Goal: Task Accomplishment & Management: Use online tool/utility

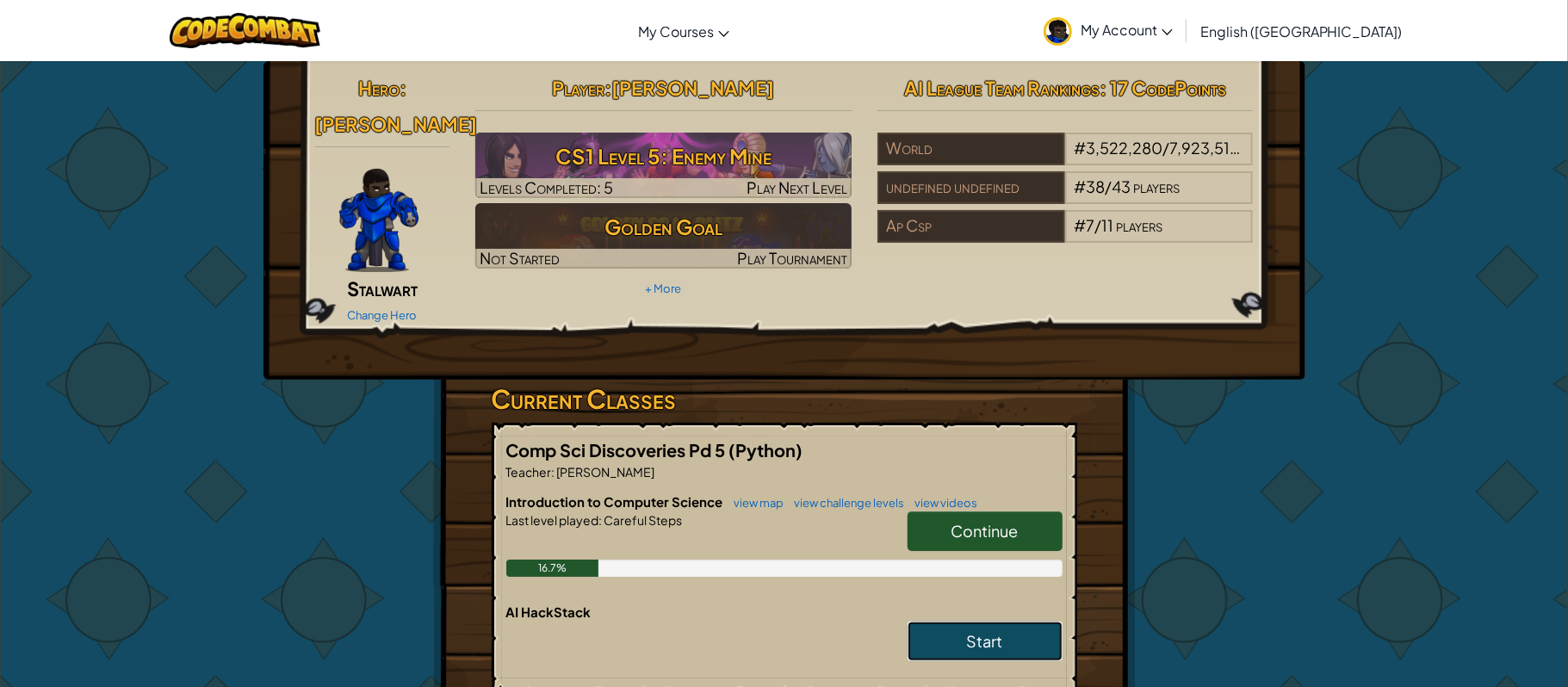
click at [979, 631] on span "Start" at bounding box center [985, 641] width 37 height 20
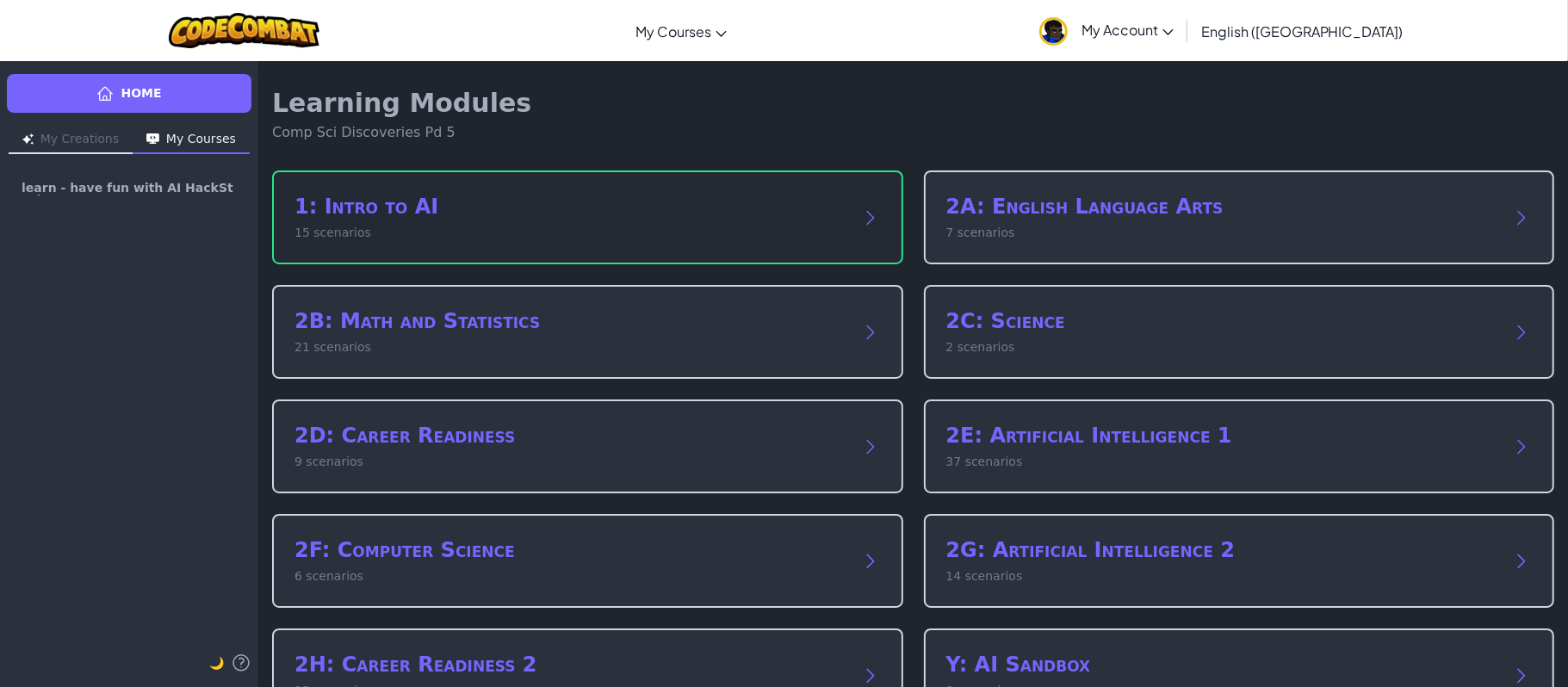
click at [662, 224] on p "15 scenarios" at bounding box center [570, 232] width 552 height 18
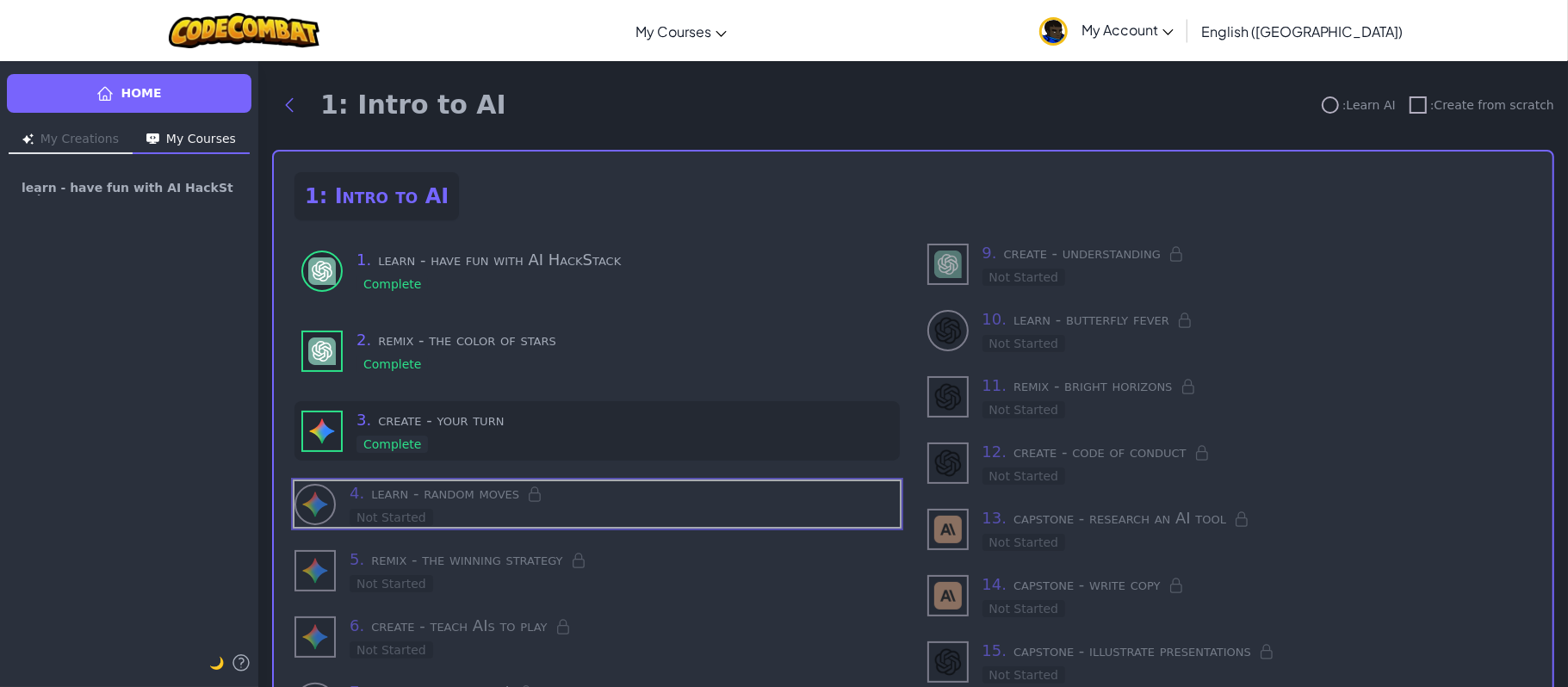
click at [524, 427] on h3 "3 . create - your turn" at bounding box center [624, 420] width 536 height 24
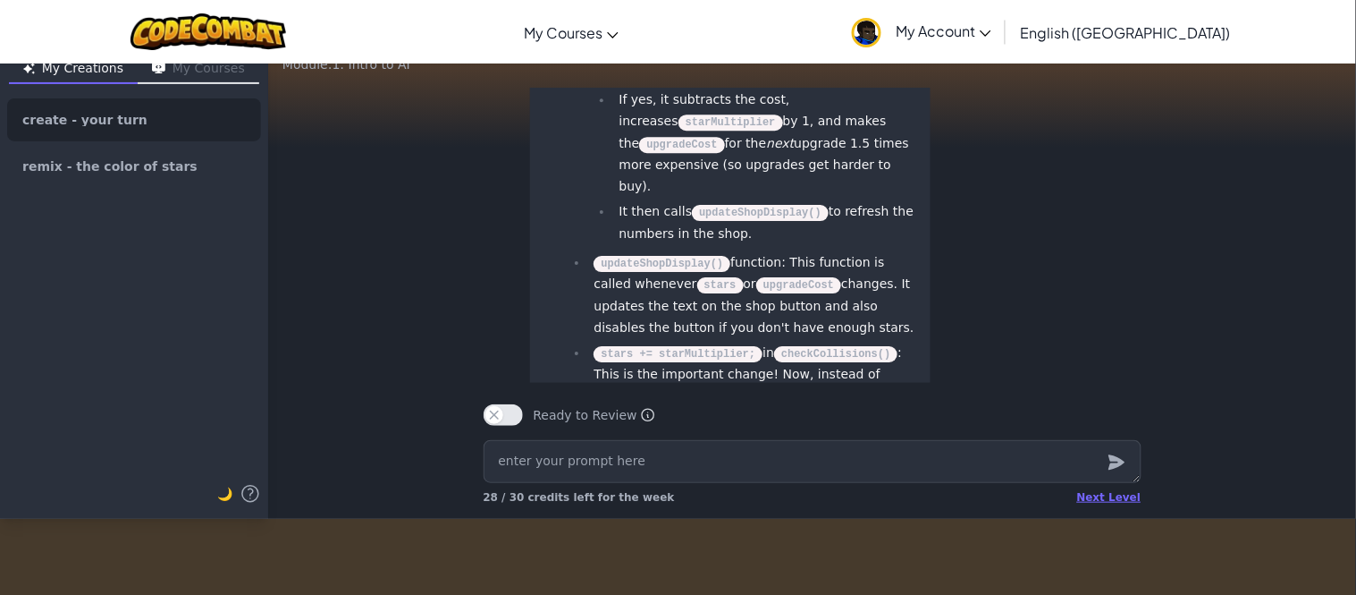
scroll to position [83, 0]
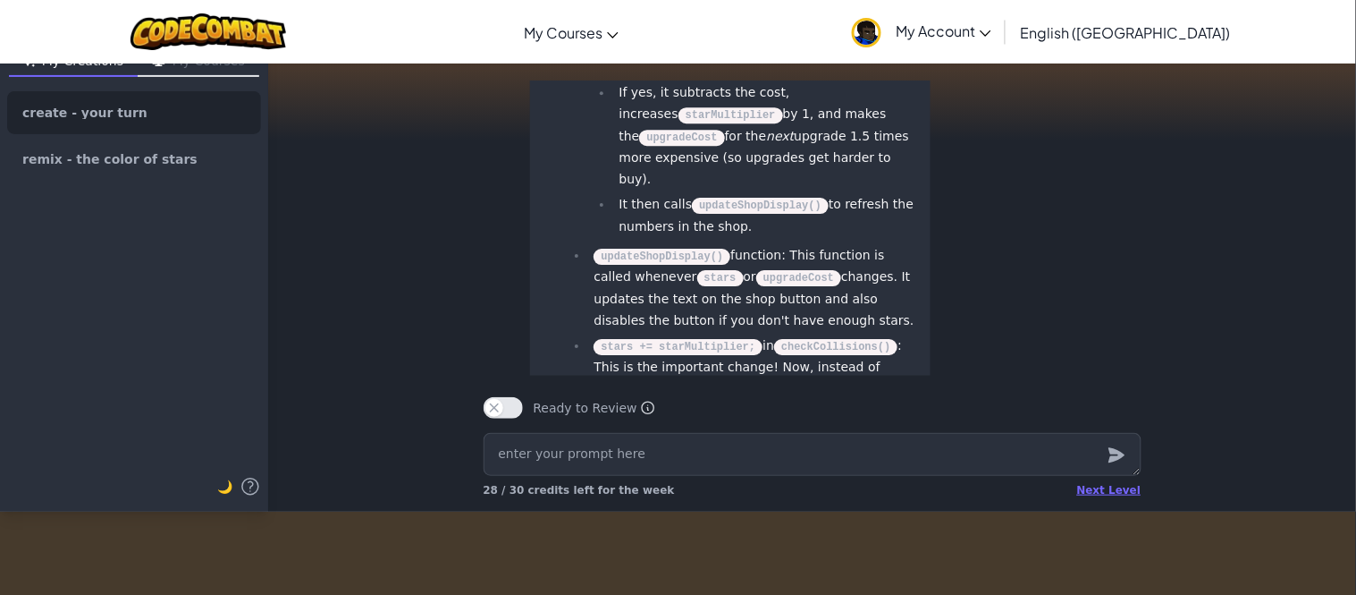
click at [1033, 412] on div "Ready to Review Ready to Review Mark this when your project is complete. Your t…" at bounding box center [812, 400] width 687 height 50
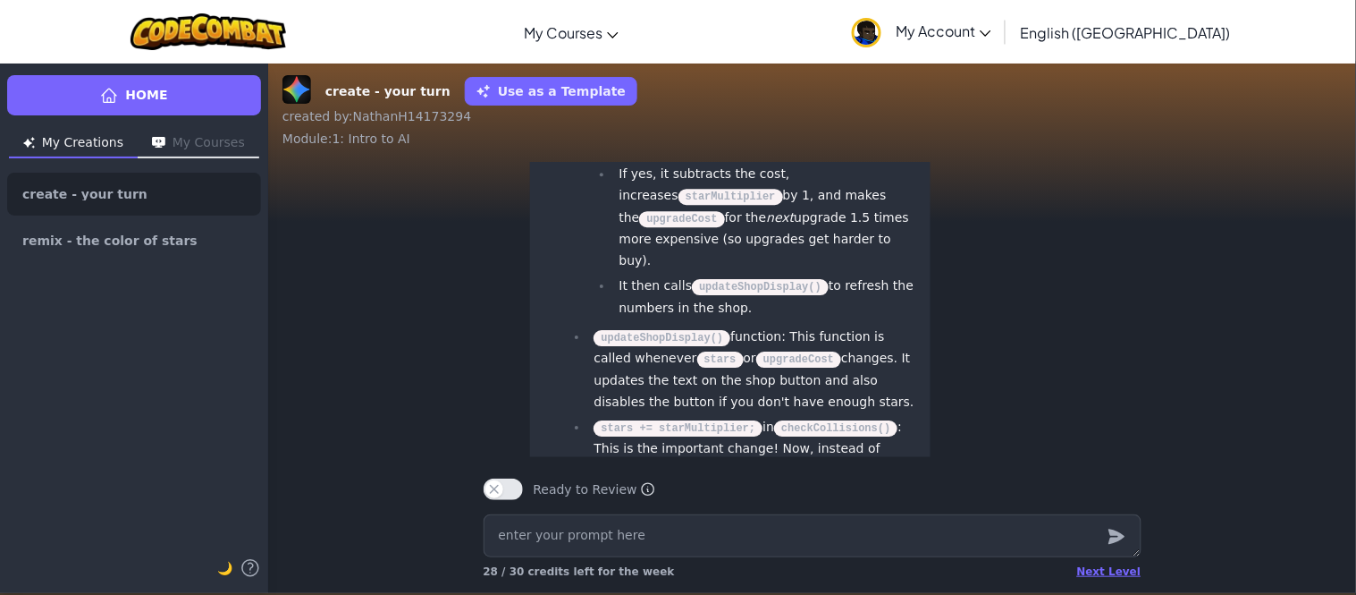
scroll to position [1, 0]
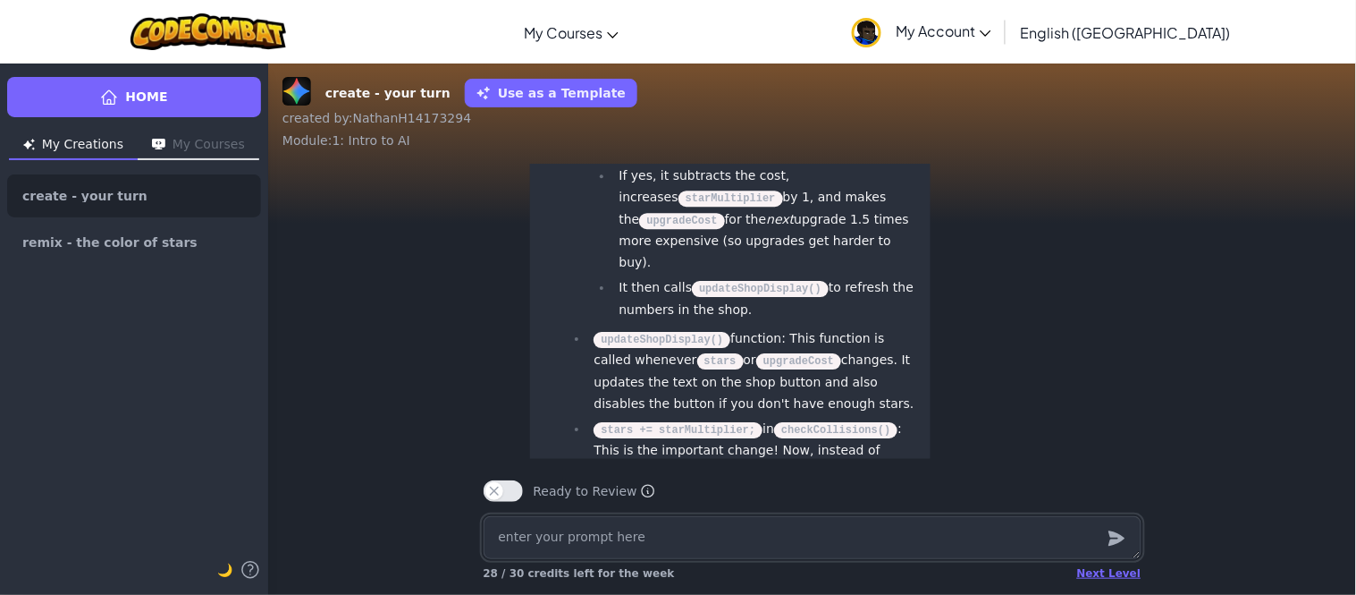
click at [778, 523] on textarea at bounding box center [813, 537] width 658 height 43
type textarea "x"
type textarea "c"
type textarea "x"
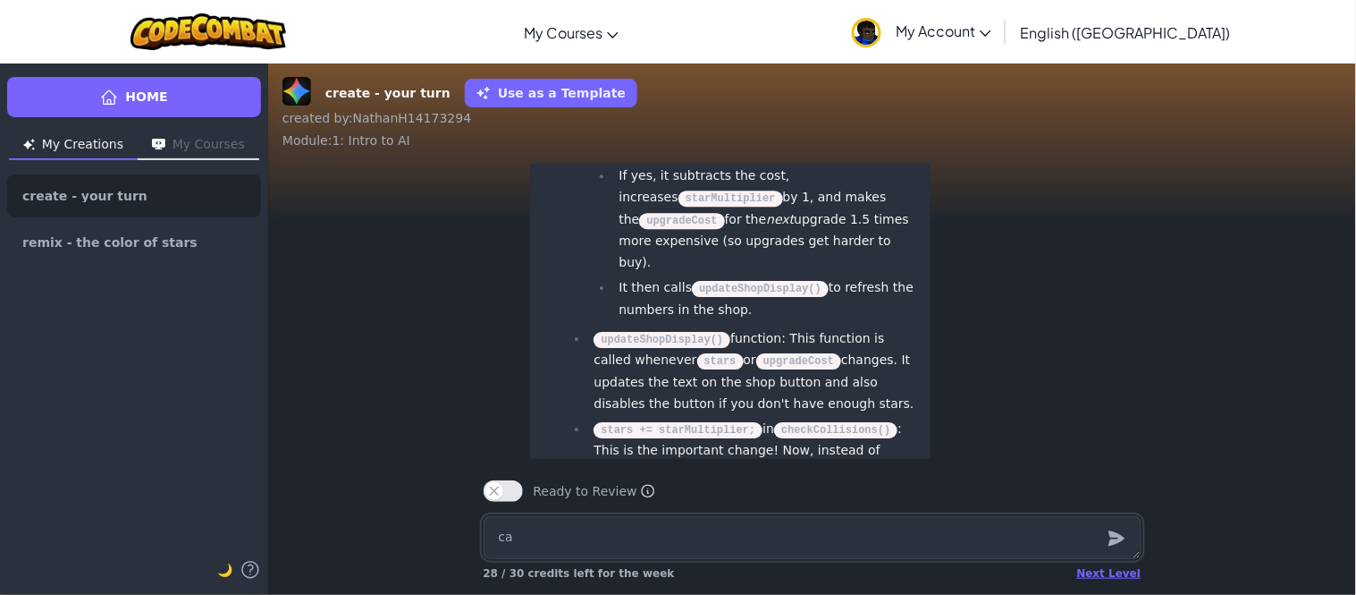
type textarea "can"
type textarea "x"
type textarea "canyo"
type textarea "x"
type textarea "canyou"
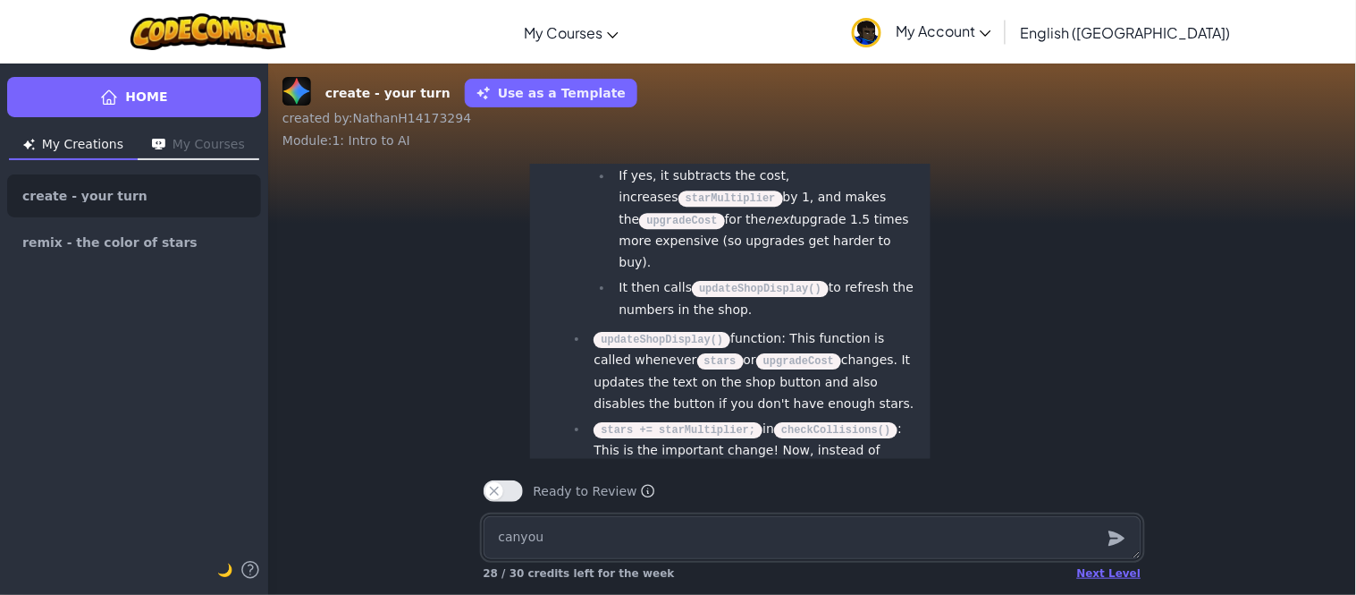
type textarea "x"
type textarea "canyo"
type textarea "x"
type textarea "cany"
type textarea "x"
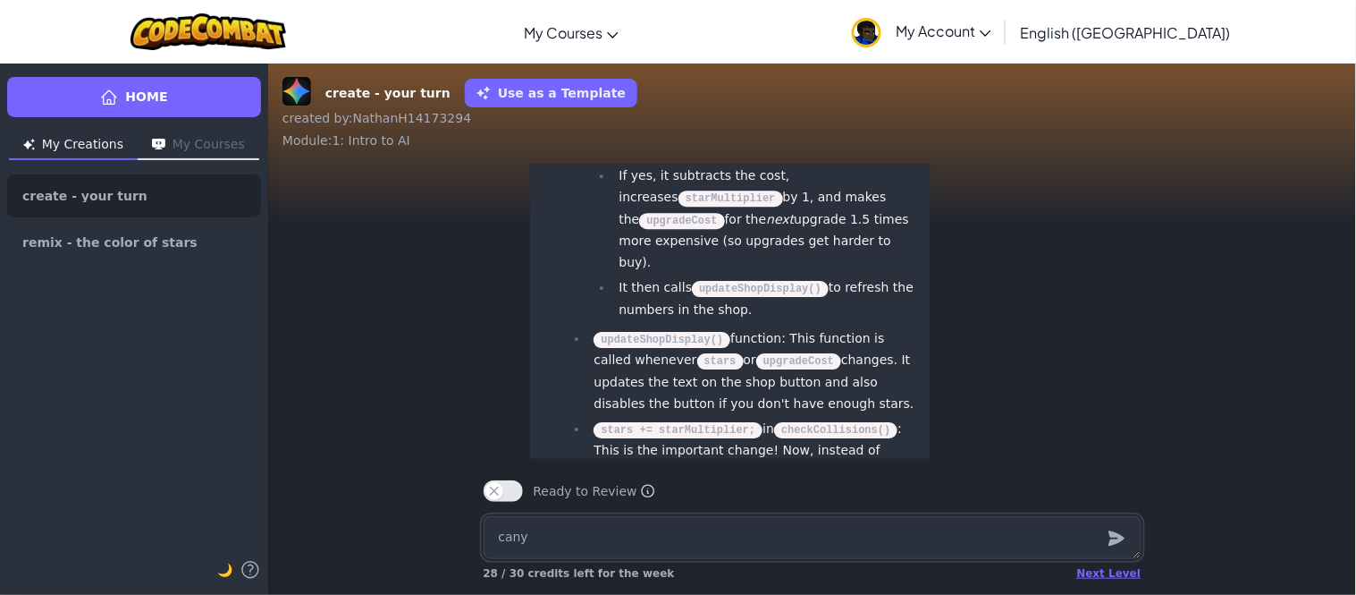
type textarea "can"
type textarea "x"
type textarea "can"
type textarea "x"
type textarea "can y"
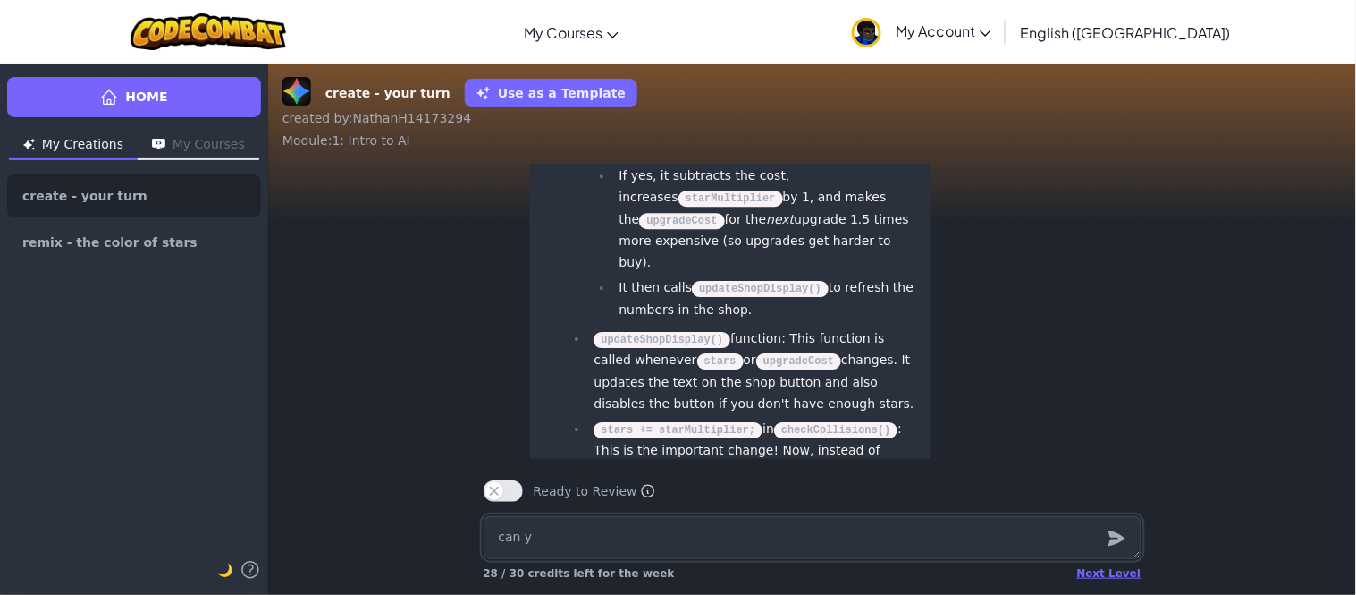
type textarea "x"
type textarea "can yu"
type textarea "x"
type textarea "can y"
type textarea "x"
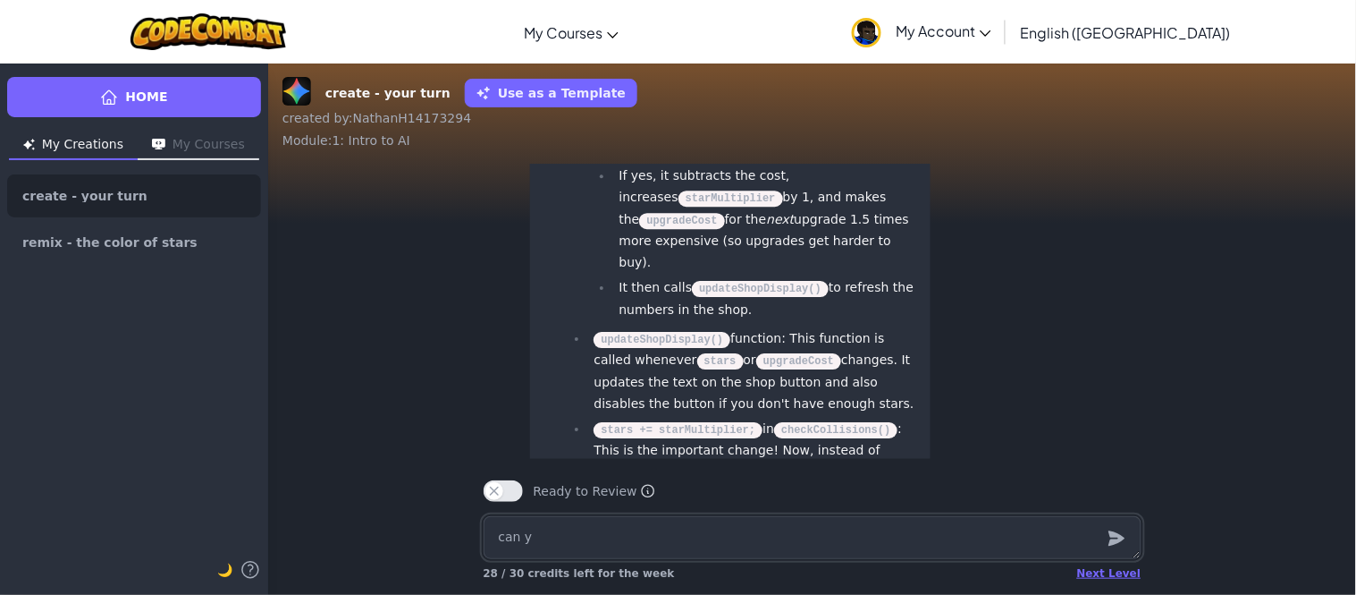
type textarea "can yo"
type textarea "x"
type textarea "can you"
type textarea "x"
type textarea "can you"
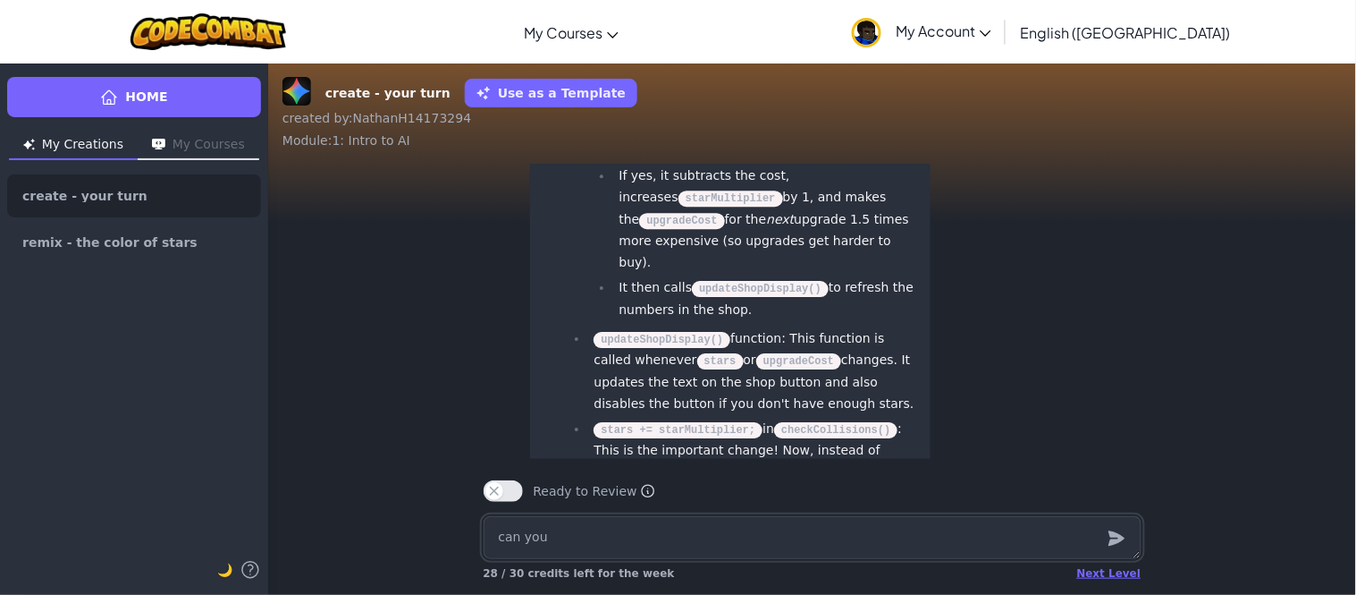
type textarea "x"
type textarea "can you m"
type textarea "x"
type textarea "can you ma"
type textarea "x"
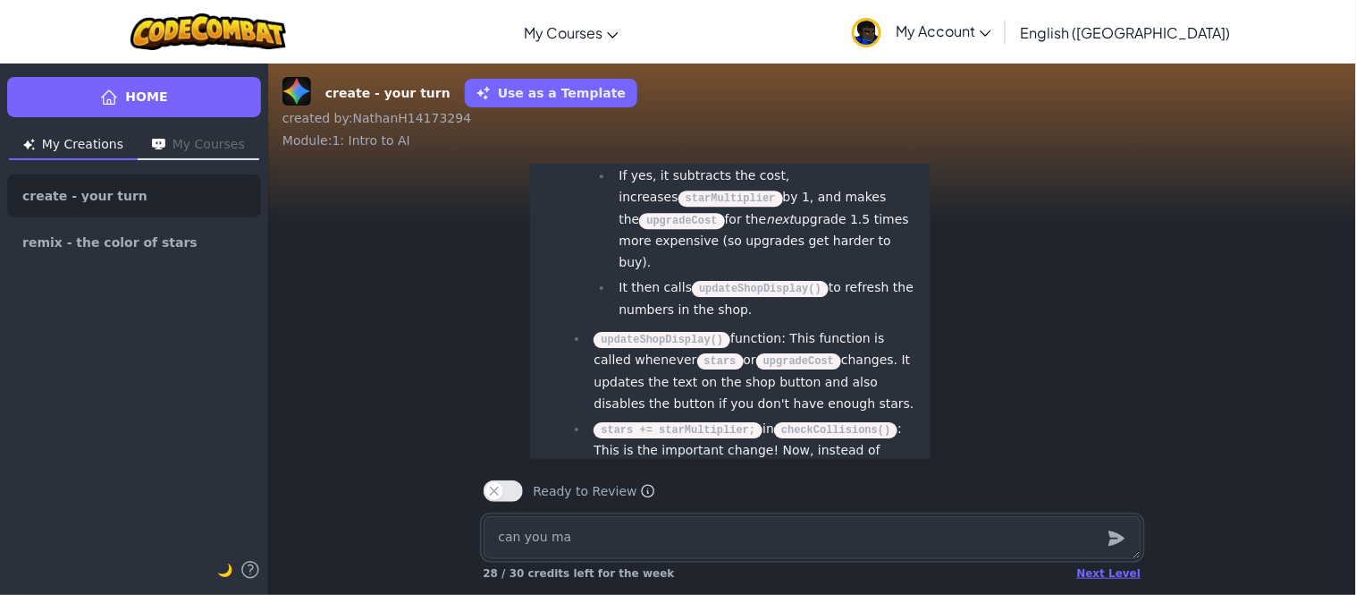
type textarea "can you mae"
type textarea "x"
type textarea "can you ma"
type textarea "x"
type textarea "can you mak"
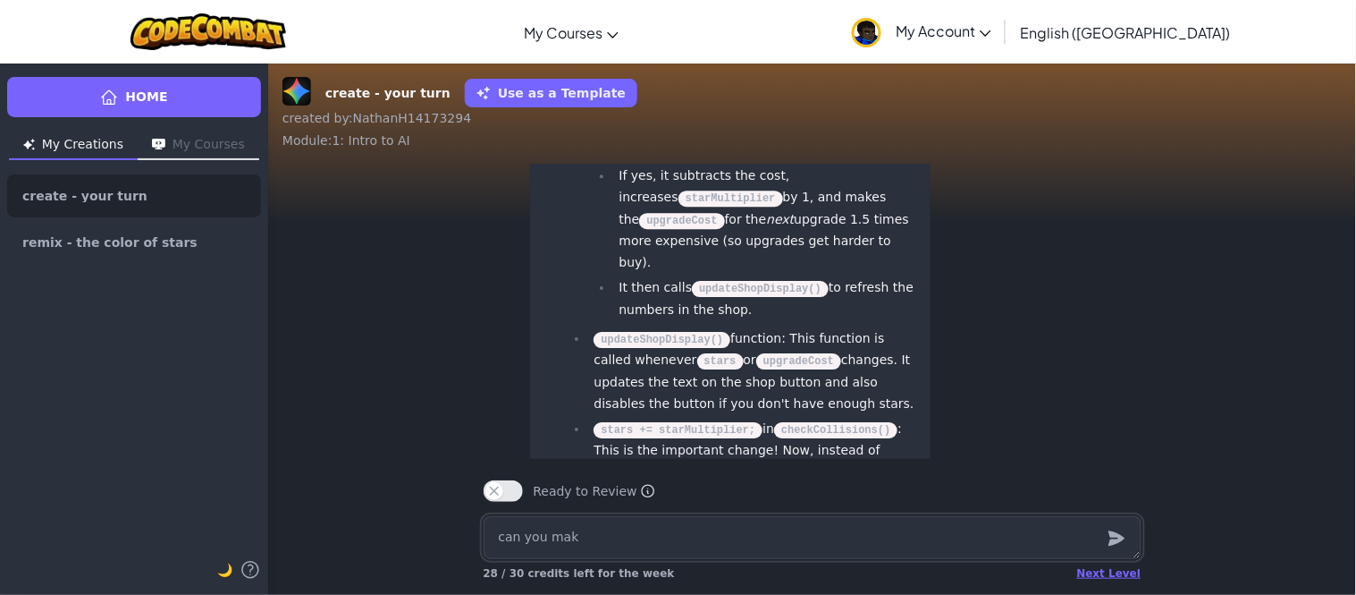
type textarea "x"
type textarea "can you make"
type textarea "x"
type textarea "can you make a"
type textarea "x"
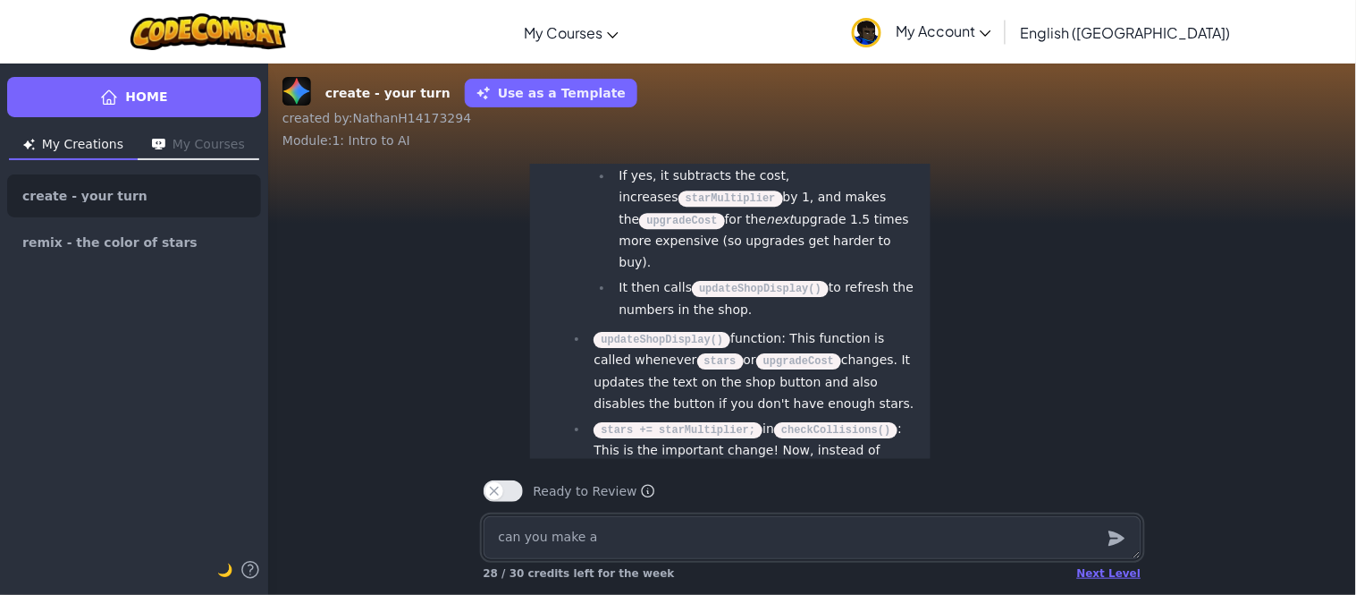
type textarea "can you make a"
type textarea "x"
type textarea "can you make a fi"
type textarea "x"
type textarea "can you make a fig"
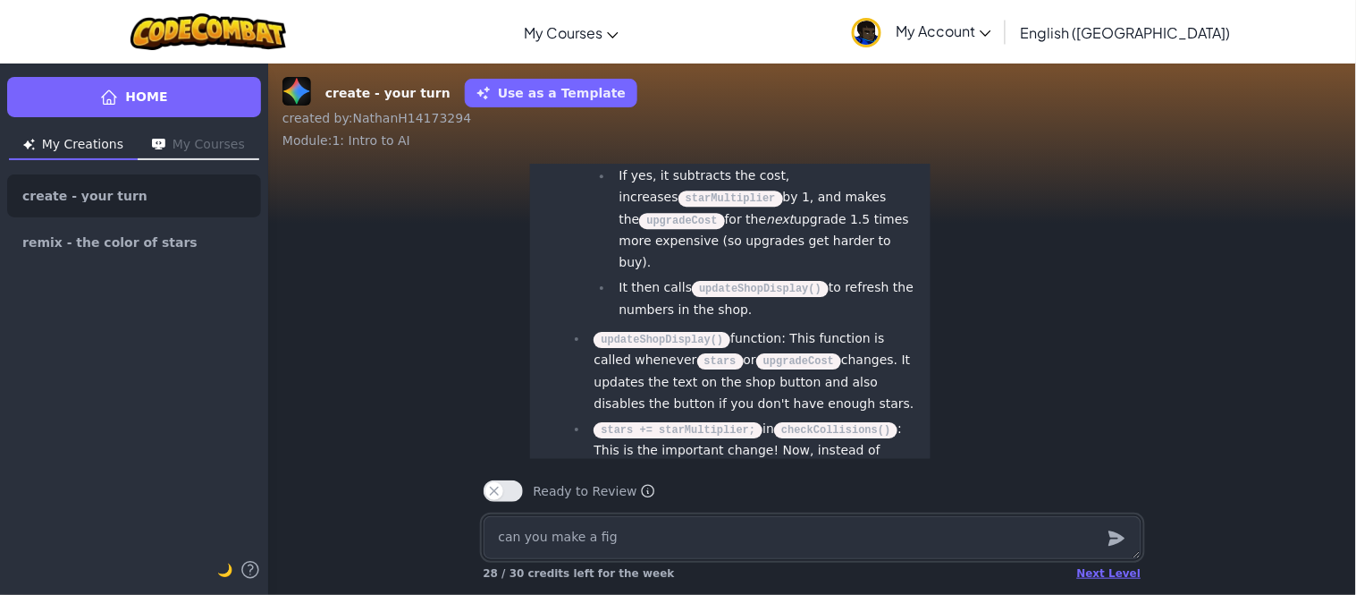
type textarea "x"
type textarea "can you make a figh"
type textarea "x"
type textarea "can you make a fight"
type textarea "x"
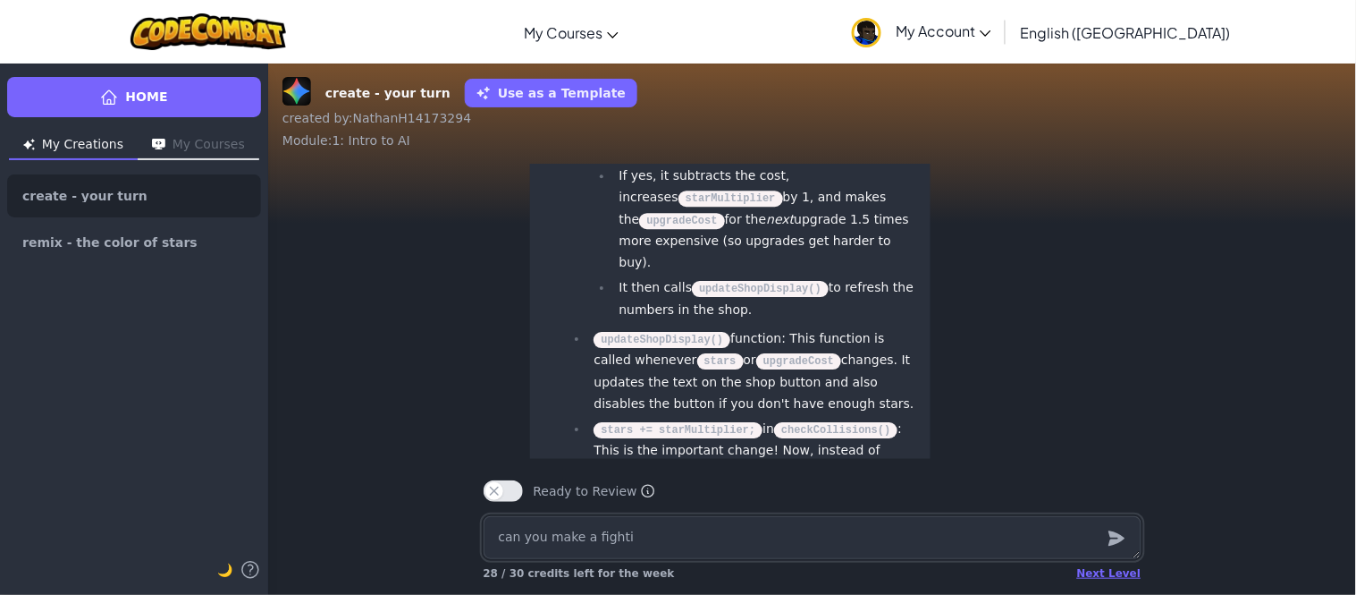
type textarea "can you make a fightin"
type textarea "x"
type textarea "can you make a fighting"
type textarea "x"
type textarea "can you make a fighting"
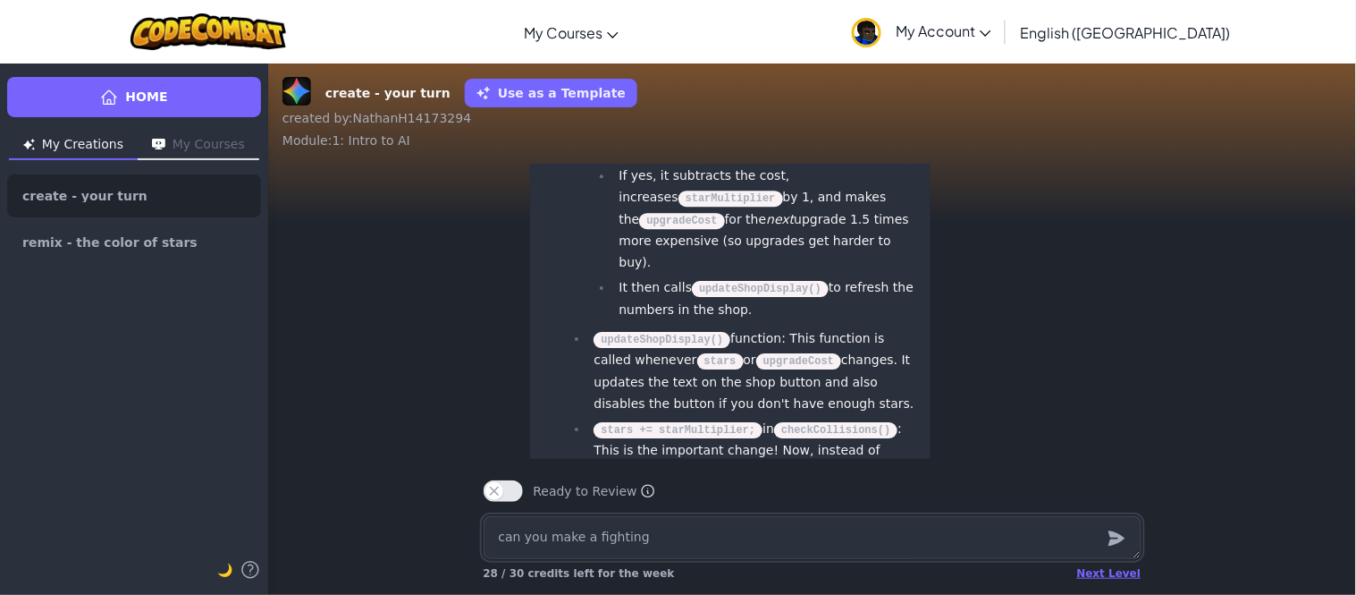
type textarea "x"
type textarea "can you make a fighting g"
type textarea "x"
type textarea "can you make a fighting ga"
type textarea "x"
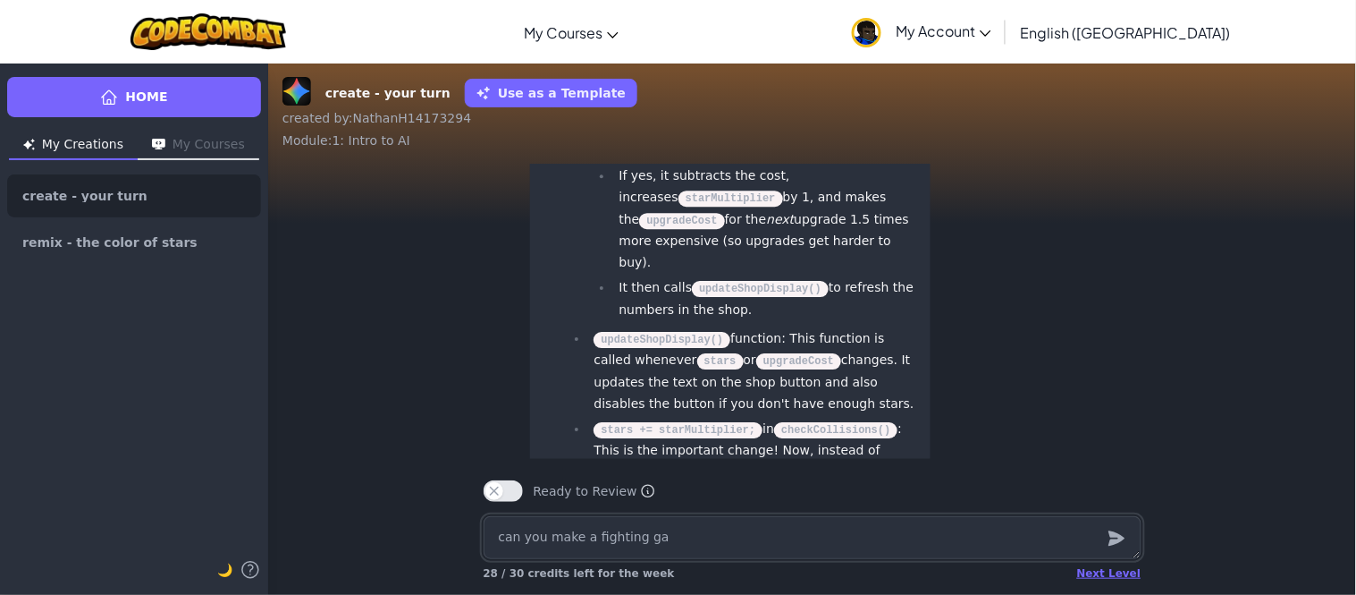
type textarea "can you make a fighting gam"
type textarea "x"
type textarea "can you make a fighting game"
type textarea "x"
type textarea "can you make a fighting gam"
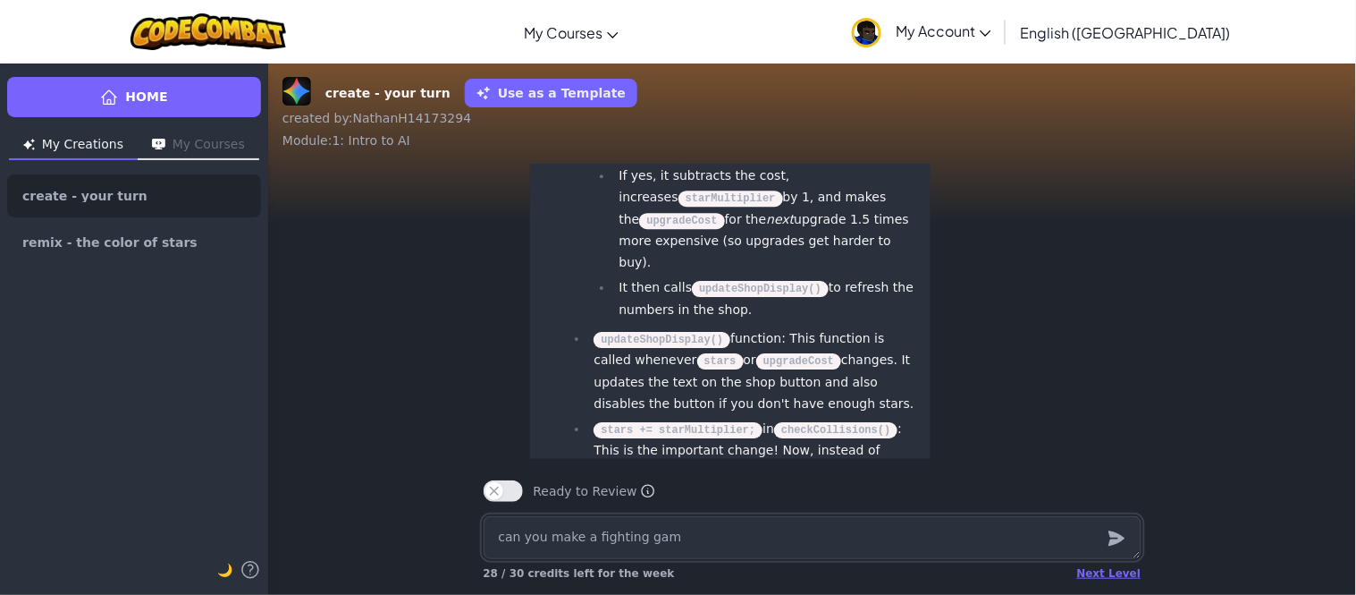
type textarea "x"
type textarea "can you make a fighting ga"
type textarea "x"
type textarea "can you make a fighting g"
type textarea "x"
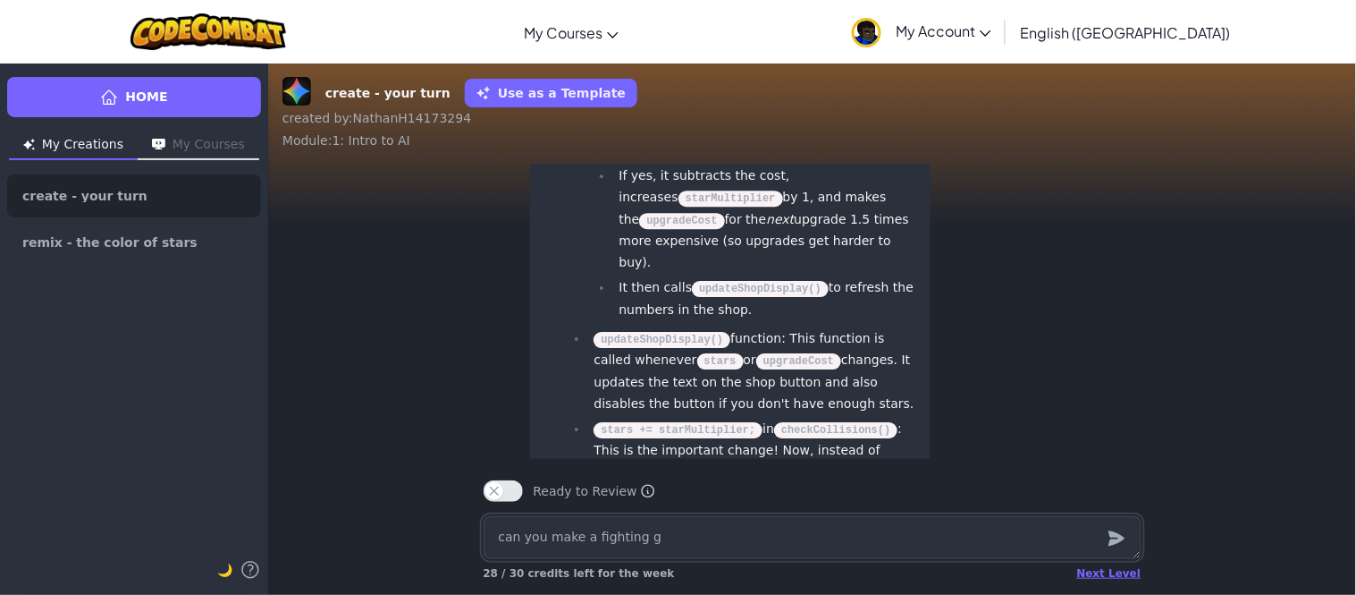
type textarea "can you make a fighting"
type textarea "x"
type textarea "can you make a fighting"
type textarea "x"
type textarea "can you make a fightin"
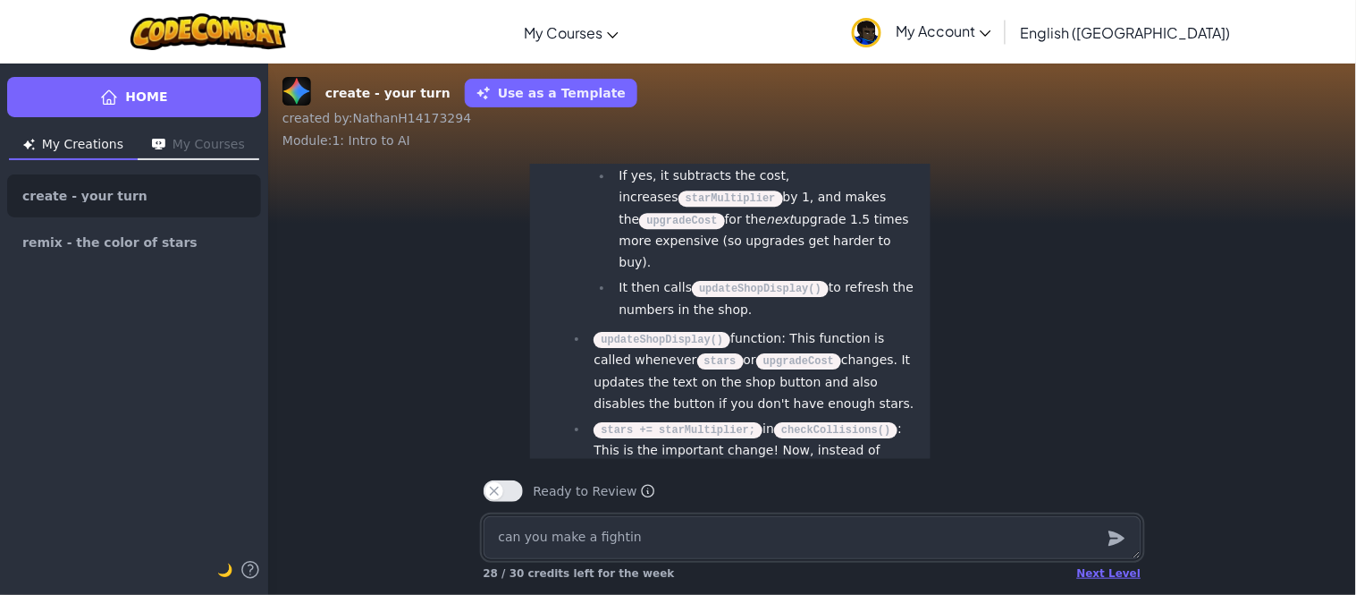
type textarea "x"
type textarea "can you make a fighti"
type textarea "x"
type textarea "can you make a fight"
type textarea "x"
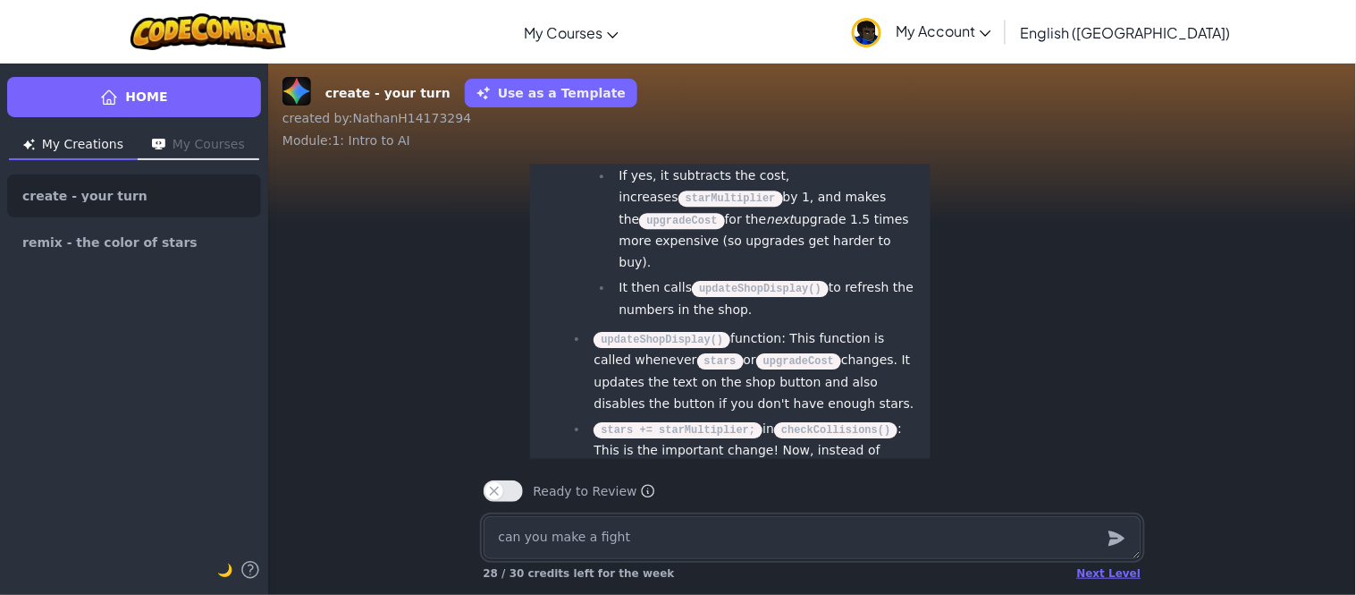
type textarea "can you make a figh"
type textarea "x"
type textarea "can you make a fight"
type textarea "x"
type textarea "can you make a fightin"
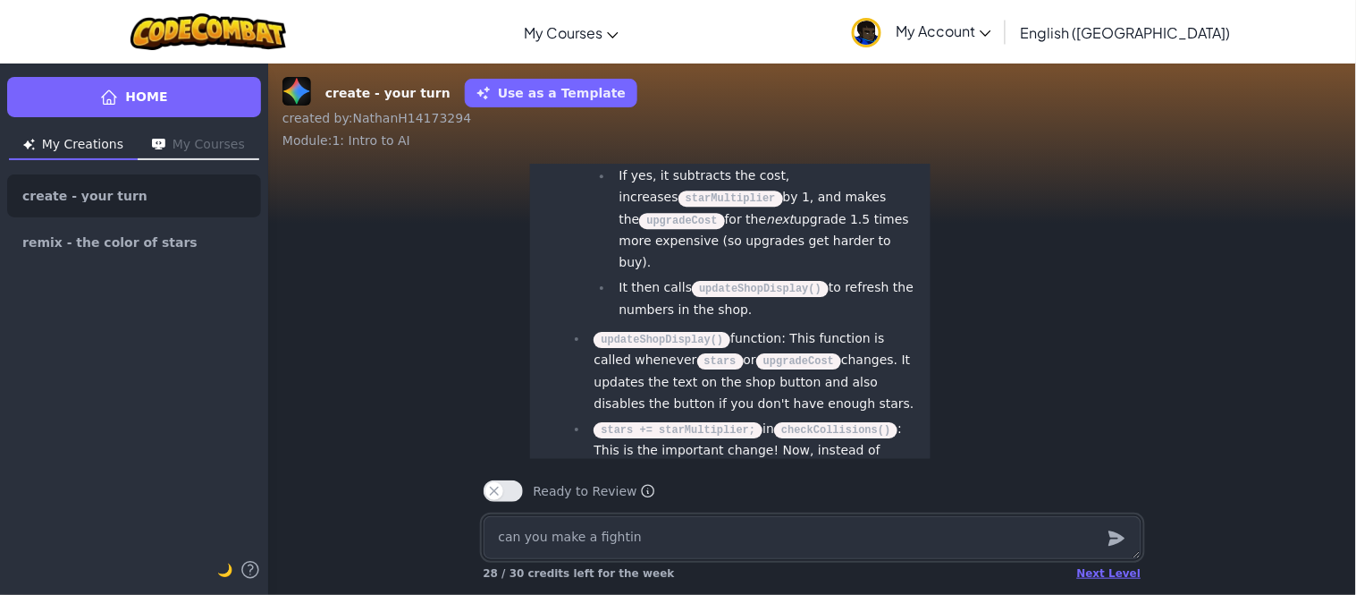
type textarea "x"
type textarea "can you make a fighting"
type textarea "x"
type textarea "can you make a fighting"
type textarea "x"
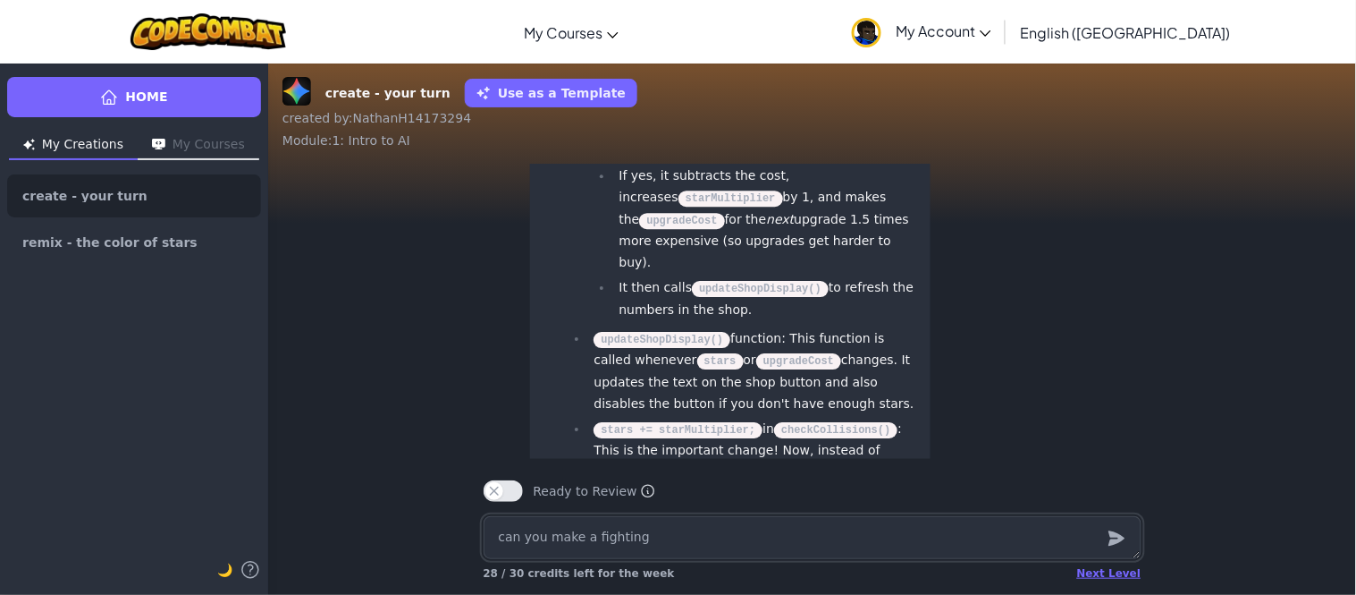
type textarea "can you make a fighting g"
type textarea "x"
type textarea "can you make a fighting ga"
type textarea "x"
type textarea "can you make a fighting gam"
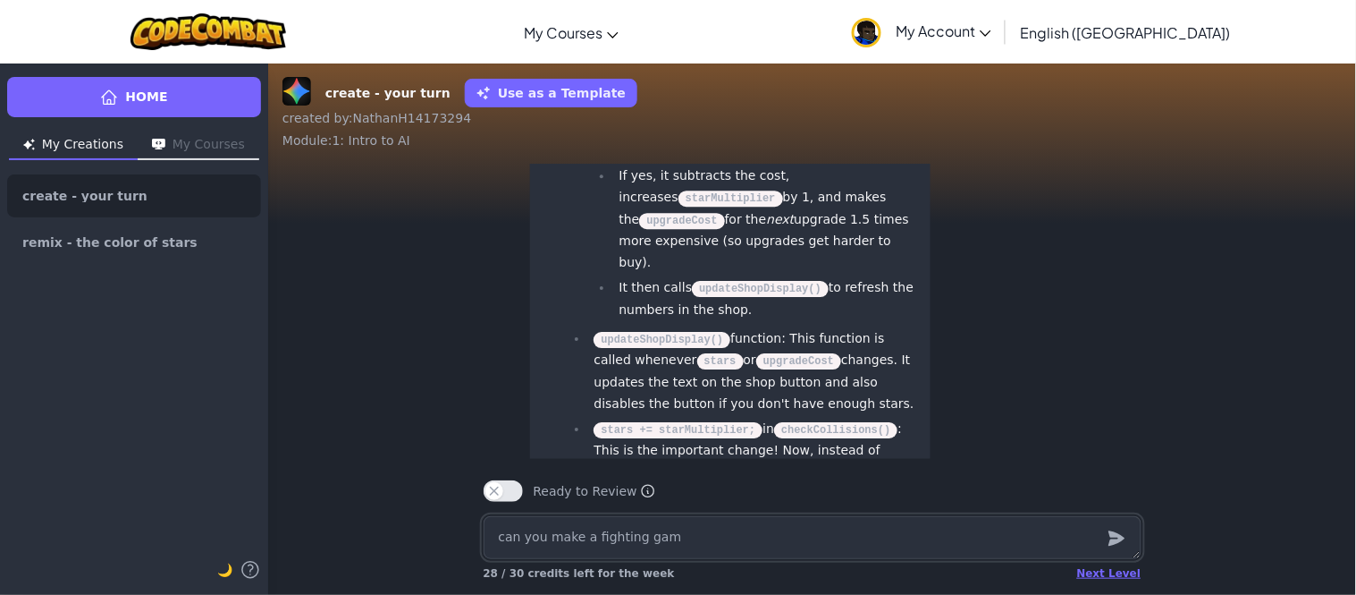
type textarea "x"
type textarea "can you make a fighting game"
type textarea "x"
type textarea "can you make a fighting game"
type textarea "x"
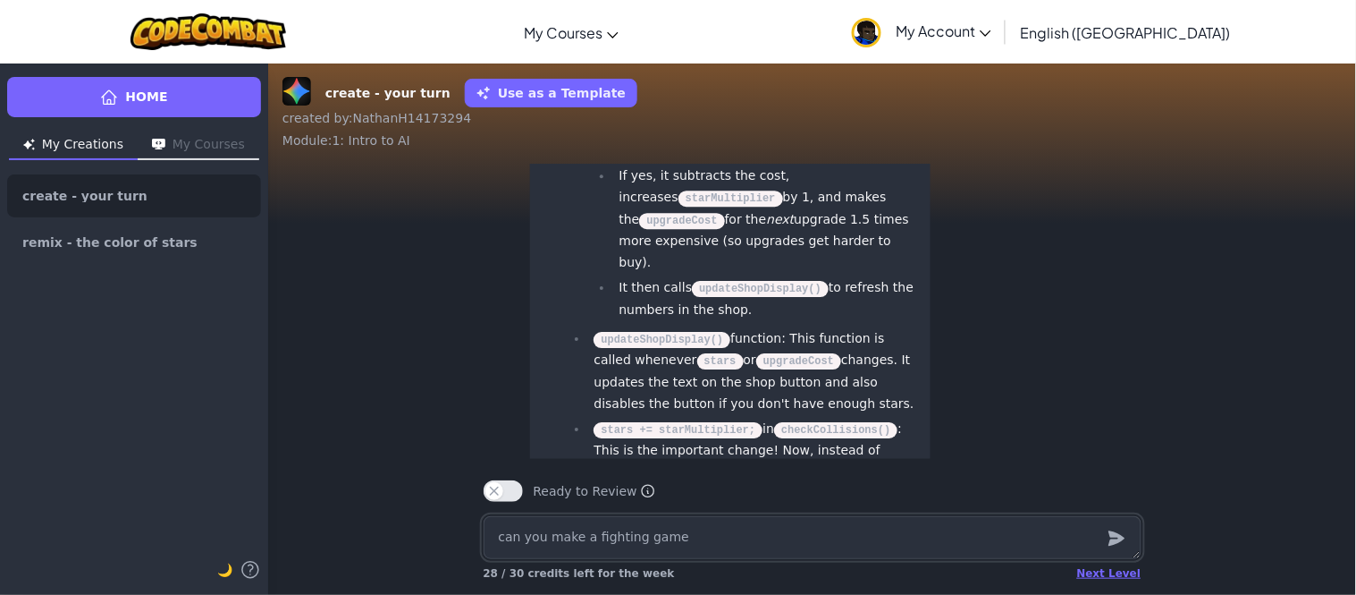
type textarea "can you make a fighting game w"
type textarea "x"
type textarea "can you make a fighting game"
type textarea "x"
type textarea "can you make a fighting game ag"
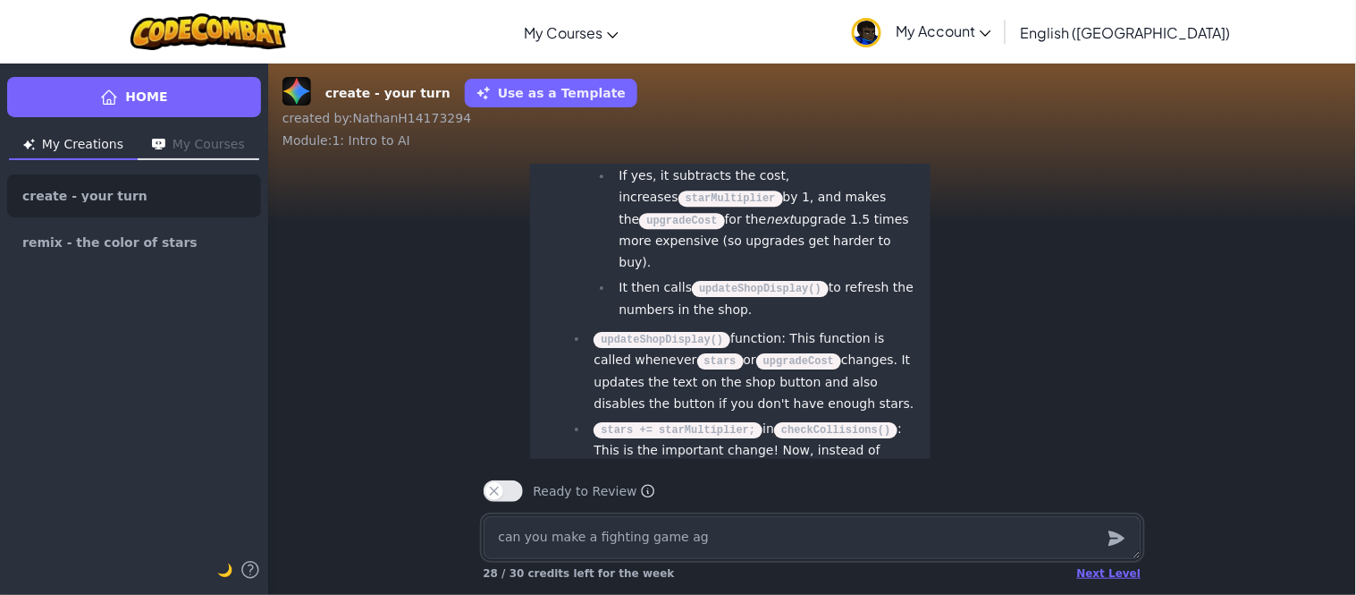
type textarea "x"
type textarea "can you make a fighting game aga"
type textarea "x"
type textarea "can you make a fighting game agai"
type textarea "x"
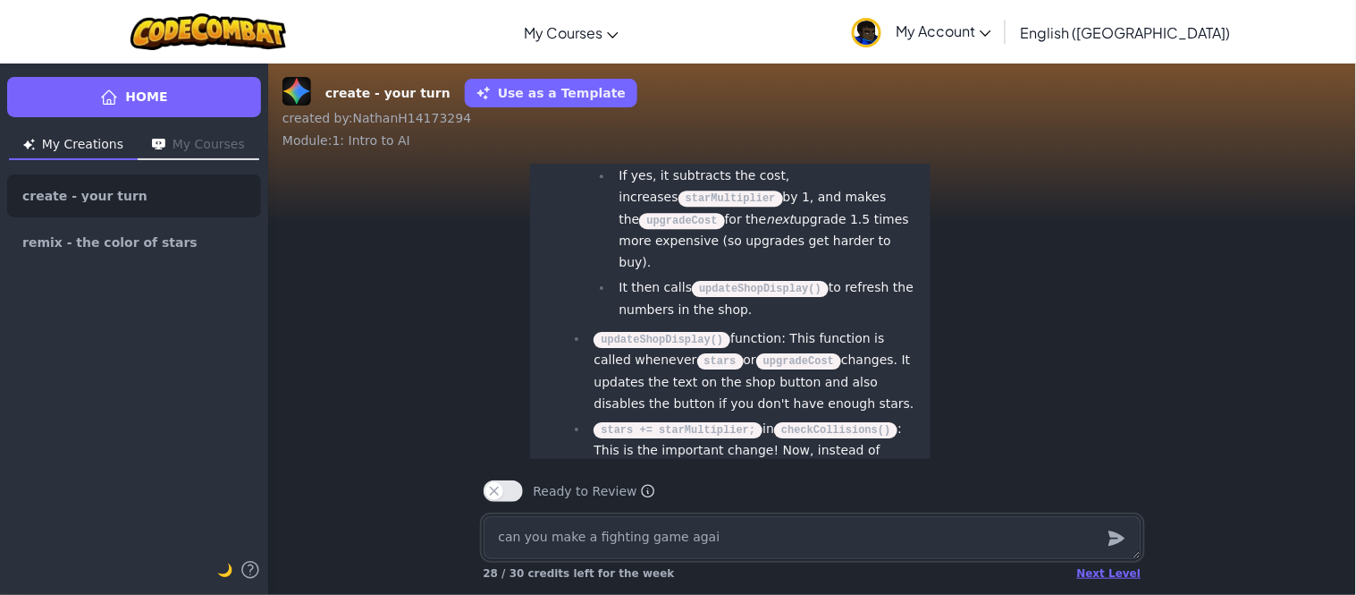
type textarea "can you make a fighting game again"
type textarea "x"
type textarea "can you make a fighting game againg"
type textarea "x"
type textarea "can you make a fighting game again"
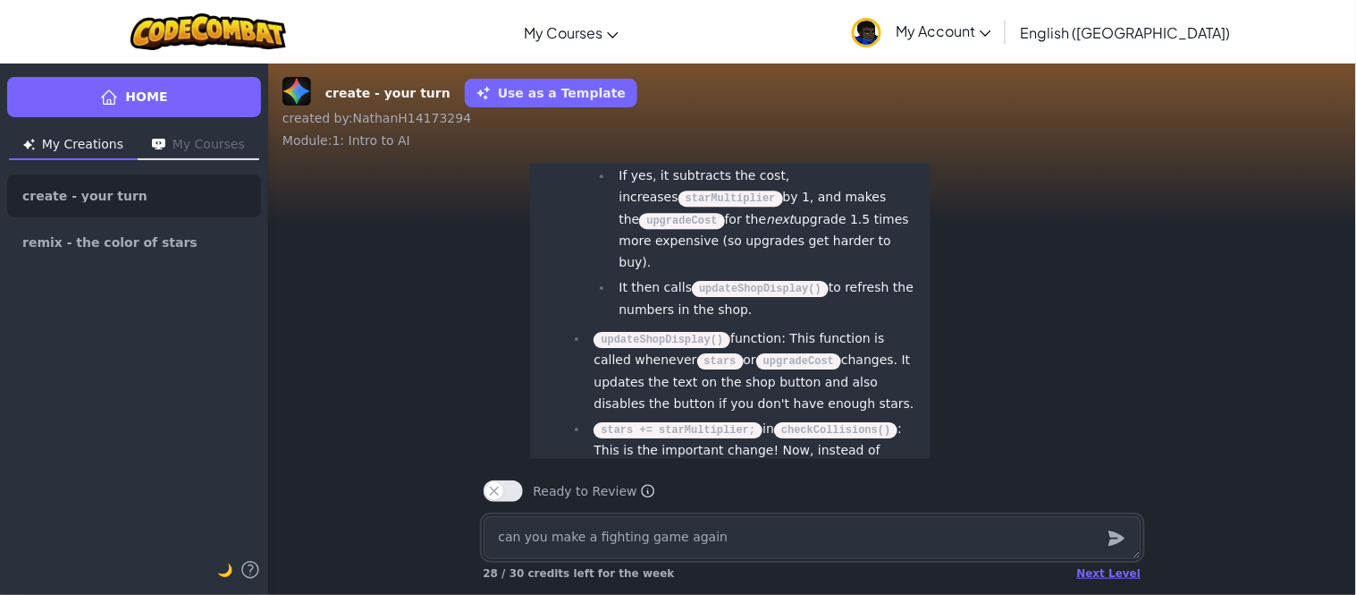
type textarea "x"
type textarea "can you make a fighting game again"
type textarea "x"
type textarea "can you make a fighting game agai"
type textarea "x"
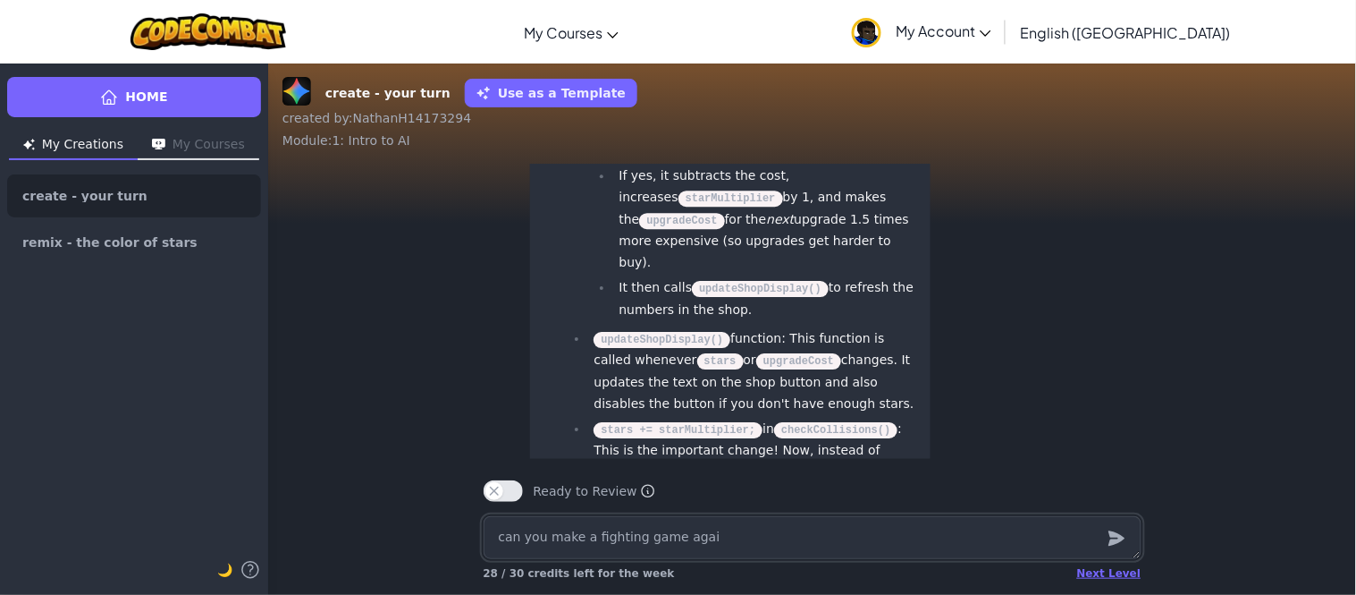
type textarea "can you make a fighting game again"
type textarea "x"
type textarea "can you make a fighting game agains"
type textarea "x"
type textarea "can you make a fighting game against"
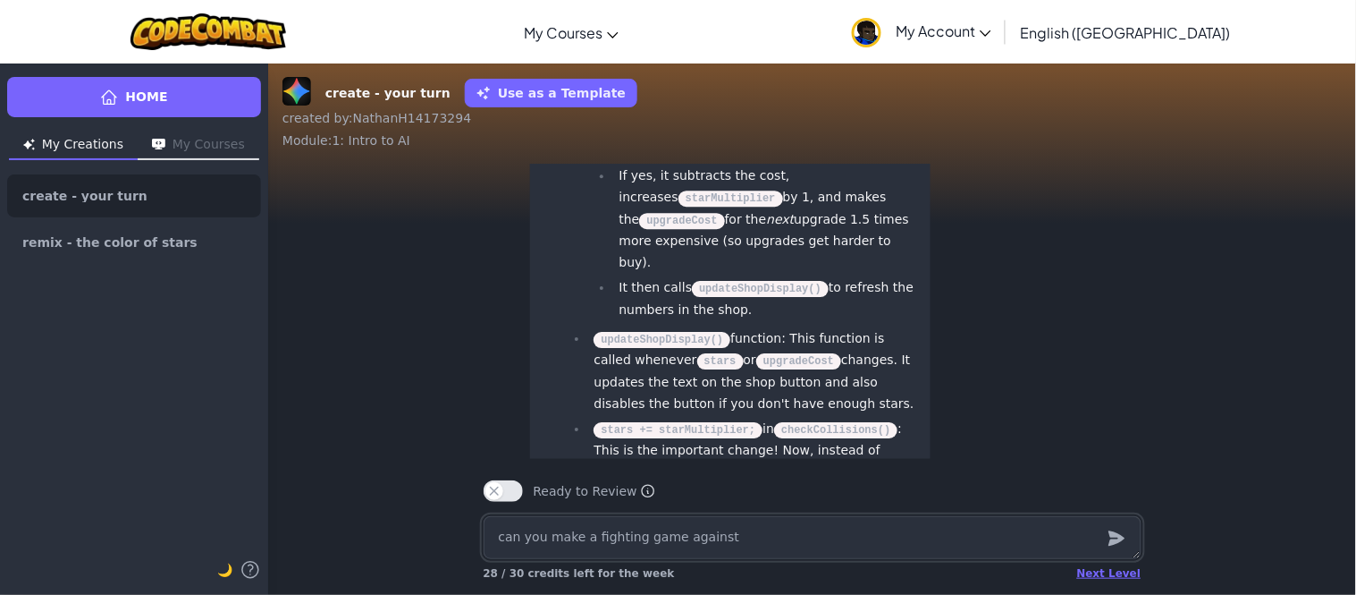
type textarea "x"
type textarea "can you make a fighting game against"
type textarea "x"
type textarea "can you make a fighting game against and"
type textarea "x"
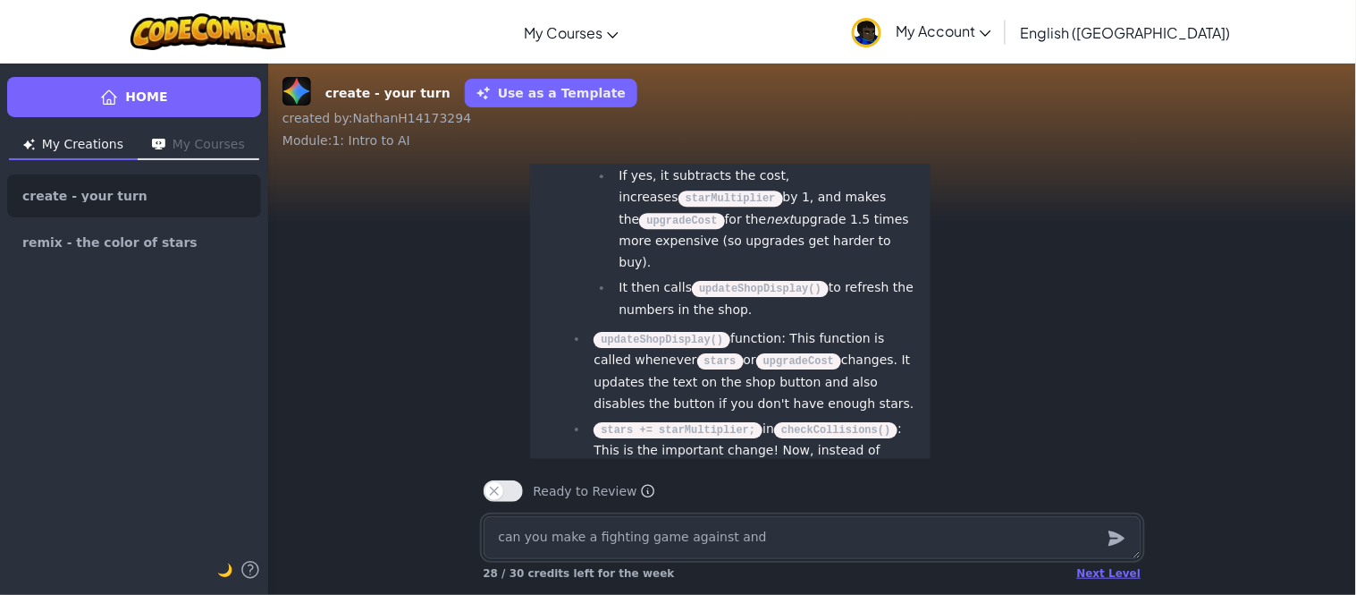
type textarea "can you make a fighting game against an"
type textarea "x"
type textarea "can you make a fighting game against an"
type textarea "x"
type textarea "can you make a fighting game against an a"
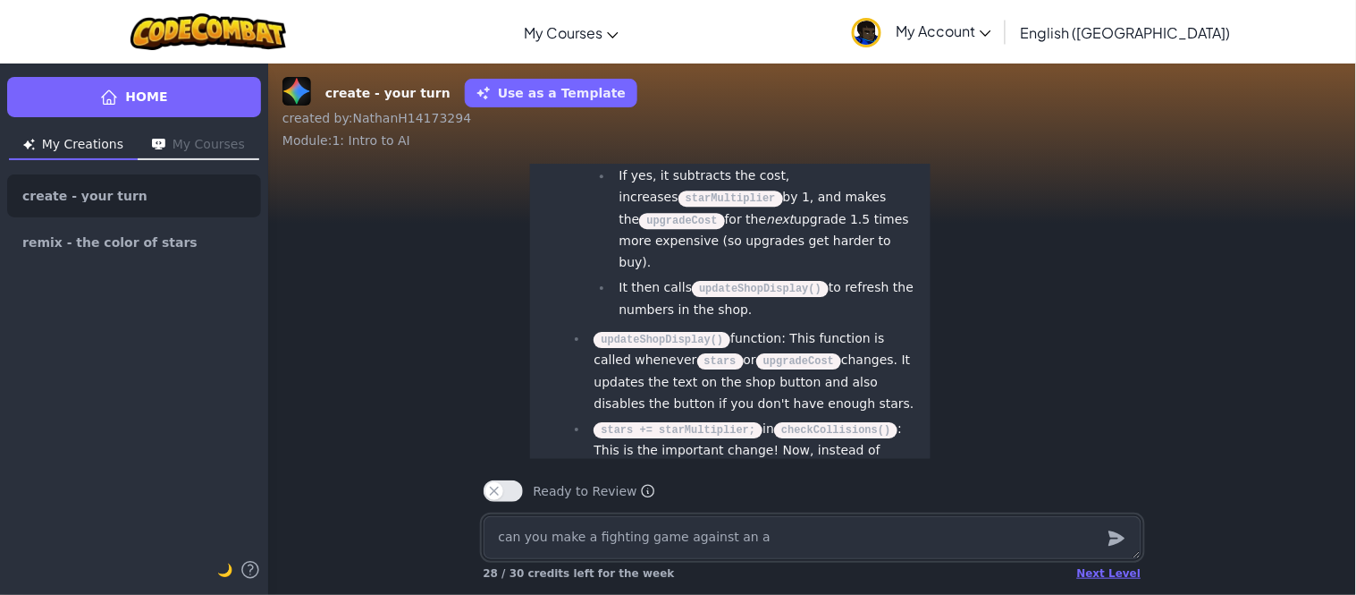
type textarea "x"
type textarea "can you make a fighting game against an"
type textarea "x"
type textarea "can you make a fighting game against an AI,"
type textarea "x"
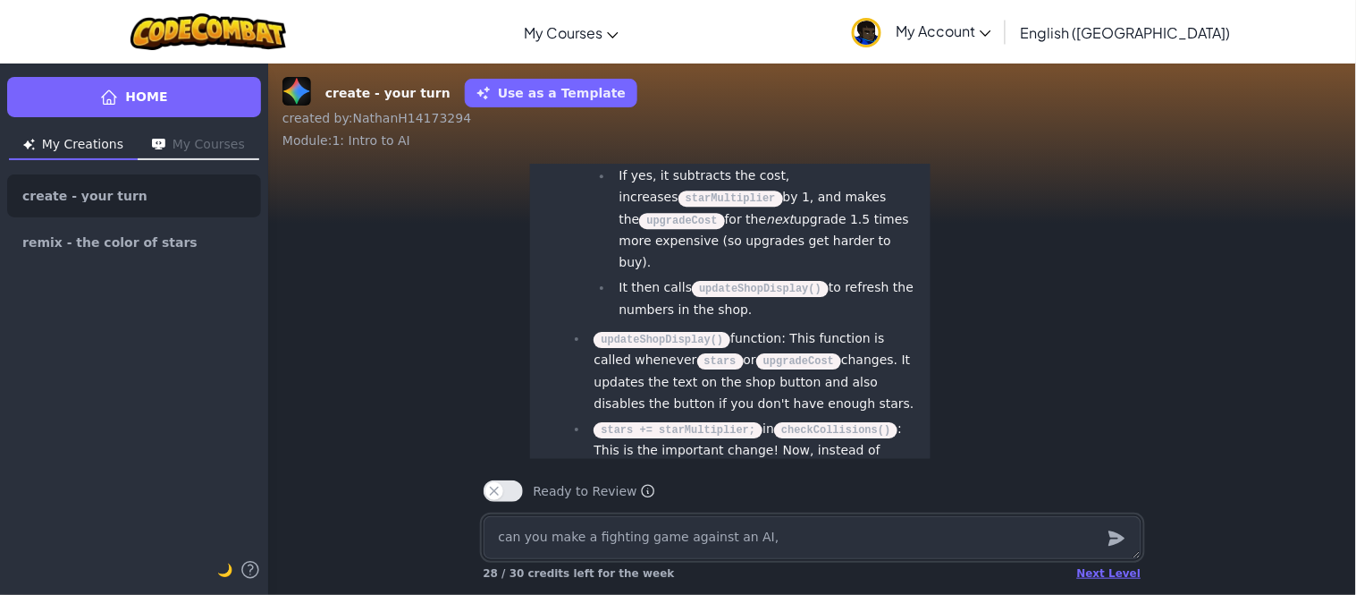
type textarea "can you make a fighting game against an AI,"
type textarea "x"
type textarea "can you make a fighting game against an AI, wh"
type textarea "x"
type textarea "can you make a fighting game against an AI, whe"
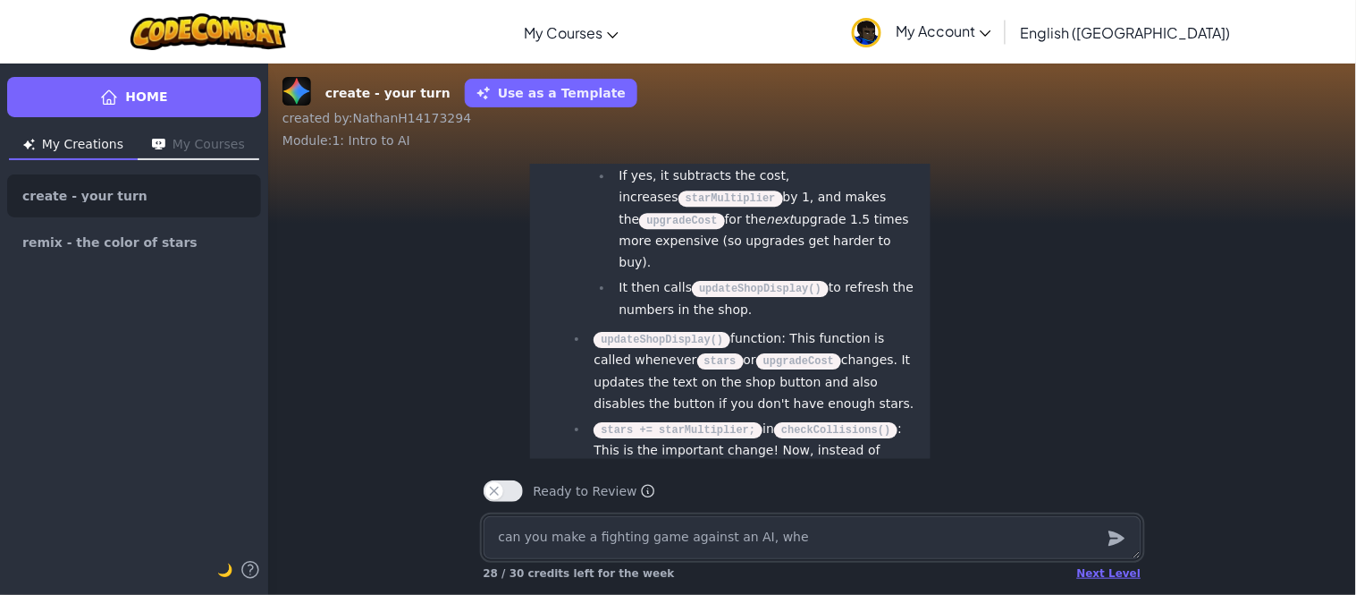
type textarea "x"
type textarea "can you make a fighting game against an AI, wher"
type textarea "x"
type textarea "can you make a fighting game against an AI, where"
type textarea "x"
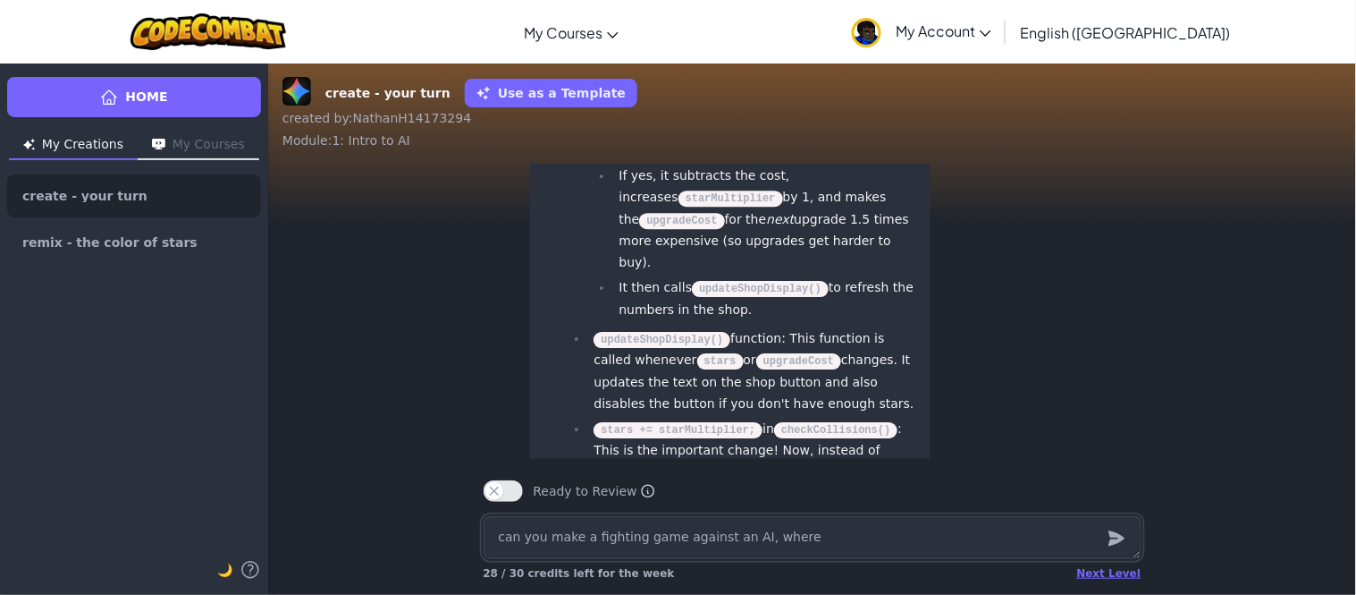
type textarea "can you make a fighting game against an AI, where"
type textarea "x"
type textarea "can you make a fighting game against an AI, where t"
type textarea "x"
type textarea "can you make a fighting game against an AI, where th"
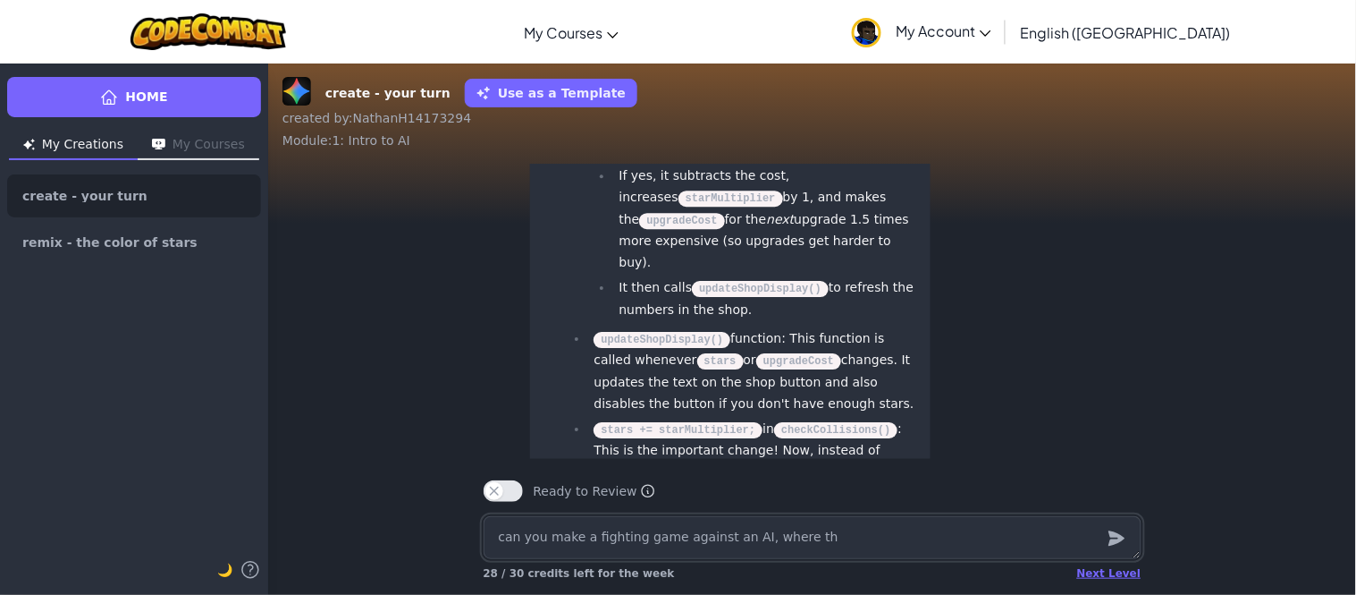
type textarea "x"
type textarea "can you make a fighting game against an AI, where the"
type textarea "x"
type textarea "can you make a fighting game against an AI, where the"
type textarea "x"
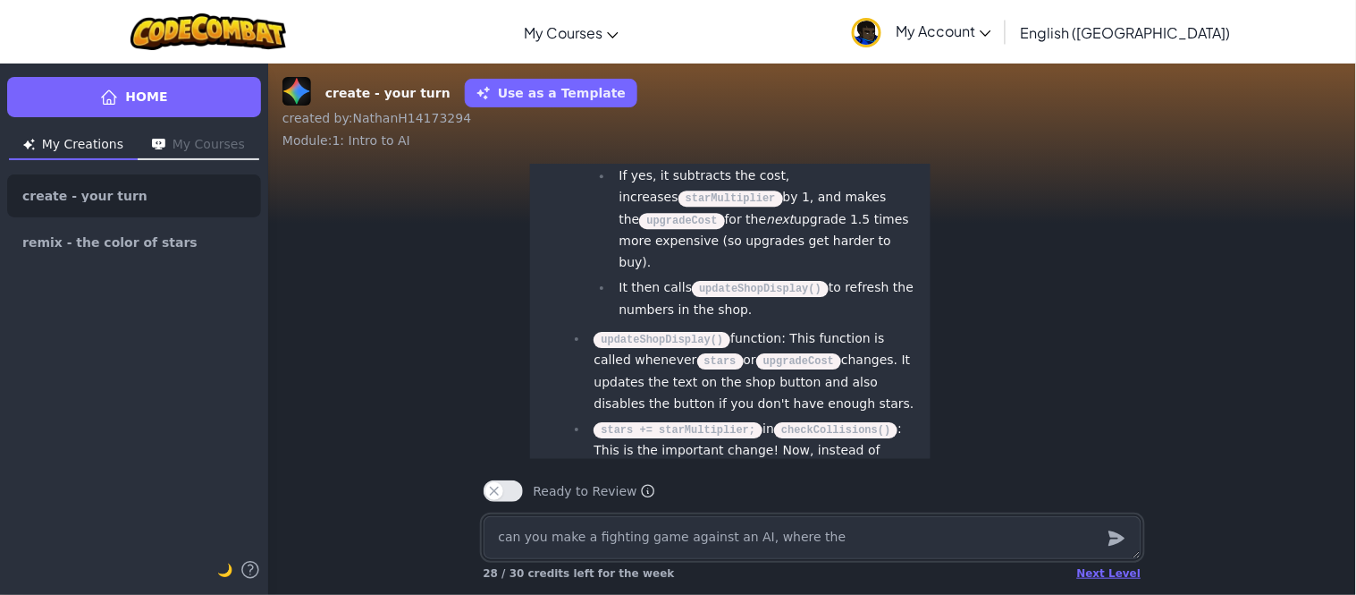
type textarea "can you make a fighting game against an AI, where the c"
type textarea "x"
type textarea "can you make a fighting game against an AI, where the ch"
type textarea "x"
type textarea "can you make a fighting game against an AI, where the char"
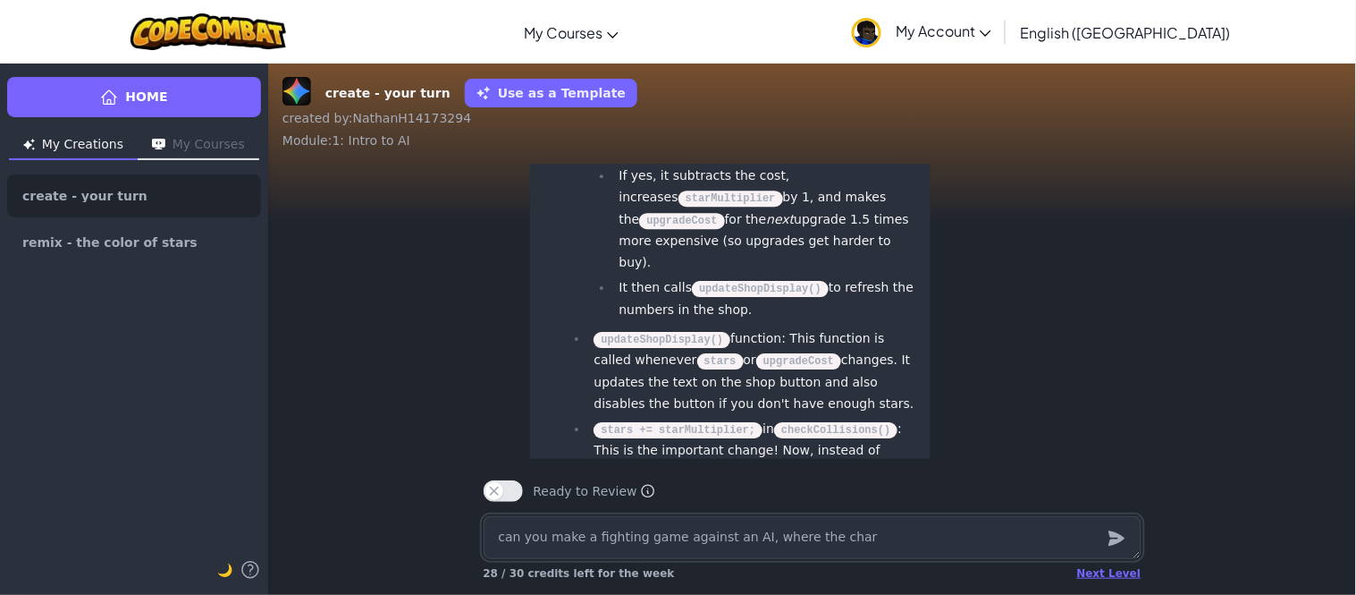
type textarea "x"
type textarea "can you make a fighting game against an AI, where the charac"
type textarea "x"
type textarea "can you make a fighting game against an AI, where the charact"
type textarea "x"
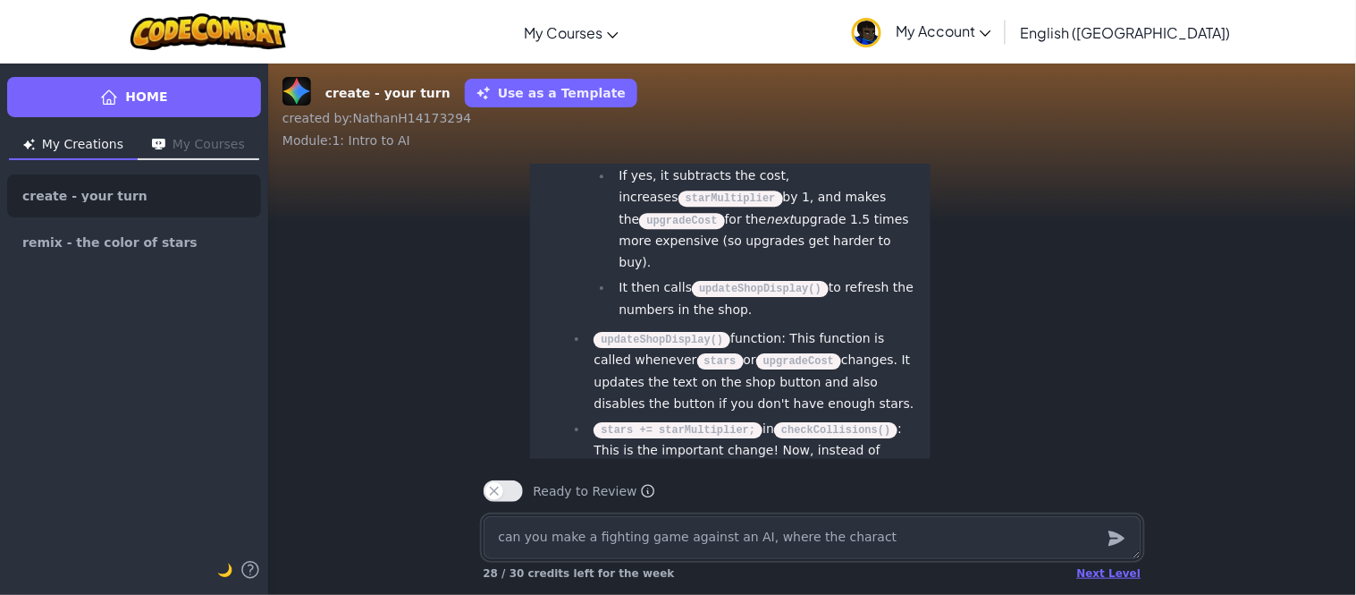
type textarea "can you make a fighting game against an AI, where the characte"
type textarea "x"
type textarea "can you make a fighting game against an AI, where the character"
type textarea "x"
type textarea "can you make a fighting game against an AI, where the characters"
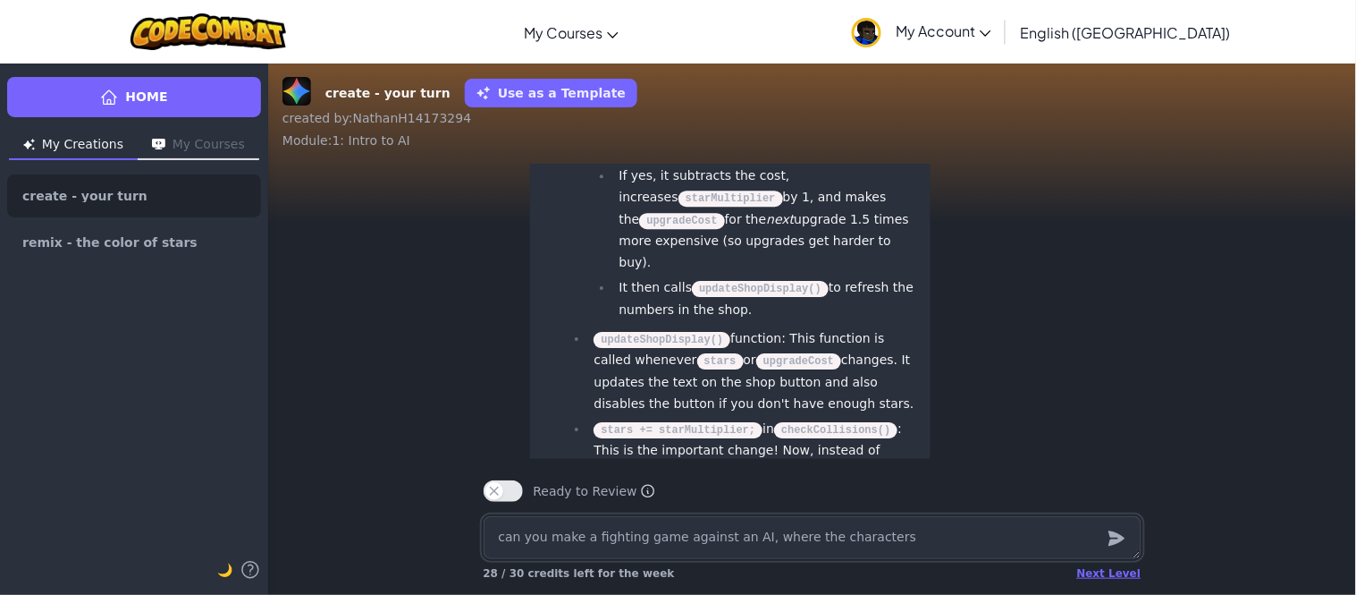
type textarea "x"
type textarea "can you make a fighting game against an AI, where the characters"
type textarea "x"
type textarea "can you make a fighting game against an AI, where the characters h"
type textarea "x"
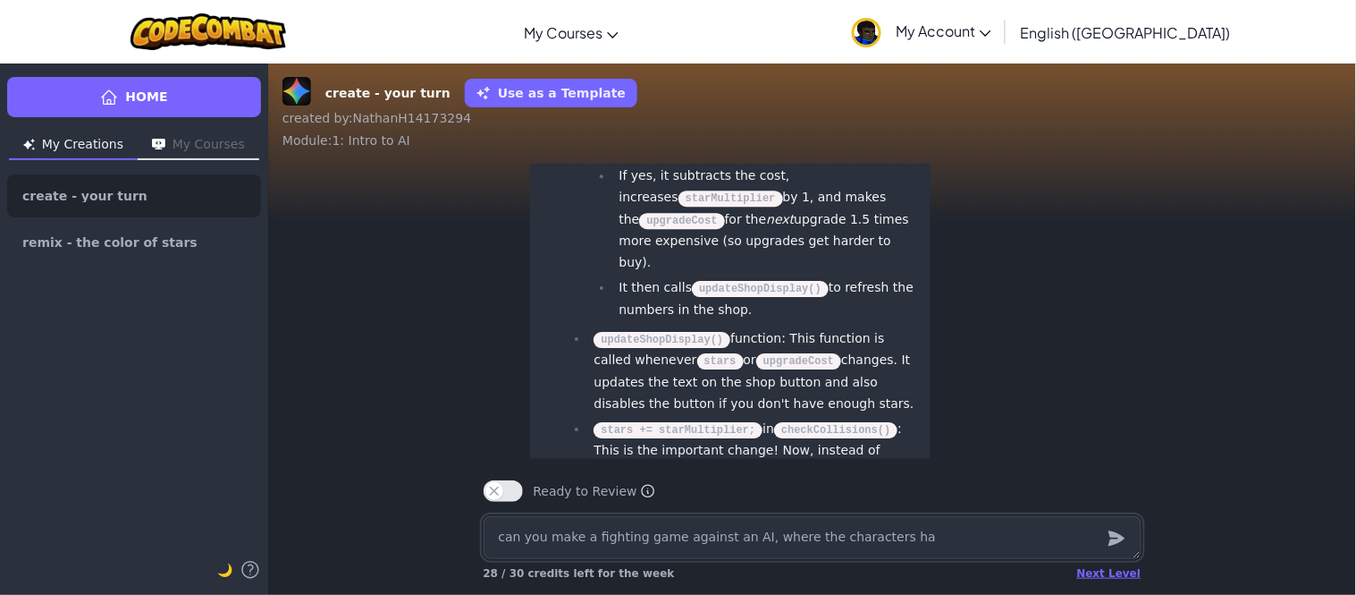
type textarea "can you make a fighting game against an AI, where the characters hav"
type textarea "x"
type textarea "can you make a fighting game against an AI, where the characters have"
type textarea "x"
type textarea "can you make a fighting game against an AI, where the characters"
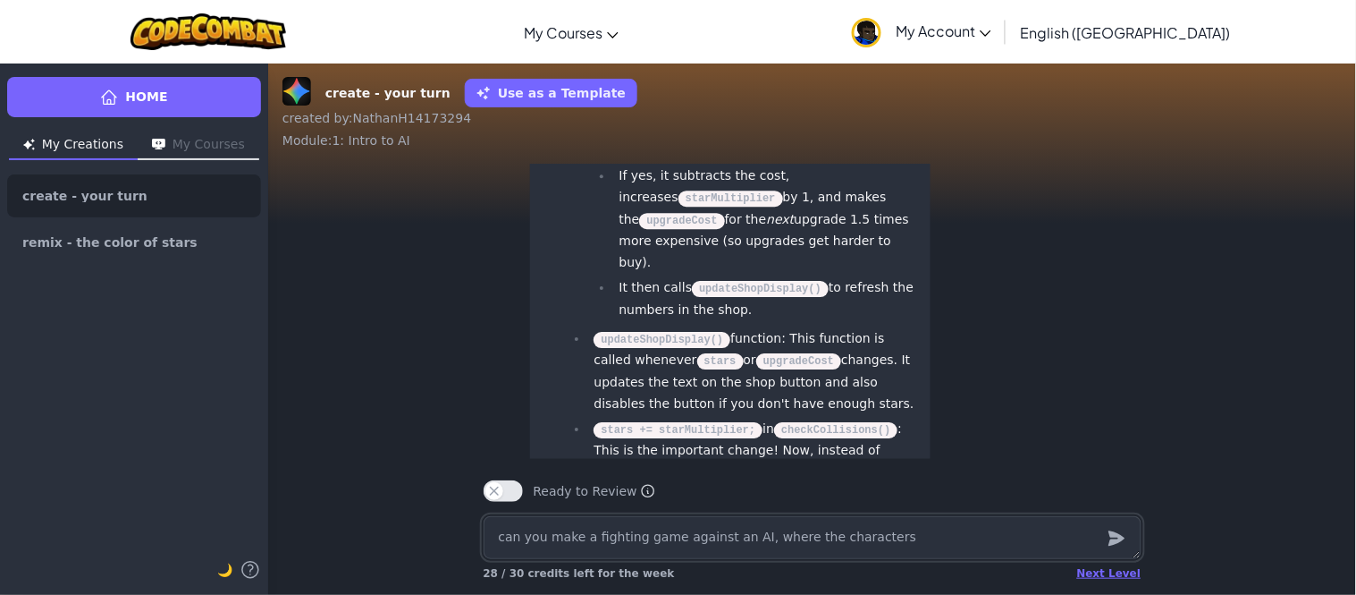
type textarea "x"
type textarea "can you make a fighting game against an AI, where the characters have a"
type textarea "x"
type textarea "can you make a fighting game against an AI, where the characters have a"
type textarea "x"
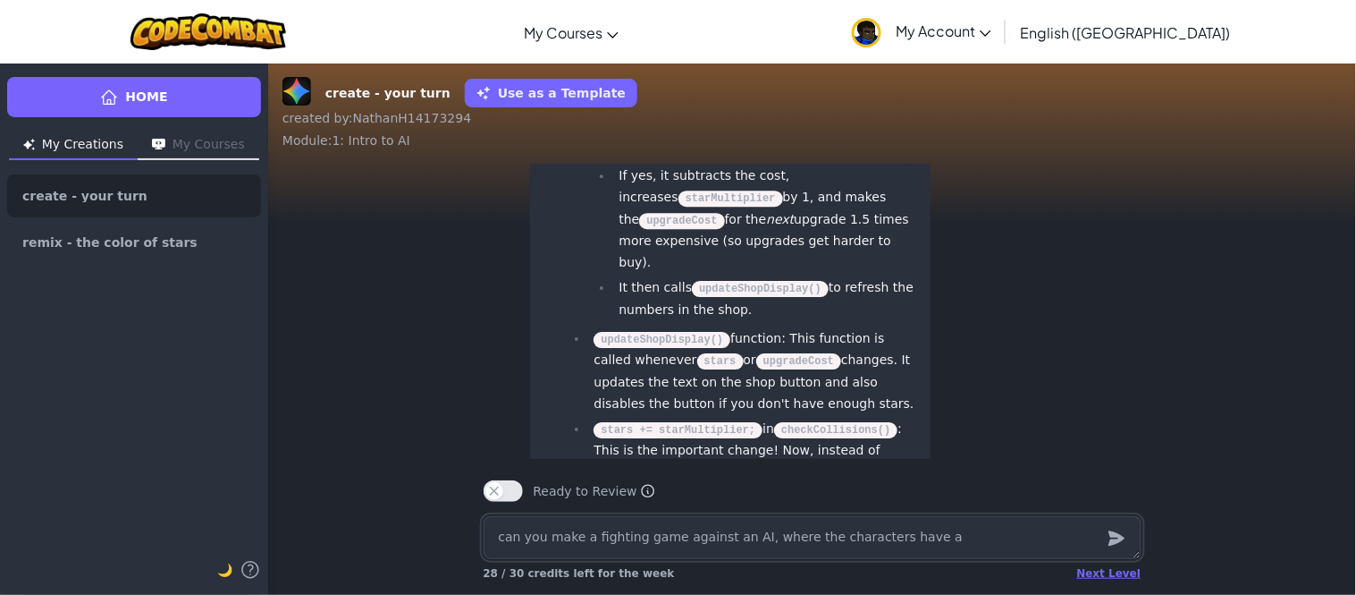
type textarea "can you make a fighting game against an AI, where the characters have"
type textarea "x"
type textarea "can you make a fighting game against an AI, where the characters have s"
type textarea "x"
type textarea "can you make a fighting game against an AI, where the characters have sp"
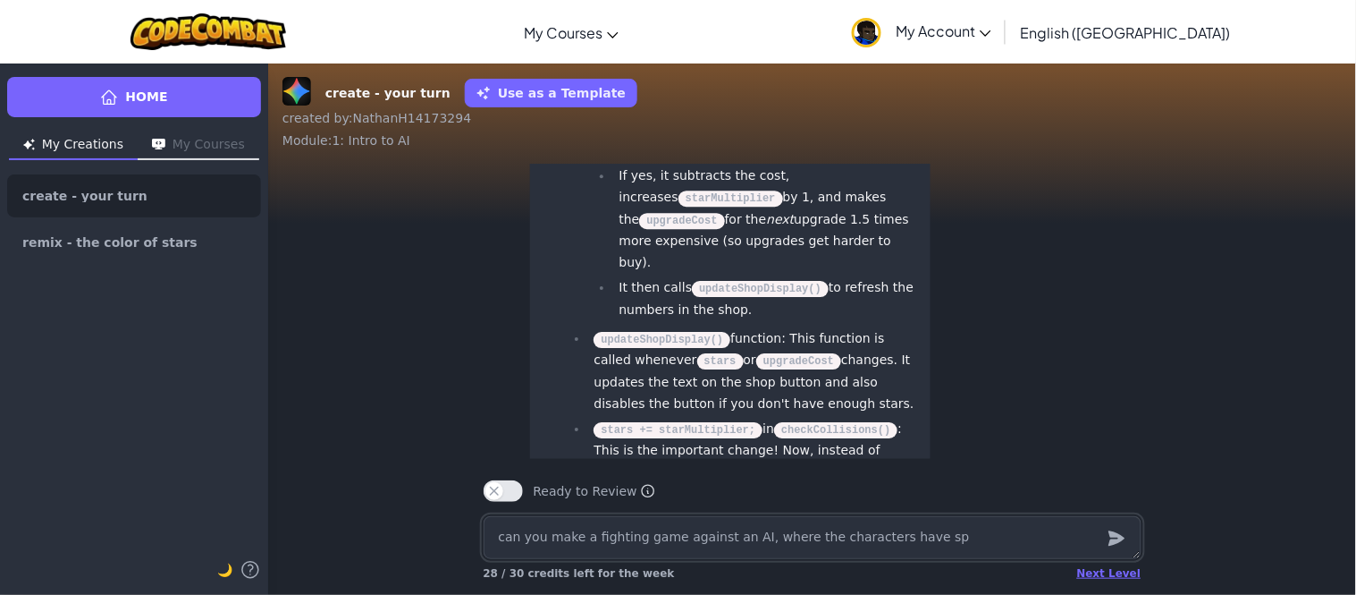
type textarea "x"
type textarea "can you make a fighting game against an AI, where the characters have spe"
click at [1113, 537] on icon "submit" at bounding box center [1117, 538] width 16 height 15
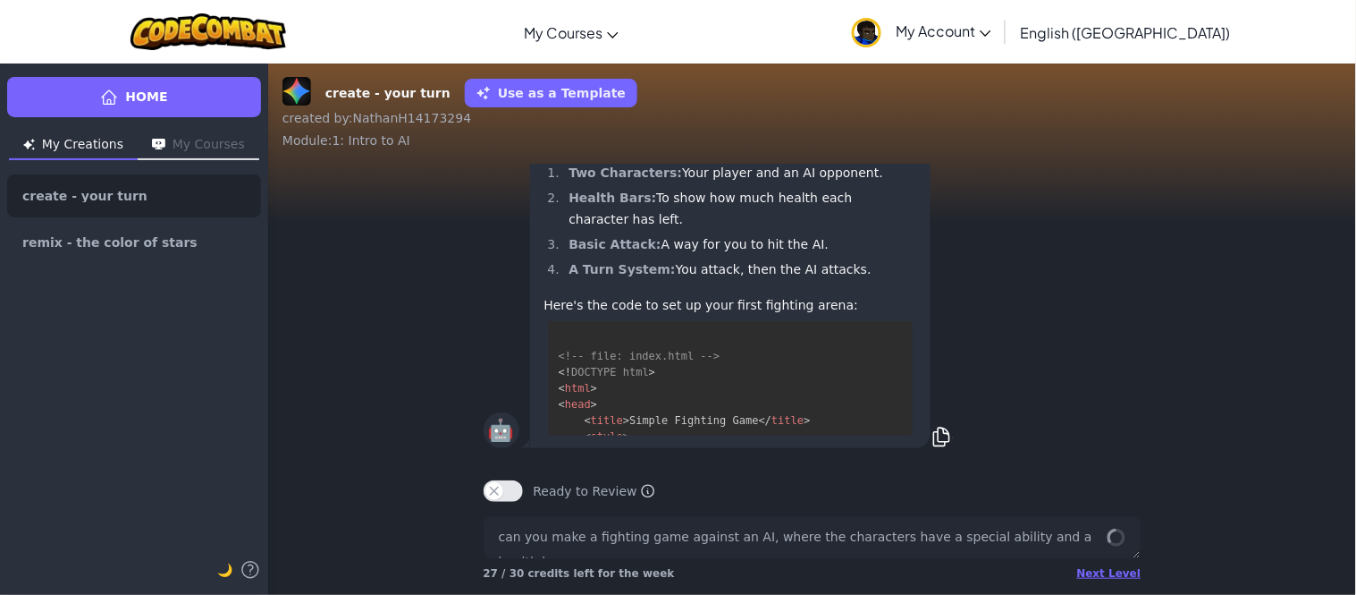
click at [1355, 347] on div "🤖 Okay, this is a super exciting new challenge! Shifting from collecting stars …" at bounding box center [812, 172] width 1088 height 572
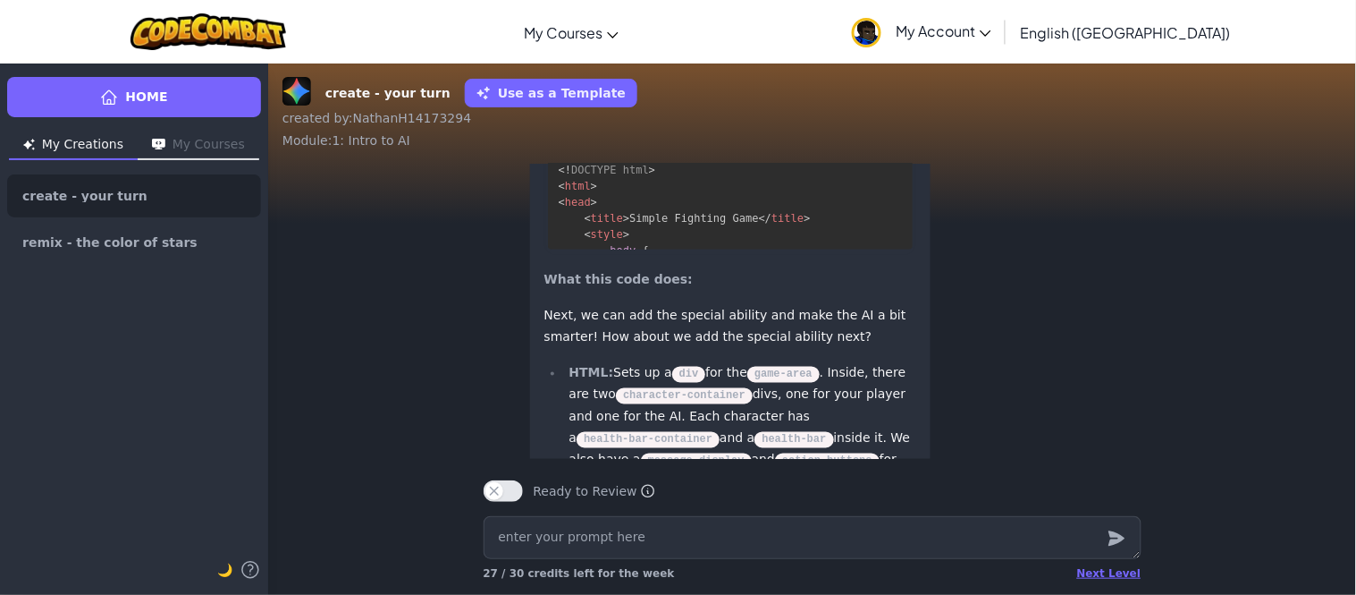
scroll to position [-1073, 0]
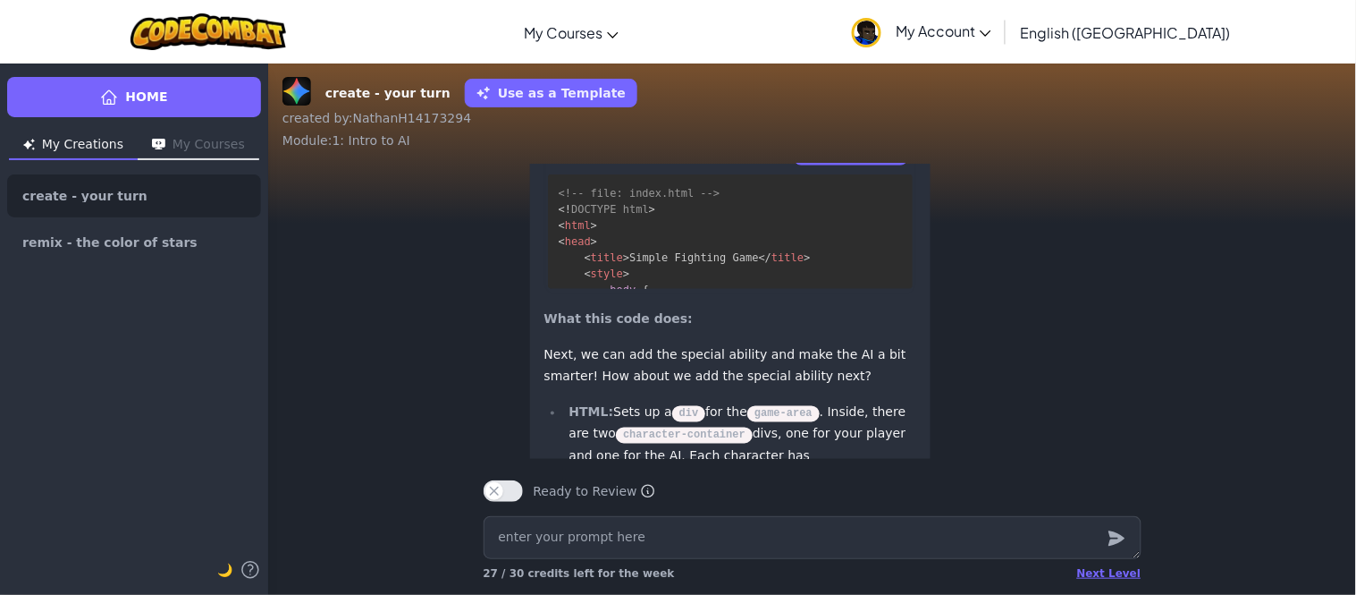
click at [864, 169] on div "index.html Edit Code Output" at bounding box center [730, 151] width 372 height 36
click at [864, 164] on p "Output" at bounding box center [862, 151] width 71 height 25
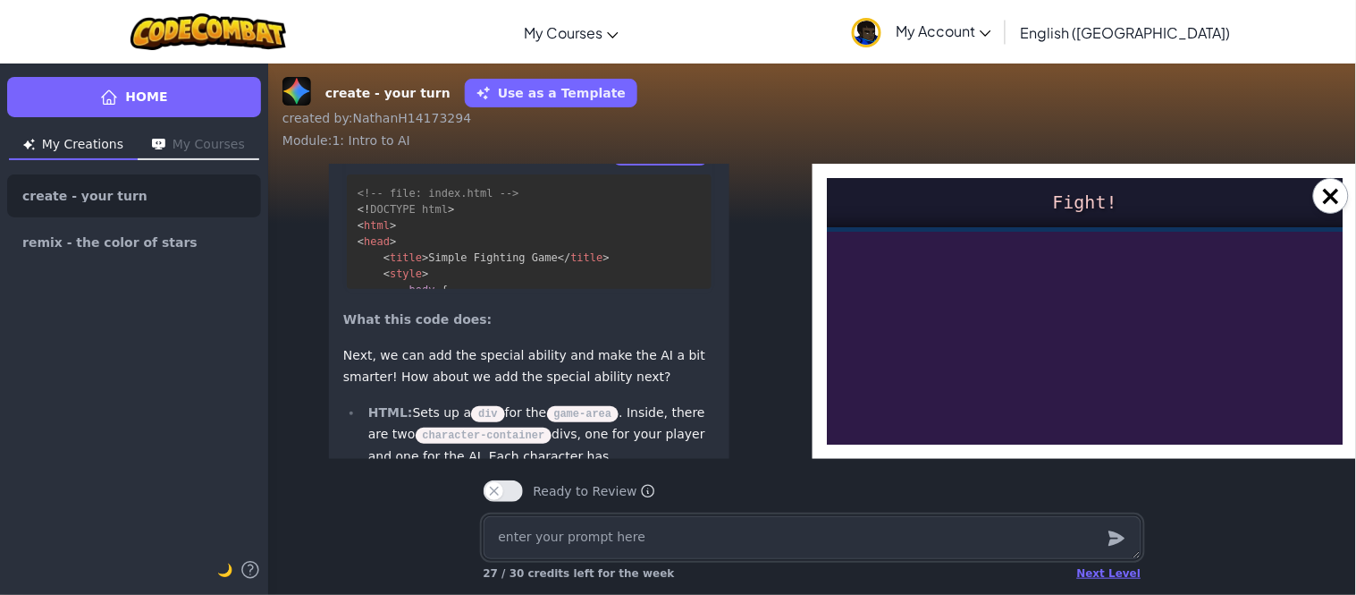
scroll to position [0, 0]
click at [1069, 299] on div at bounding box center [1084, 440] width 635 height 429
click at [1078, 192] on div "Fight!" at bounding box center [1083, 201] width 64 height 22
click at [1080, 206] on div "Fight!" at bounding box center [1083, 201] width 64 height 22
click at [1068, 300] on div at bounding box center [1084, 440] width 635 height 429
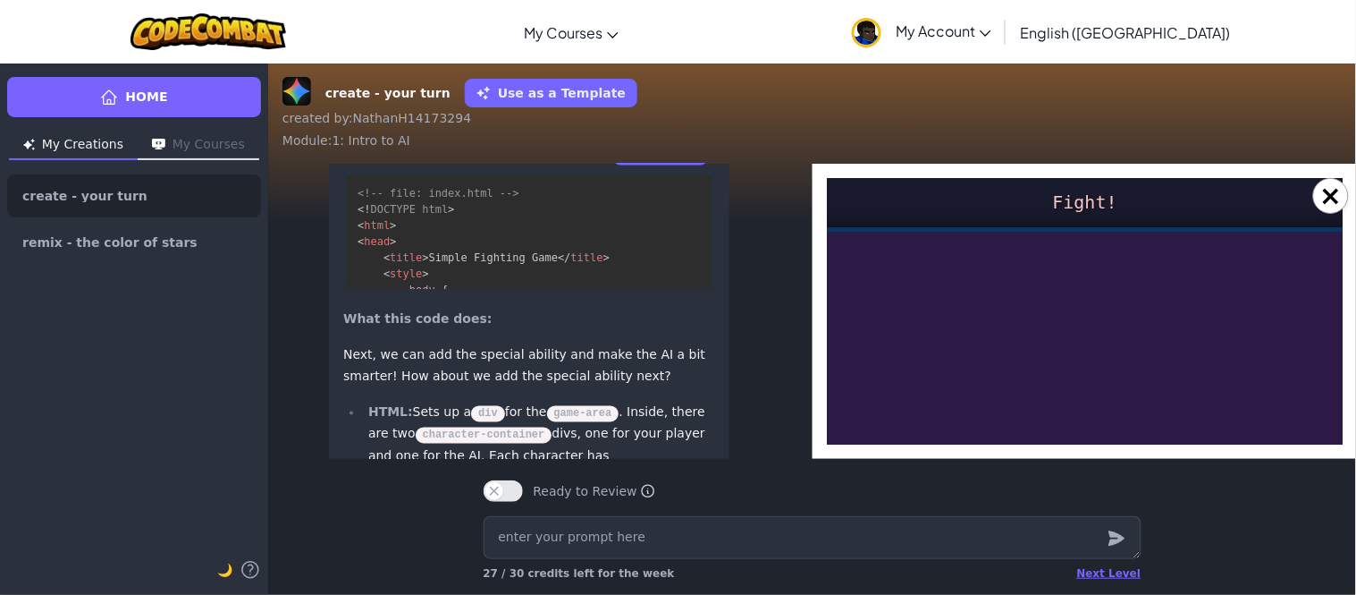
click at [1068, 300] on div at bounding box center [1084, 440] width 635 height 429
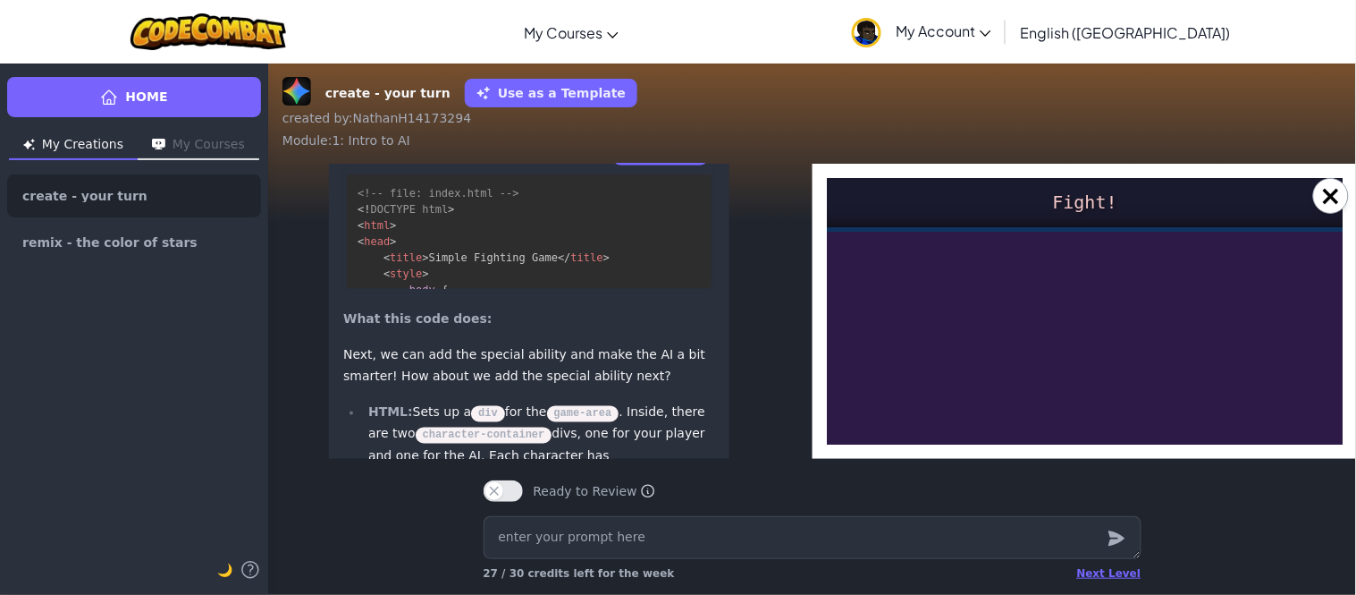
click at [683, 164] on p "Code" at bounding box center [671, 151] width 50 height 25
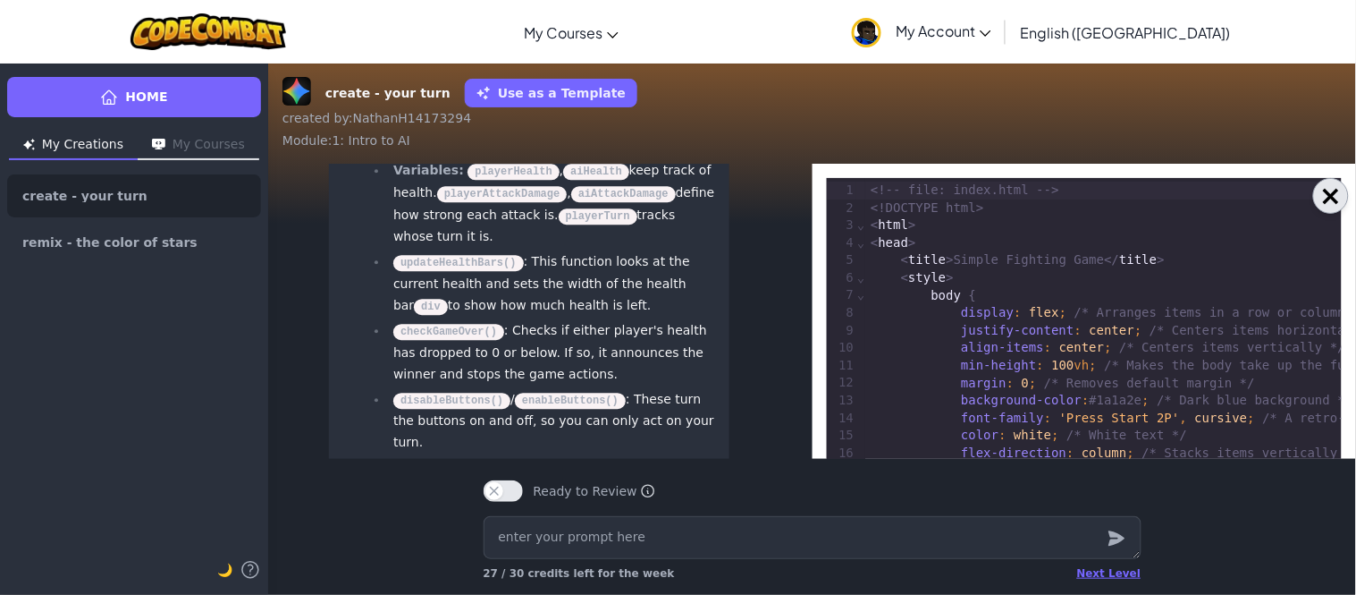
click at [1338, 205] on button "×" at bounding box center [1331, 196] width 36 height 36
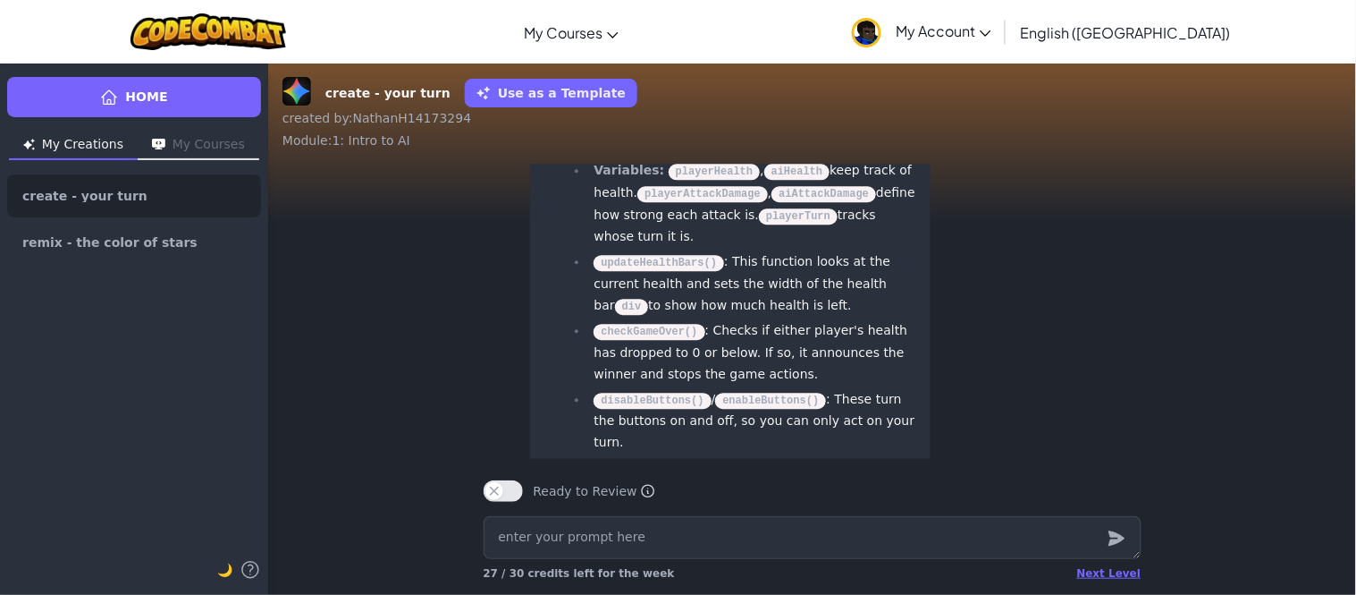
click at [938, 265] on div "🤖 Okay, this is a super exciting new challenge! Shifting from collecting stars …" at bounding box center [813, 94] width 658 height 1827
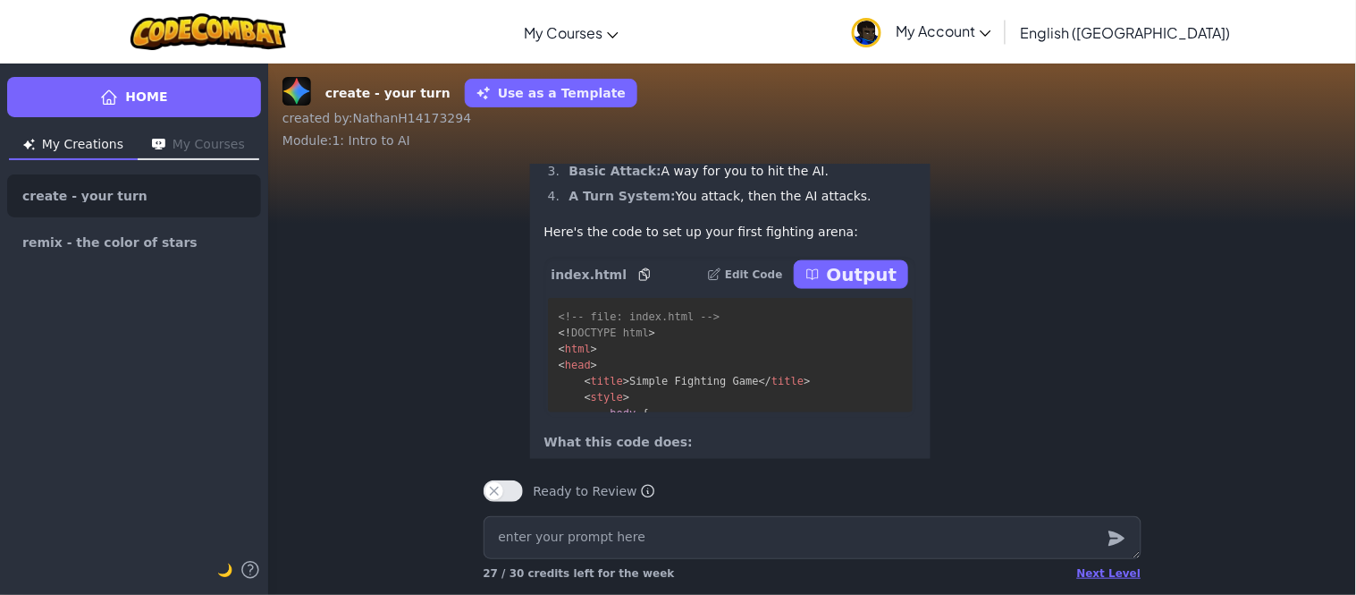
scroll to position [-1192, 0]
click at [873, 283] on p "Output" at bounding box center [862, 270] width 71 height 25
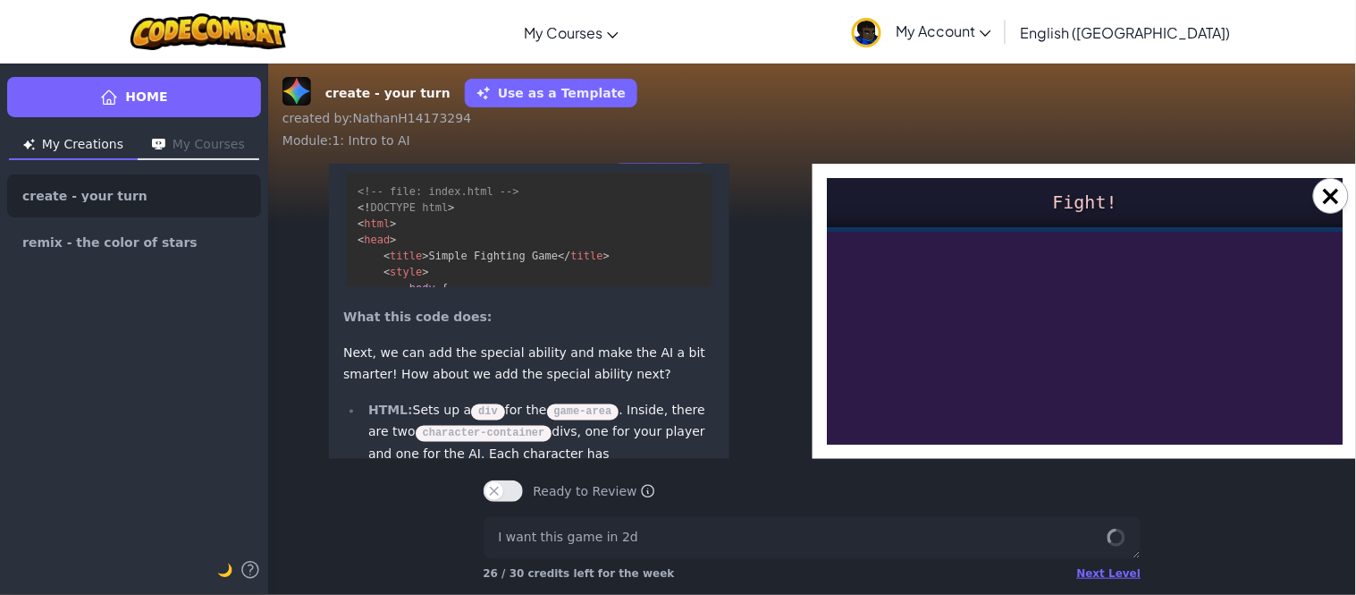
scroll to position [0, 0]
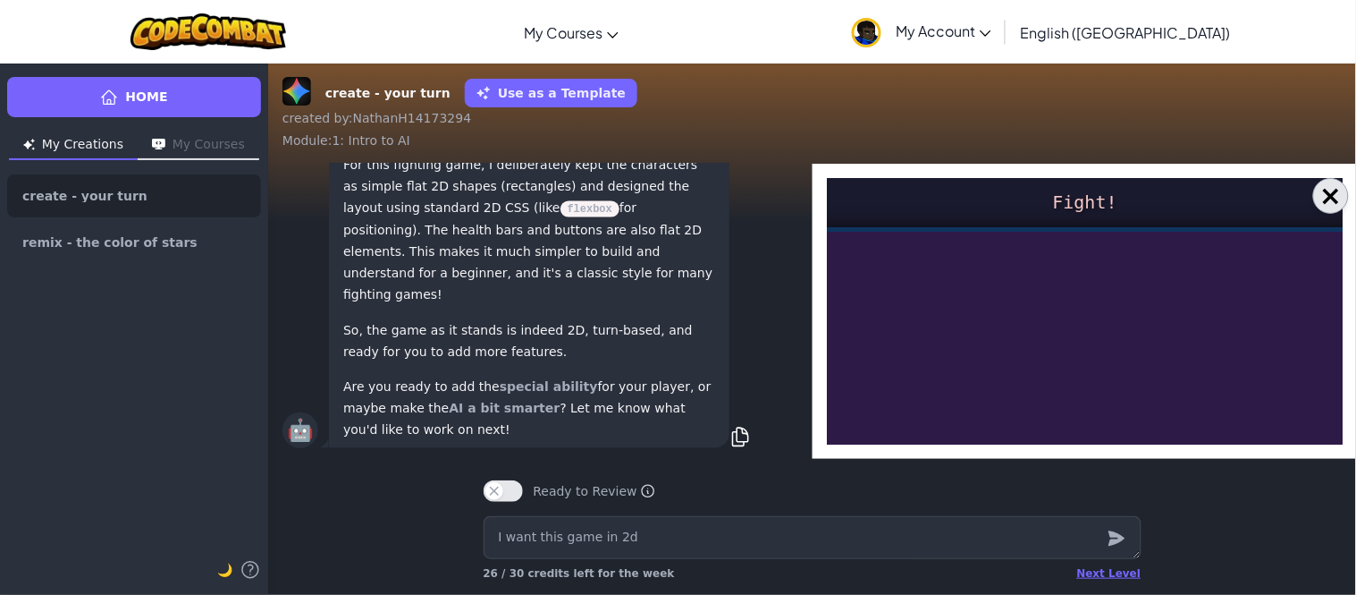
click at [1320, 198] on button "×" at bounding box center [1331, 196] width 36 height 36
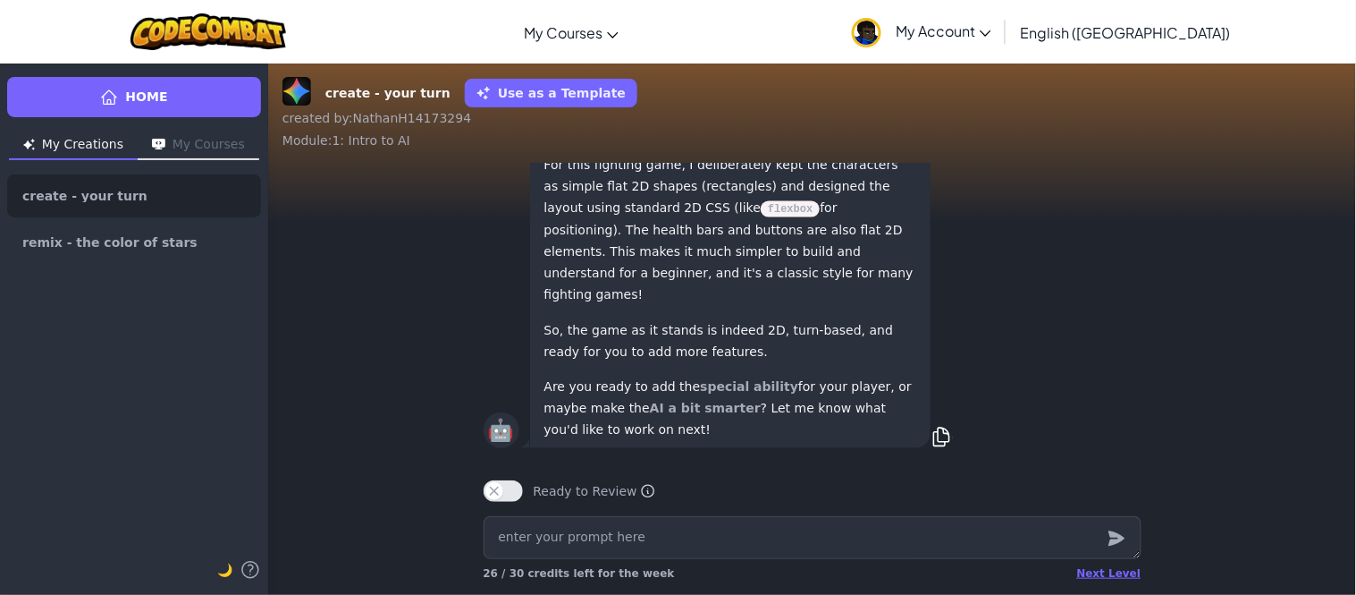
click at [927, 363] on div "You got it! The good news is, the fighting game we just built is already design…" at bounding box center [730, 208] width 401 height 480
click at [831, 540] on textarea at bounding box center [813, 537] width 658 height 43
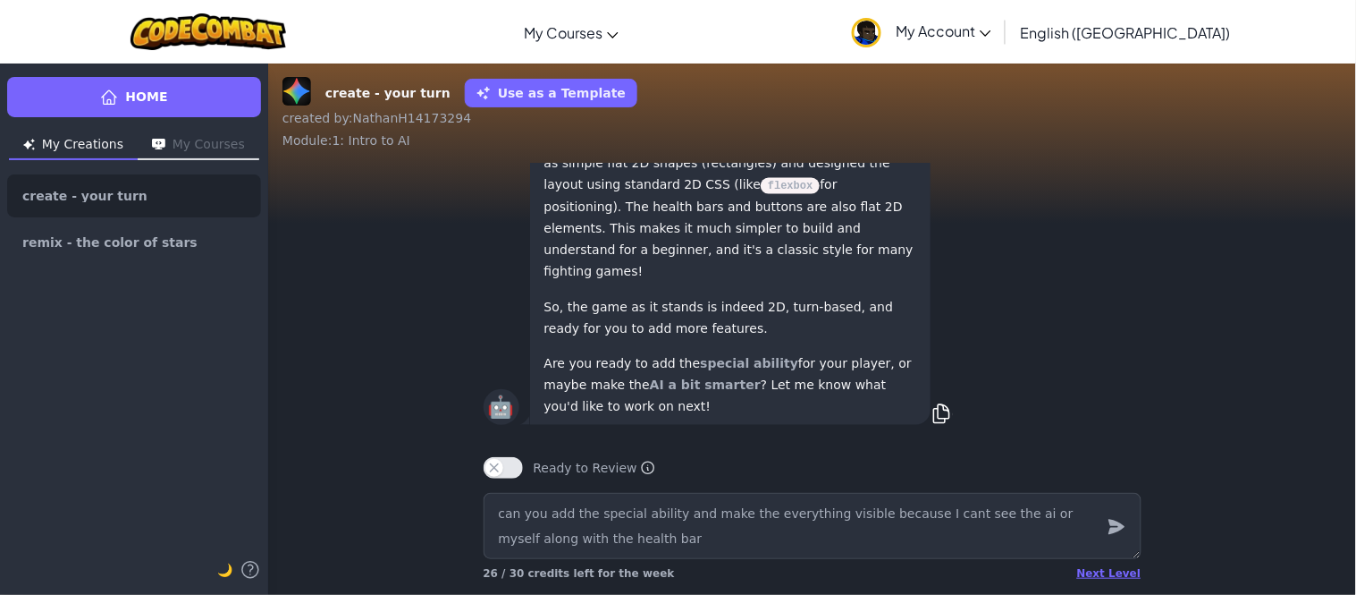
click at [1121, 527] on icon "submit" at bounding box center [1117, 526] width 16 height 15
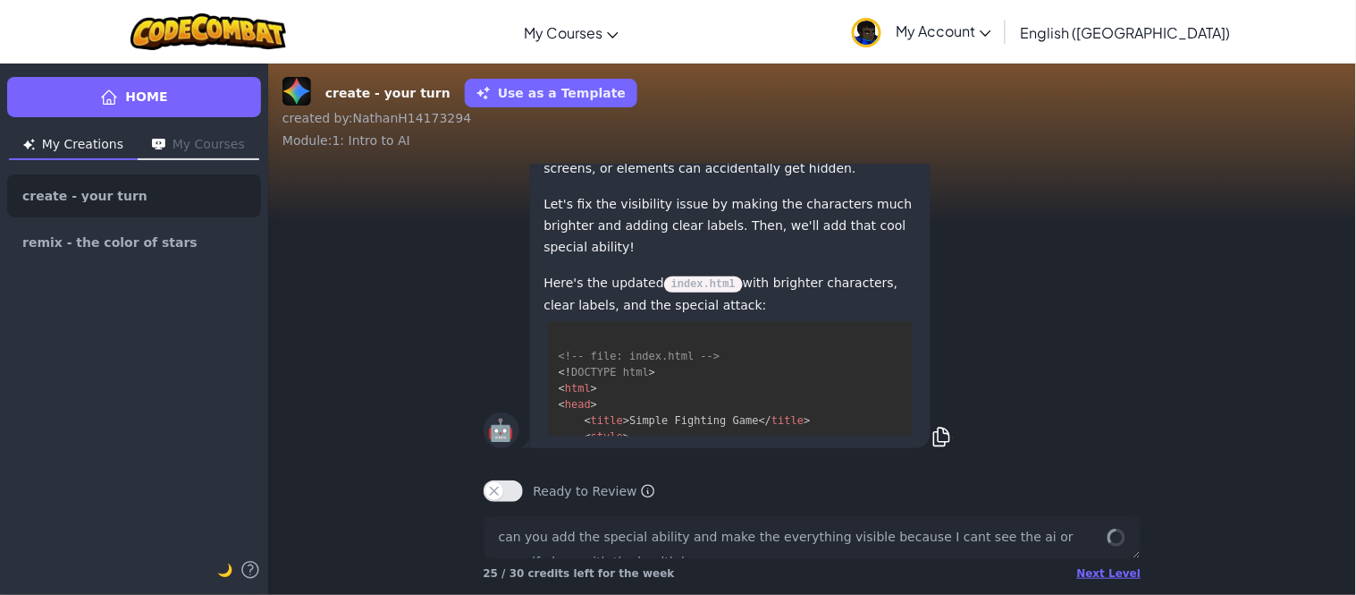
click at [911, 403] on div "<!-- file: index.html --> <! DOCTYPE html > < html > < head > < title > Simple …" at bounding box center [730, 378] width 372 height 114
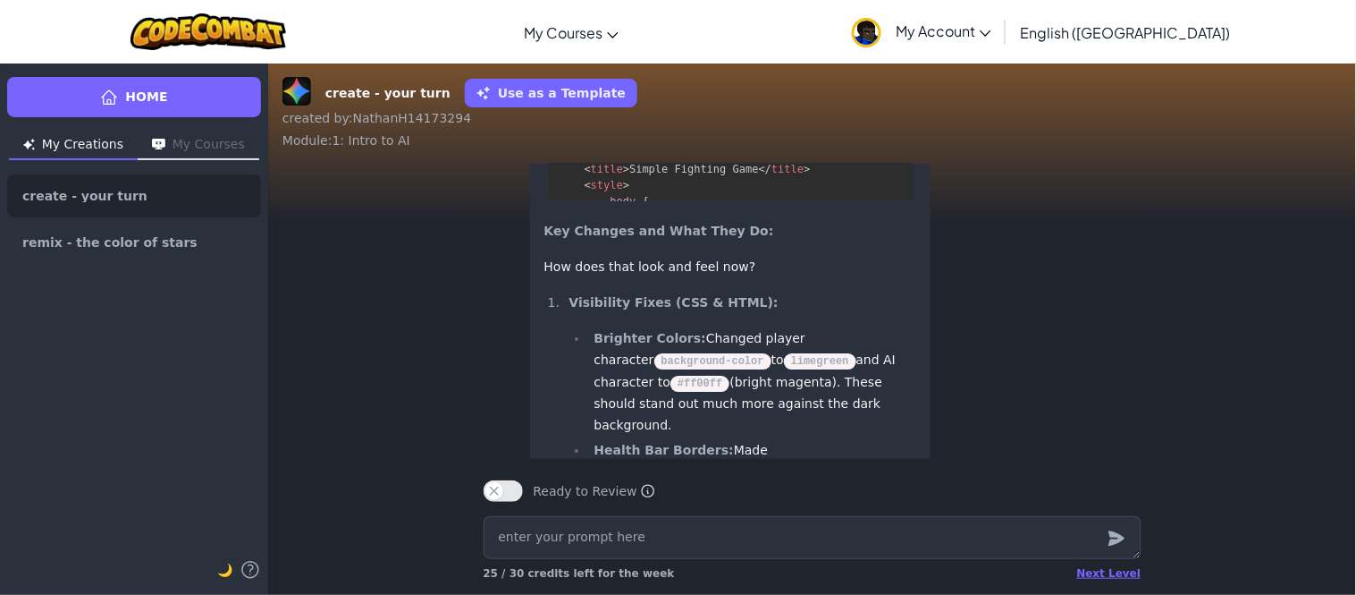
scroll to position [-1151, 0]
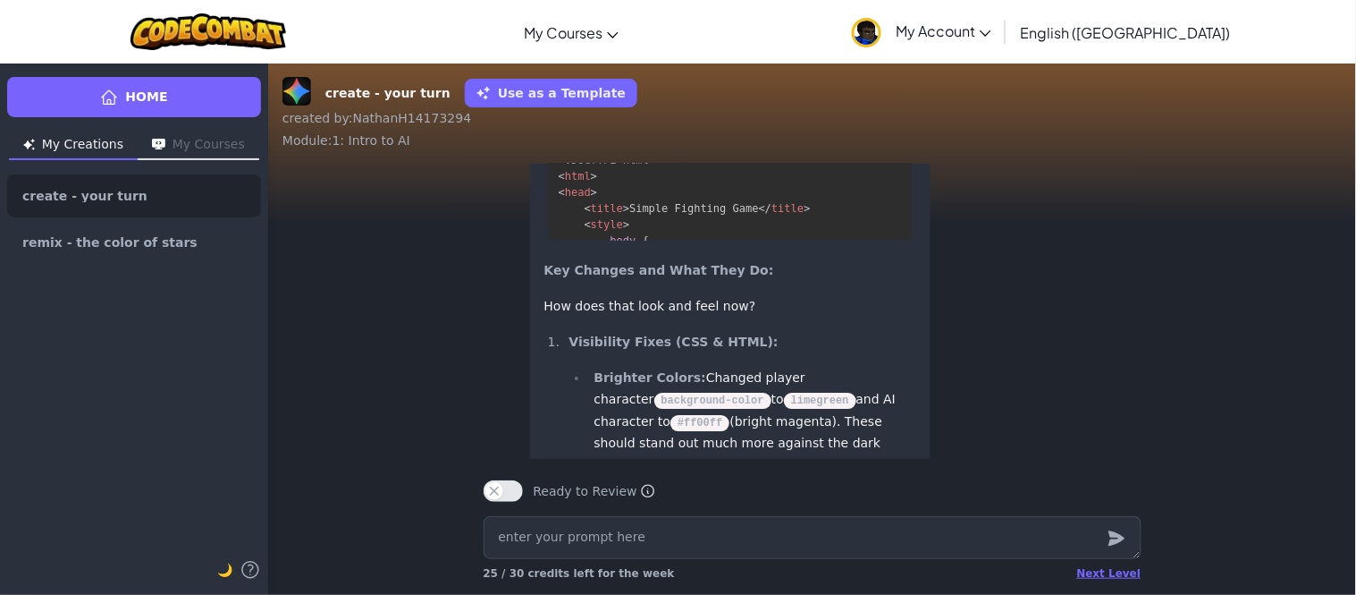
click at [868, 114] on p "Output" at bounding box center [862, 101] width 71 height 25
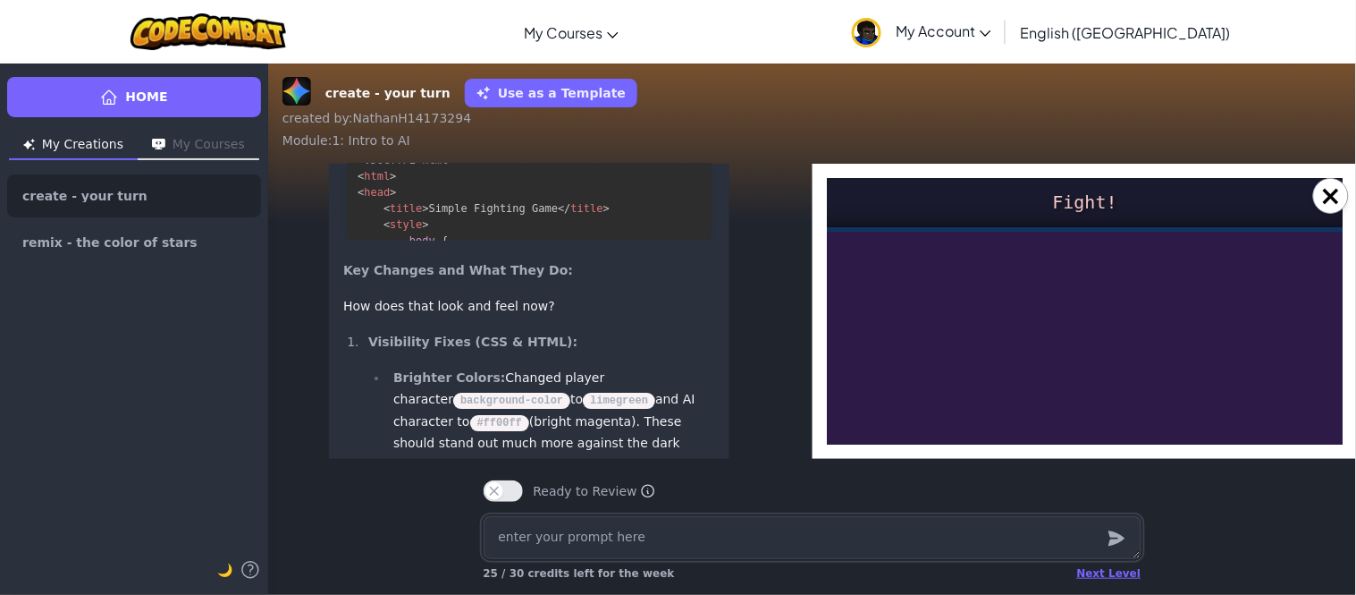
scroll to position [0, 0]
click at [1076, 211] on div "Fight!" at bounding box center [1083, 201] width 64 height 22
click at [1075, 207] on div "Fight!" at bounding box center [1083, 201] width 64 height 22
click at [1070, 305] on div "Player AI Opponent" at bounding box center [1084, 440] width 635 height 429
click at [1149, 361] on div "Player AI Opponent" at bounding box center [1084, 440] width 635 height 429
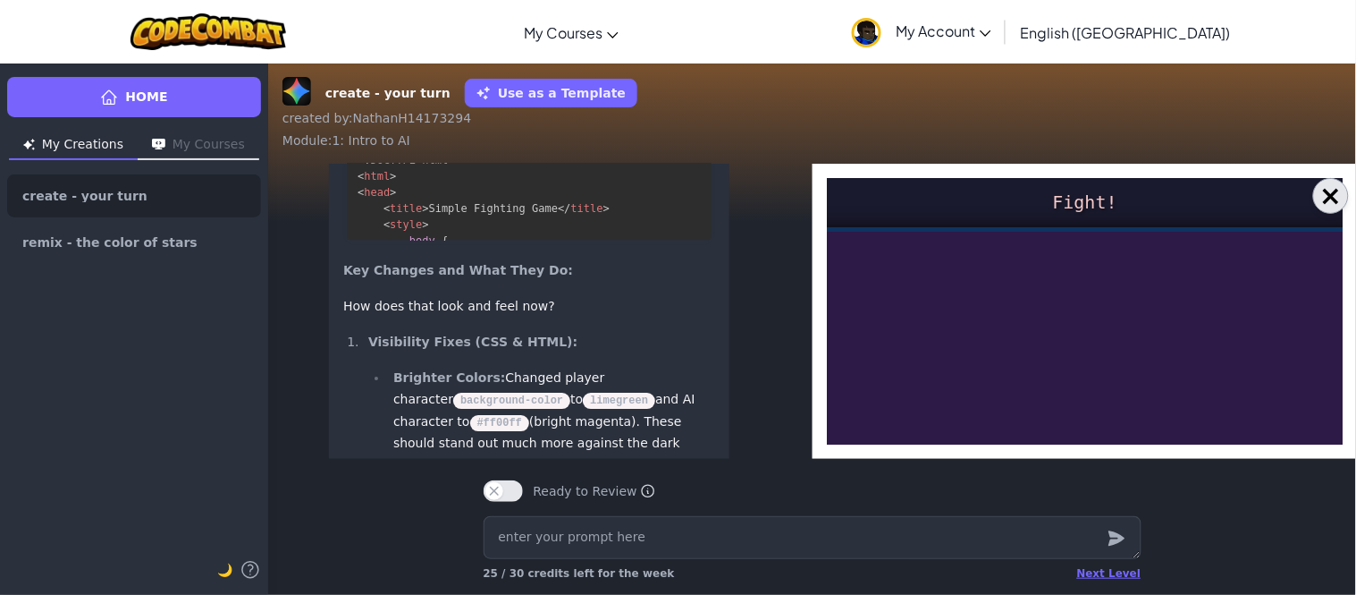
click at [1337, 196] on button "×" at bounding box center [1331, 196] width 36 height 36
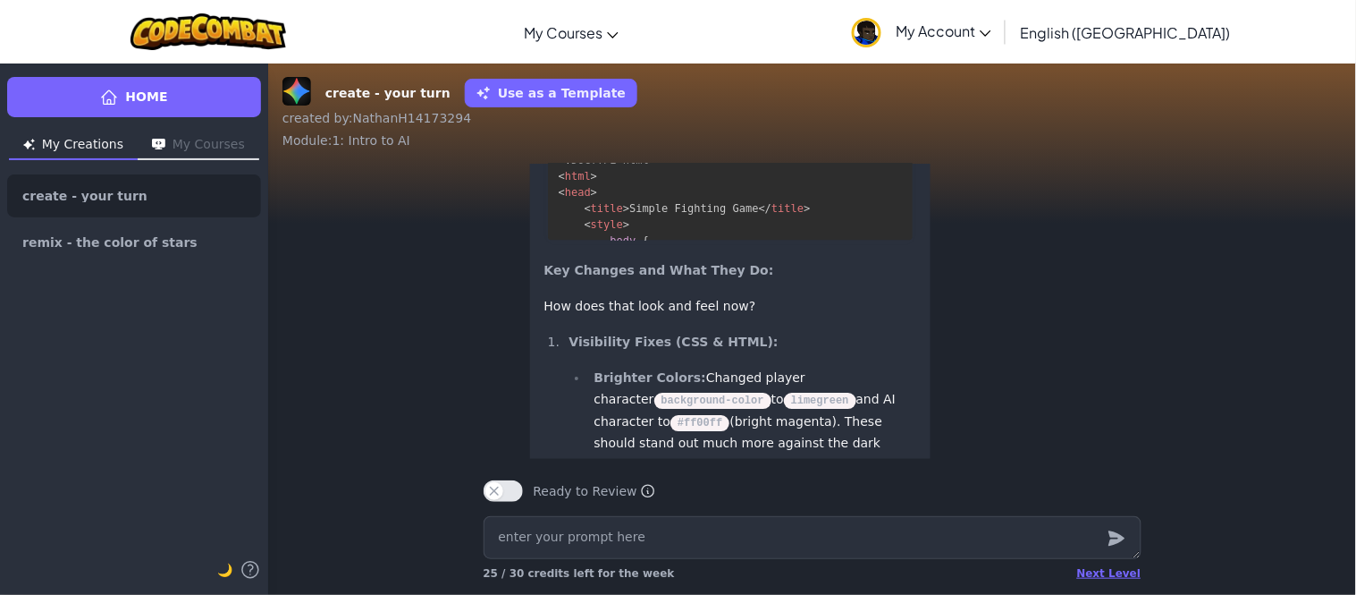
click at [889, 114] on p "Output" at bounding box center [862, 101] width 71 height 25
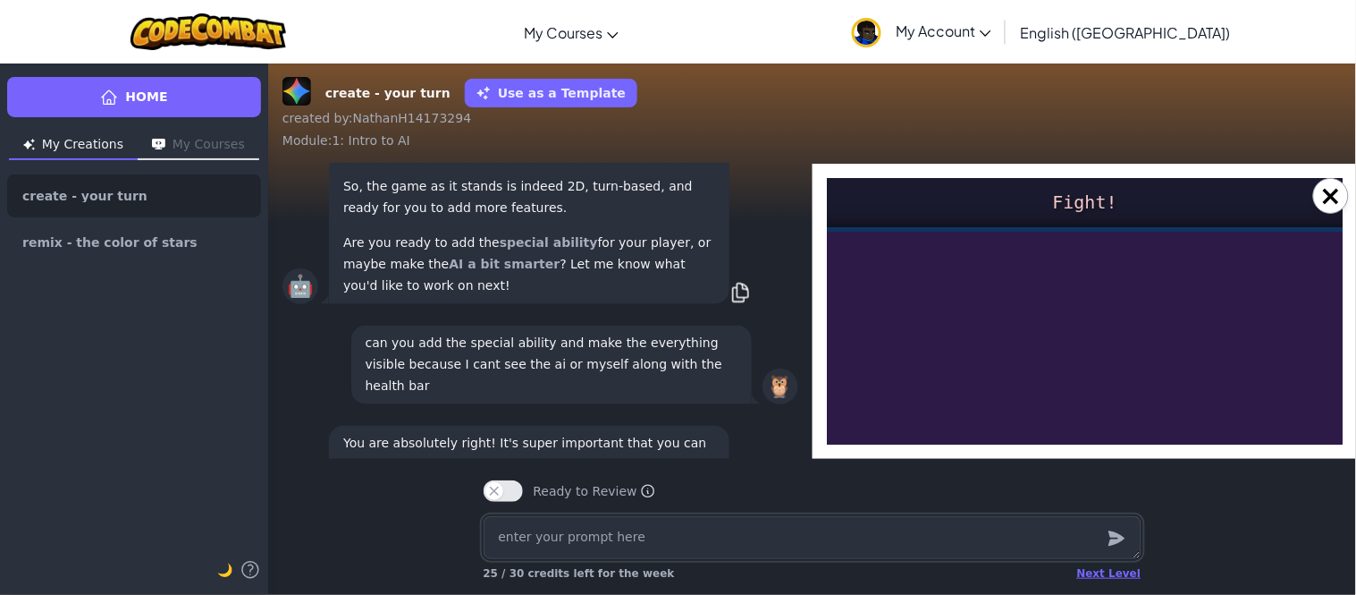
scroll to position [-1935, 0]
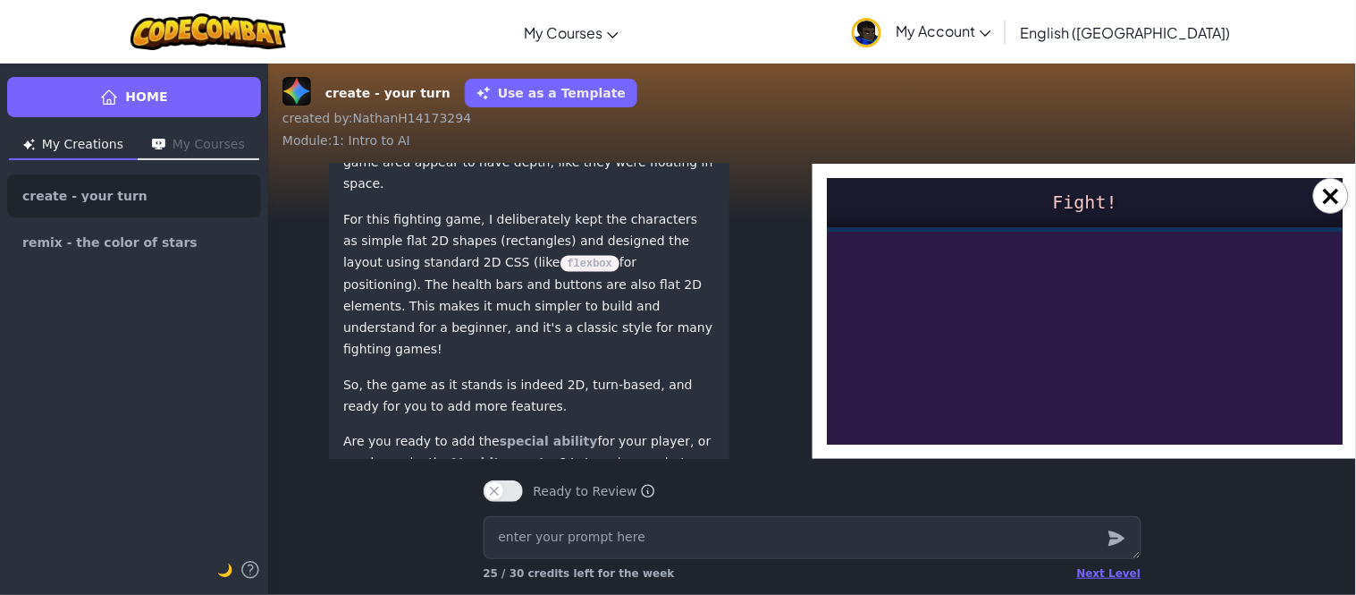
drag, startPoint x: 813, startPoint y: 374, endPoint x: 823, endPoint y: 432, distance: 59.1
click at [811, 374] on div "🤖 You are absolutely right! It's super important that you can see your characte…" at bounding box center [812, 311] width 1088 height 295
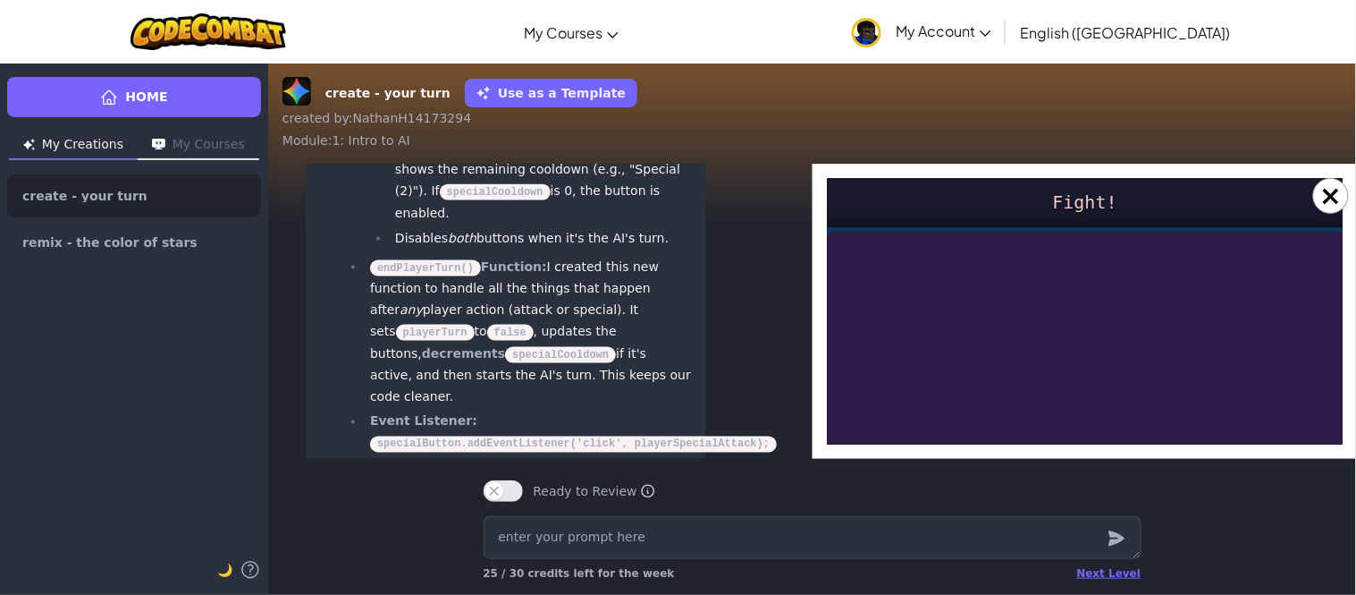
scroll to position [0, 23]
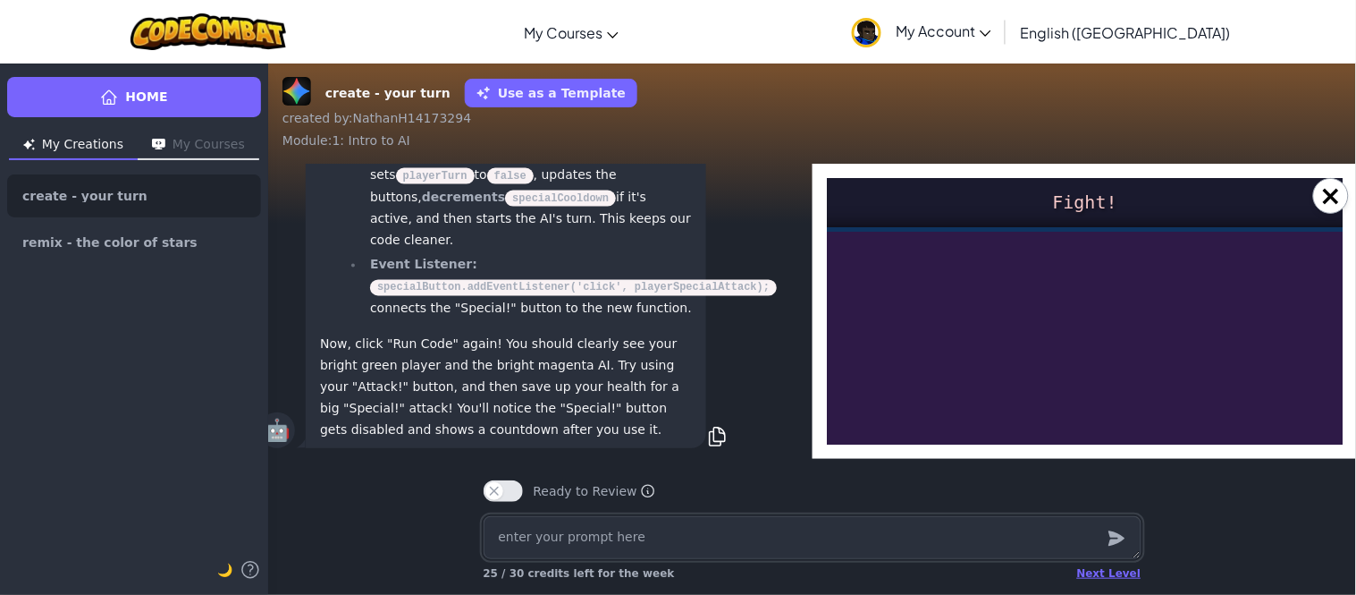
click at [694, 519] on textarea at bounding box center [813, 537] width 658 height 43
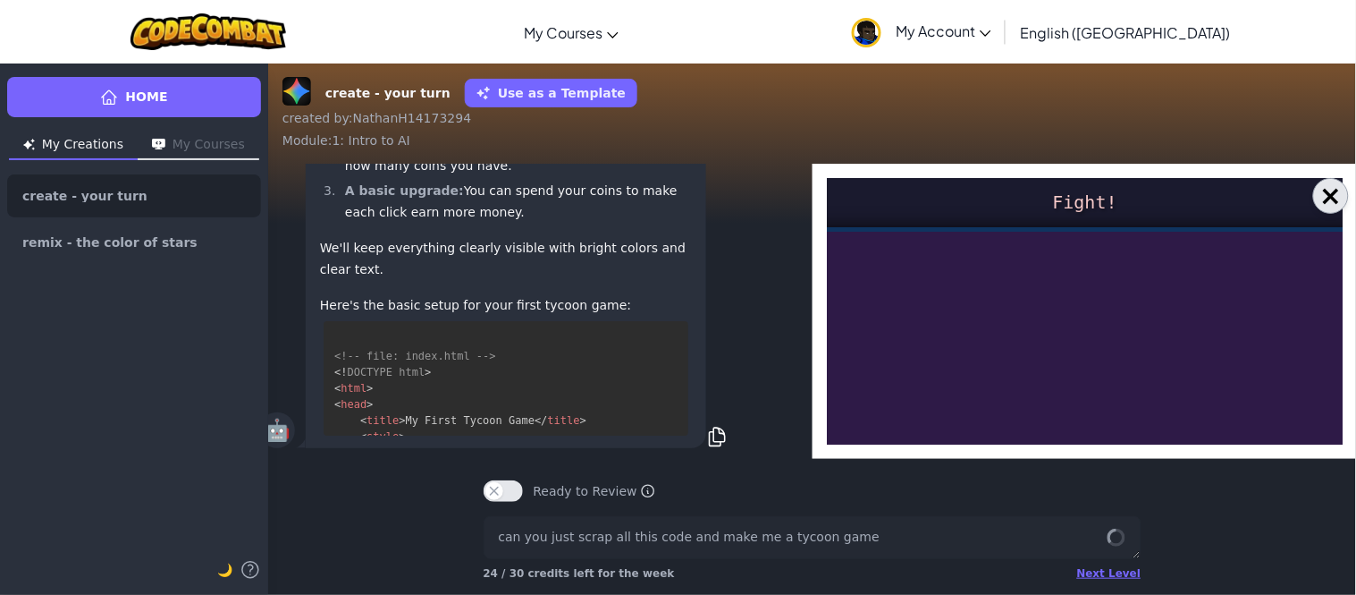
click at [1335, 200] on button "×" at bounding box center [1331, 196] width 36 height 36
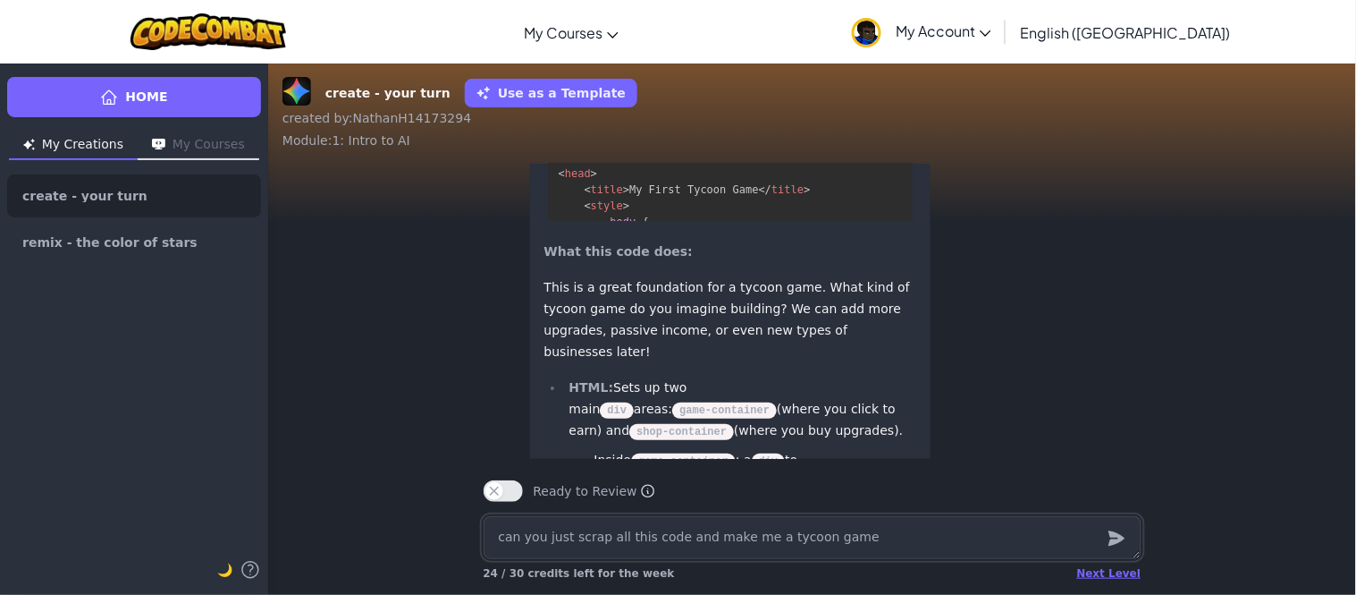
scroll to position [-1196, 0]
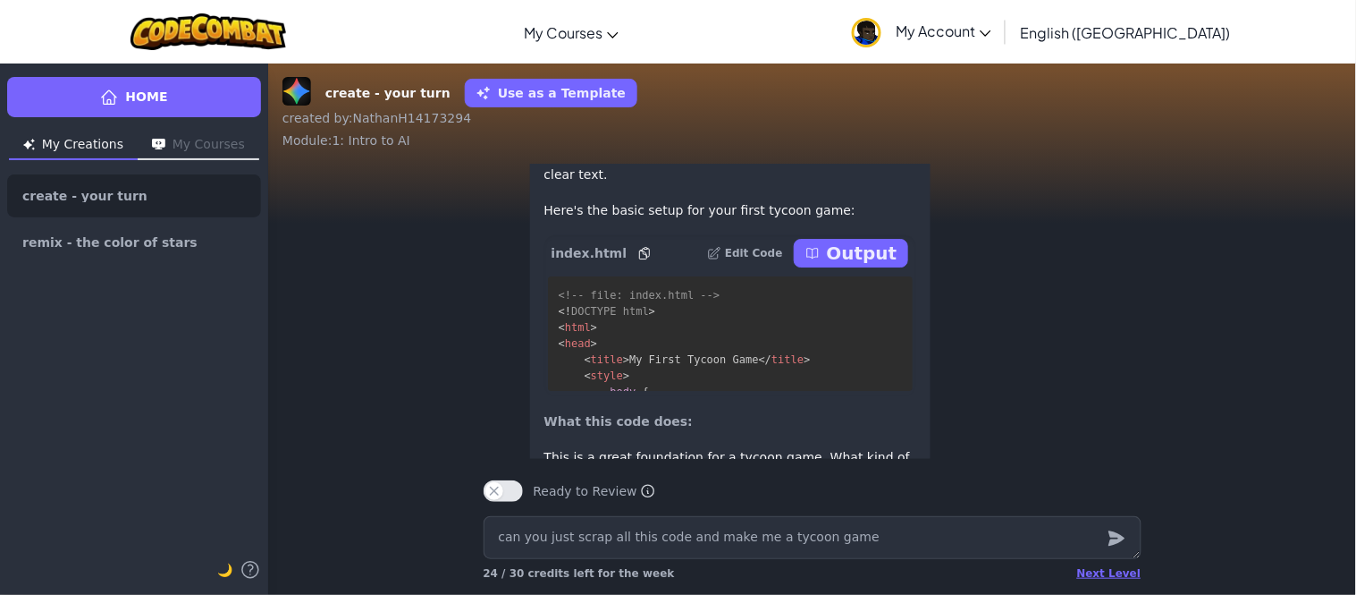
click at [886, 266] on p "Output" at bounding box center [862, 252] width 71 height 25
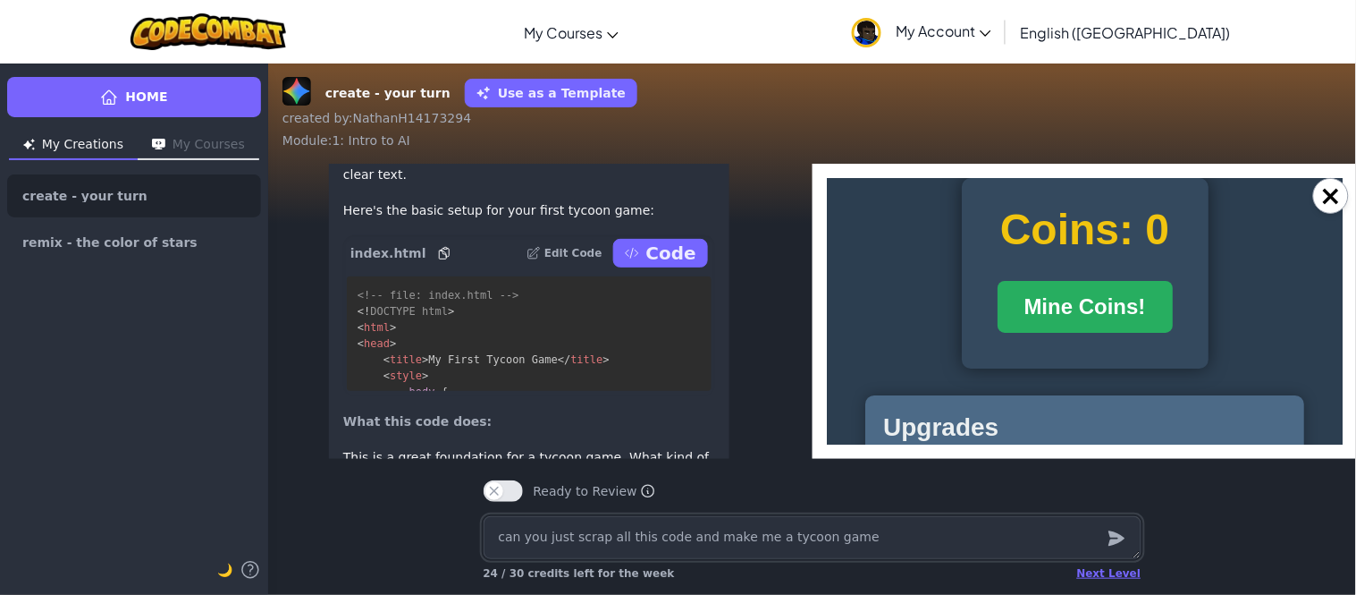
scroll to position [0, 0]
click at [1021, 332] on button "Mine Coins!" at bounding box center [1084, 306] width 175 height 52
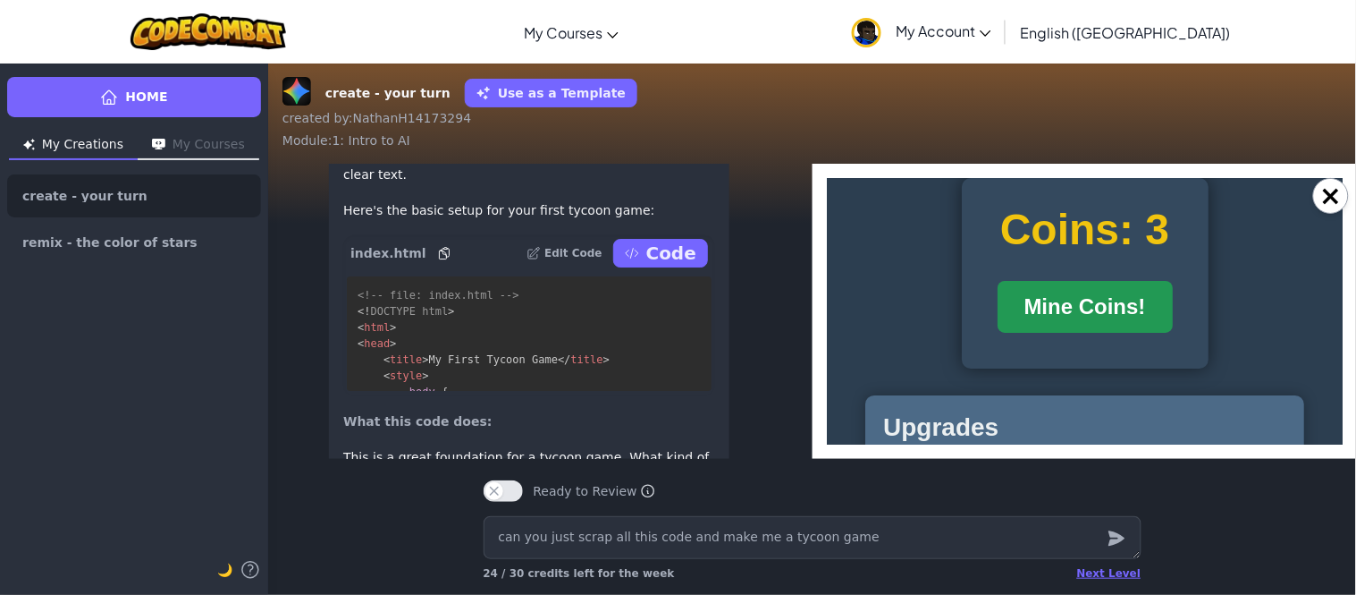
click at [1021, 332] on button "Mine Coins!" at bounding box center [1084, 306] width 175 height 52
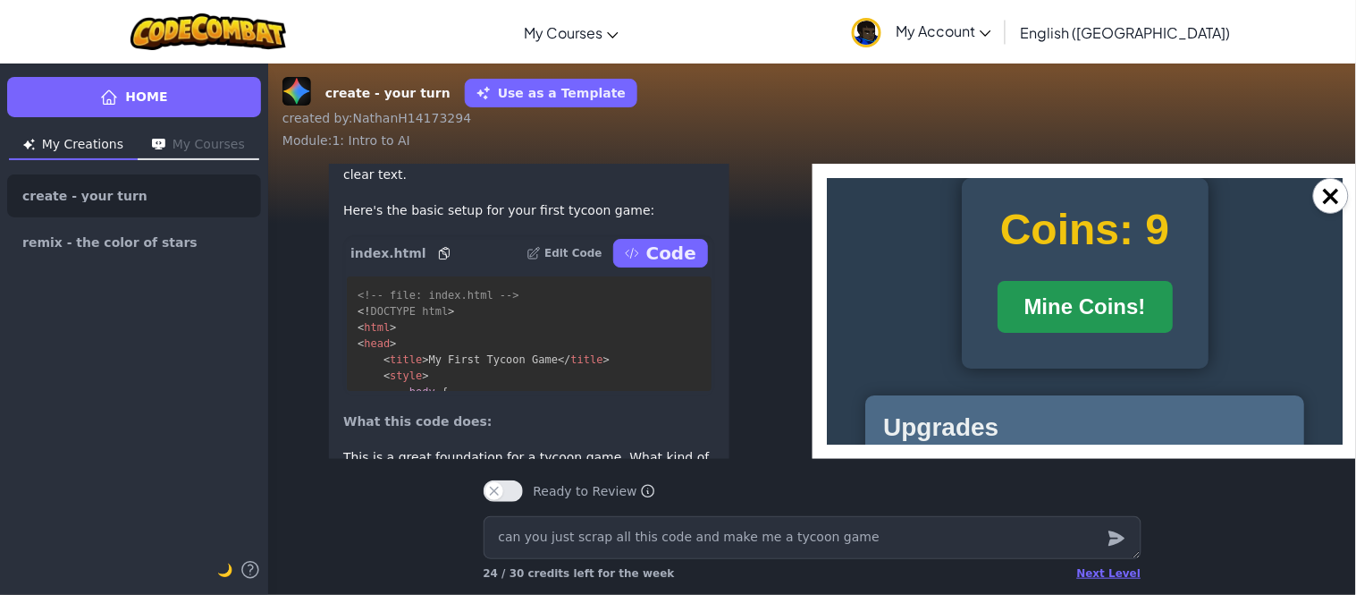
click at [1021, 332] on button "Mine Coins!" at bounding box center [1084, 306] width 175 height 52
click at [1021, 332] on button "Mine Coins!" at bounding box center [1083, 306] width 175 height 52
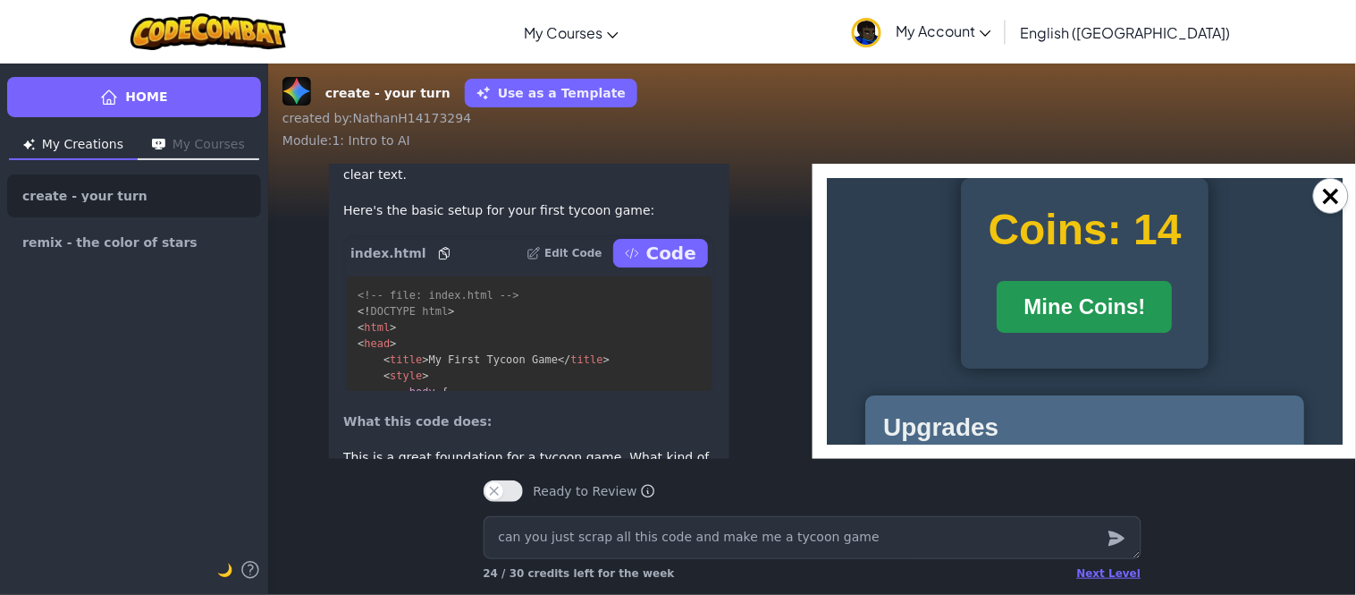
click at [1021, 332] on button "Mine Coins!" at bounding box center [1083, 306] width 175 height 52
click at [1021, 339] on div "Coins: 16 Mine Coins!" at bounding box center [1083, 272] width 247 height 190
click at [1033, 323] on button "Mine Coins!" at bounding box center [1083, 306] width 175 height 52
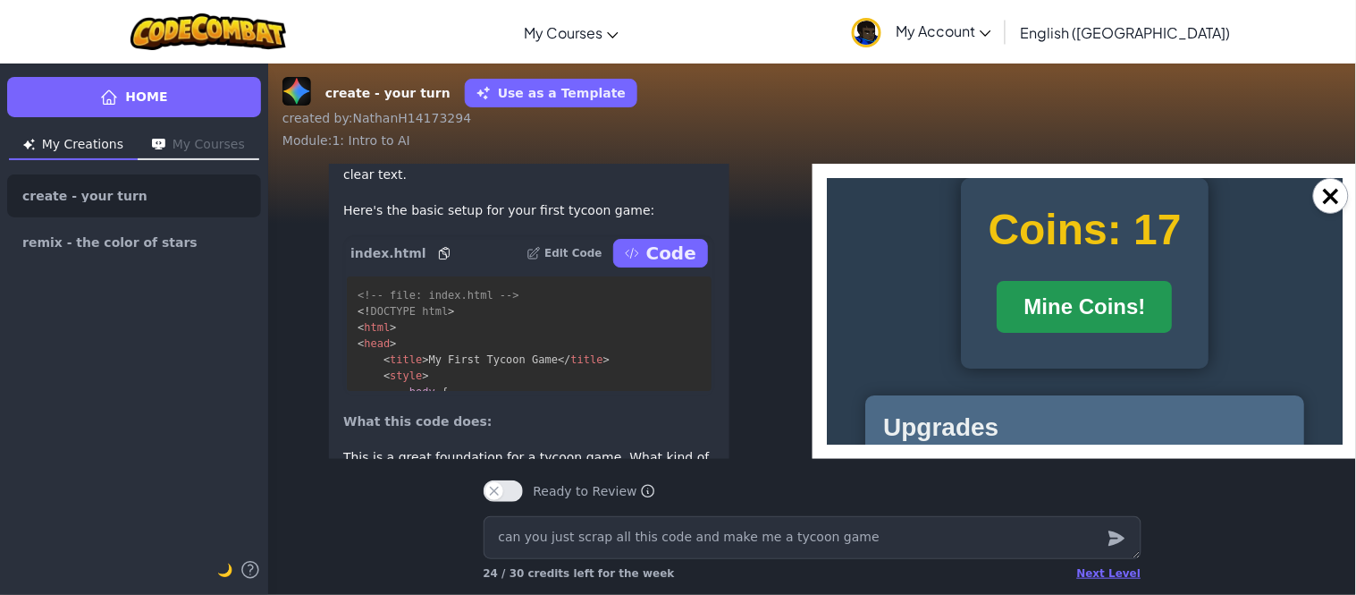
click at [1033, 323] on button "Mine Coins!" at bounding box center [1083, 306] width 175 height 52
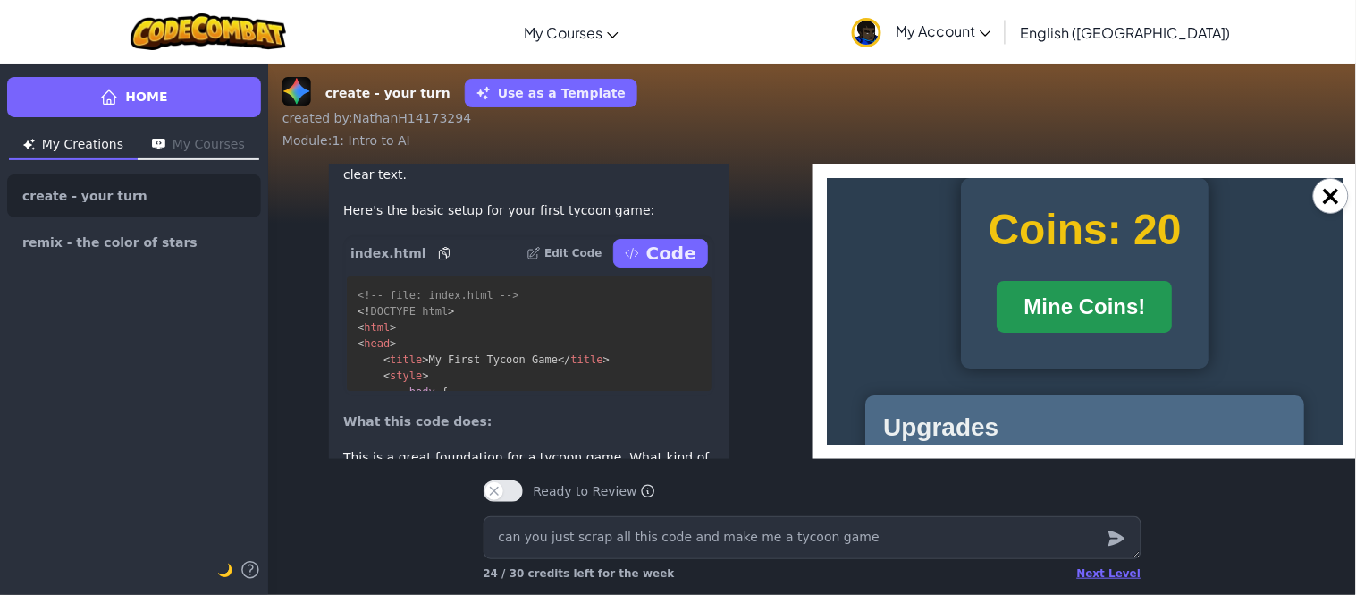
click at [1033, 323] on button "Mine Coins!" at bounding box center [1083, 306] width 175 height 52
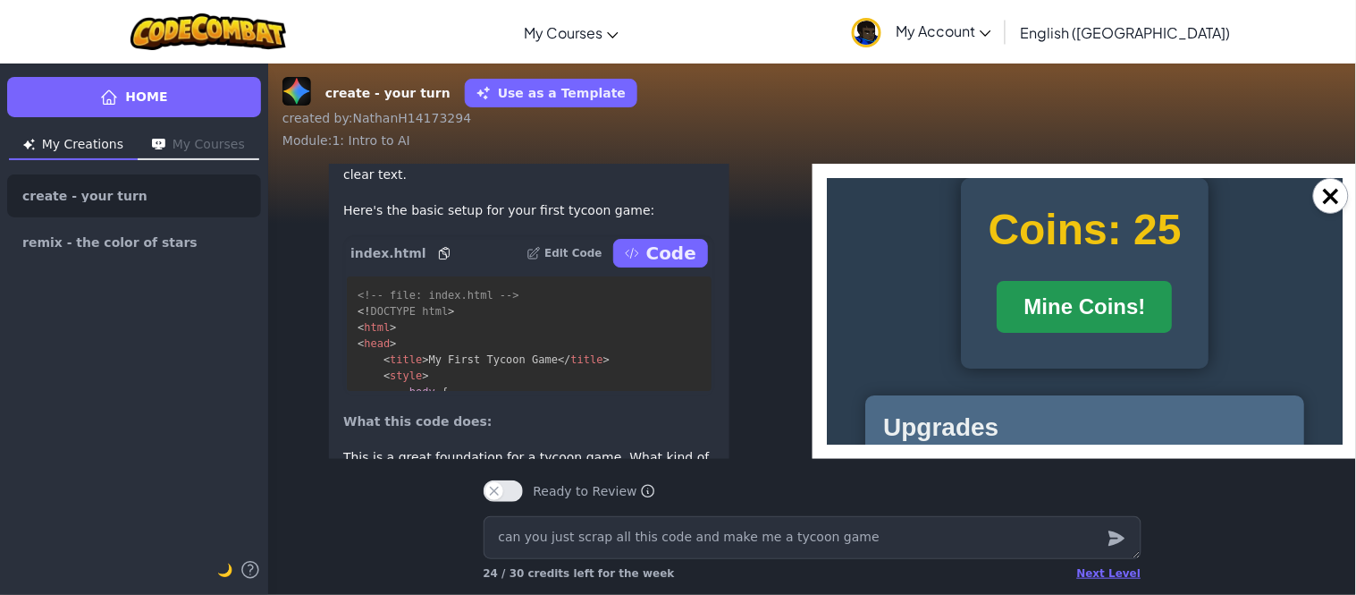
click at [1033, 323] on button "Mine Coins!" at bounding box center [1083, 306] width 175 height 52
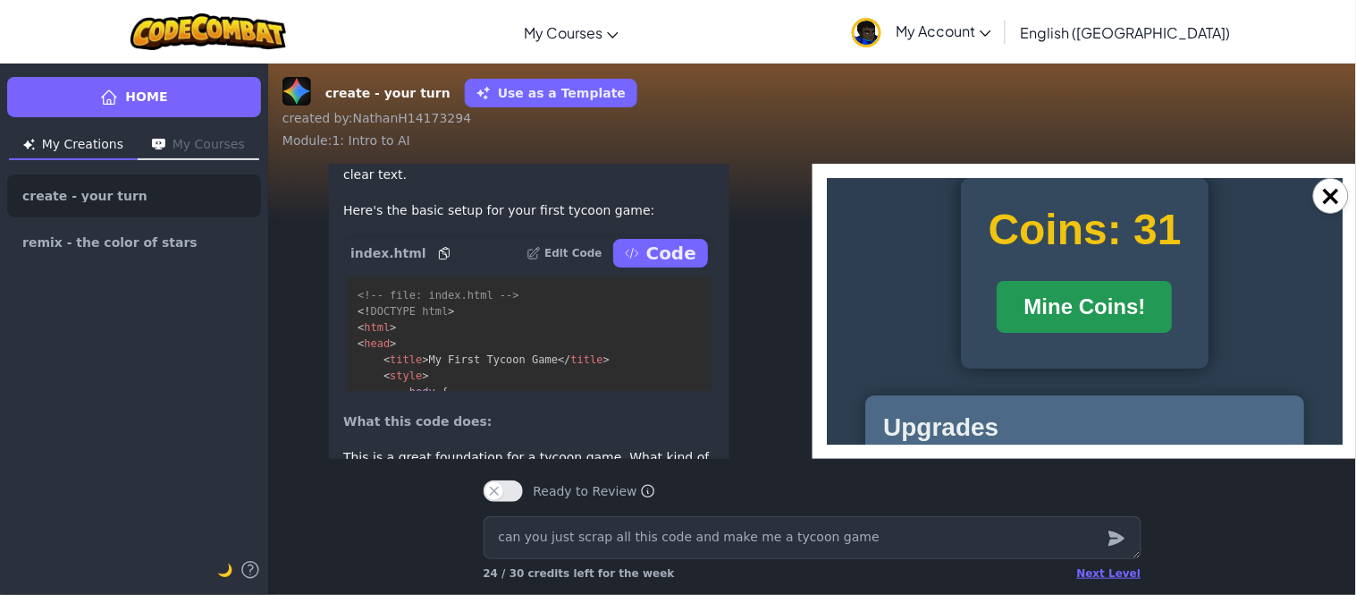
click at [1033, 323] on button "Mine Coins!" at bounding box center [1083, 306] width 175 height 52
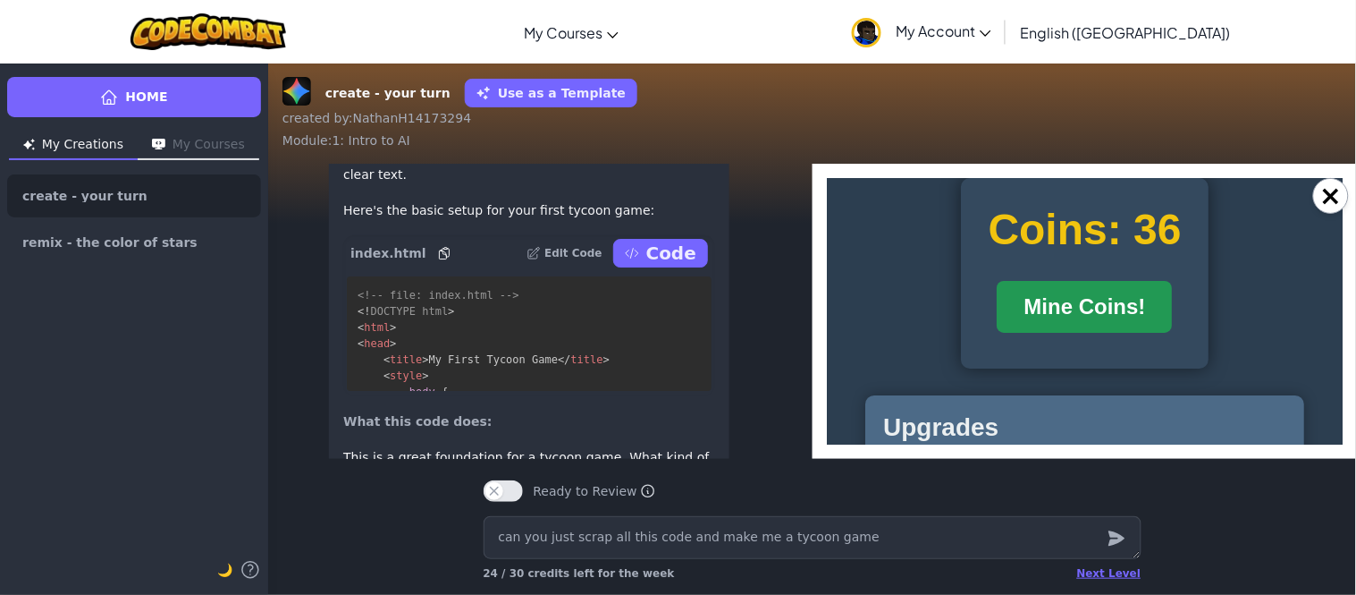
click at [1033, 323] on button "Mine Coins!" at bounding box center [1083, 306] width 175 height 52
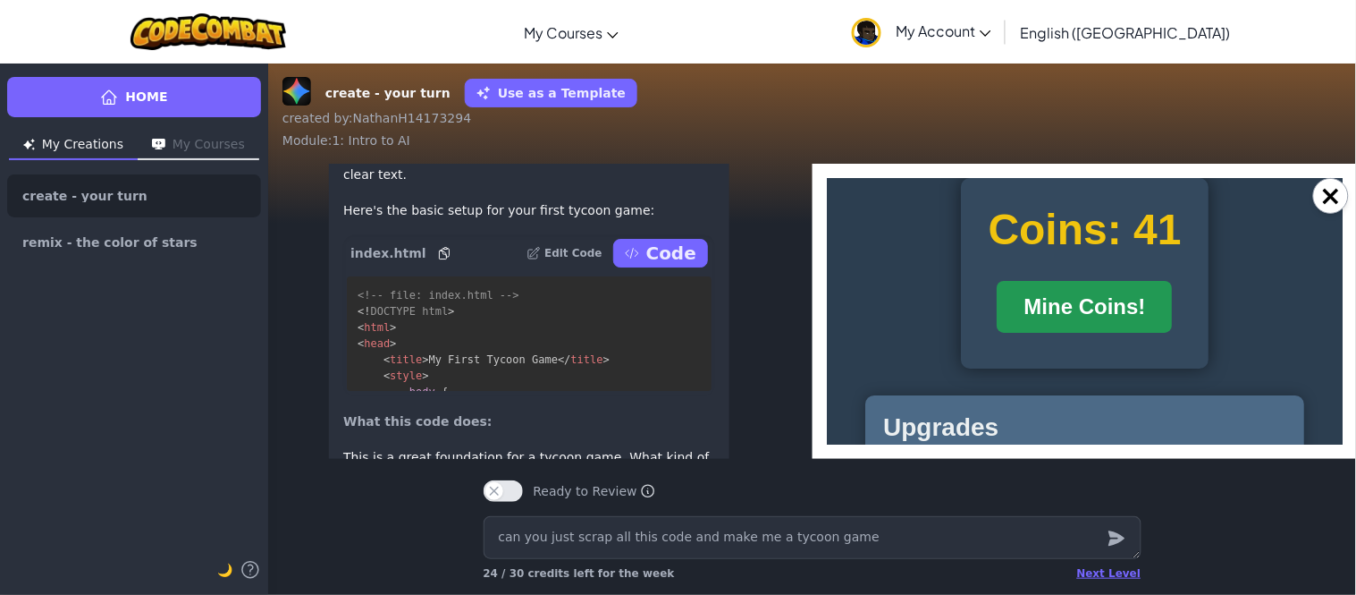
click at [1033, 323] on button "Mine Coins!" at bounding box center [1083, 306] width 175 height 52
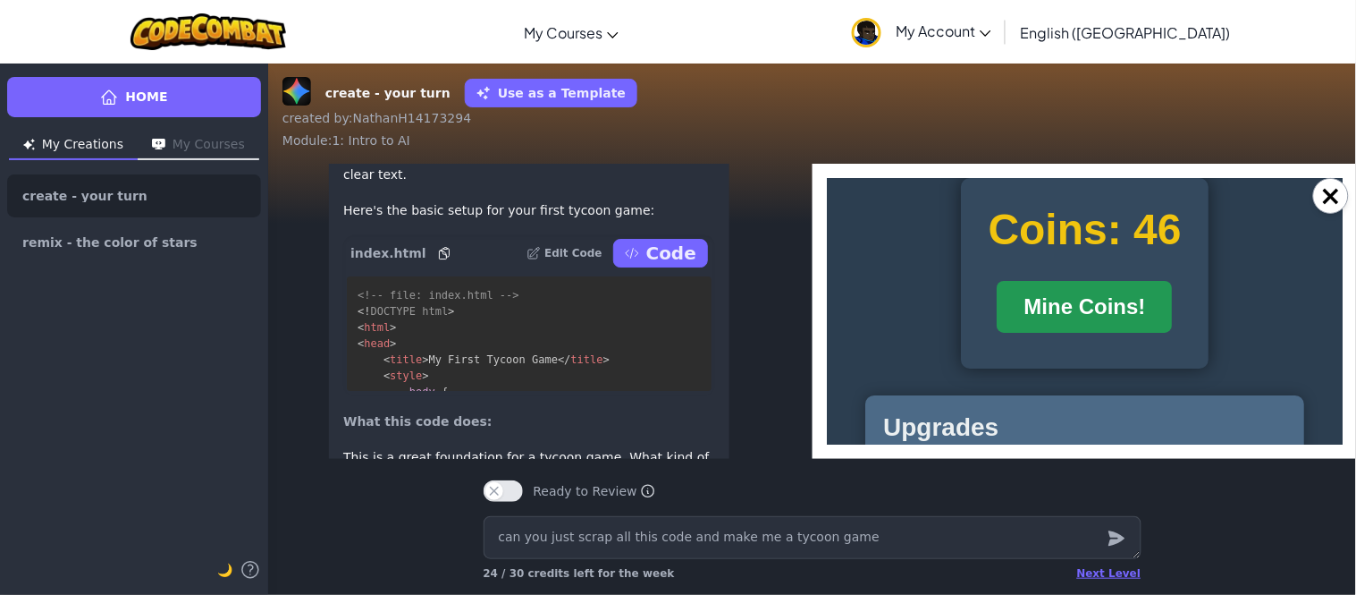
click at [1033, 323] on button "Mine Coins!" at bounding box center [1083, 306] width 175 height 52
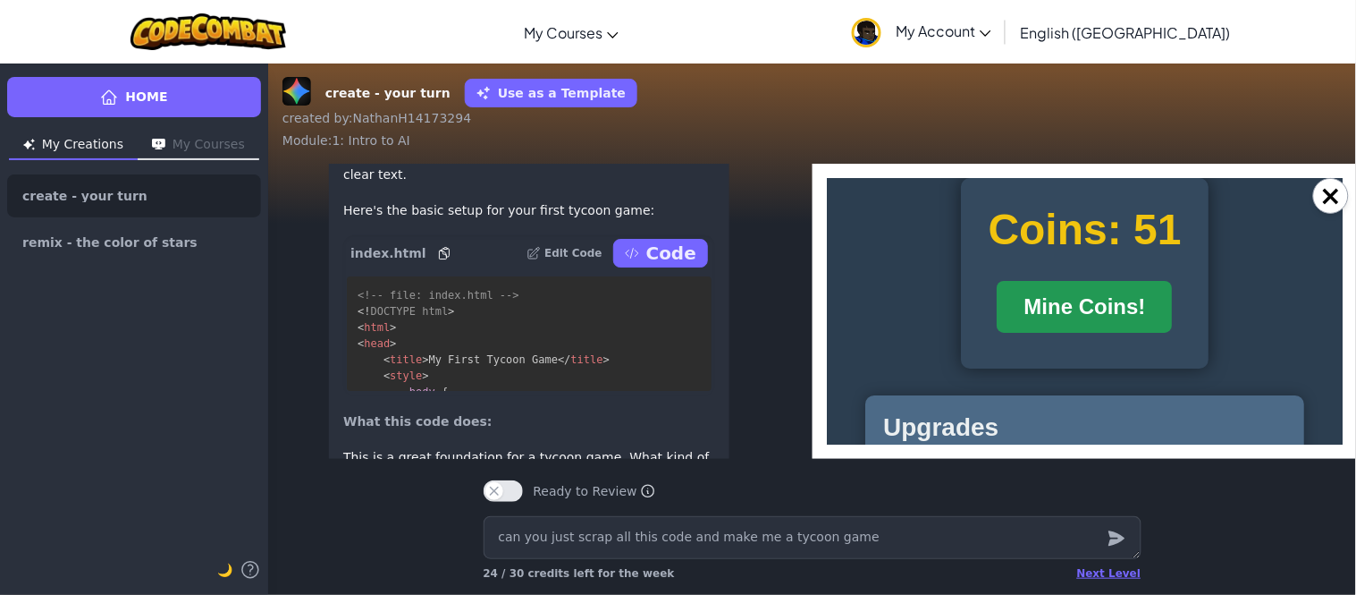
click at [1033, 323] on button "Mine Coins!" at bounding box center [1083, 306] width 175 height 52
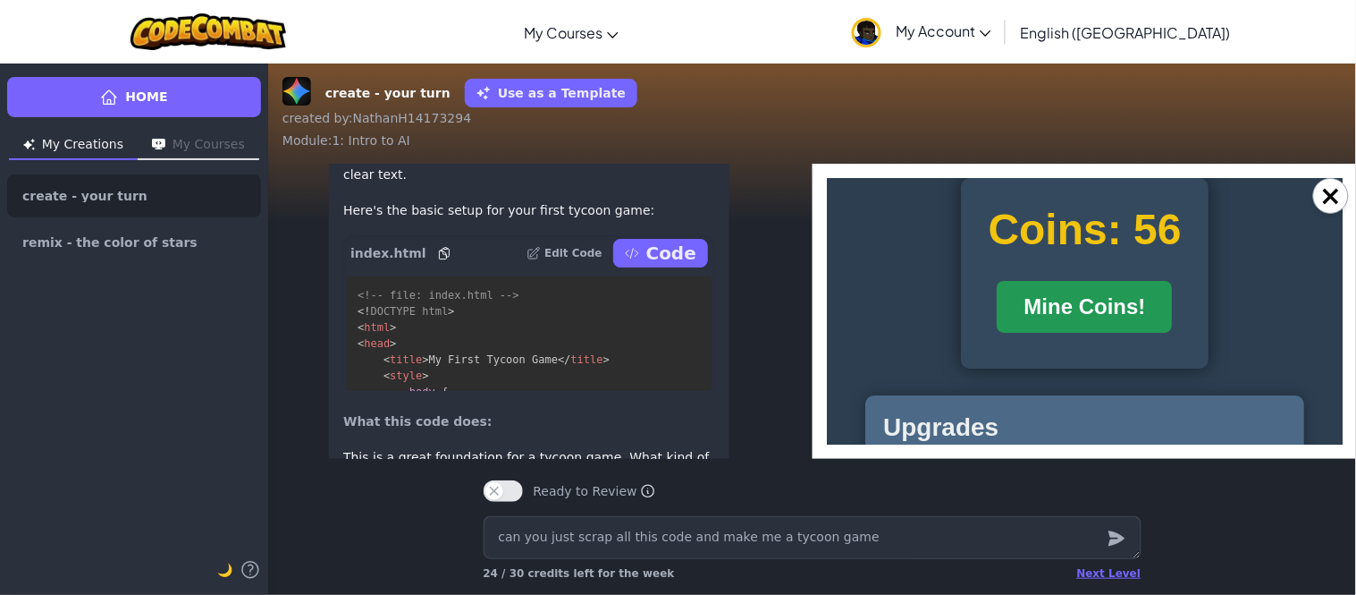
click at [1033, 323] on button "Mine Coins!" at bounding box center [1083, 306] width 175 height 52
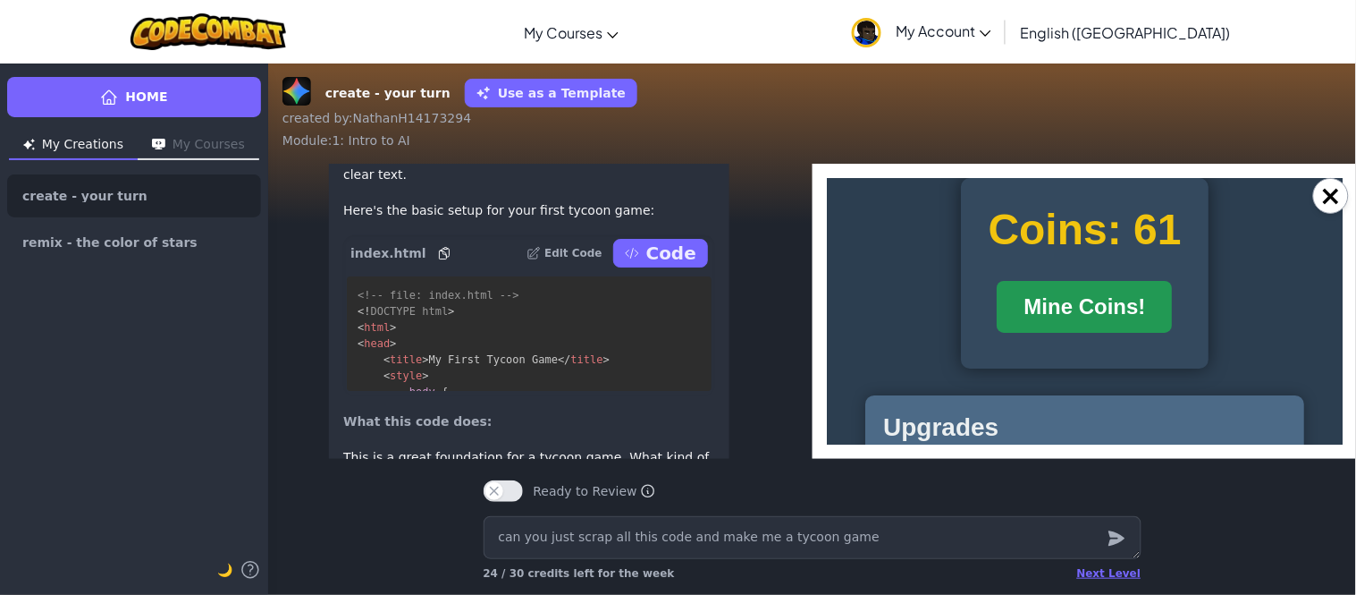
click at [1033, 323] on button "Mine Coins!" at bounding box center [1083, 306] width 175 height 52
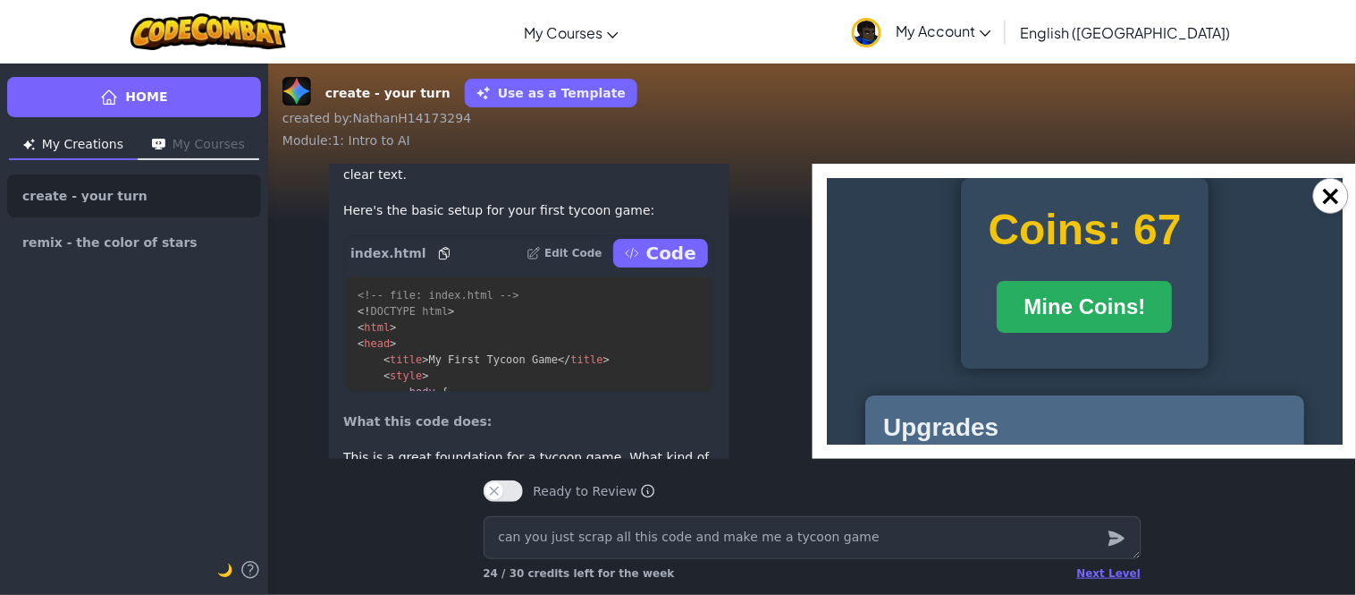
click at [1278, 343] on body "Coins: 67 Mine Coins! Upgrades Mine 1 coin per click! Upgrade Pickaxe (Cost: 10…" at bounding box center [1084, 388] width 516 height 422
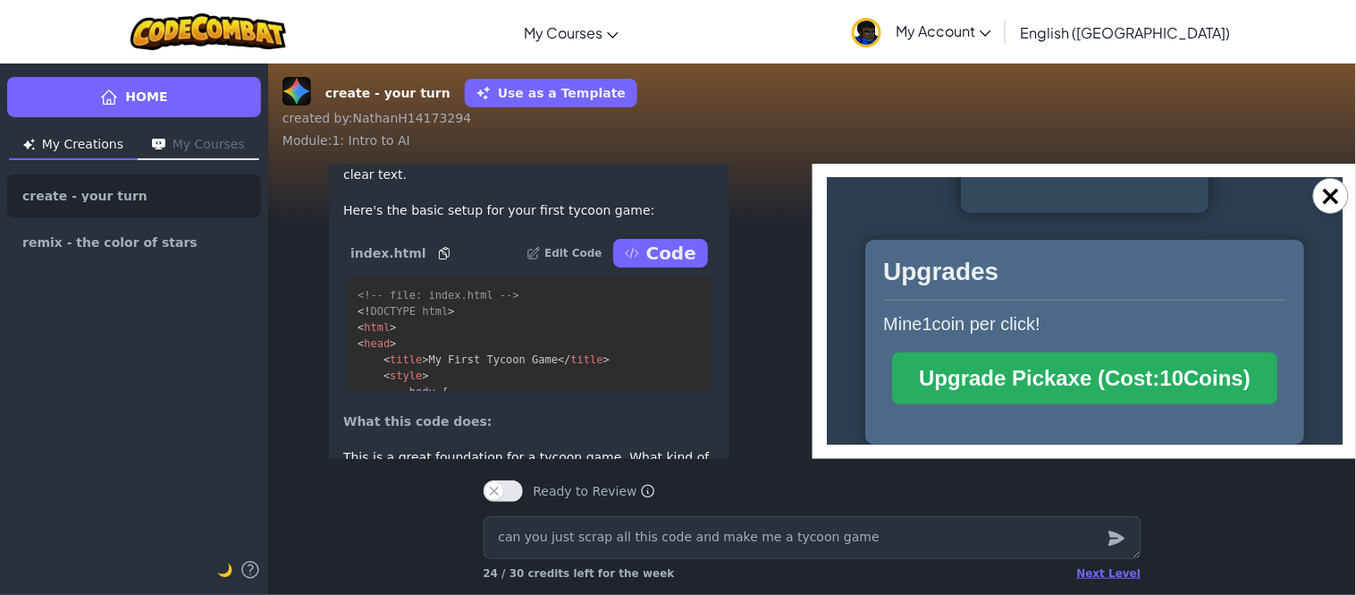
scroll to position [164, 0]
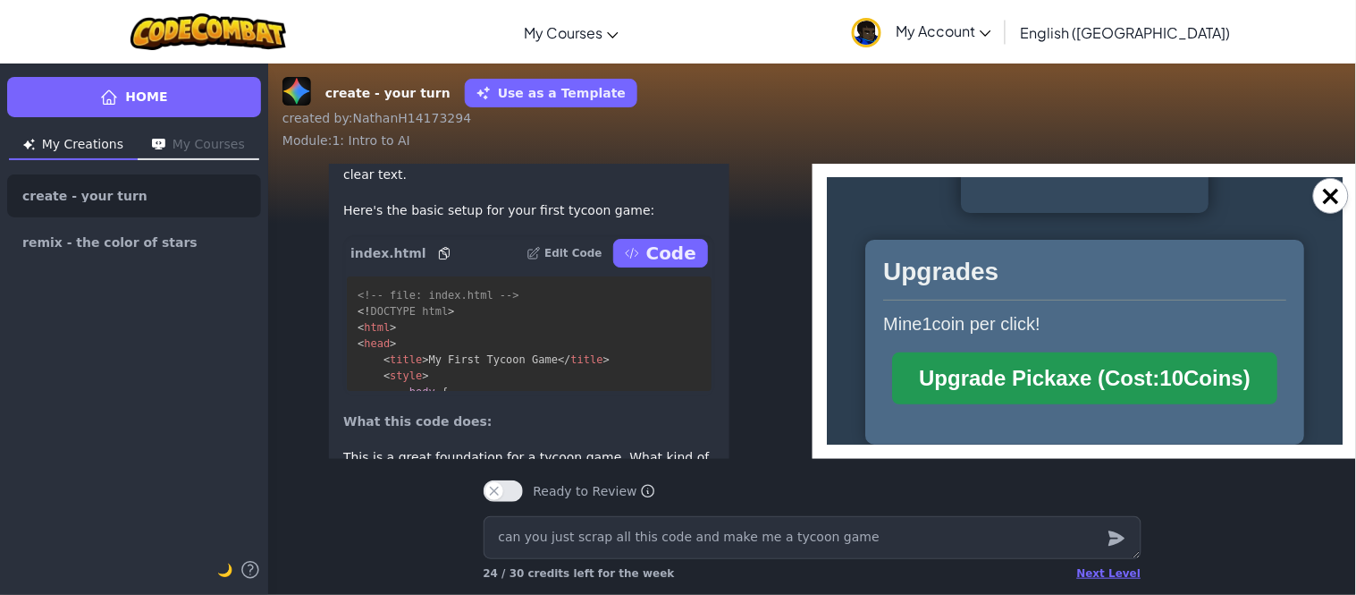
click at [1208, 398] on button "Upgrade Pickaxe (Cost: 10 Coins)" at bounding box center [1083, 377] width 385 height 52
click at [1208, 398] on button "Upgrade Pickaxe (Cost: 18 Coins)" at bounding box center [1083, 377] width 385 height 52
click at [1208, 398] on button "Upgrade Pickaxe (Cost: 32 Coins)" at bounding box center [1083, 377] width 385 height 52
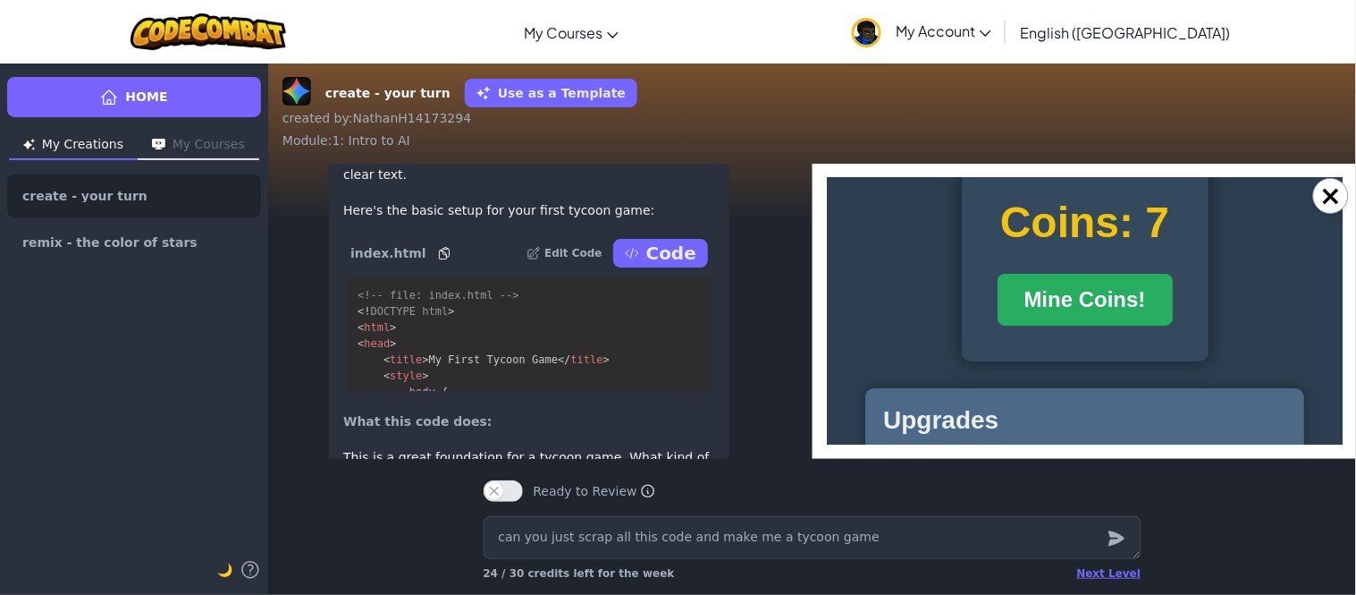
scroll to position [6, 0]
click at [1134, 280] on button "Mine Coins!" at bounding box center [1084, 300] width 175 height 52
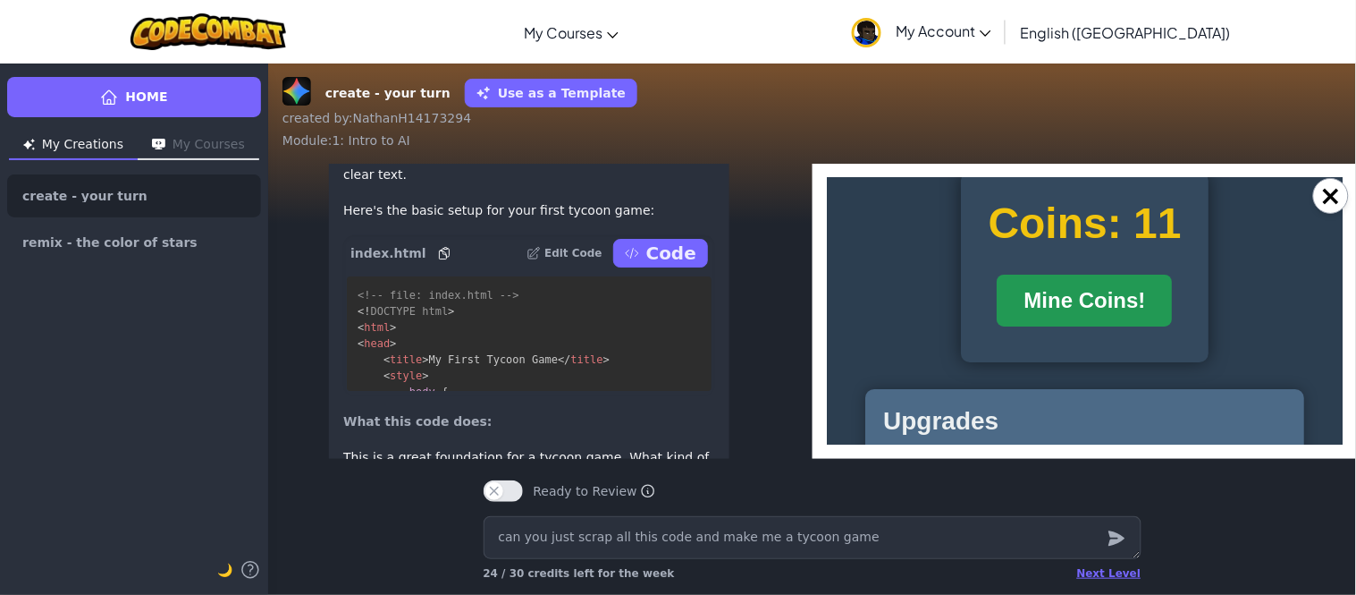
click at [1134, 280] on button "Mine Coins!" at bounding box center [1083, 300] width 175 height 52
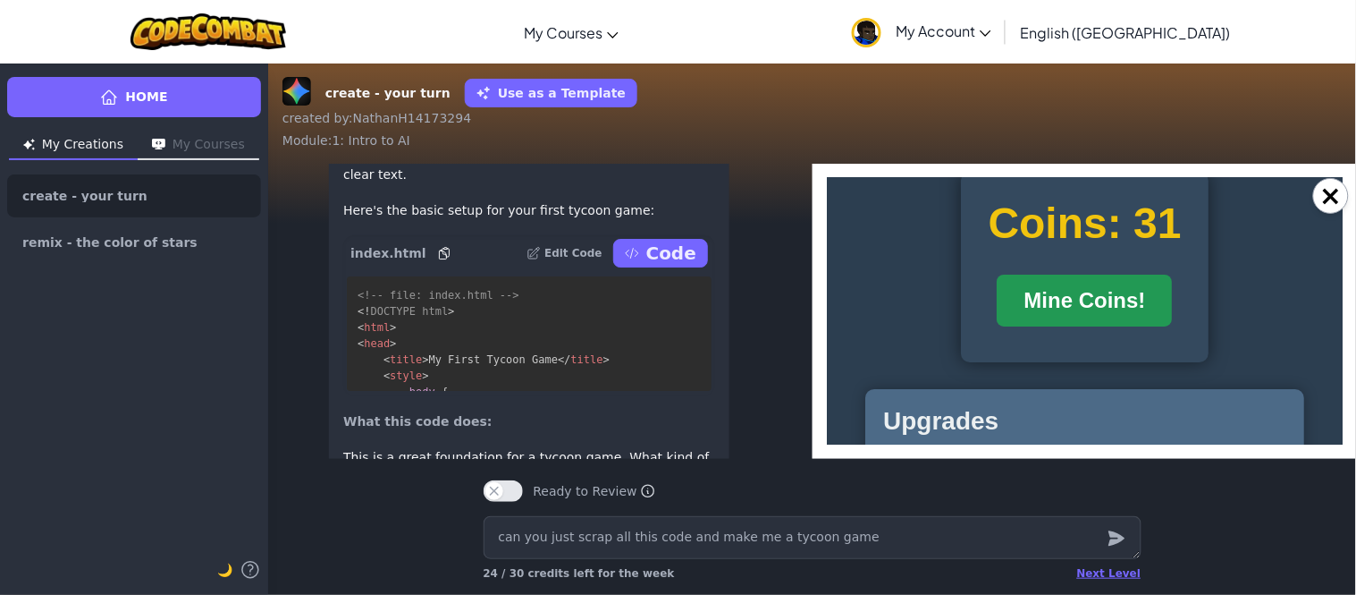
click at [1134, 280] on button "Mine Coins!" at bounding box center [1083, 300] width 175 height 52
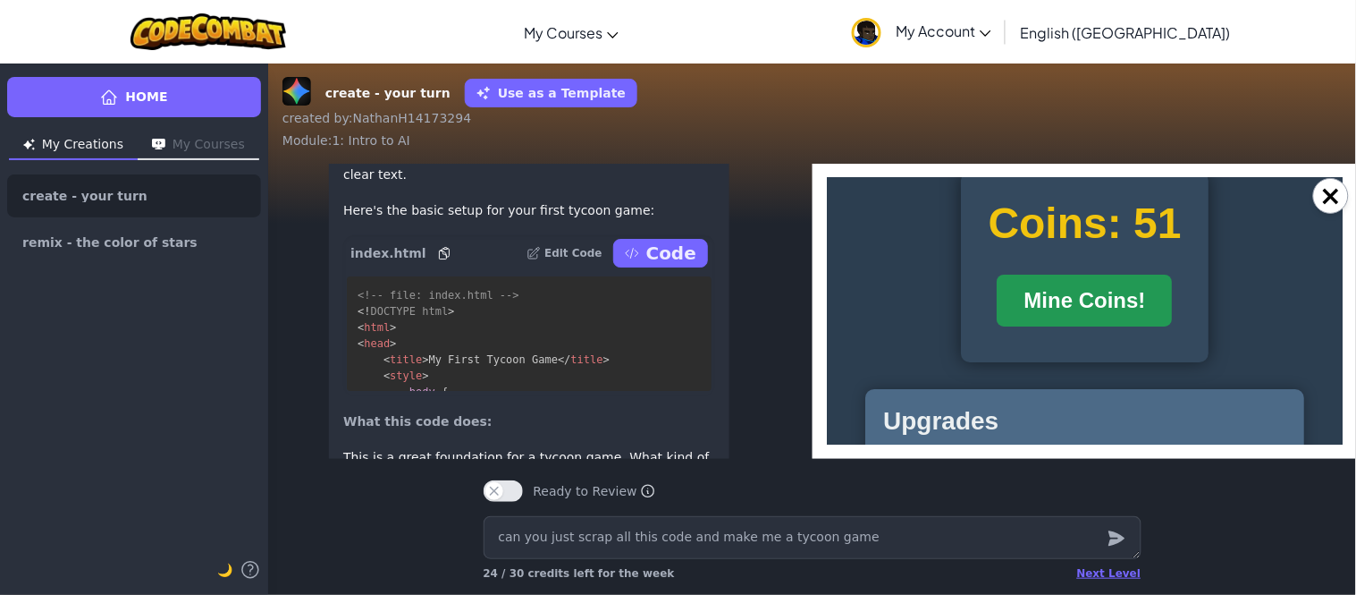
click at [1134, 280] on button "Mine Coins!" at bounding box center [1083, 300] width 175 height 52
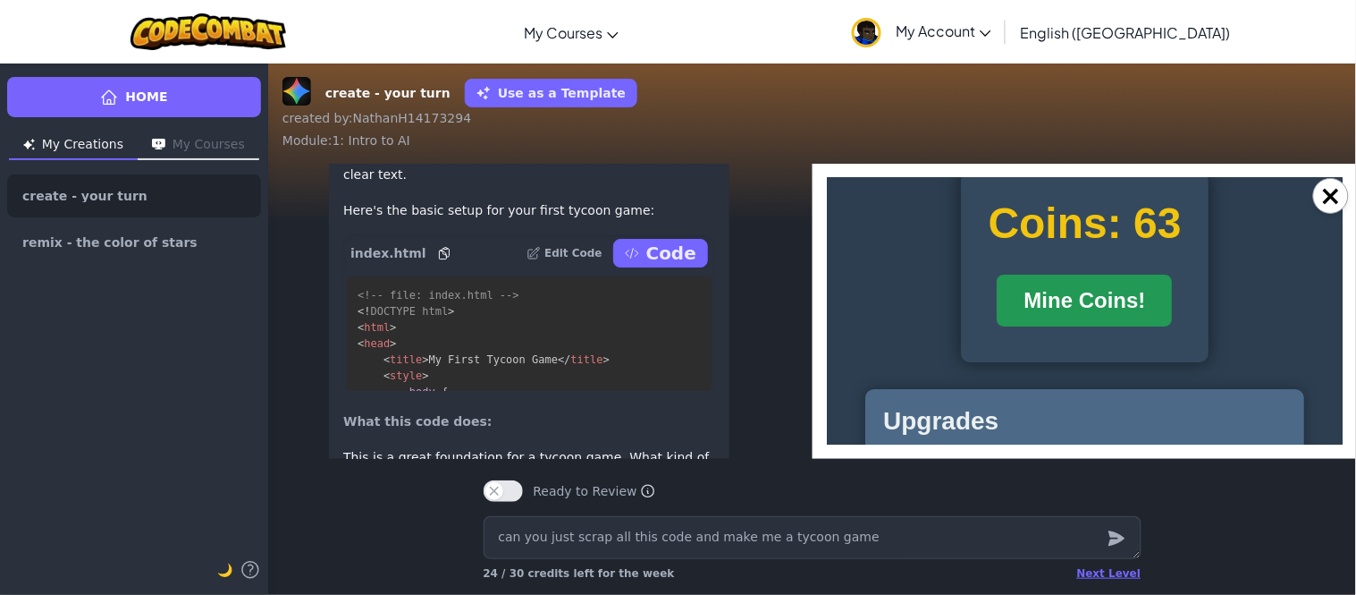
click at [1134, 280] on button "Mine Coins!" at bounding box center [1083, 300] width 175 height 52
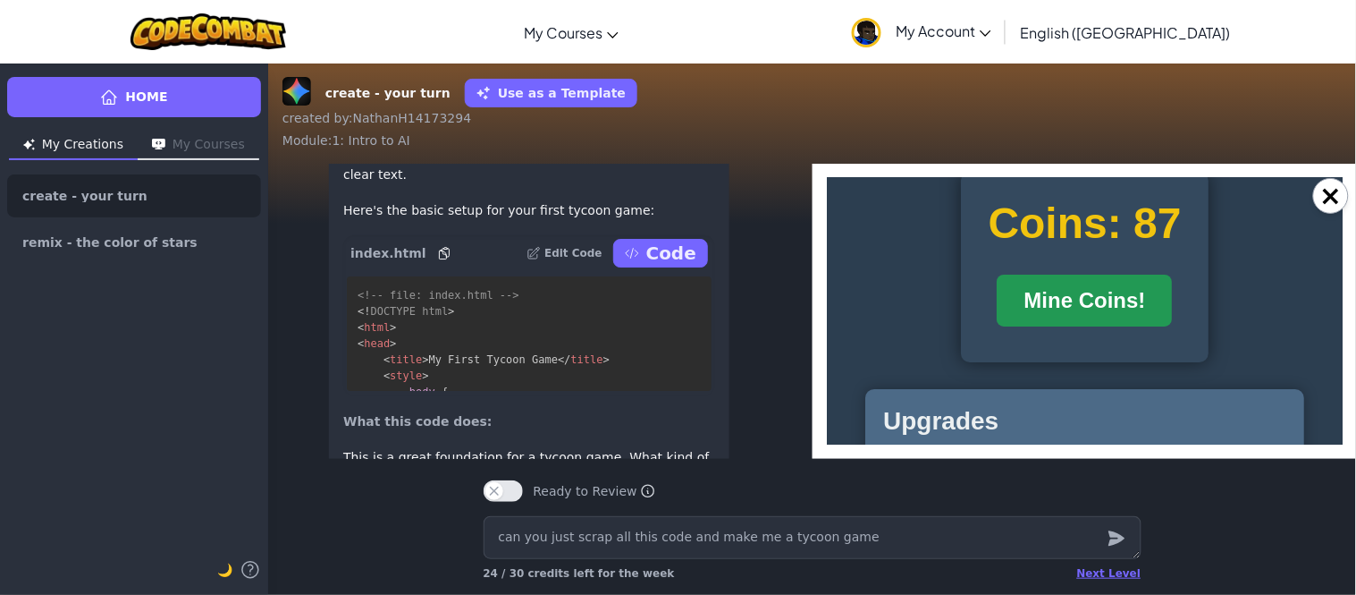
click at [1134, 280] on button "Mine Coins!" at bounding box center [1083, 300] width 175 height 52
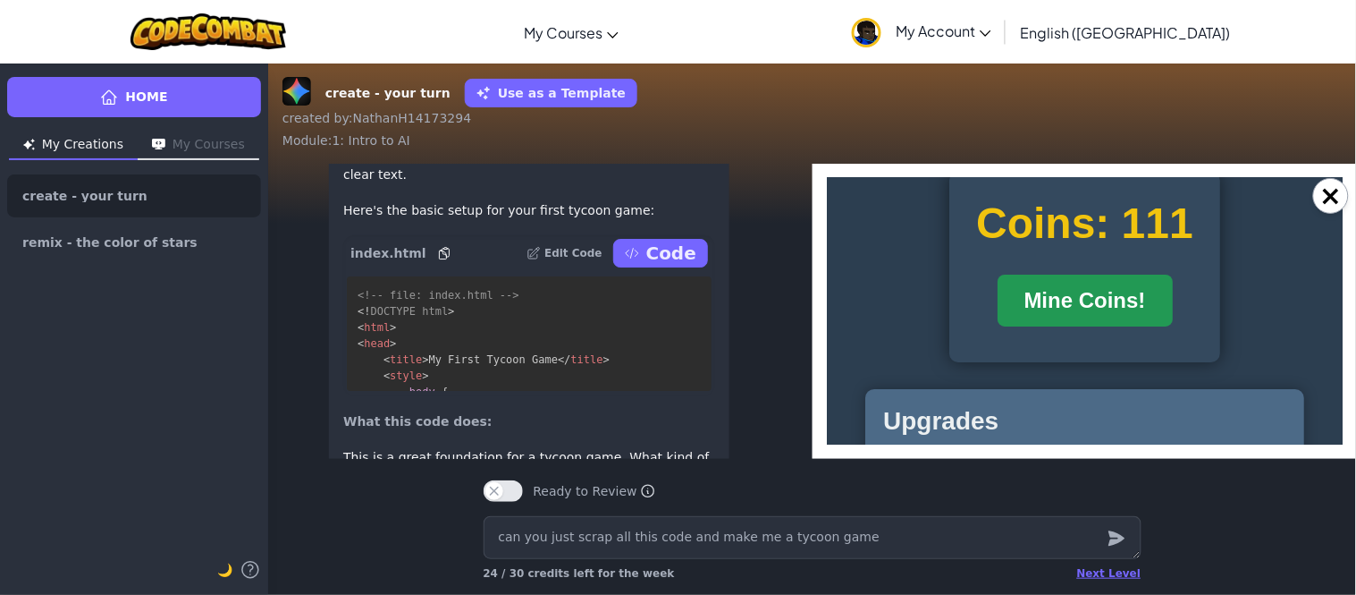
click at [1134, 280] on button "Mine Coins!" at bounding box center [1084, 300] width 175 height 52
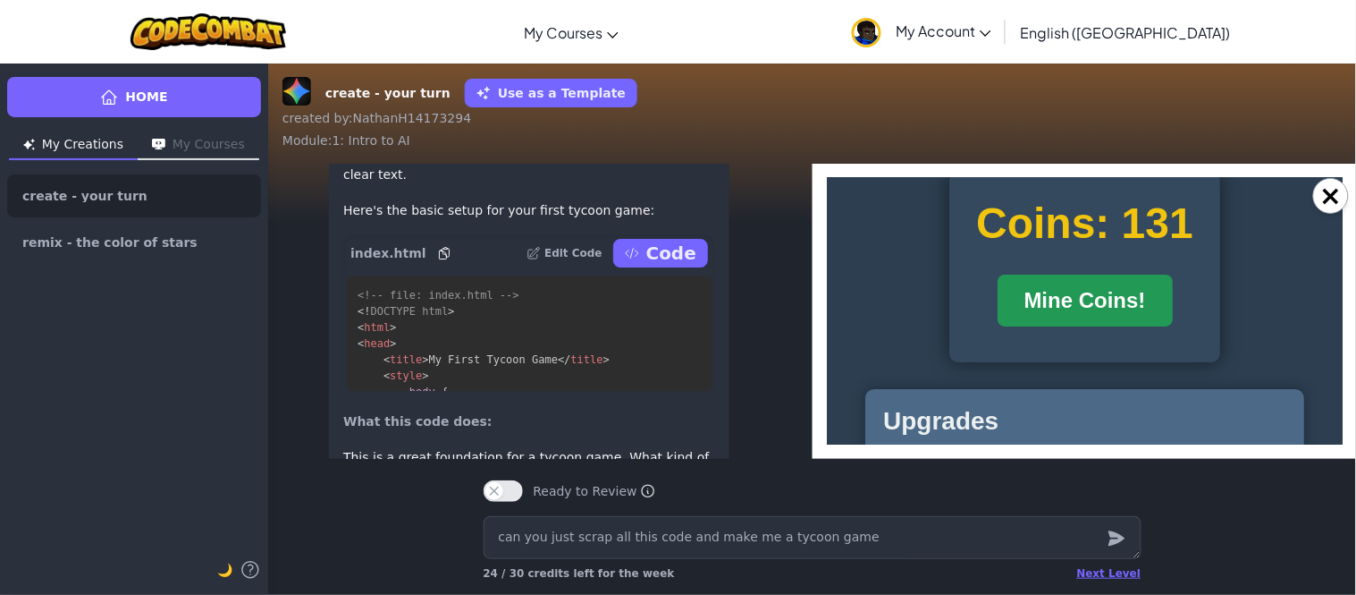
click at [1134, 280] on button "Mine Coins!" at bounding box center [1084, 300] width 175 height 52
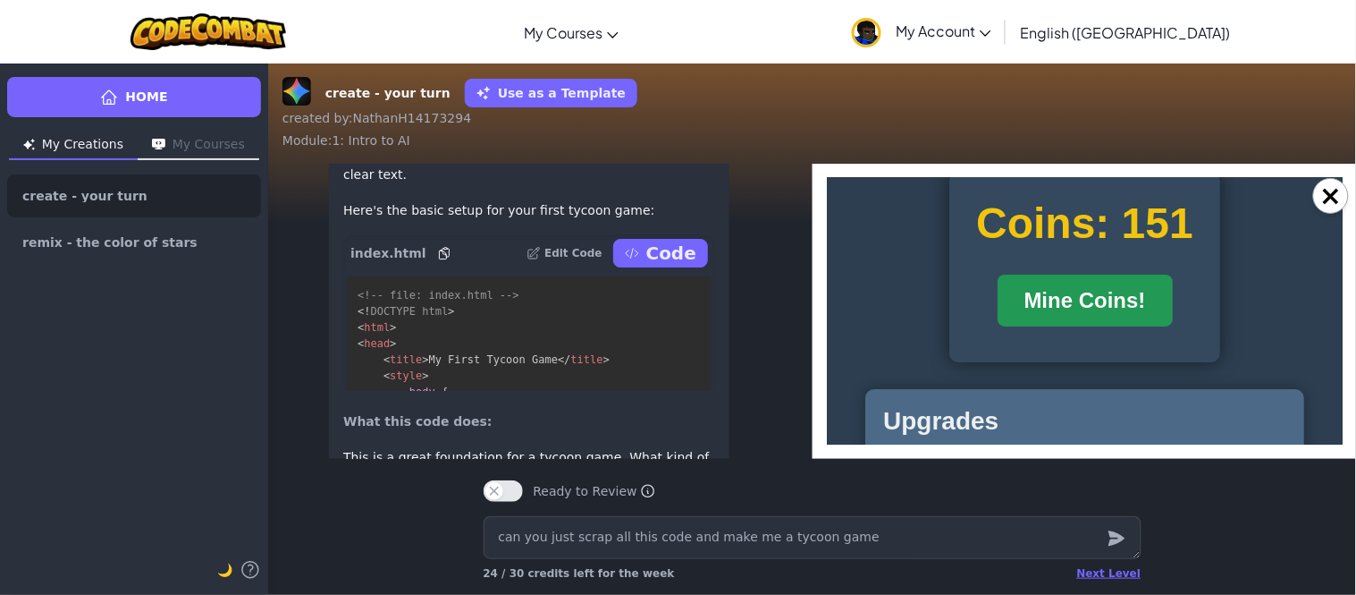
click at [1134, 280] on button "Mine Coins!" at bounding box center [1084, 300] width 175 height 52
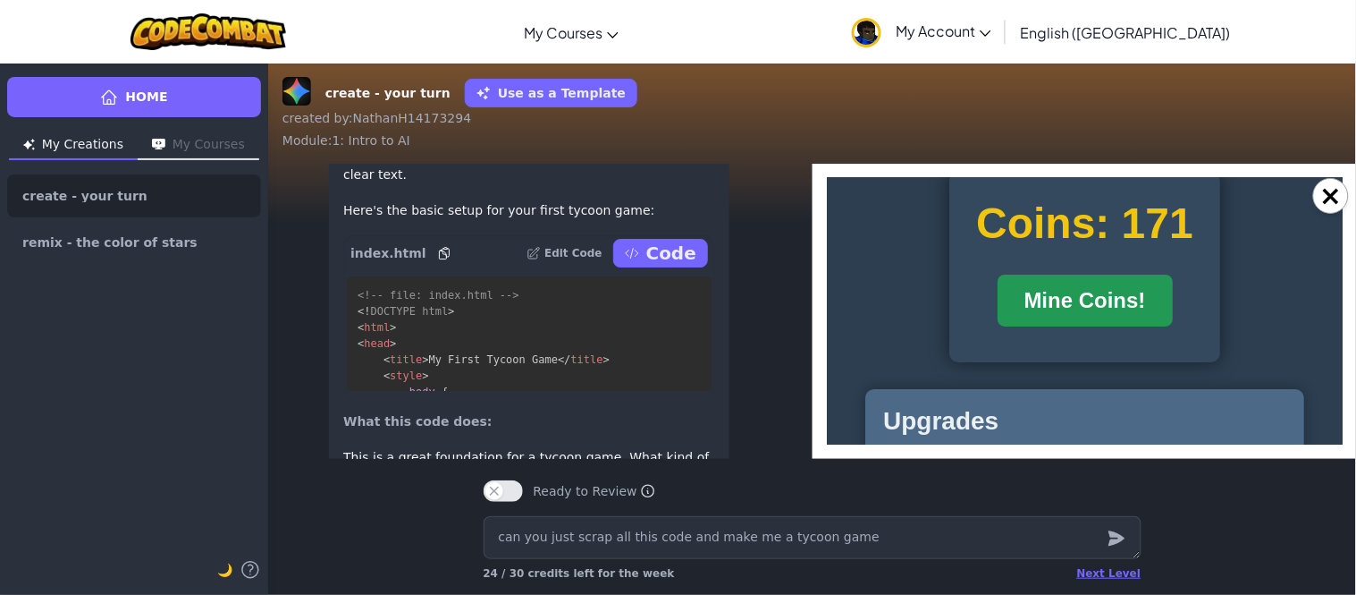
click at [1134, 280] on button "Mine Coins!" at bounding box center [1084, 300] width 175 height 52
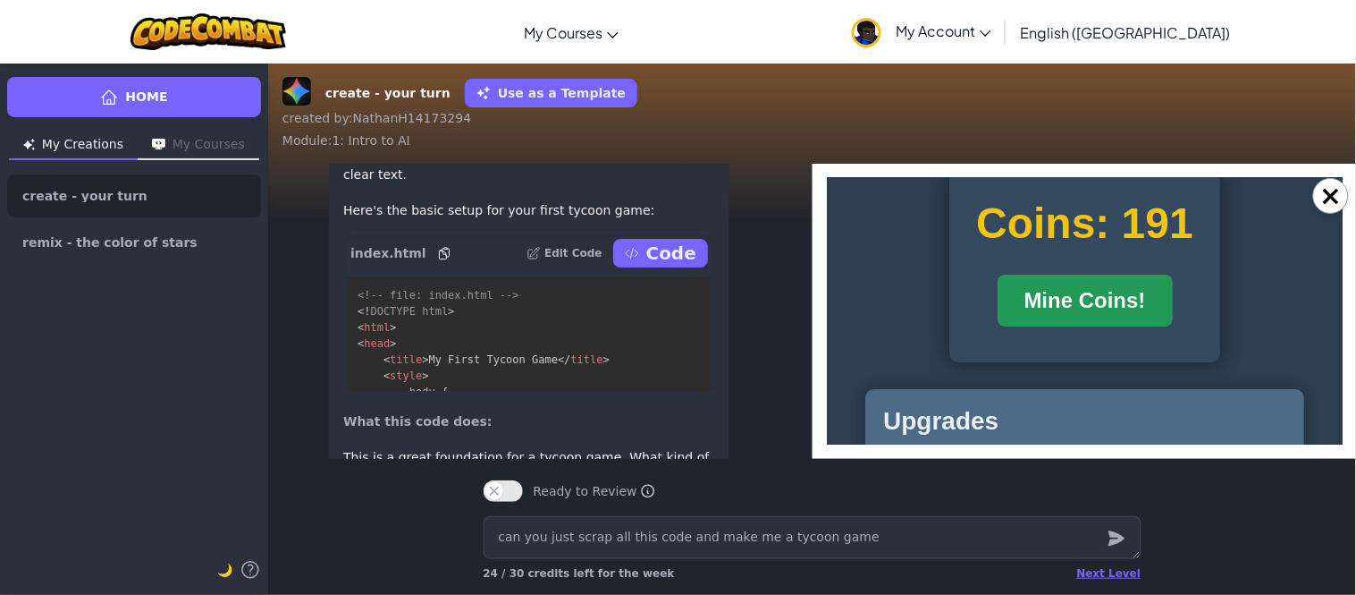
click at [1134, 280] on button "Mine Coins!" at bounding box center [1084, 300] width 175 height 52
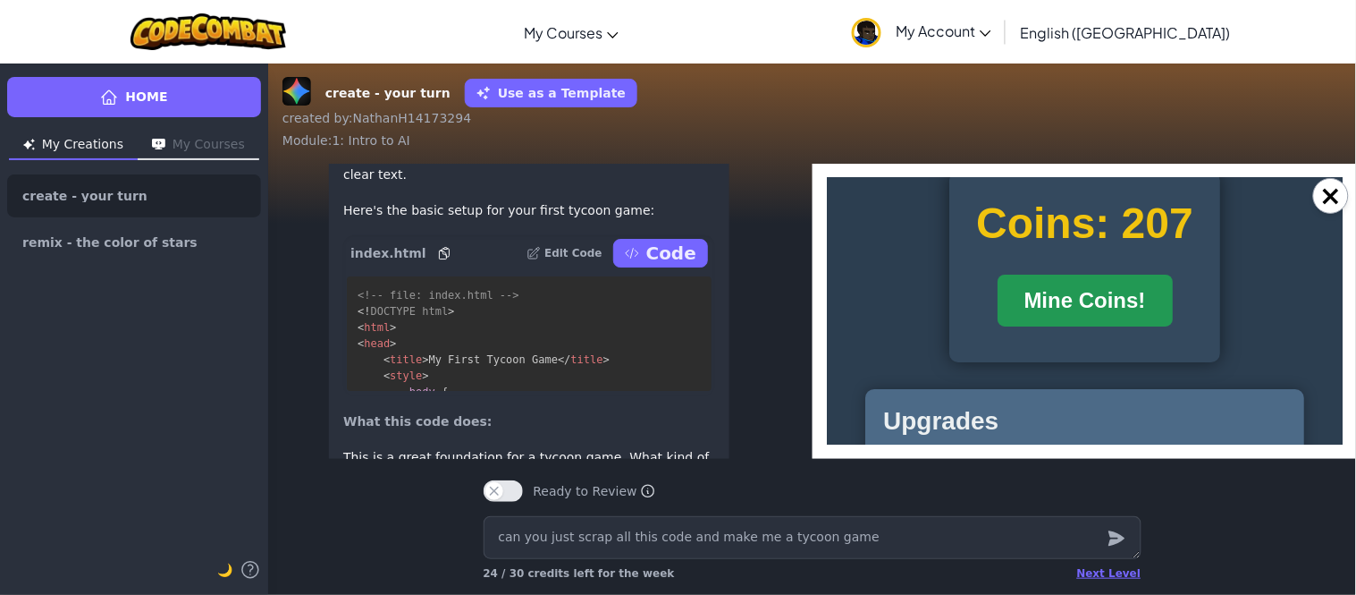
click at [1134, 280] on button "Mine Coins!" at bounding box center [1084, 300] width 175 height 52
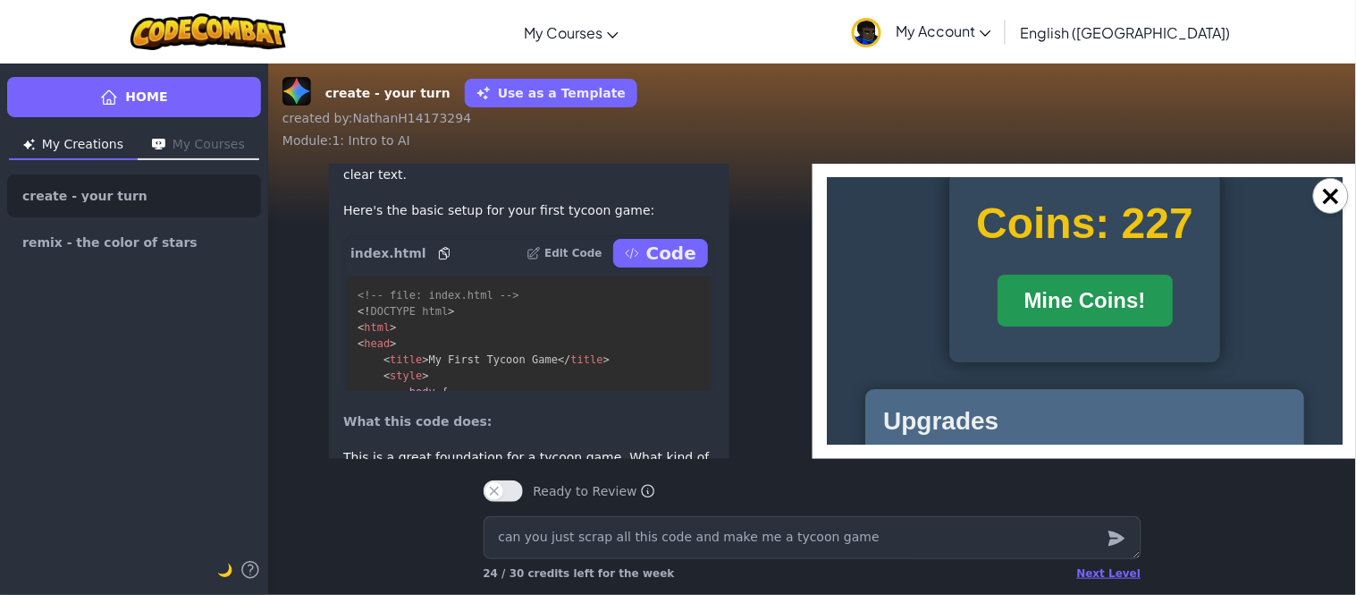
click at [1134, 280] on button "Mine Coins!" at bounding box center [1084, 300] width 175 height 52
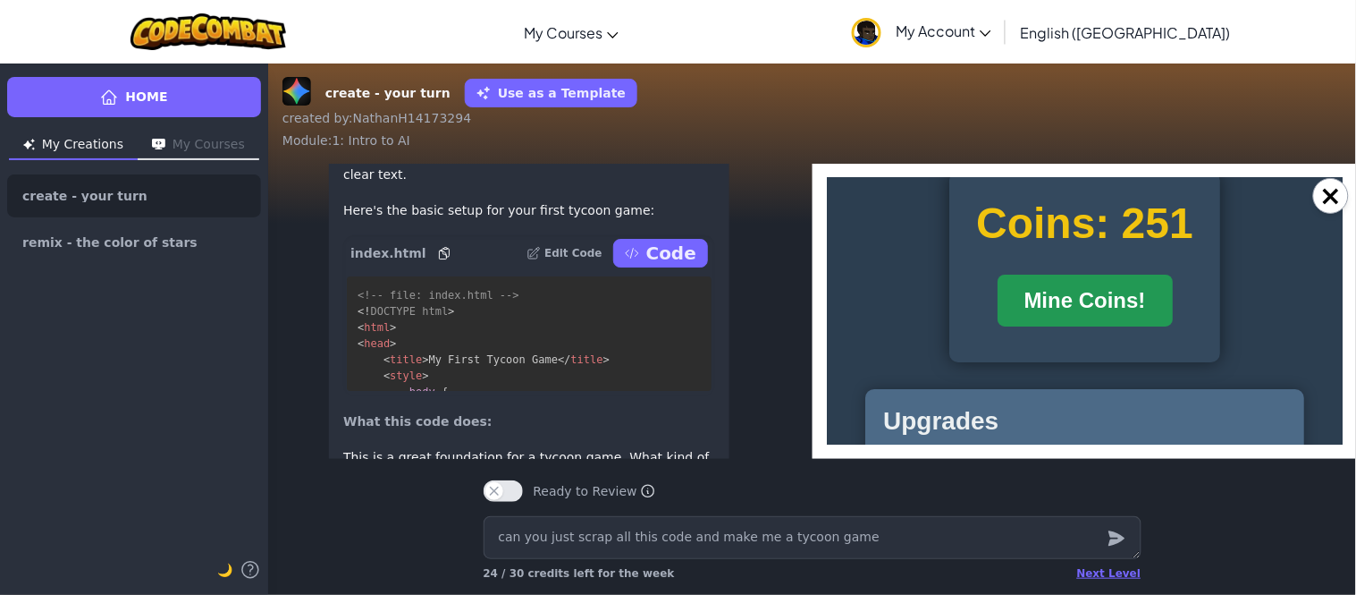
click at [1134, 280] on button "Mine Coins!" at bounding box center [1084, 300] width 175 height 52
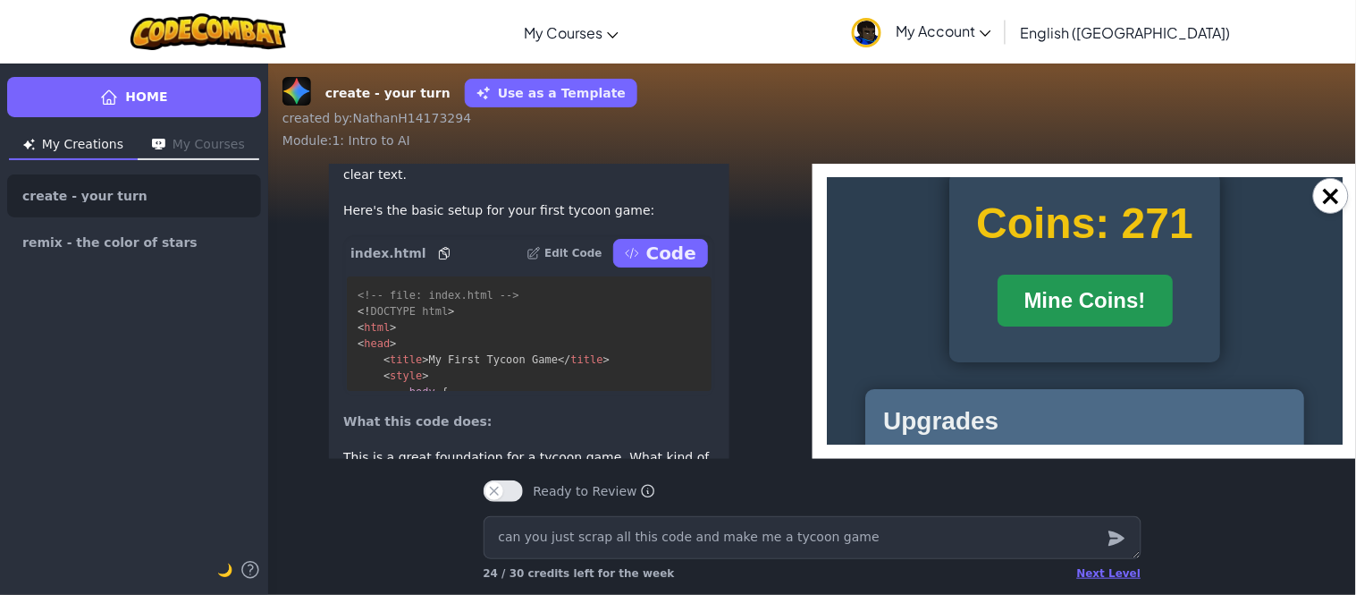
click at [1134, 280] on button "Mine Coins!" at bounding box center [1084, 300] width 175 height 52
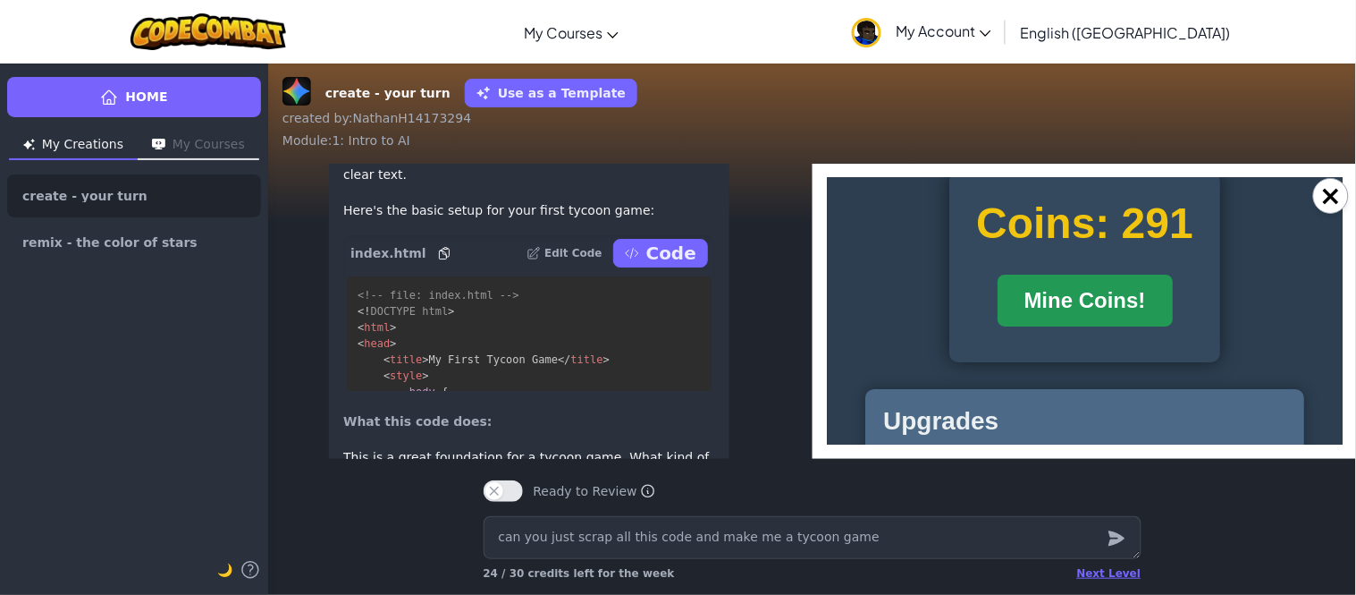
click at [1134, 280] on button "Mine Coins!" at bounding box center [1084, 300] width 175 height 52
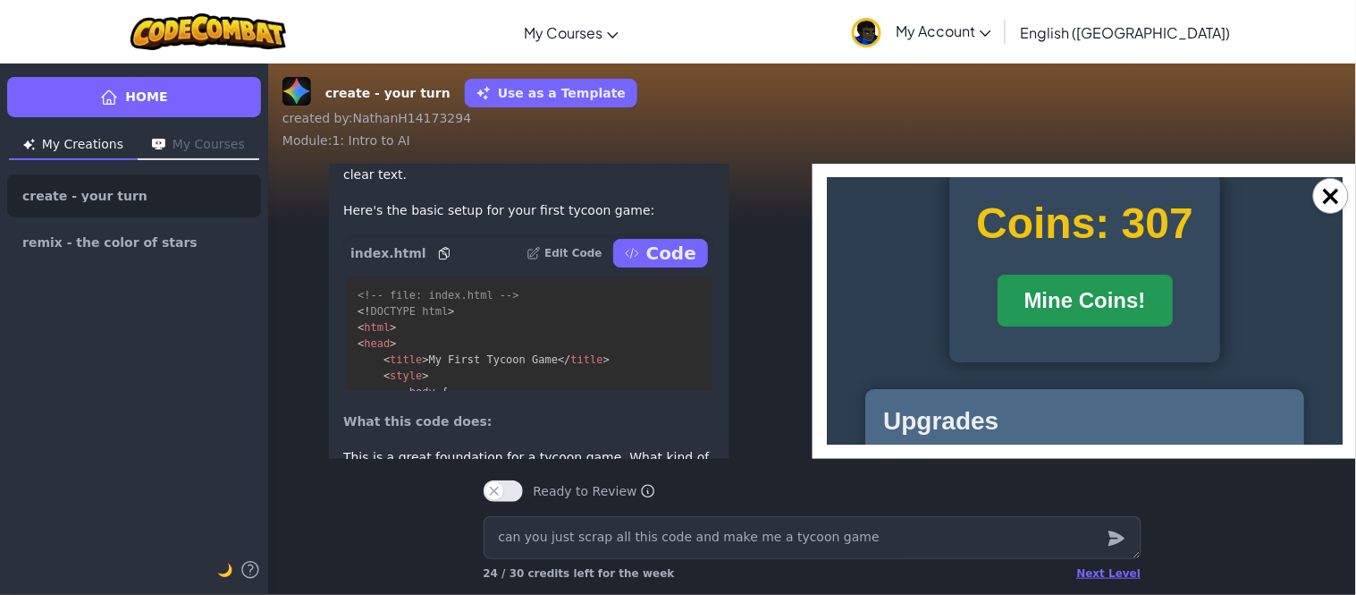
click at [1134, 280] on button "Mine Coins!" at bounding box center [1084, 300] width 175 height 52
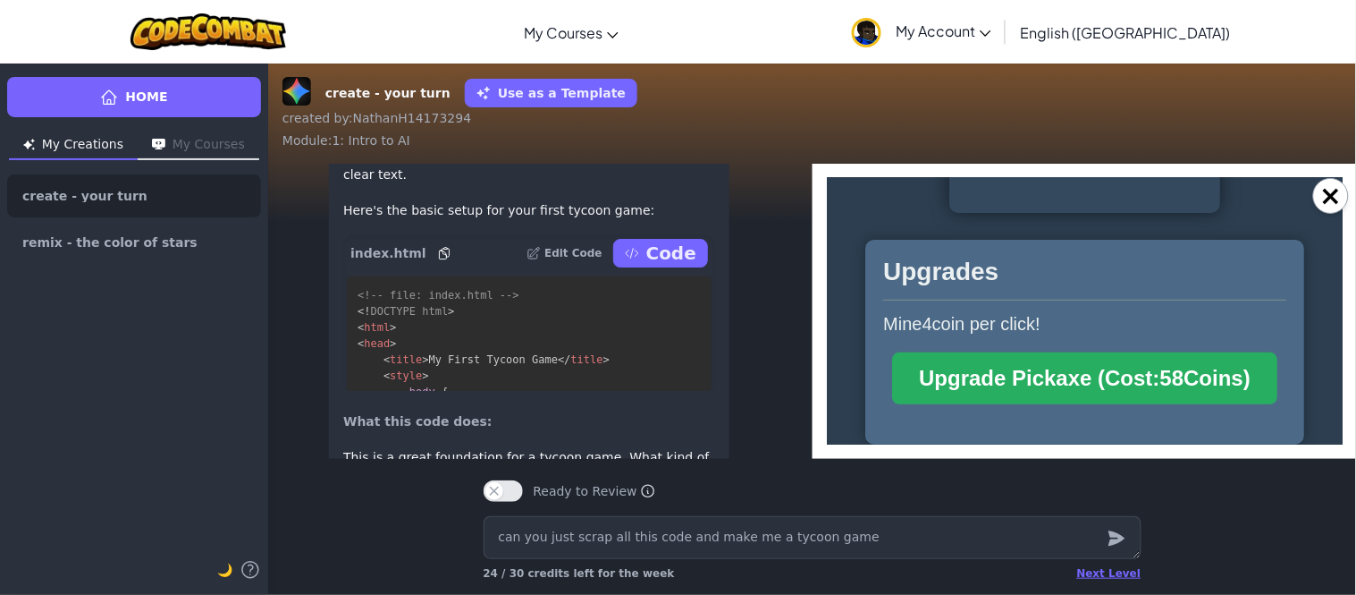
scroll to position [164, 0]
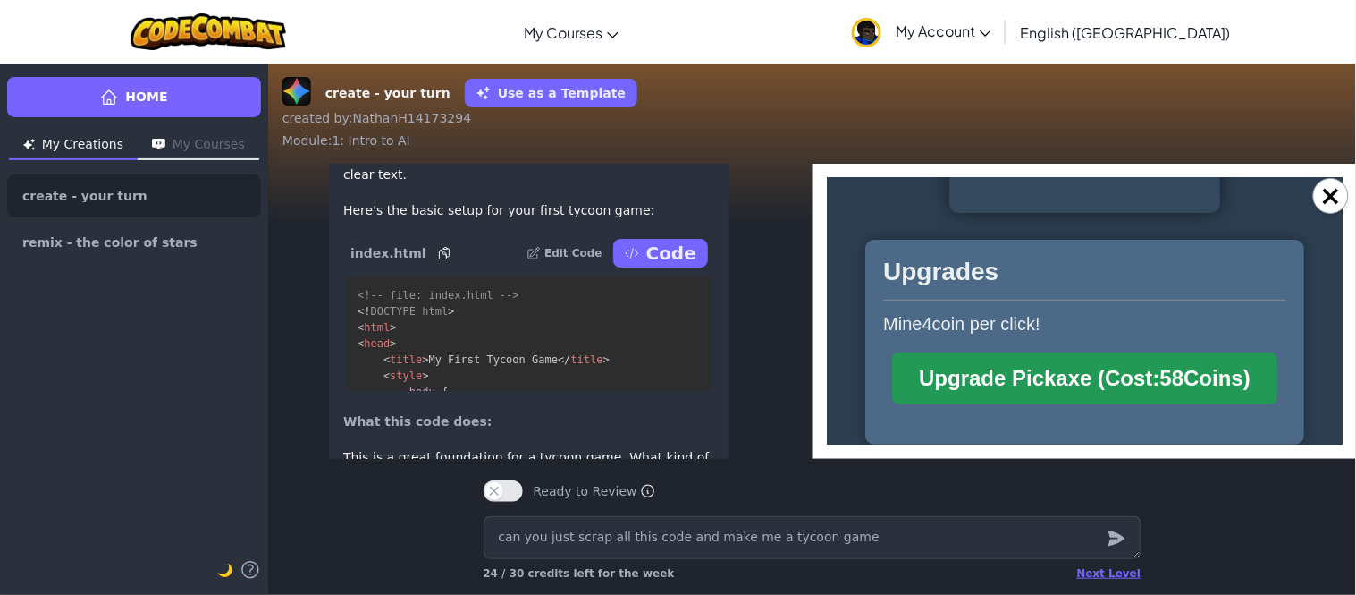
click at [1128, 373] on button "Upgrade Pickaxe (Cost: 58 Coins)" at bounding box center [1083, 377] width 385 height 52
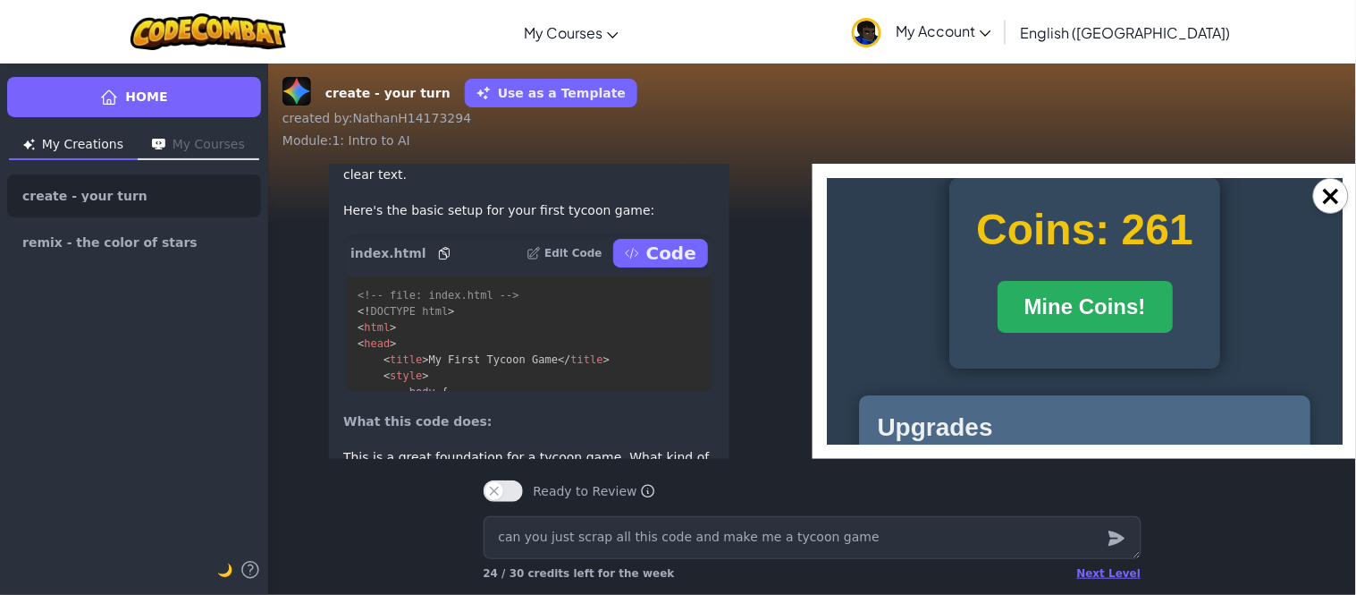
scroll to position [12, 0]
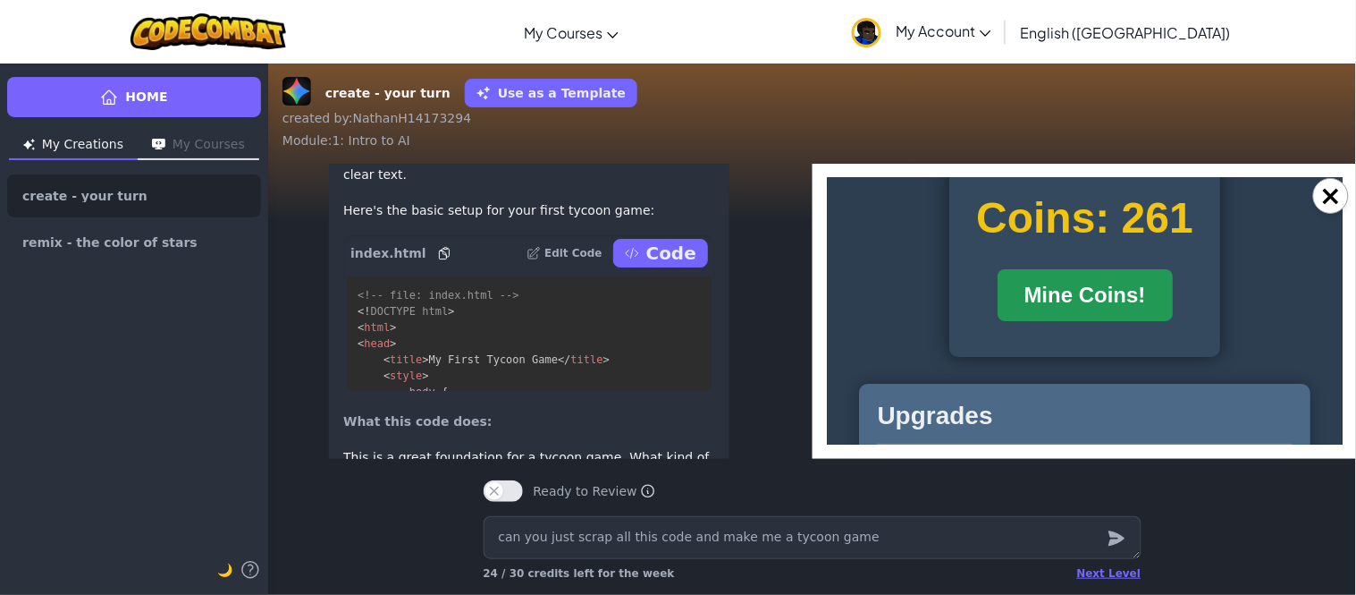
click at [1117, 318] on button "Mine Coins!" at bounding box center [1084, 294] width 175 height 52
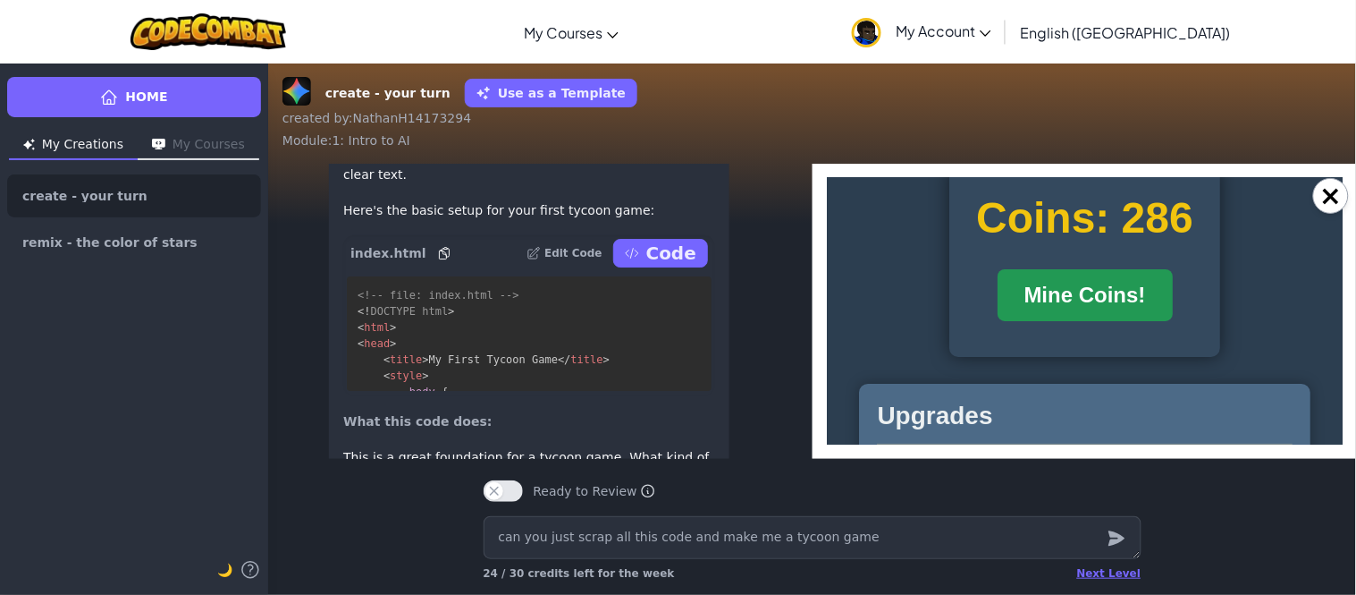
click at [1117, 318] on button "Mine Coins!" at bounding box center [1084, 294] width 175 height 52
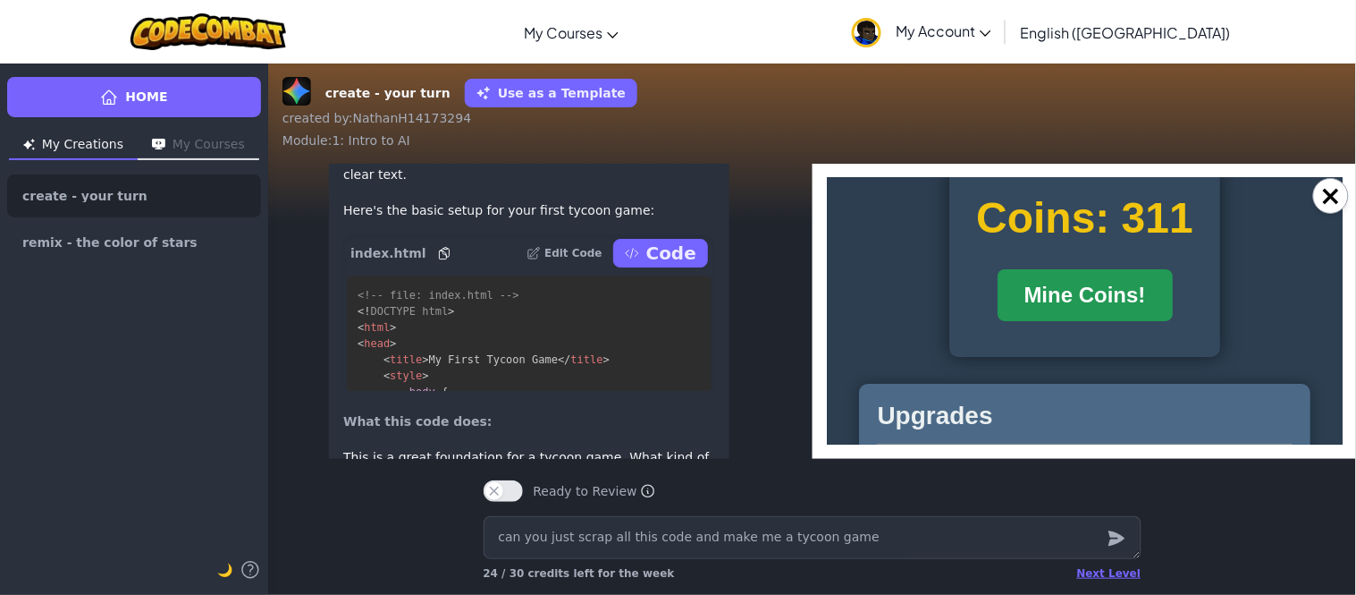
click at [1117, 318] on button "Mine Coins!" at bounding box center [1084, 294] width 175 height 52
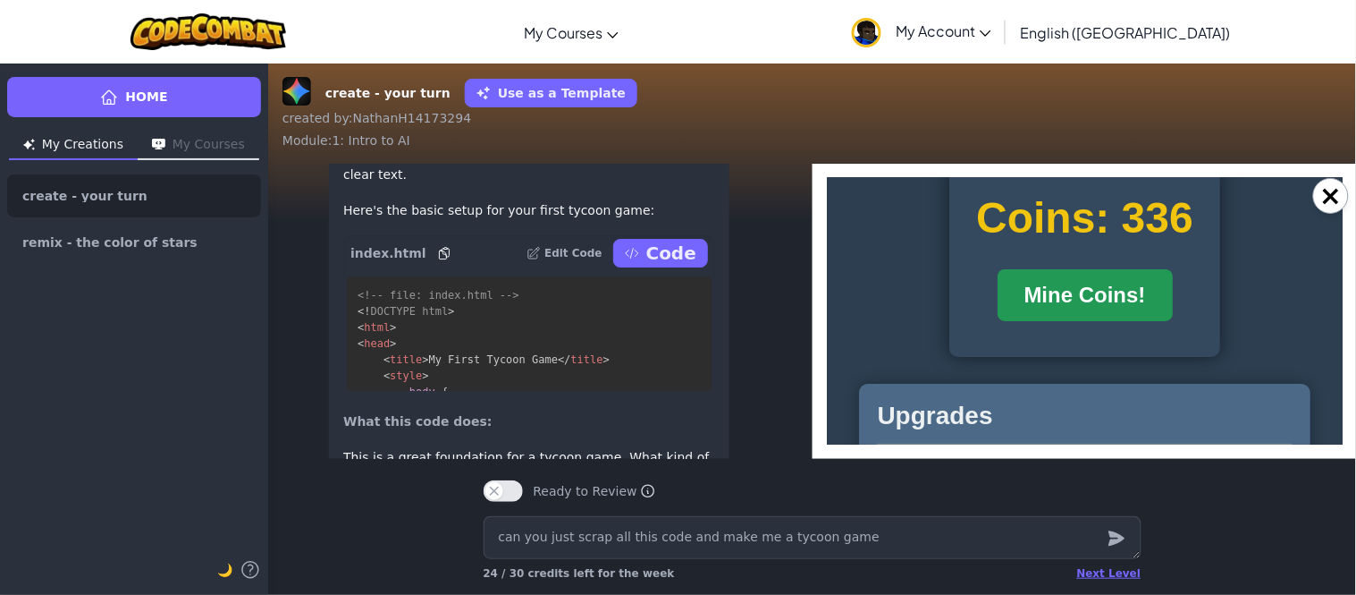
click at [1117, 318] on button "Mine Coins!" at bounding box center [1084, 294] width 175 height 52
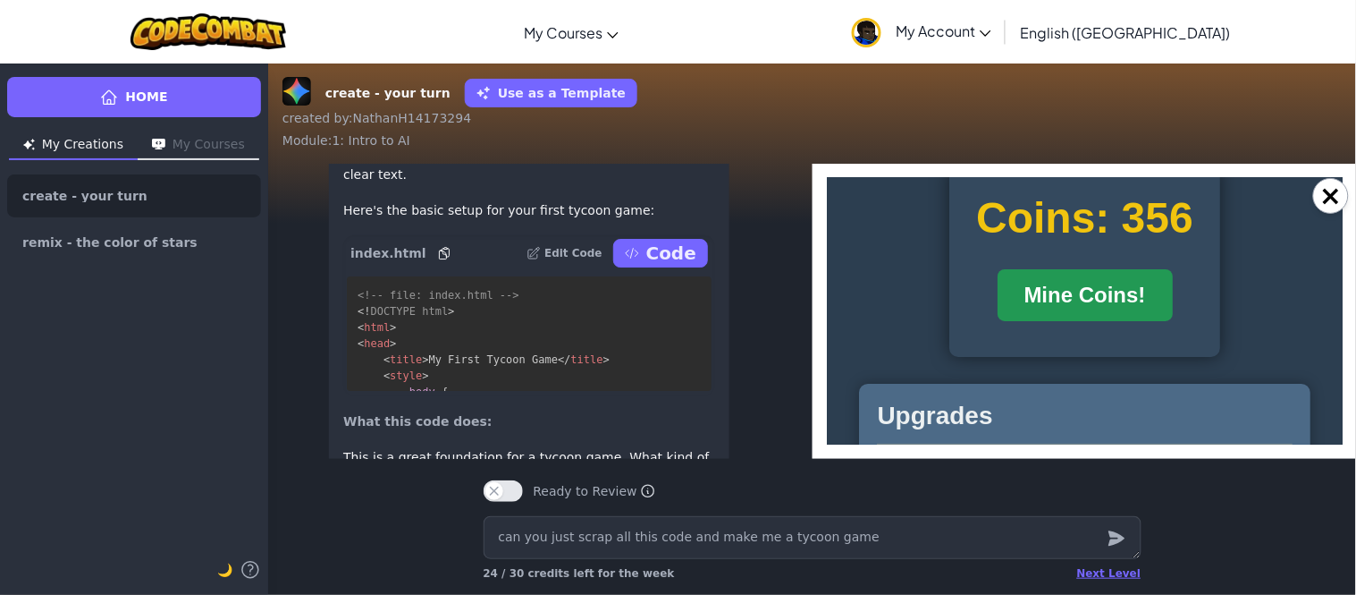
click at [1117, 318] on button "Mine Coins!" at bounding box center [1084, 294] width 175 height 52
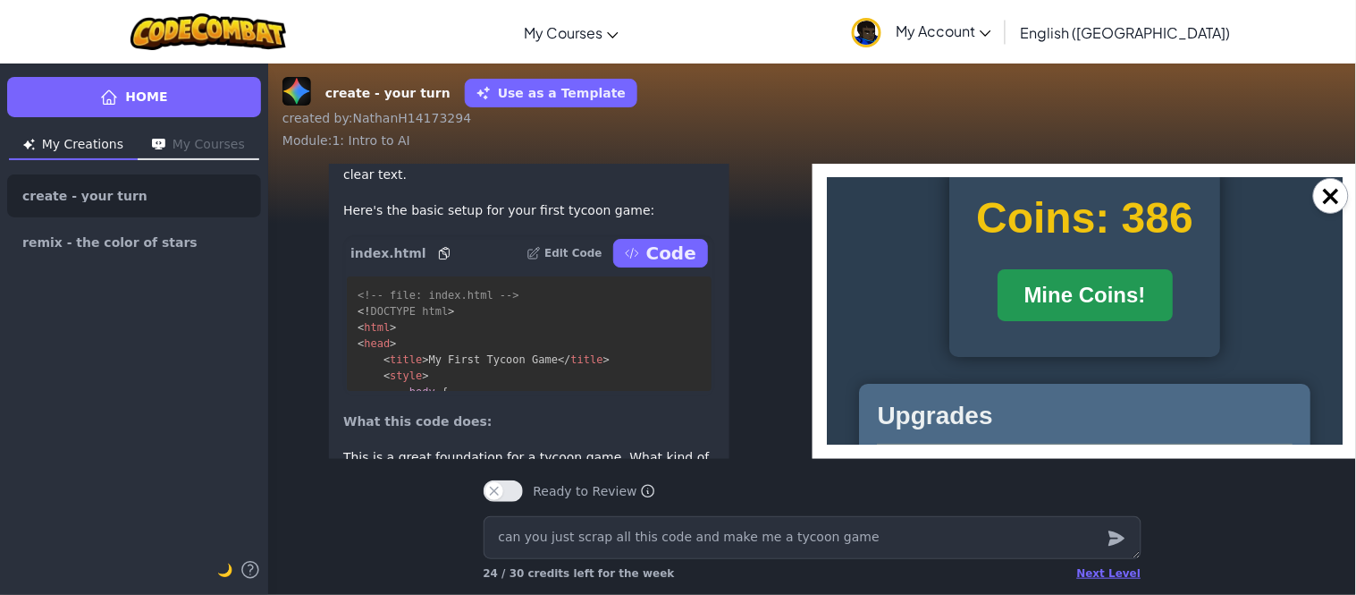
click at [1117, 318] on button "Mine Coins!" at bounding box center [1084, 294] width 175 height 52
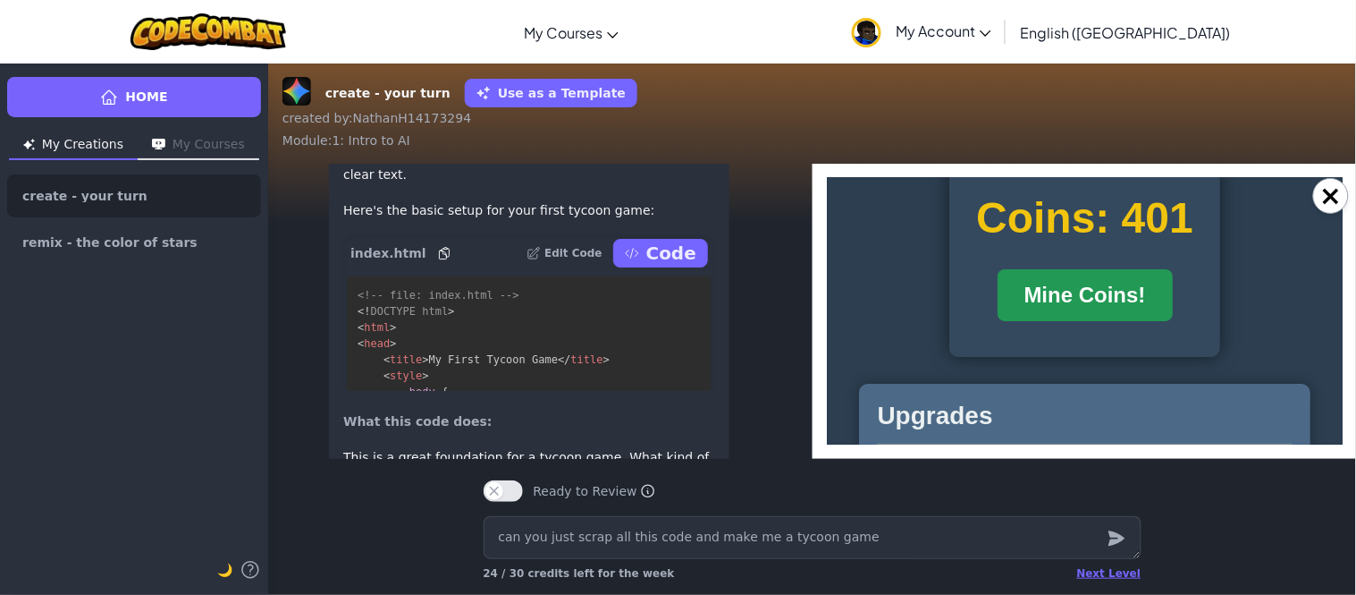
click at [1117, 318] on button "Mine Coins!" at bounding box center [1084, 294] width 175 height 52
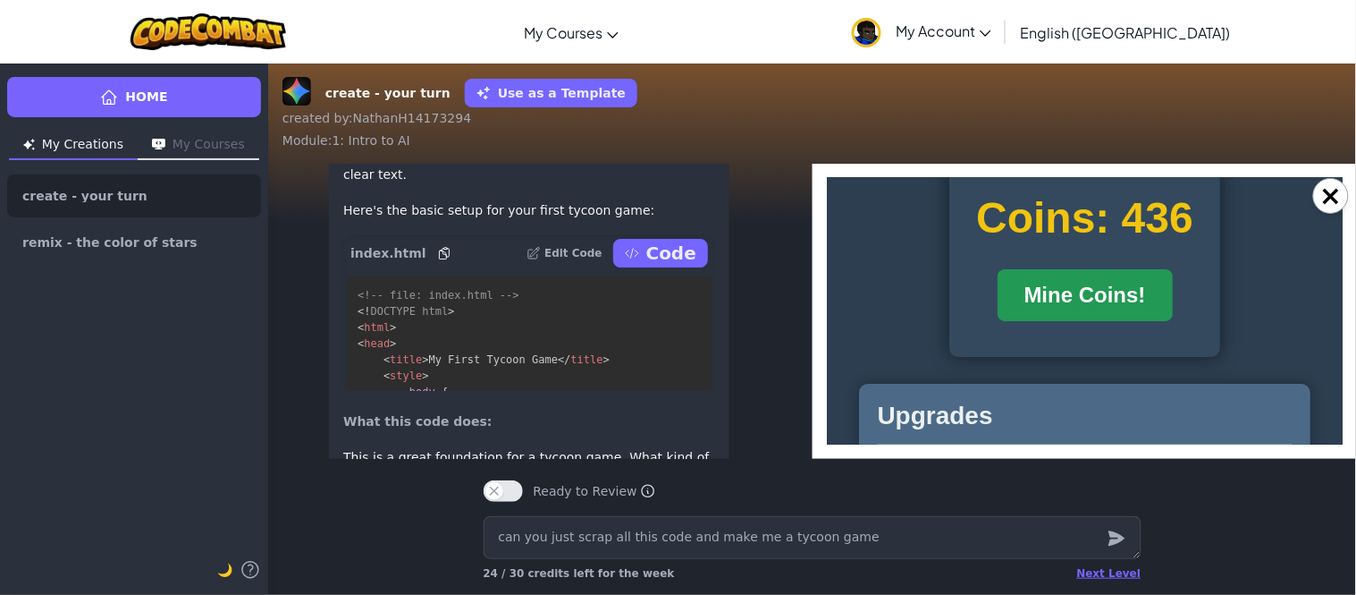
click at [1117, 318] on button "Mine Coins!" at bounding box center [1084, 294] width 175 height 52
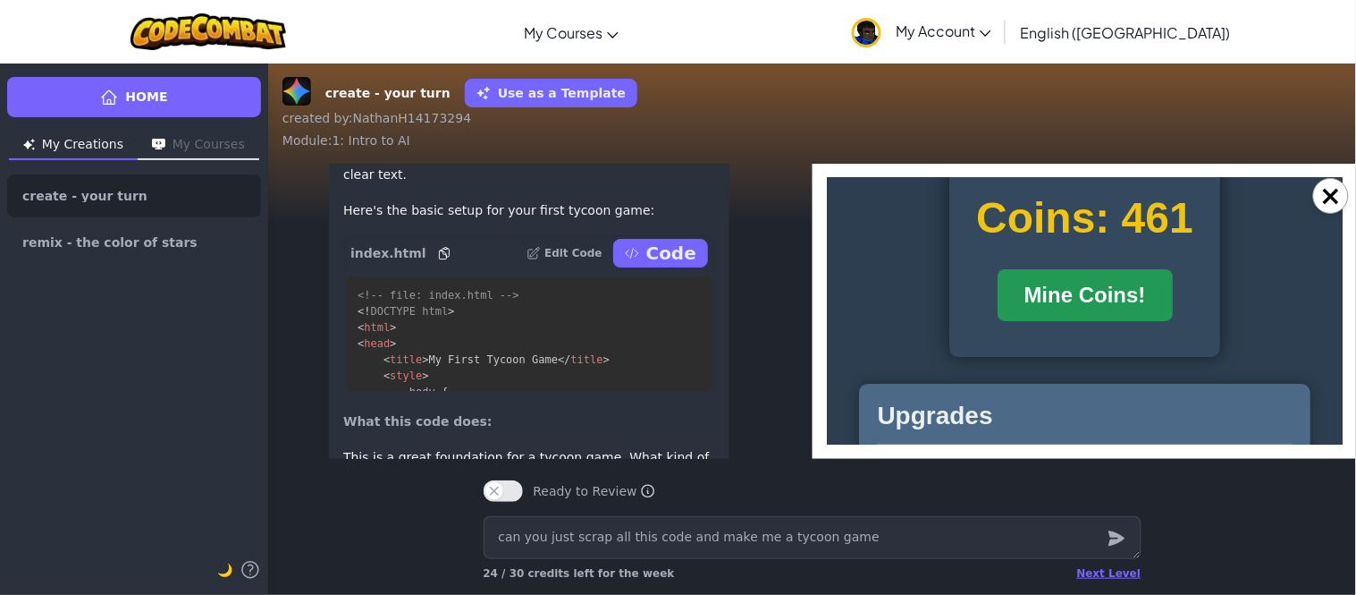
click at [1117, 318] on button "Mine Coins!" at bounding box center [1084, 294] width 175 height 52
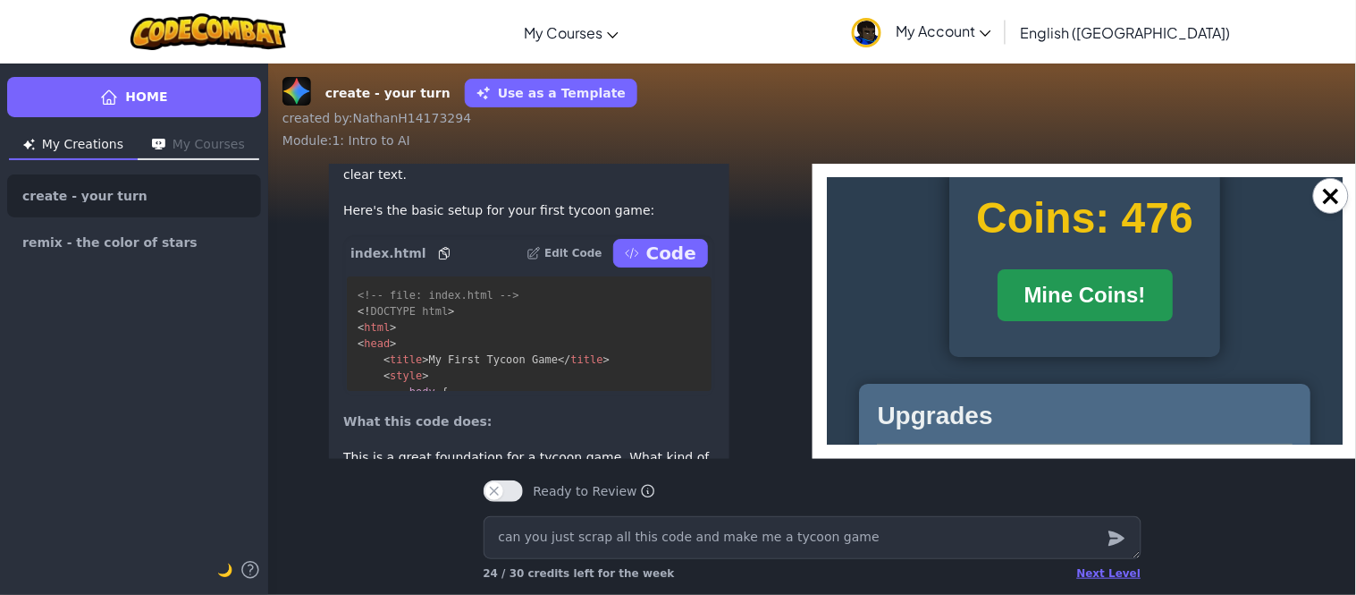
click at [1117, 318] on button "Mine Coins!" at bounding box center [1084, 294] width 175 height 52
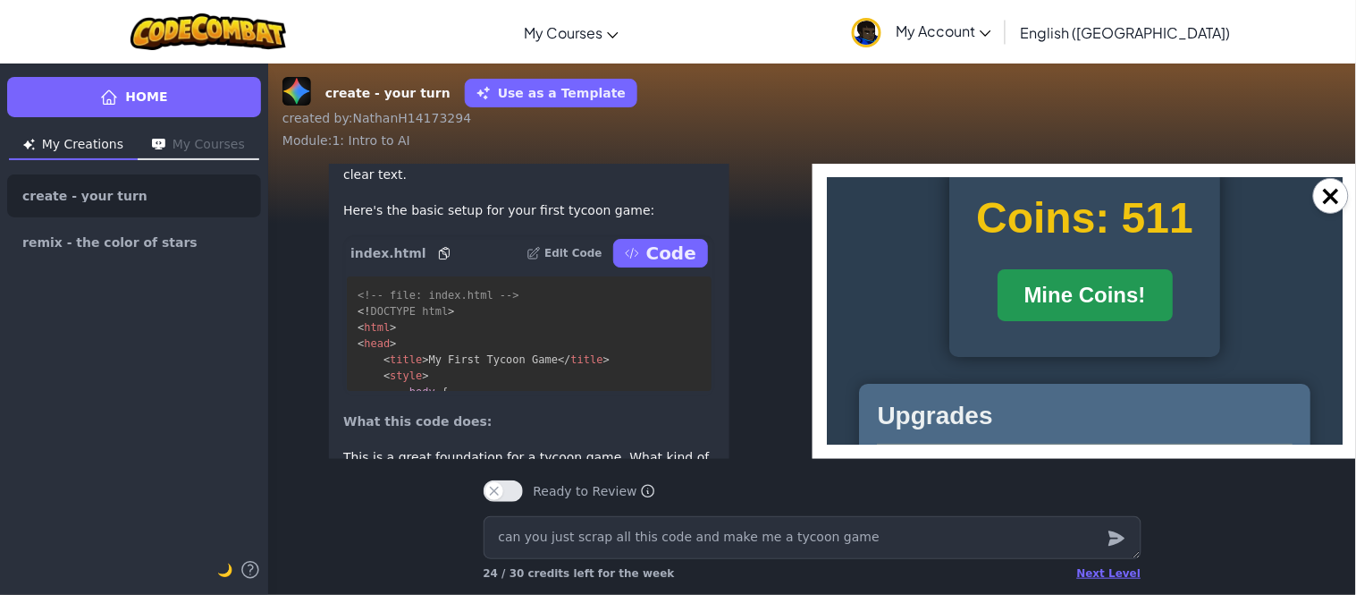
click at [1117, 318] on button "Mine Coins!" at bounding box center [1084, 294] width 175 height 52
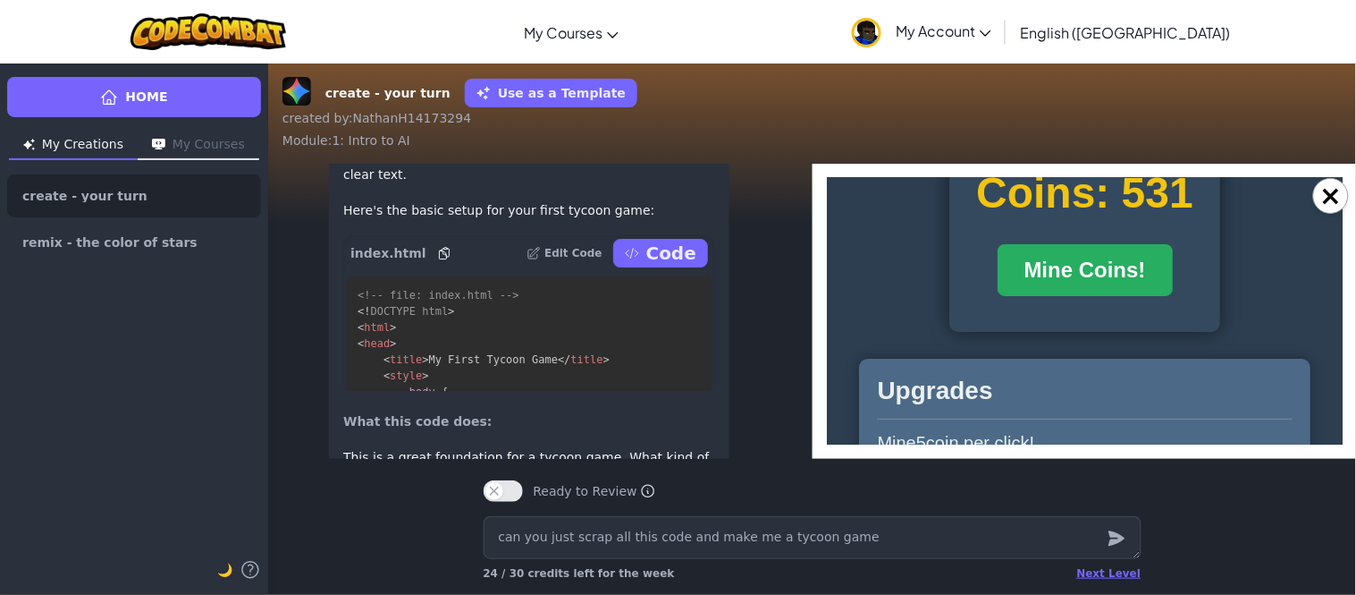
scroll to position [30, 0]
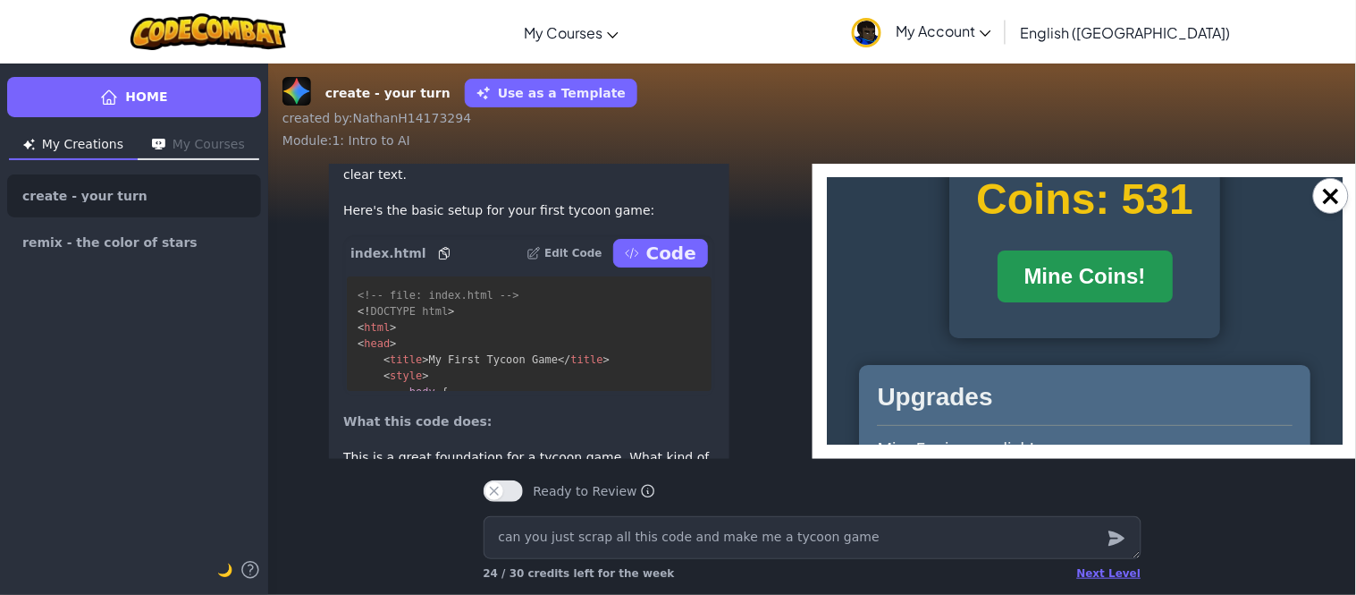
click at [1132, 299] on button "Mine Coins!" at bounding box center [1084, 275] width 175 height 52
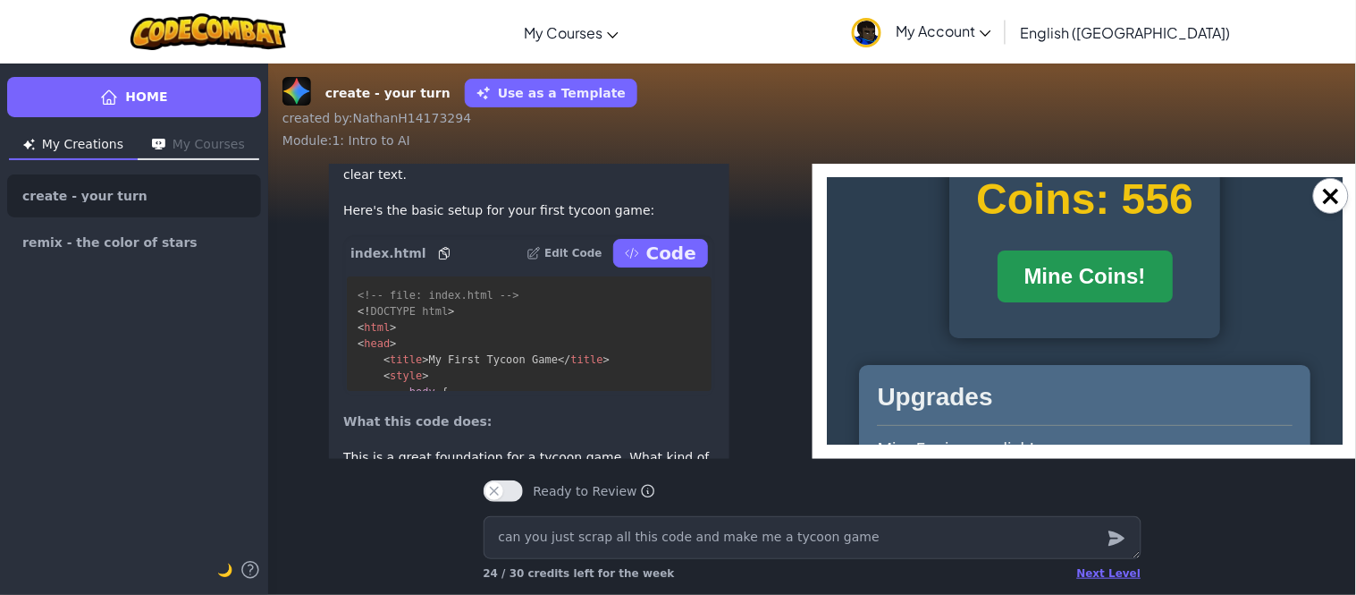
click at [1132, 299] on button "Mine Coins!" at bounding box center [1084, 275] width 175 height 52
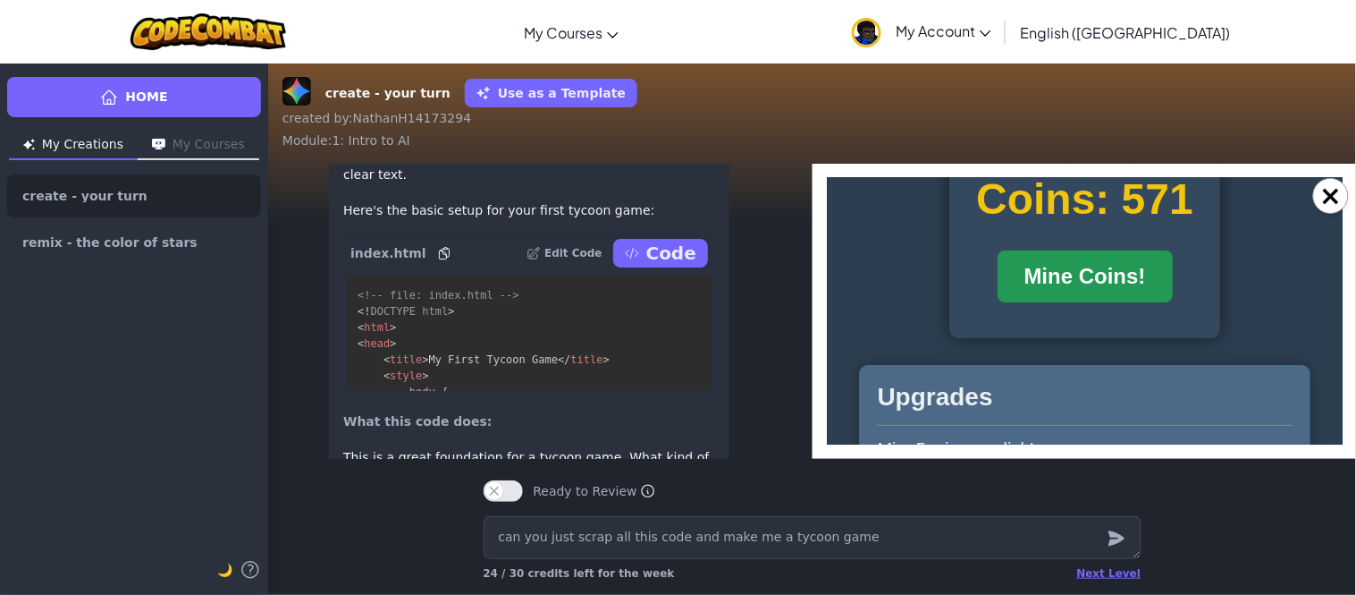
click at [1132, 299] on button "Mine Coins!" at bounding box center [1084, 275] width 175 height 52
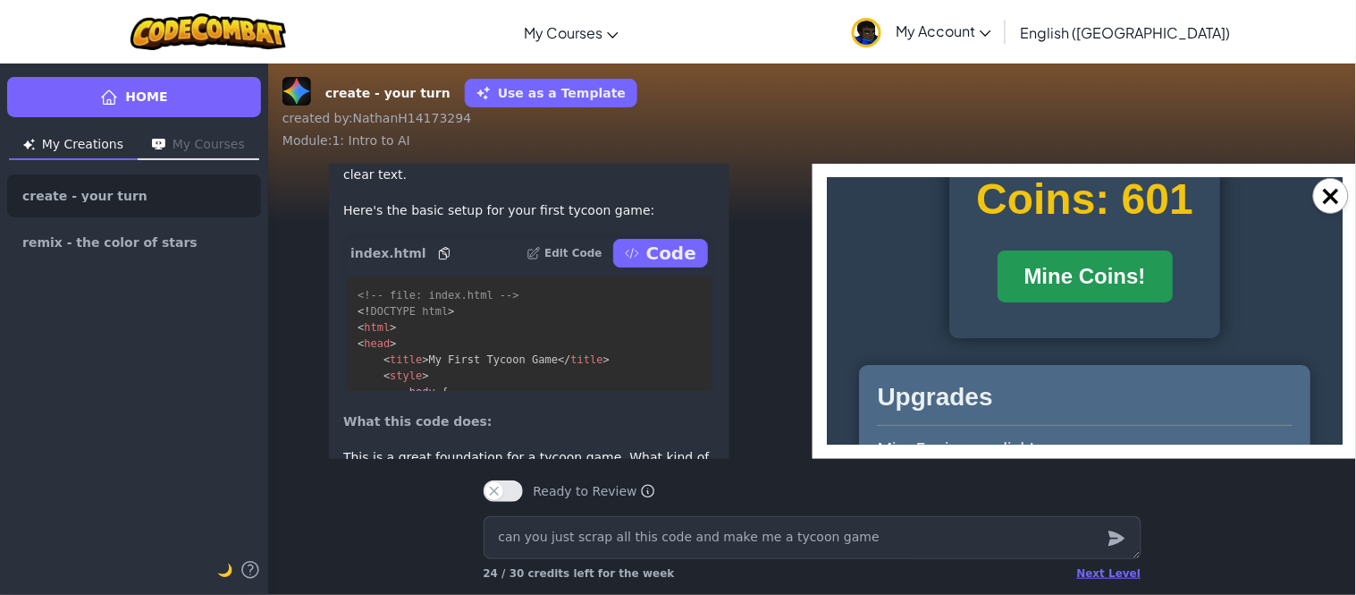
click at [1132, 299] on button "Mine Coins!" at bounding box center [1084, 275] width 175 height 52
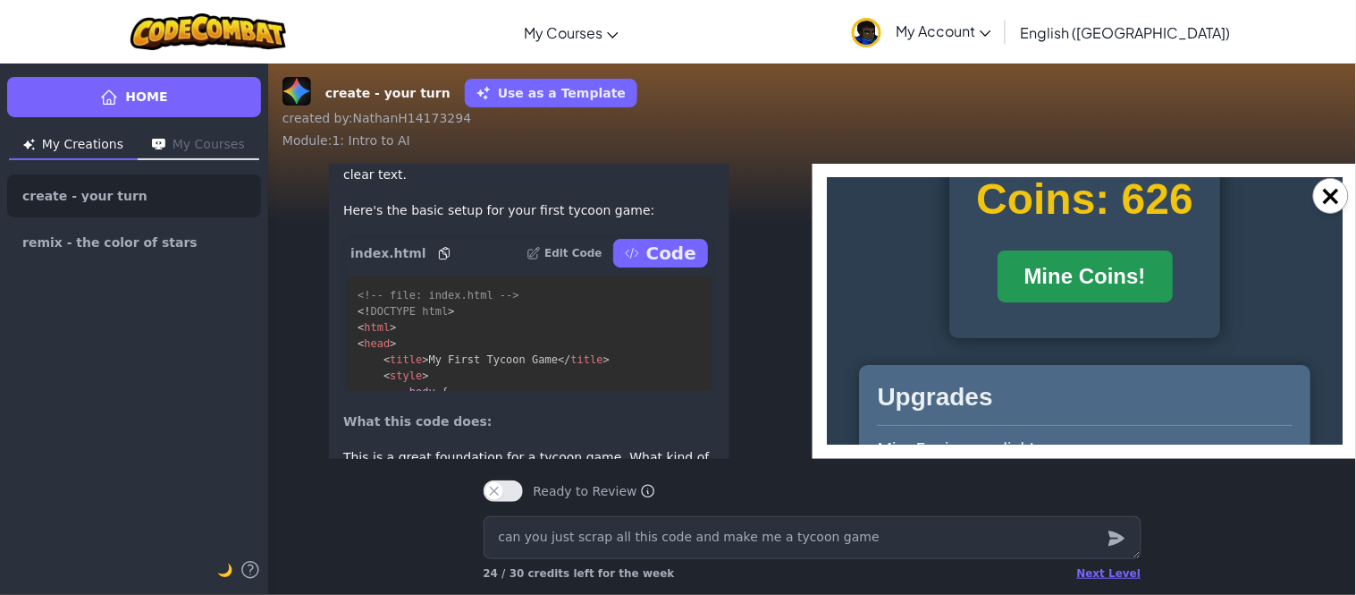
click at [1132, 299] on button "Mine Coins!" at bounding box center [1084, 275] width 175 height 52
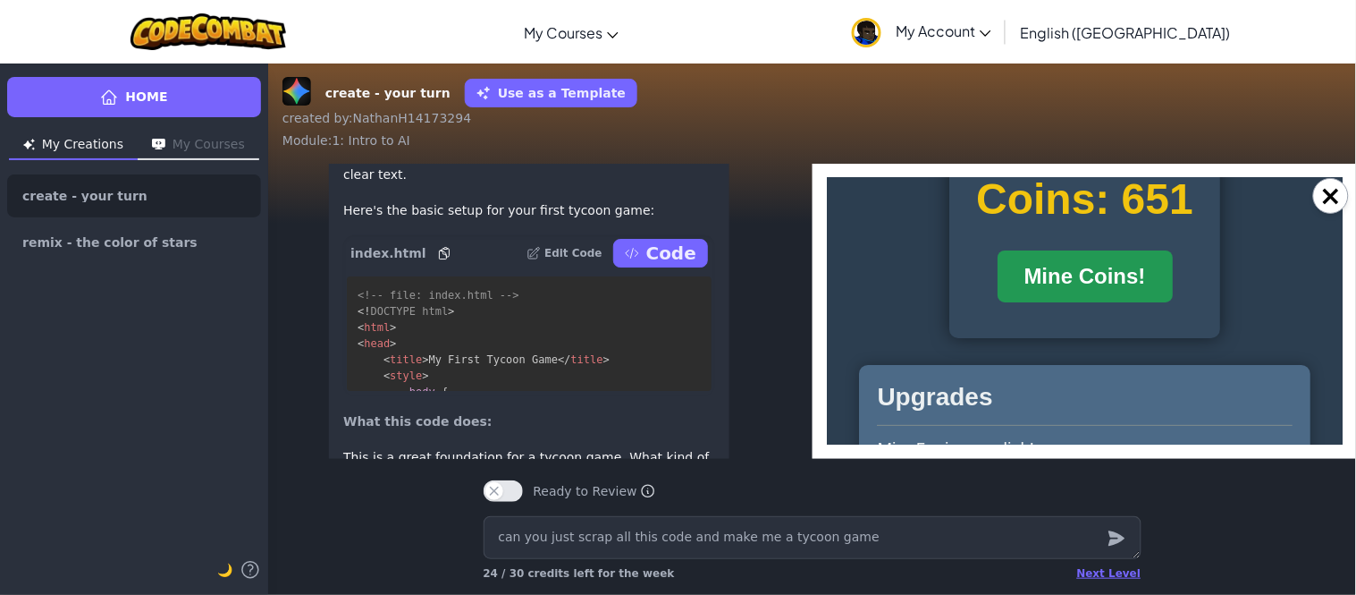
click at [1132, 299] on button "Mine Coins!" at bounding box center [1084, 275] width 175 height 52
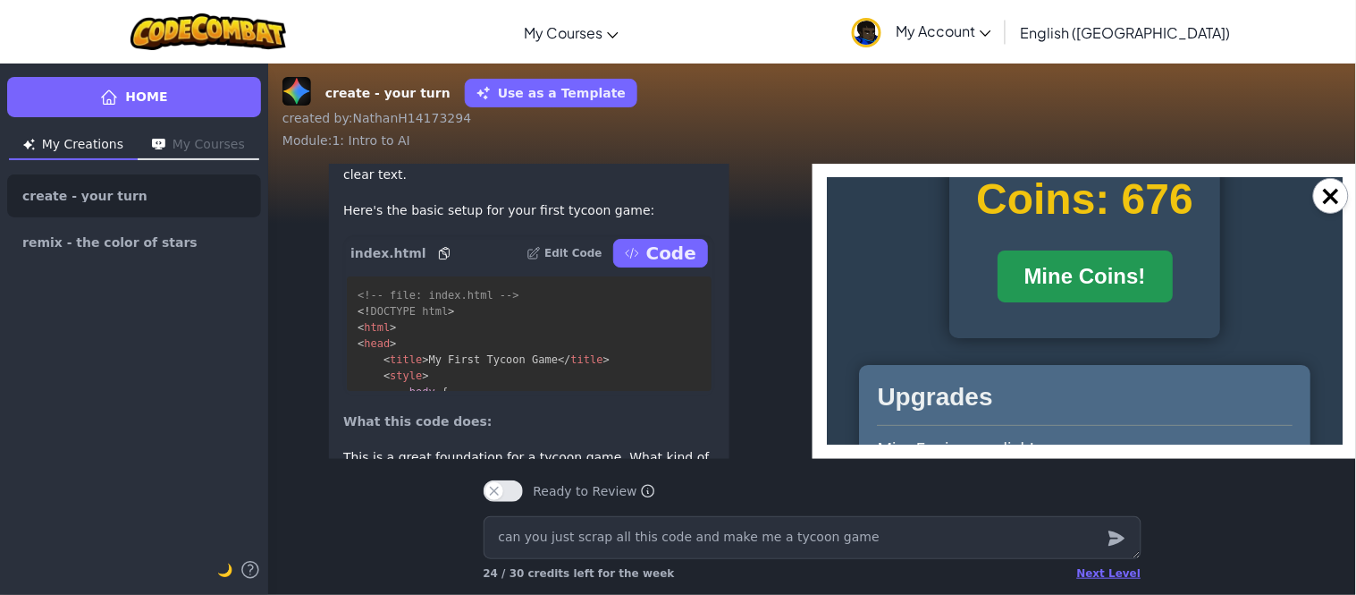
click at [1132, 299] on button "Mine Coins!" at bounding box center [1084, 275] width 175 height 52
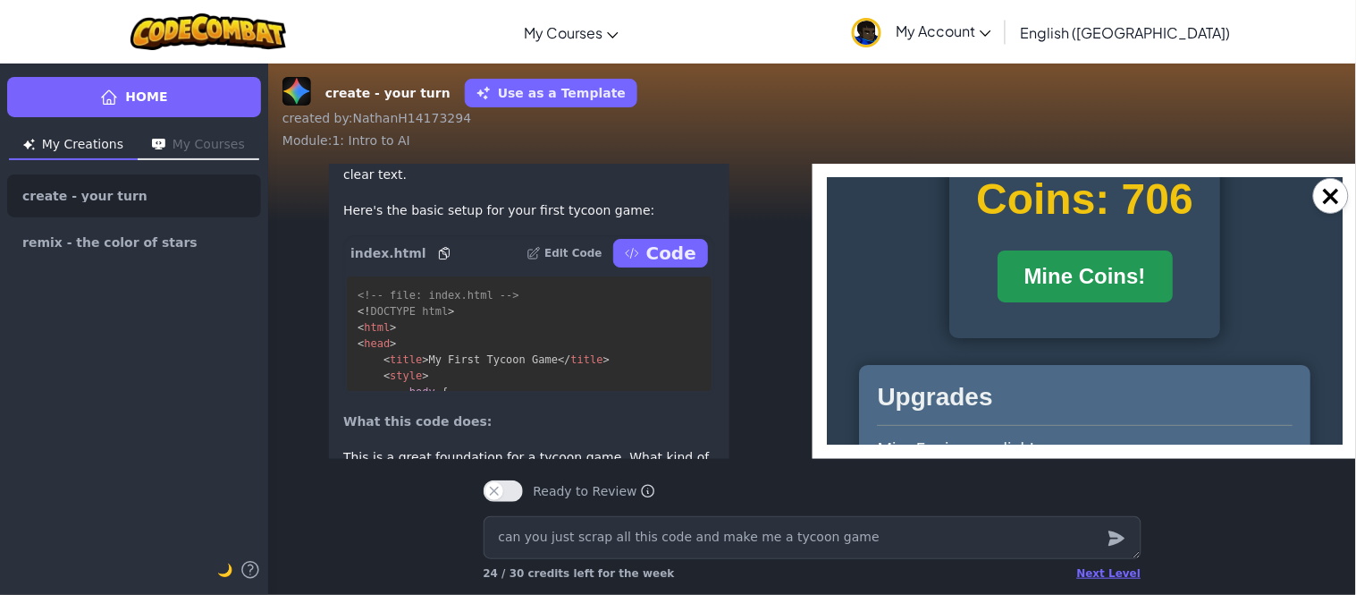
click at [1132, 299] on button "Mine Coins!" at bounding box center [1084, 275] width 175 height 52
drag, startPoint x: 1328, startPoint y: 257, endPoint x: 1334, endPoint y: 285, distance: 28.2
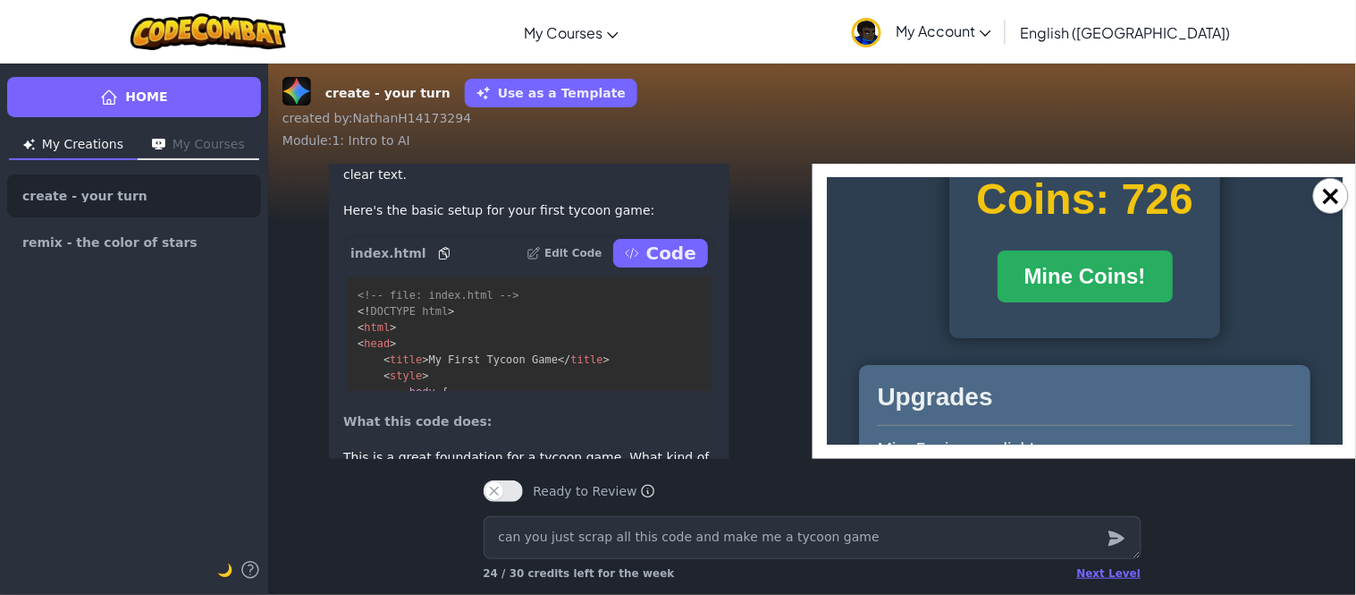
click at [1334, 285] on html "Coins: 726 Mine Coins! Upgrades Mine 5 coin per click! Upgrade Pickaxe (Cost: 1…" at bounding box center [1084, 358] width 516 height 422
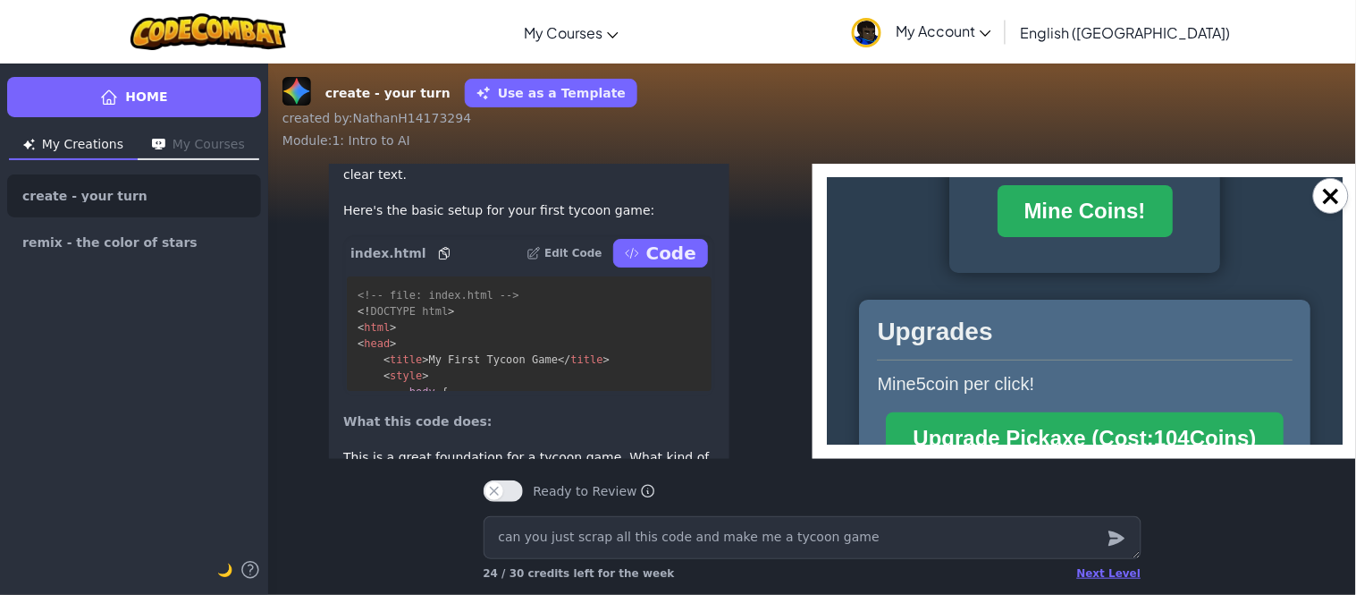
scroll to position [164, 0]
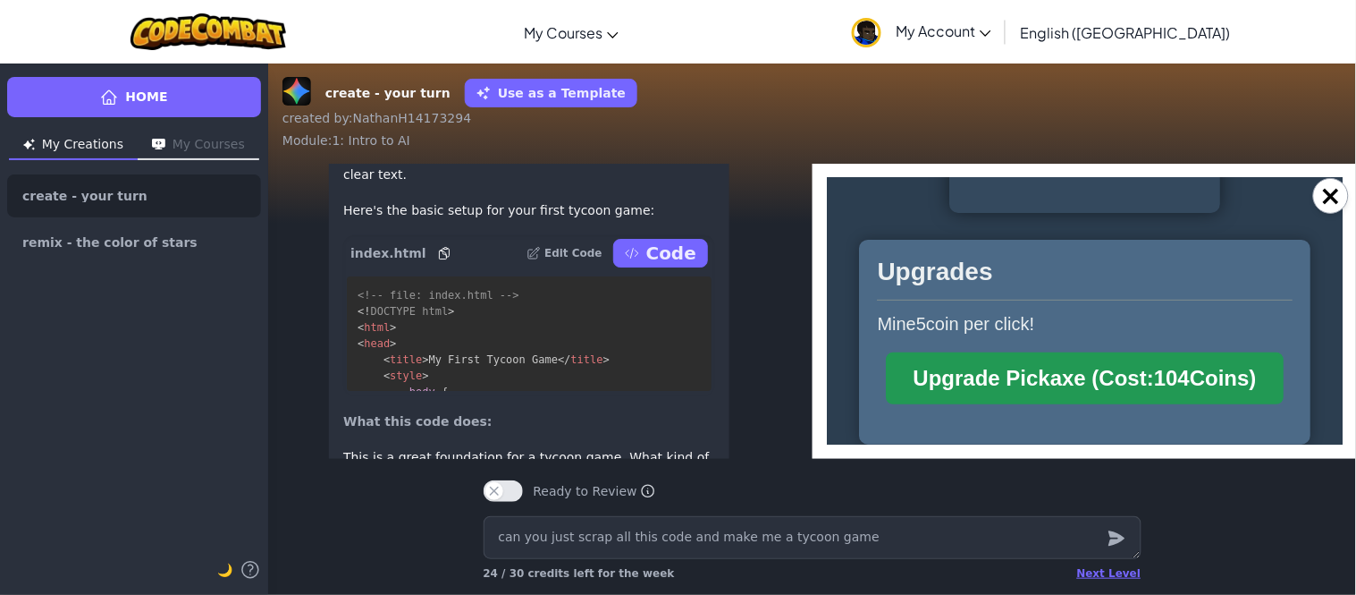
click at [1171, 378] on span "104" at bounding box center [1171, 377] width 36 height 24
click at [1171, 378] on span "187" at bounding box center [1171, 377] width 36 height 24
click at [1171, 378] on span "337" at bounding box center [1171, 377] width 36 height 24
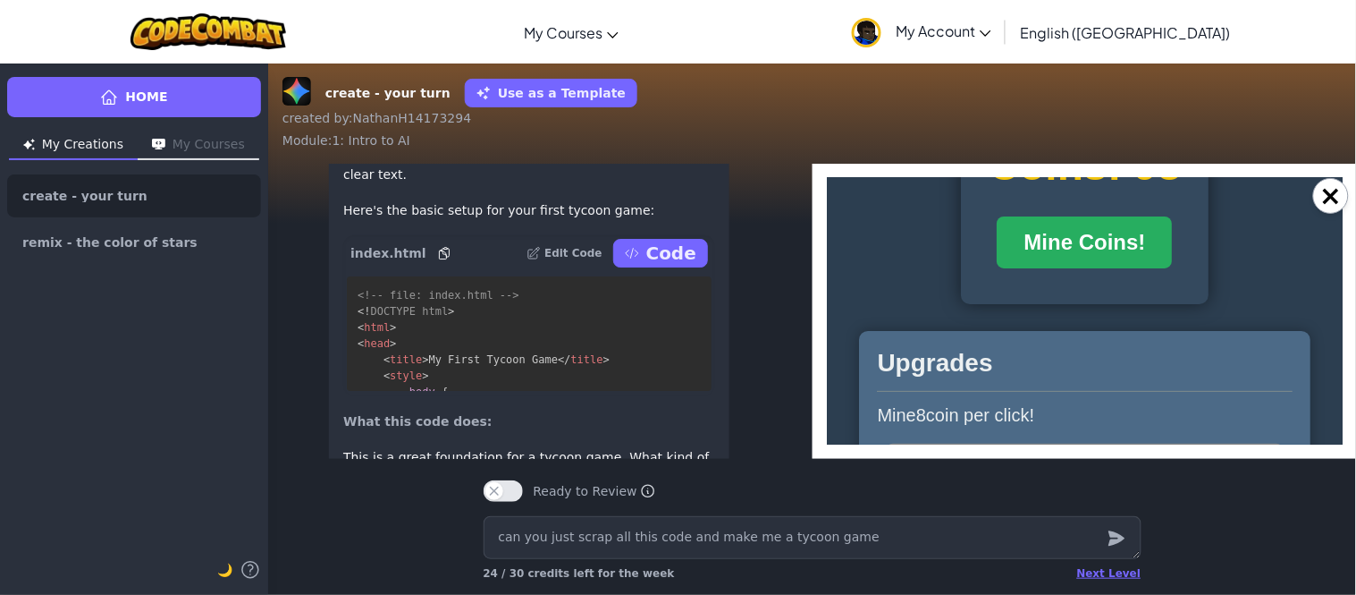
scroll to position [23, 0]
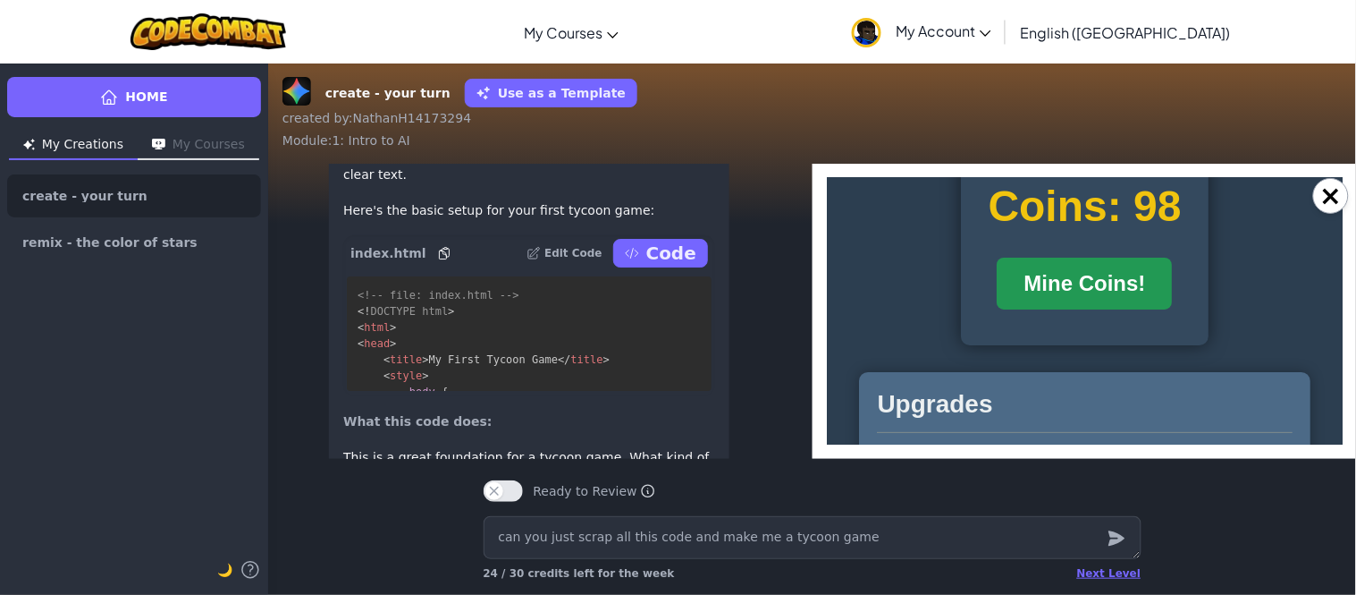
click at [1092, 306] on button "Mine Coins!" at bounding box center [1083, 283] width 175 height 52
click at [1092, 306] on button "Mine Coins!" at bounding box center [1084, 283] width 175 height 52
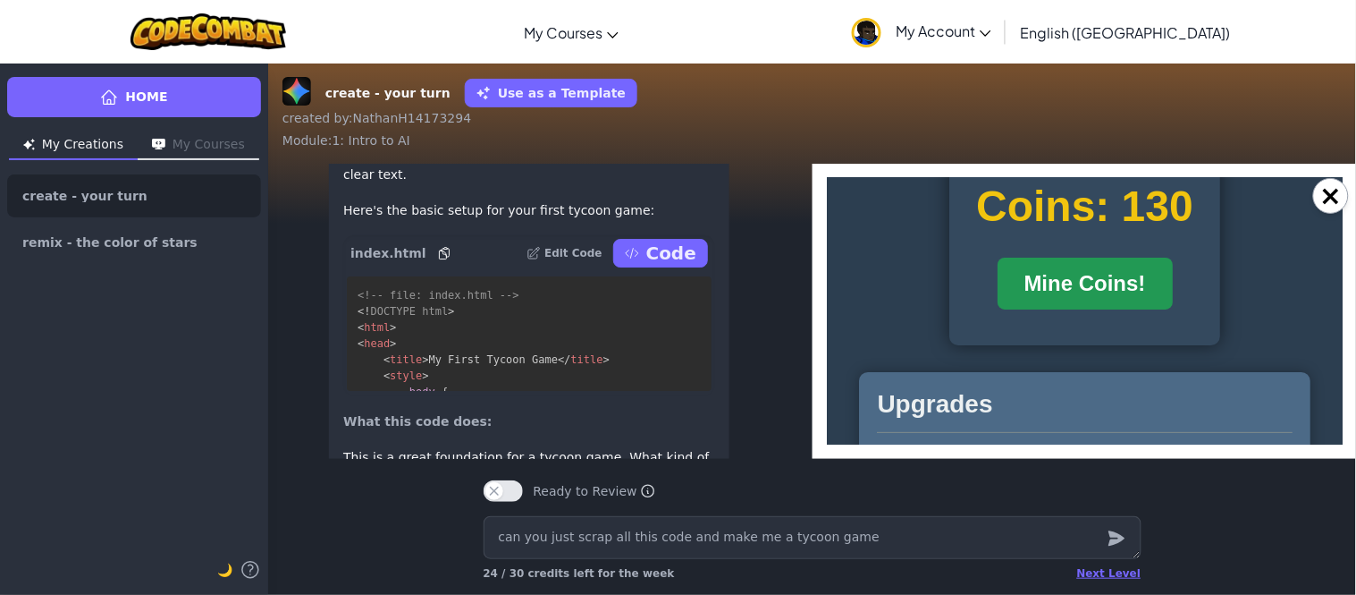
click at [1092, 306] on button "Mine Coins!" at bounding box center [1084, 283] width 175 height 52
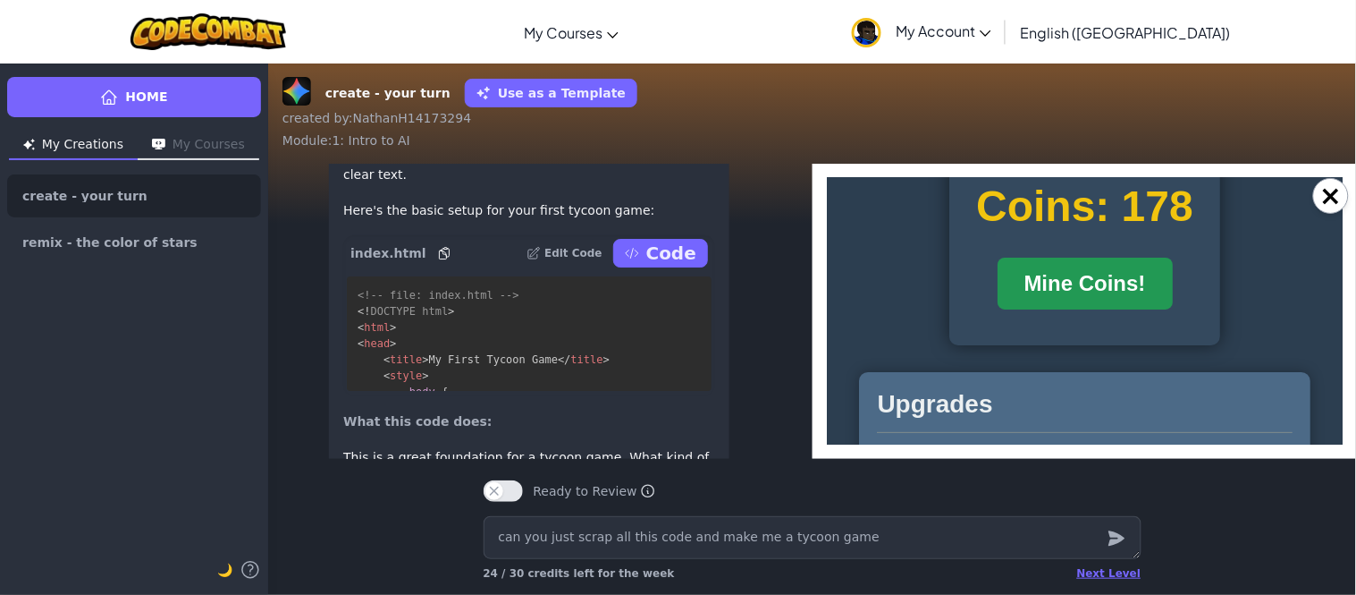
click at [1092, 306] on button "Mine Coins!" at bounding box center [1084, 283] width 175 height 52
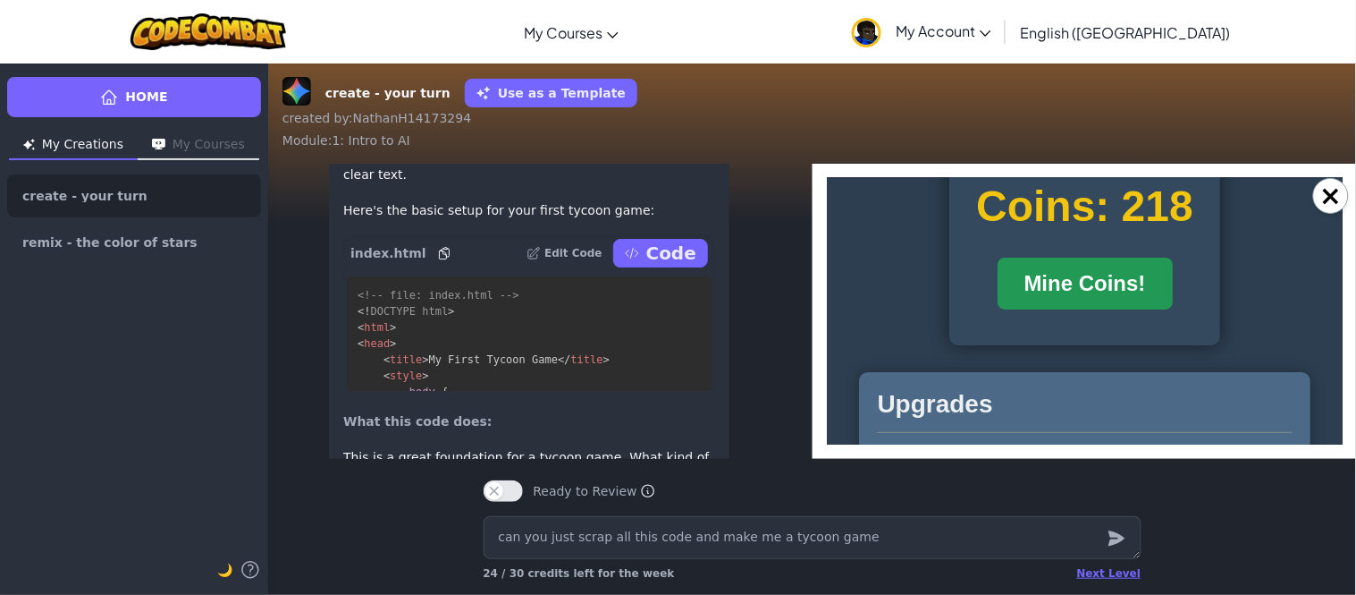
click at [1092, 306] on button "Mine Coins!" at bounding box center [1084, 283] width 175 height 52
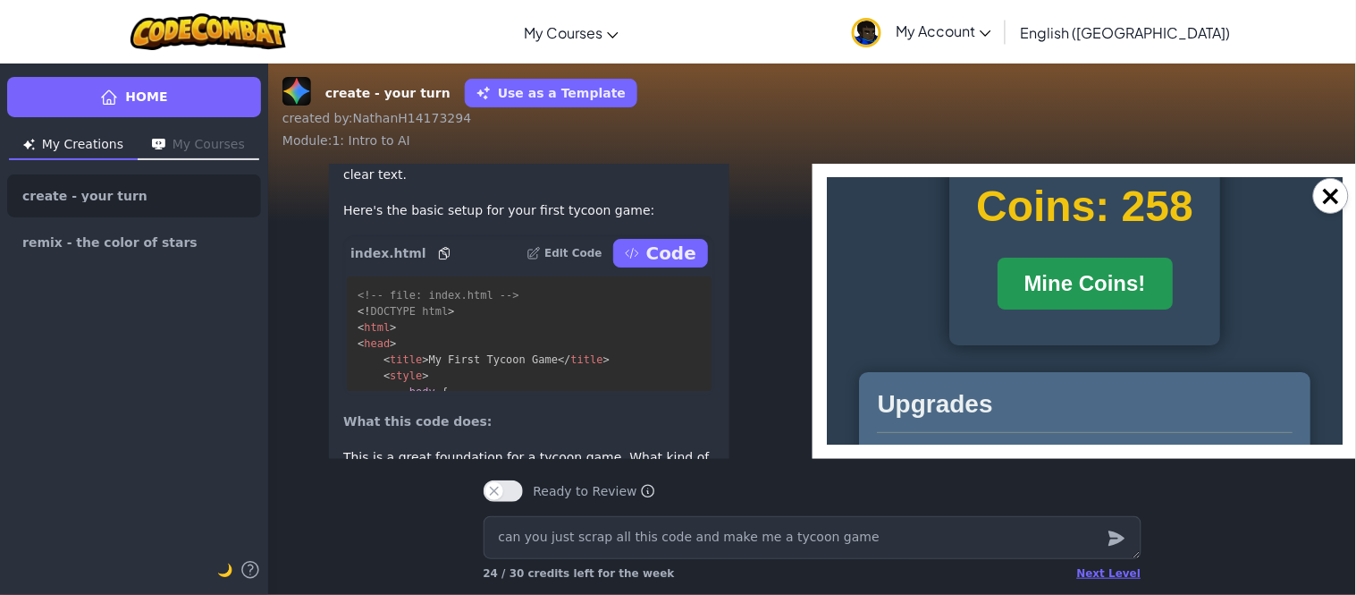
click at [1092, 306] on button "Mine Coins!" at bounding box center [1084, 283] width 175 height 52
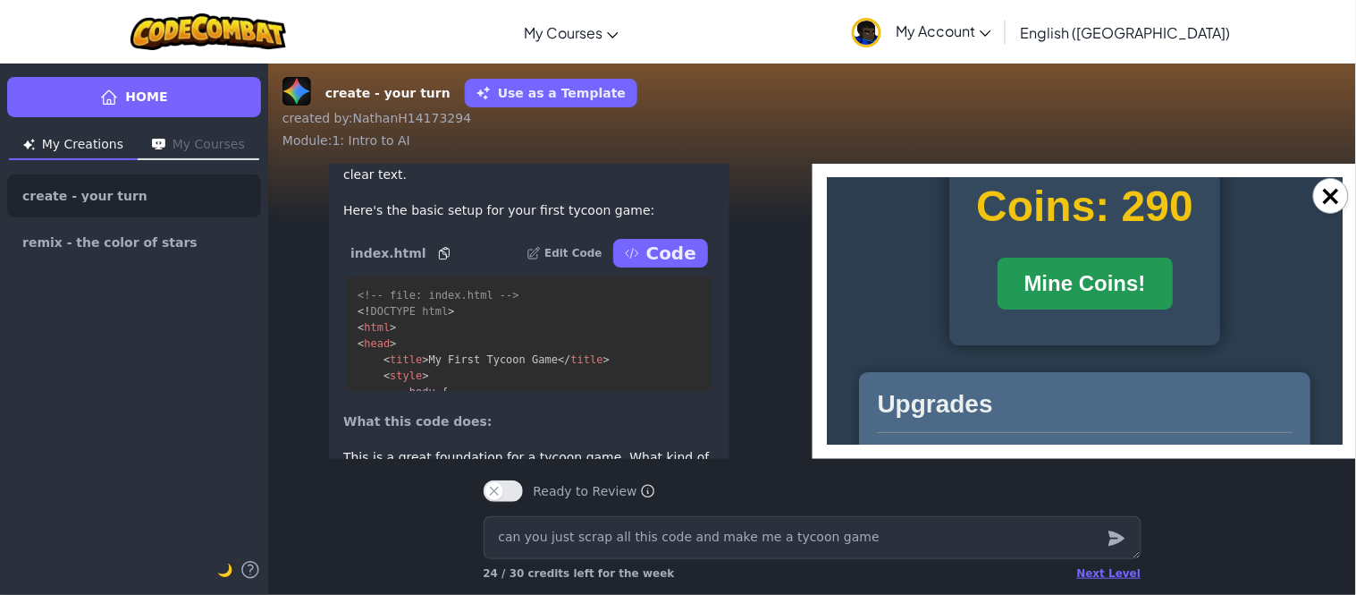
click at [1092, 306] on button "Mine Coins!" at bounding box center [1084, 283] width 175 height 52
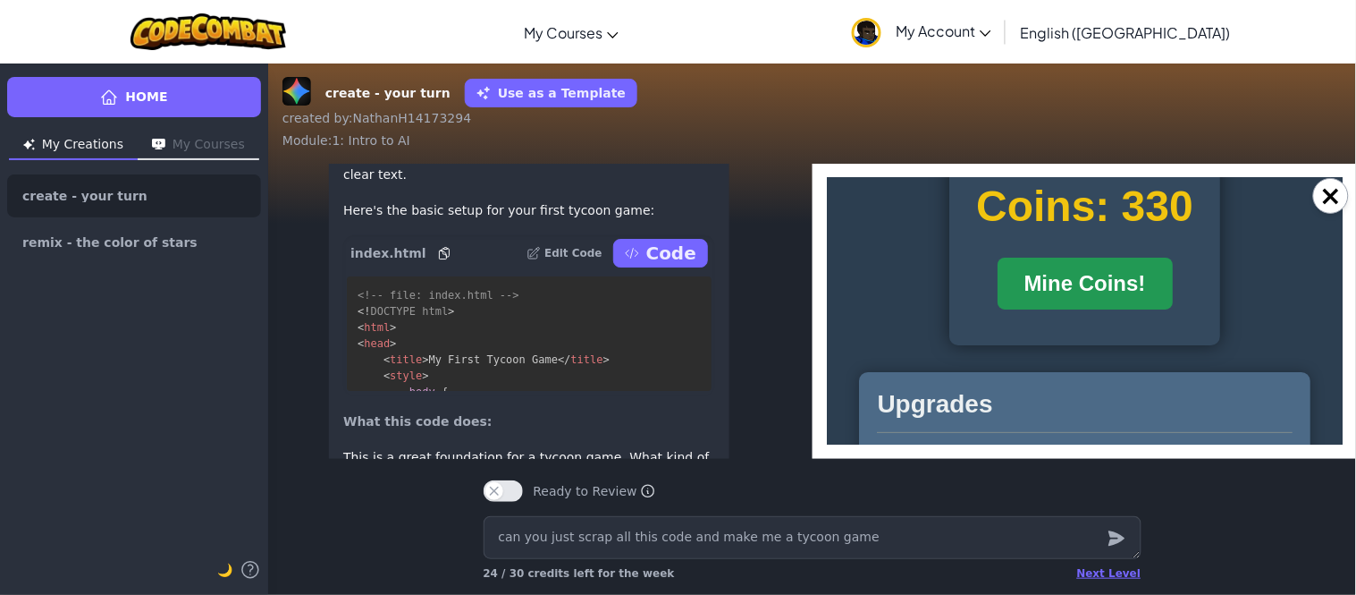
click at [1092, 306] on button "Mine Coins!" at bounding box center [1084, 283] width 175 height 52
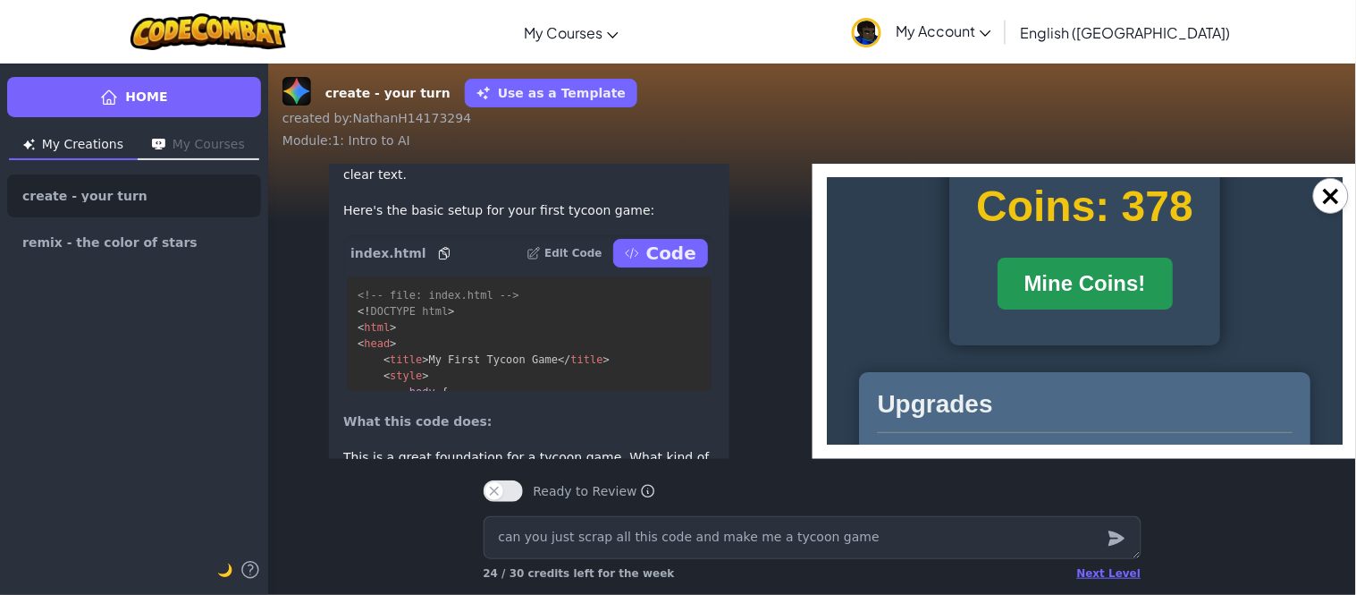
click at [1092, 306] on button "Mine Coins!" at bounding box center [1084, 283] width 175 height 52
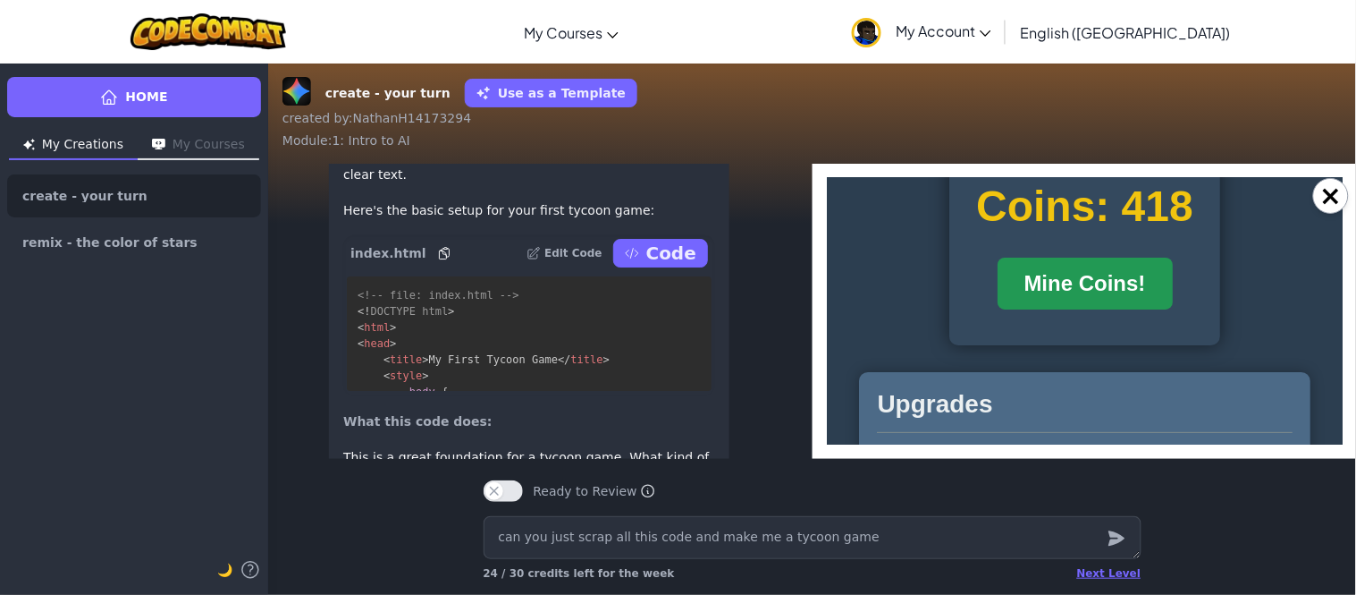
click at [1092, 306] on button "Mine Coins!" at bounding box center [1084, 283] width 175 height 52
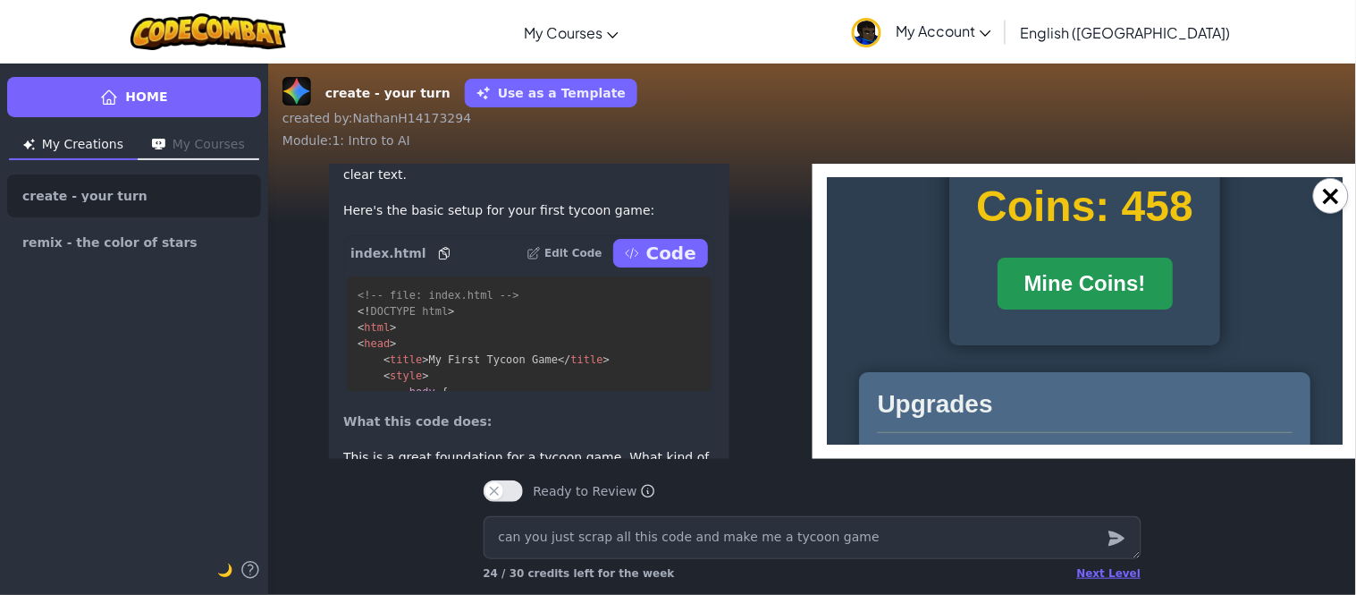
click at [1092, 306] on button "Mine Coins!" at bounding box center [1084, 283] width 175 height 52
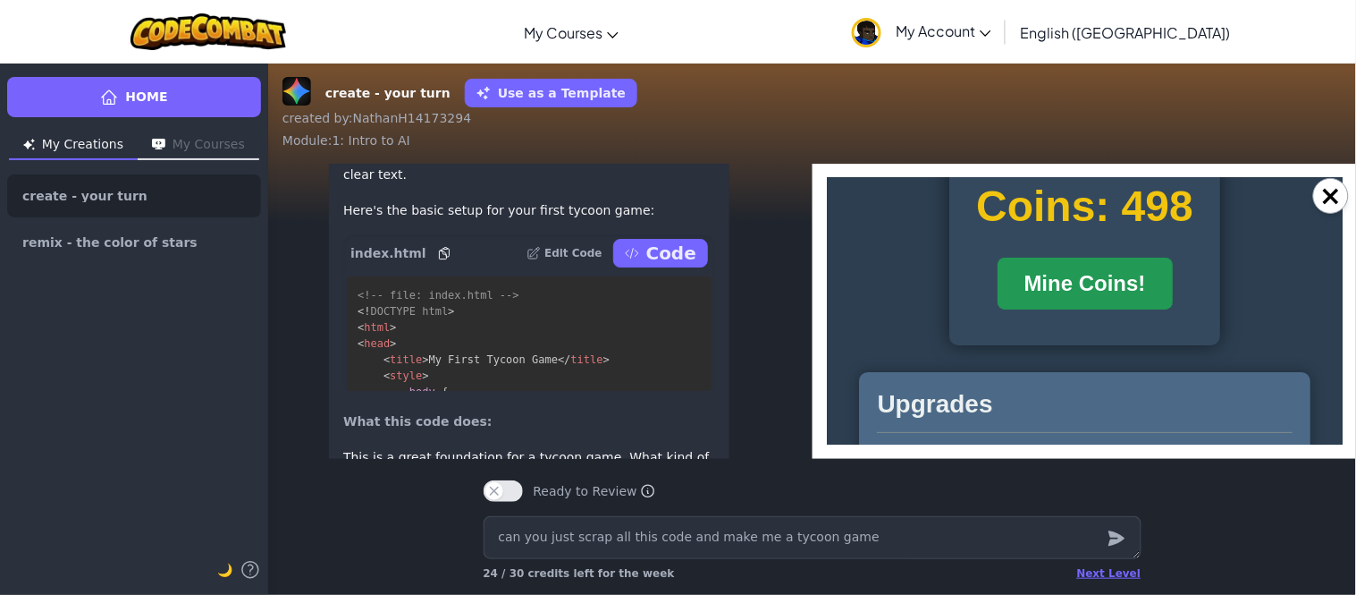
click at [1092, 306] on button "Mine Coins!" at bounding box center [1084, 283] width 175 height 52
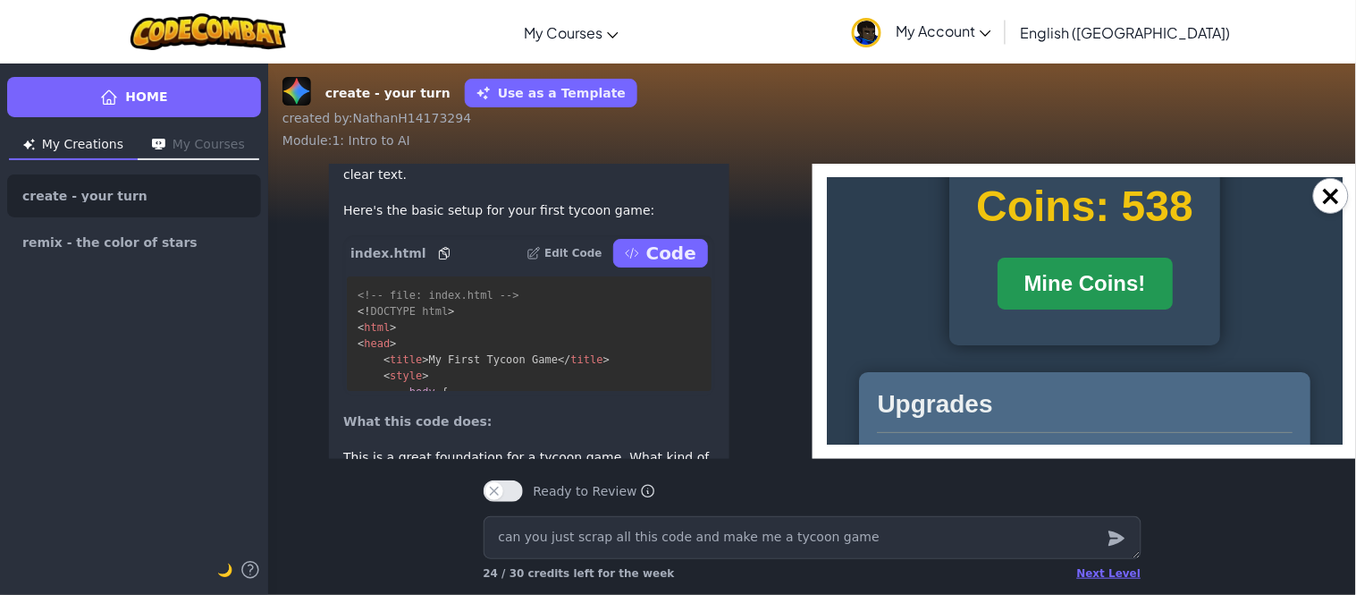
click at [1092, 306] on button "Mine Coins!" at bounding box center [1084, 283] width 175 height 52
click at [1094, 304] on button "Mine Coins!" at bounding box center [1084, 283] width 175 height 52
click at [1110, 266] on button "Mine Coins!" at bounding box center [1084, 283] width 175 height 52
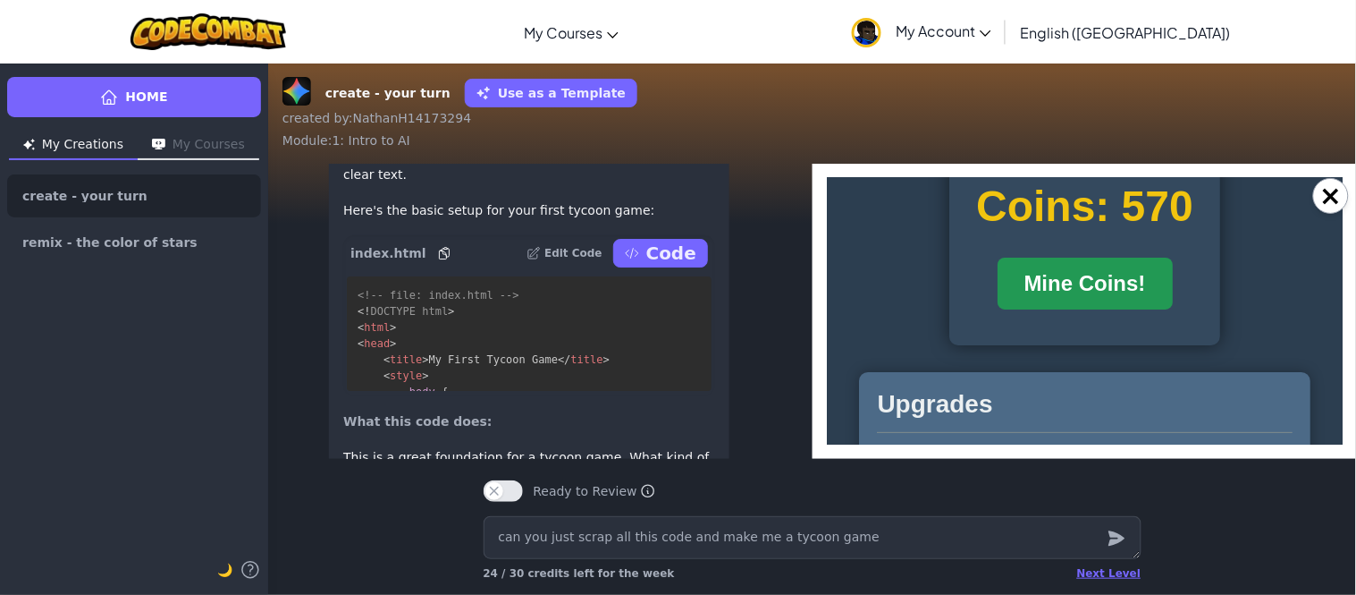
click at [1110, 266] on button "Mine Coins!" at bounding box center [1084, 283] width 175 height 52
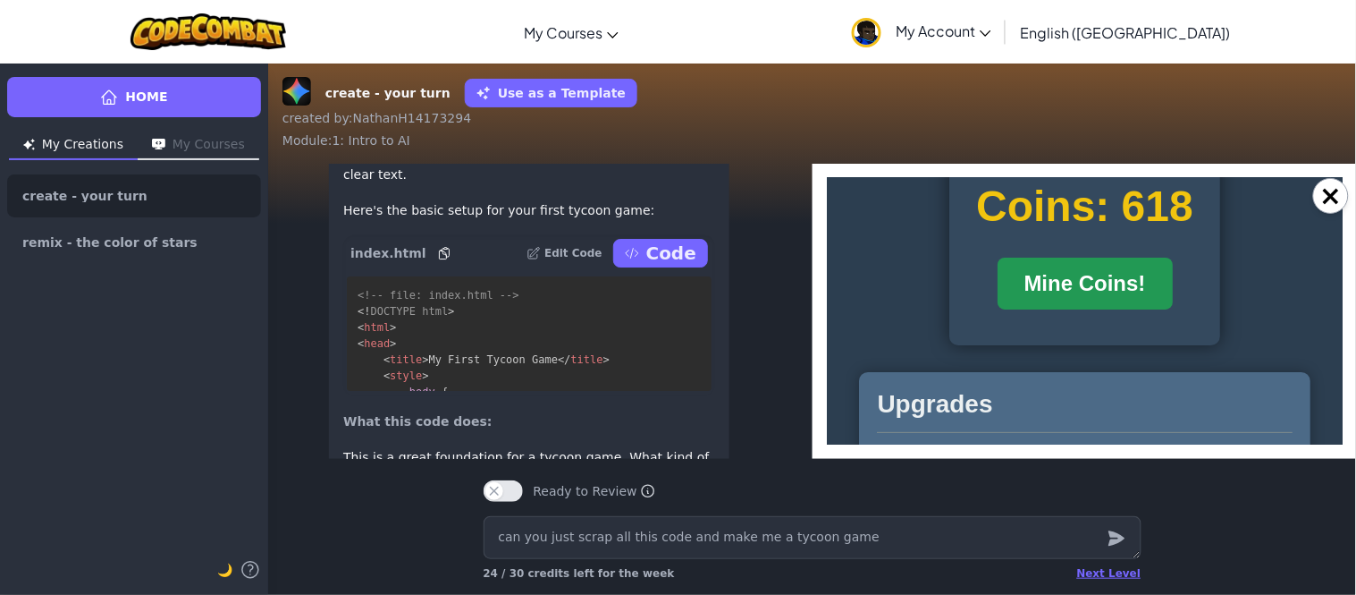
click at [1110, 266] on button "Mine Coins!" at bounding box center [1084, 283] width 175 height 52
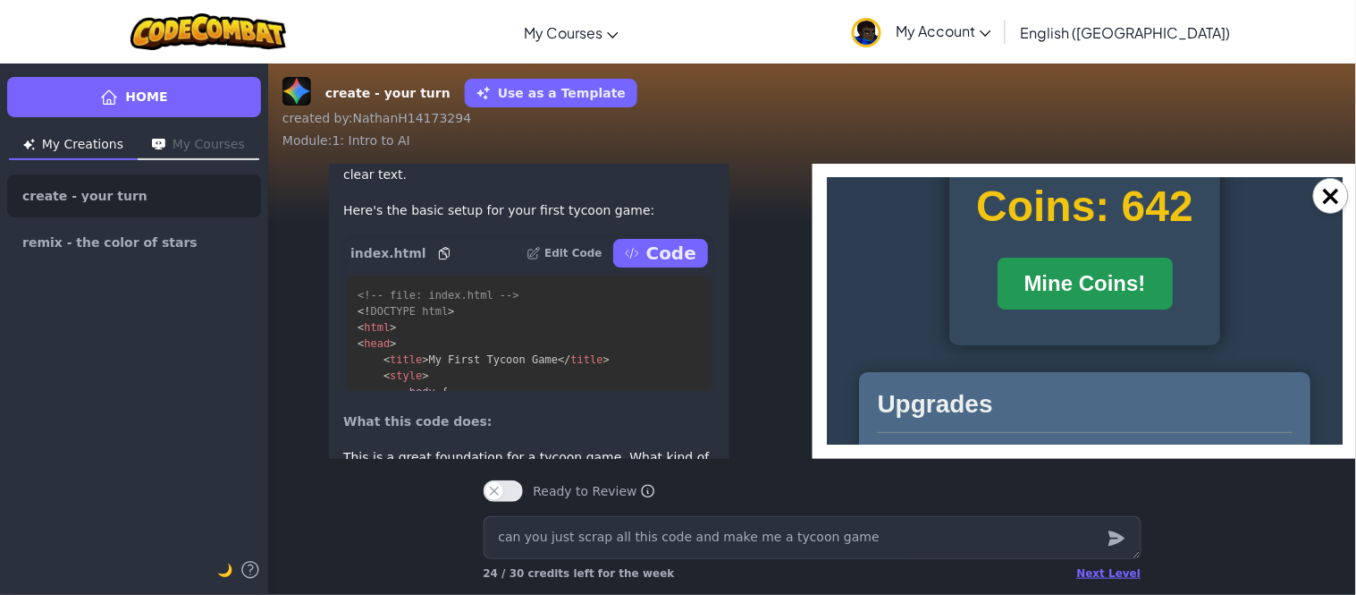
click at [1110, 266] on button "Mine Coins!" at bounding box center [1084, 283] width 175 height 52
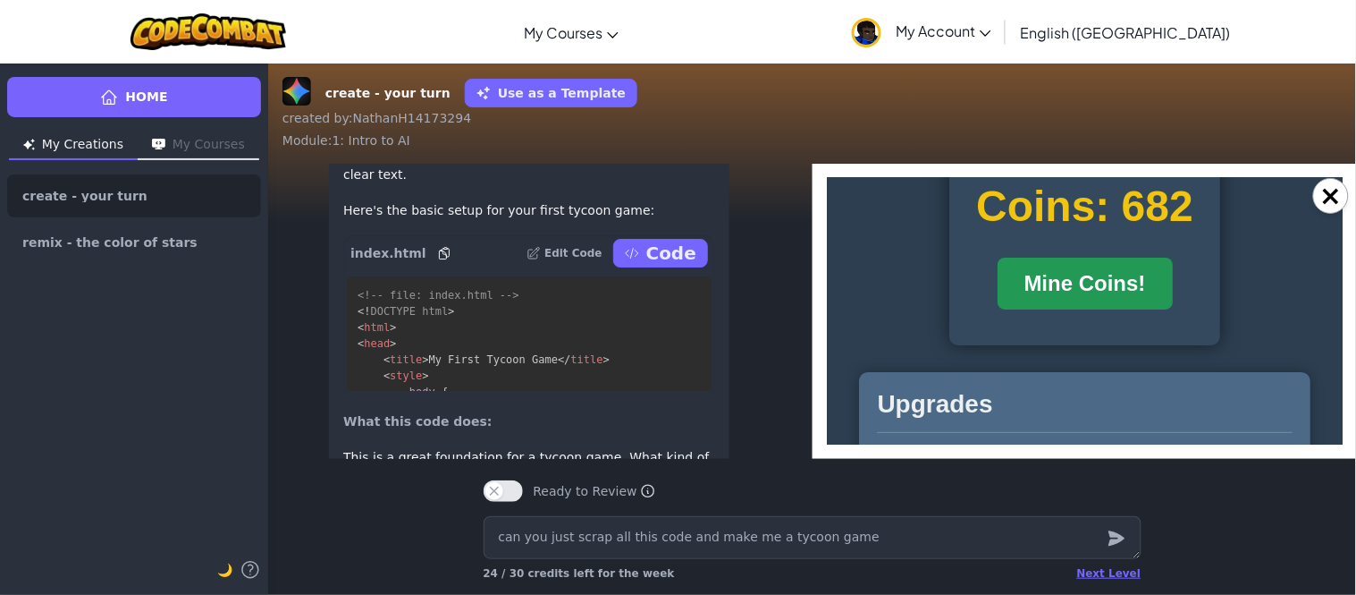
click at [1110, 266] on button "Mine Coins!" at bounding box center [1084, 283] width 175 height 52
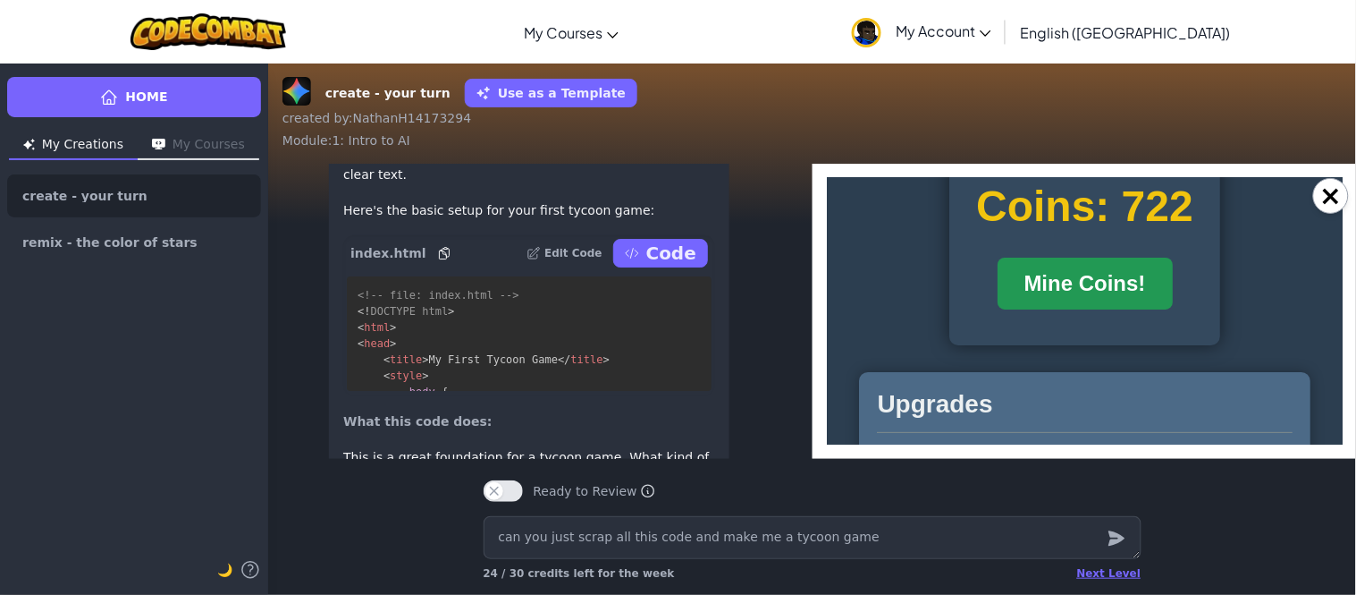
click at [1110, 266] on button "Mine Coins!" at bounding box center [1084, 283] width 175 height 52
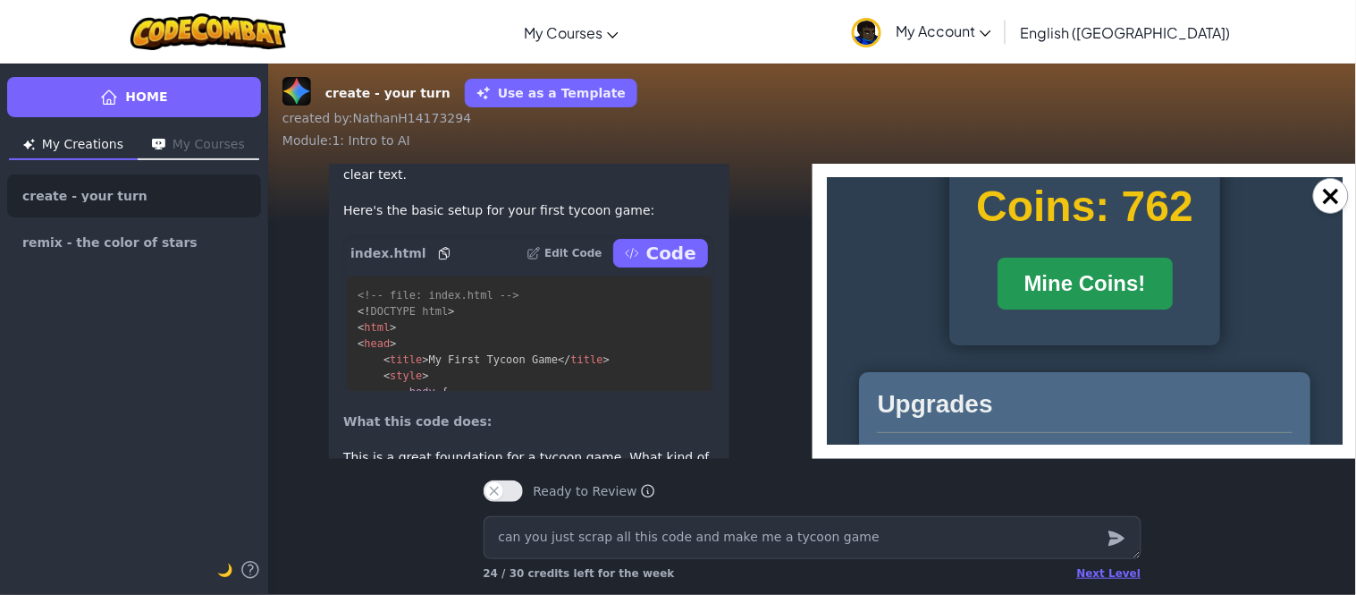
click at [1110, 266] on button "Mine Coins!" at bounding box center [1084, 283] width 175 height 52
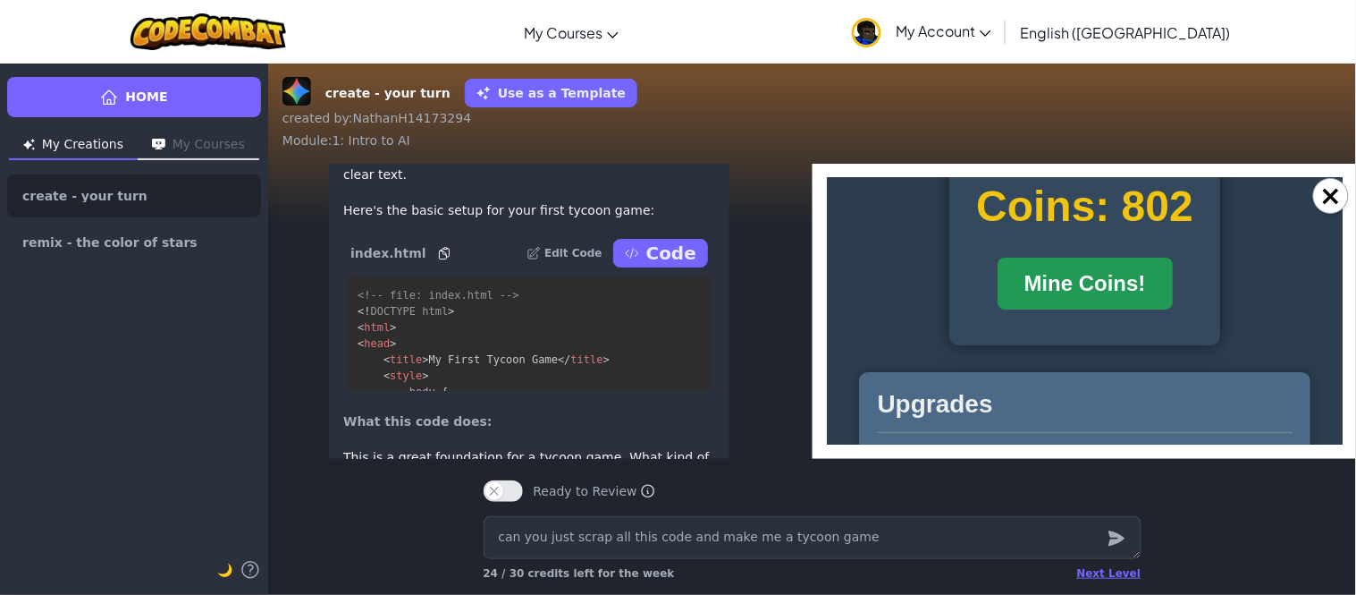
click at [1110, 266] on button "Mine Coins!" at bounding box center [1084, 283] width 175 height 52
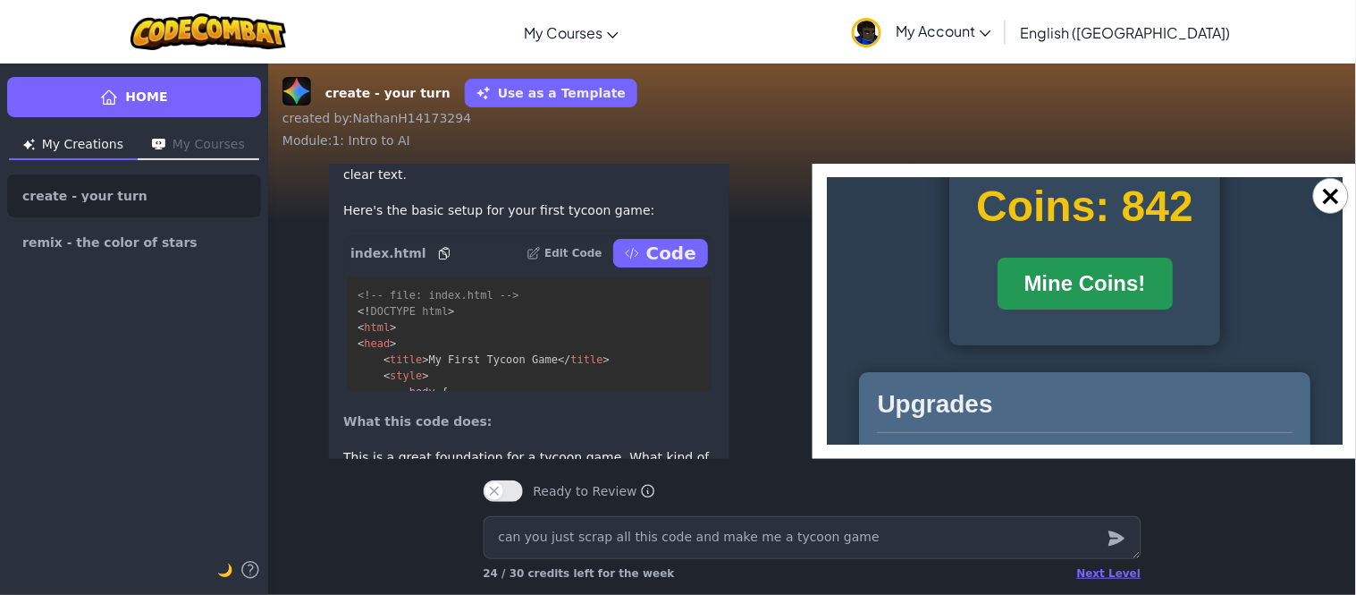
click at [1110, 266] on button "Mine Coins!" at bounding box center [1084, 283] width 175 height 52
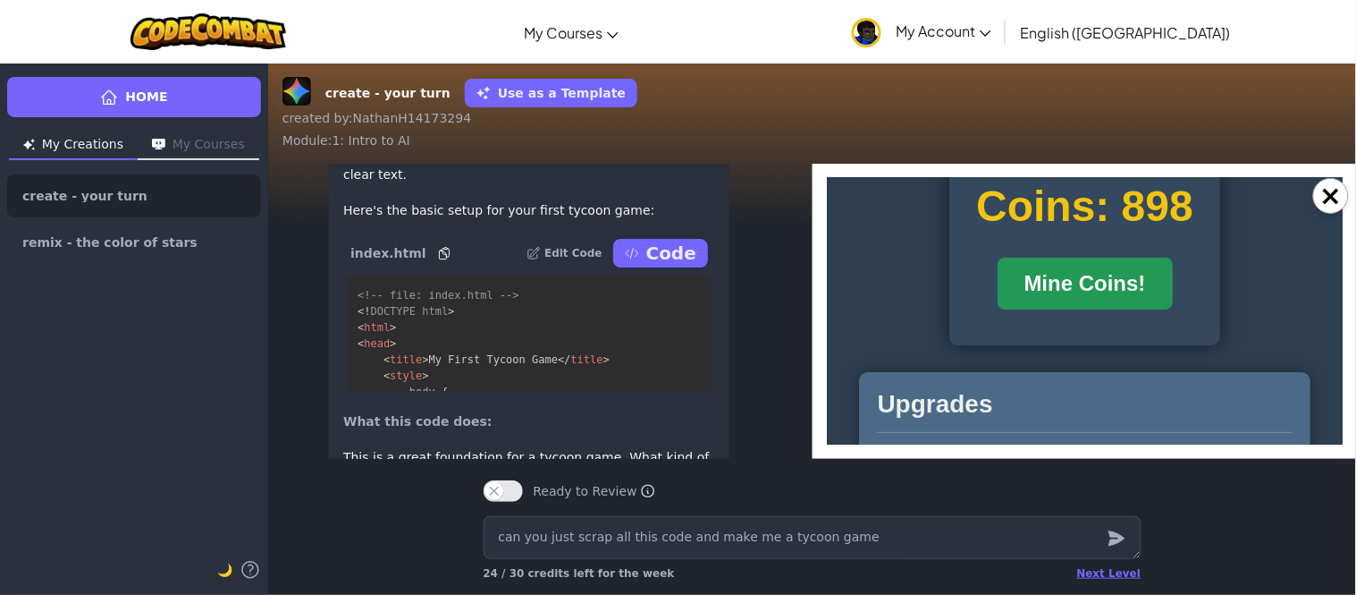
click at [1110, 266] on button "Mine Coins!" at bounding box center [1084, 283] width 175 height 52
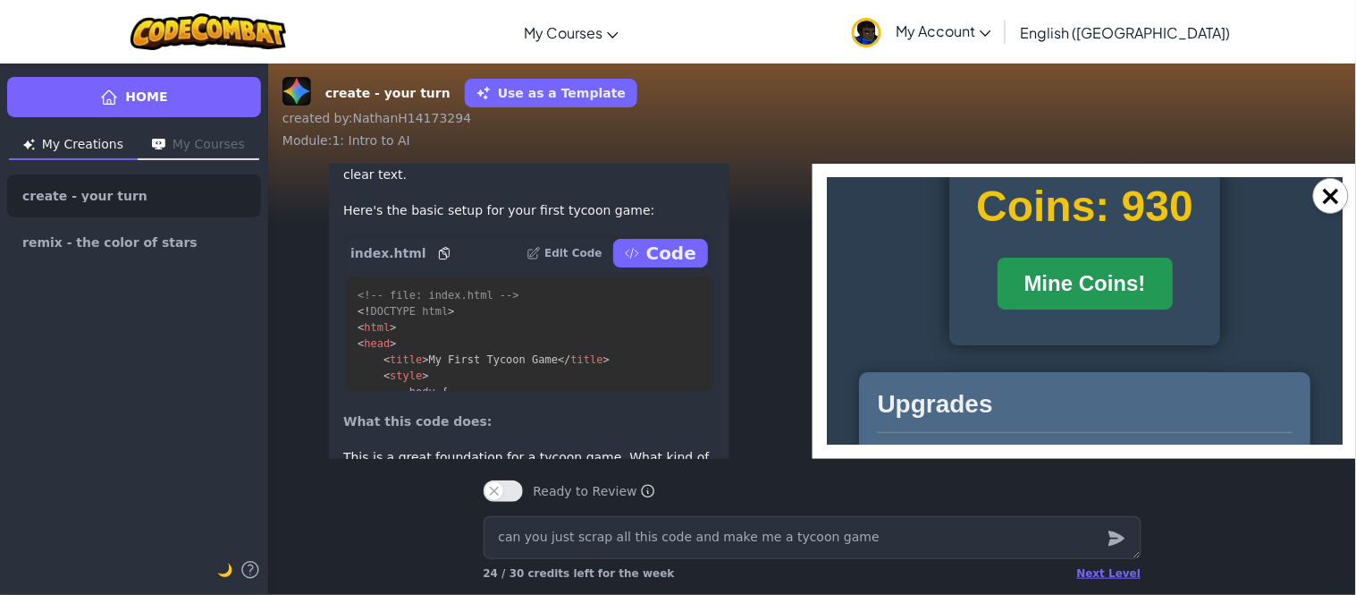
click at [1110, 266] on button "Mine Coins!" at bounding box center [1084, 283] width 175 height 52
click at [1110, 281] on button "Mine Coins!" at bounding box center [1084, 283] width 175 height 52
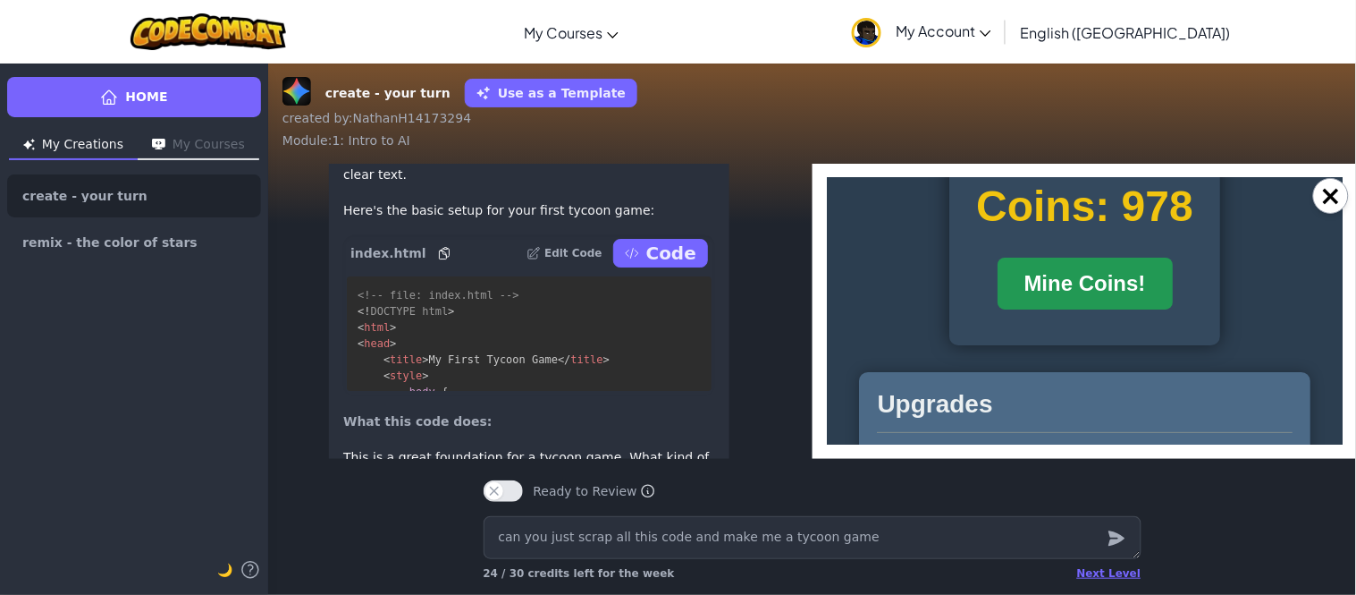
click at [1110, 281] on button "Mine Coins!" at bounding box center [1084, 283] width 175 height 52
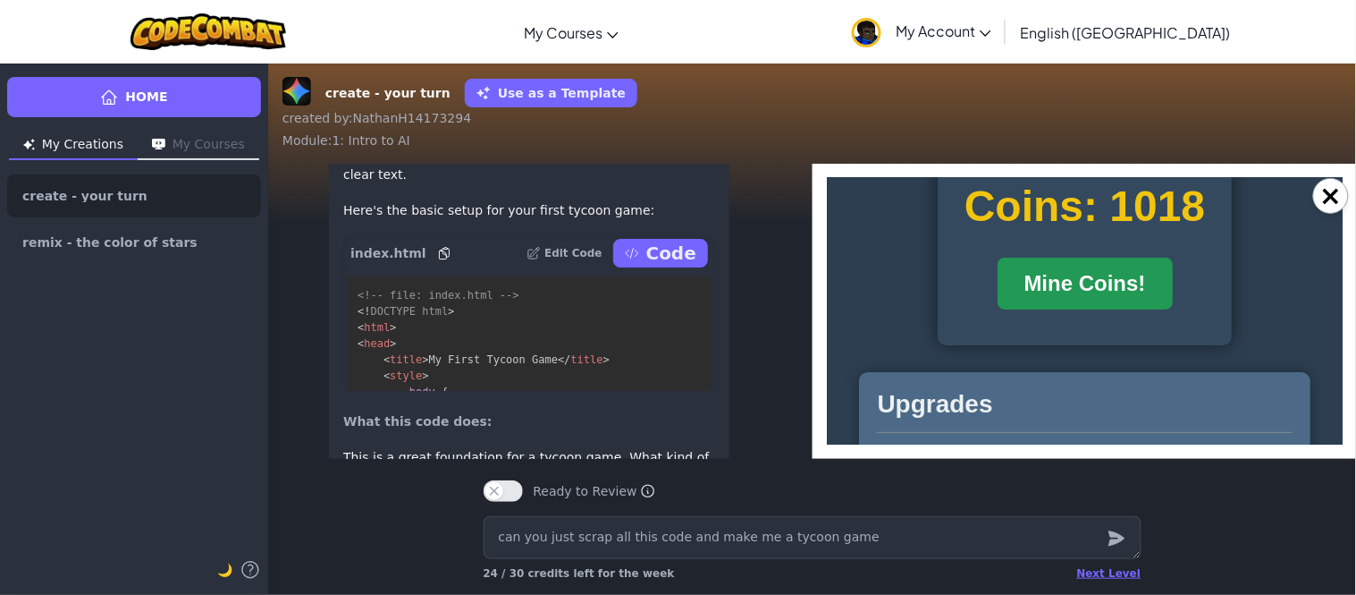
click at [1110, 281] on button "Mine Coins!" at bounding box center [1084, 283] width 175 height 52
click at [1112, 266] on button "Mine Coins!" at bounding box center [1084, 283] width 175 height 52
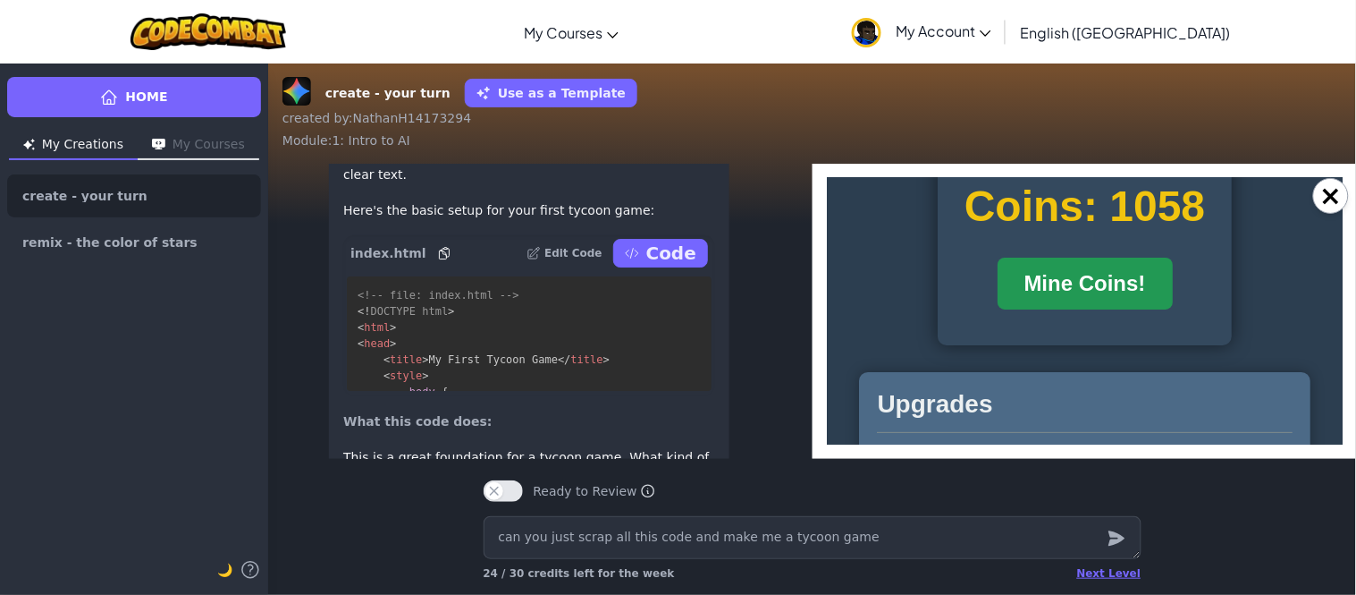
click at [1112, 266] on button "Mine Coins!" at bounding box center [1084, 283] width 175 height 52
click at [670, 534] on textarea "can you just scrap all this code and make me a tycoon game" at bounding box center [813, 537] width 658 height 43
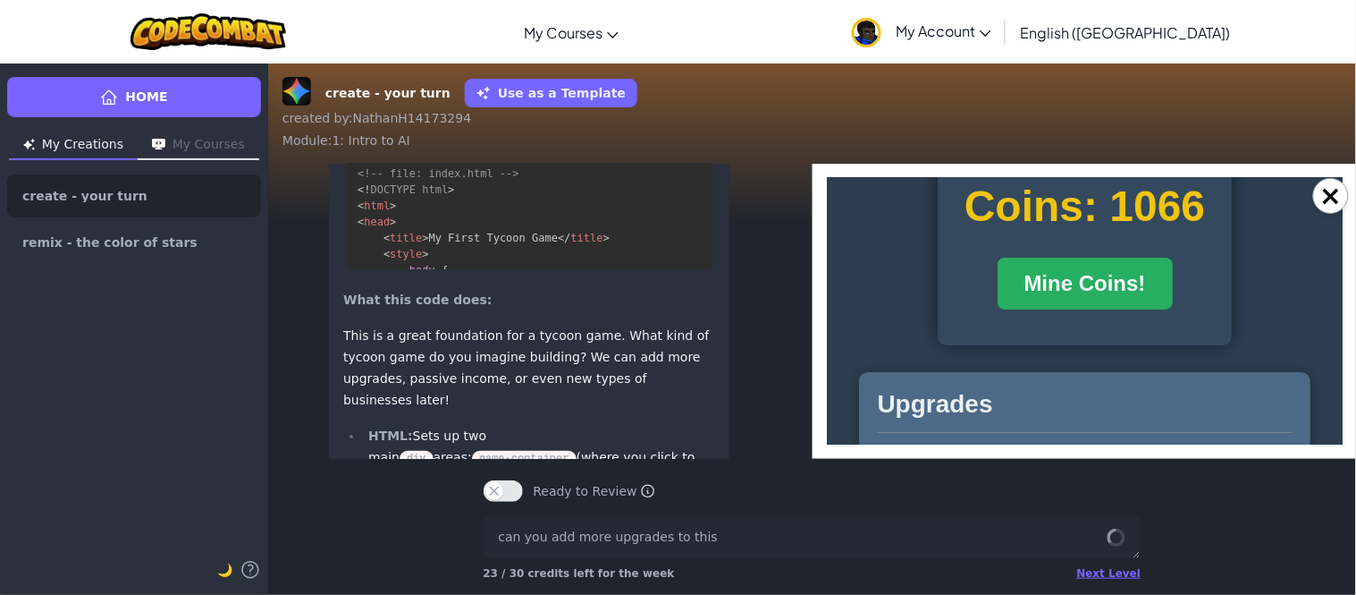
scroll to position [1, 0]
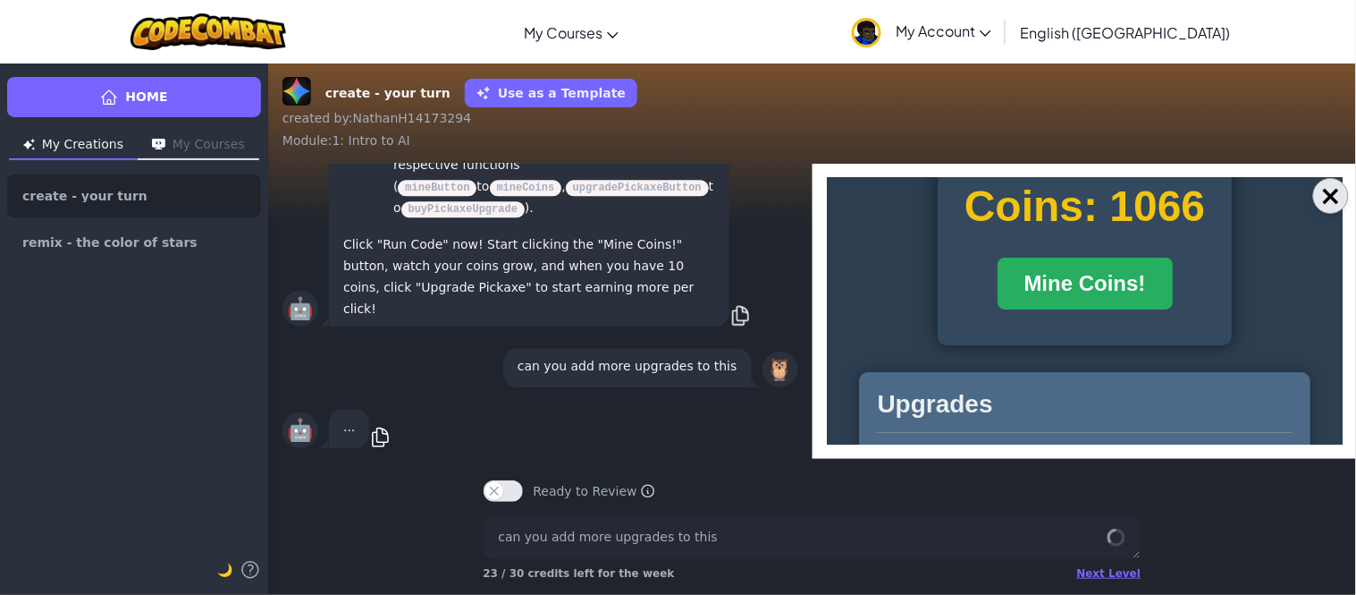
click at [1326, 194] on button "×" at bounding box center [1331, 196] width 36 height 36
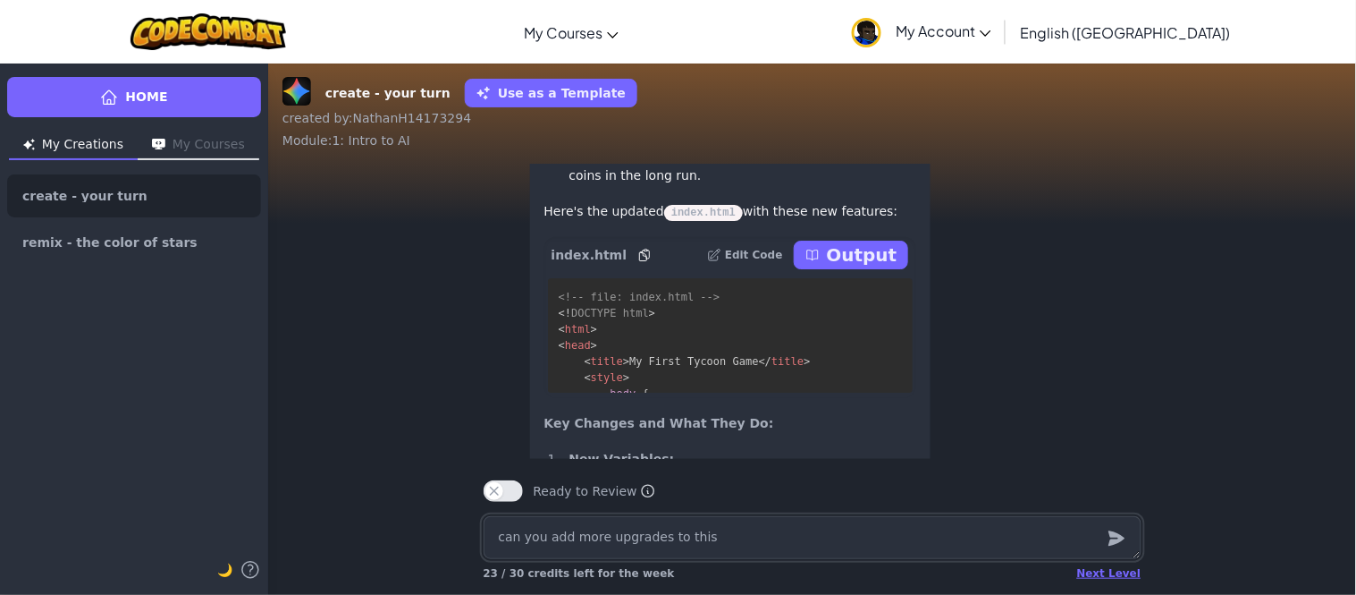
scroll to position [-1596, 0]
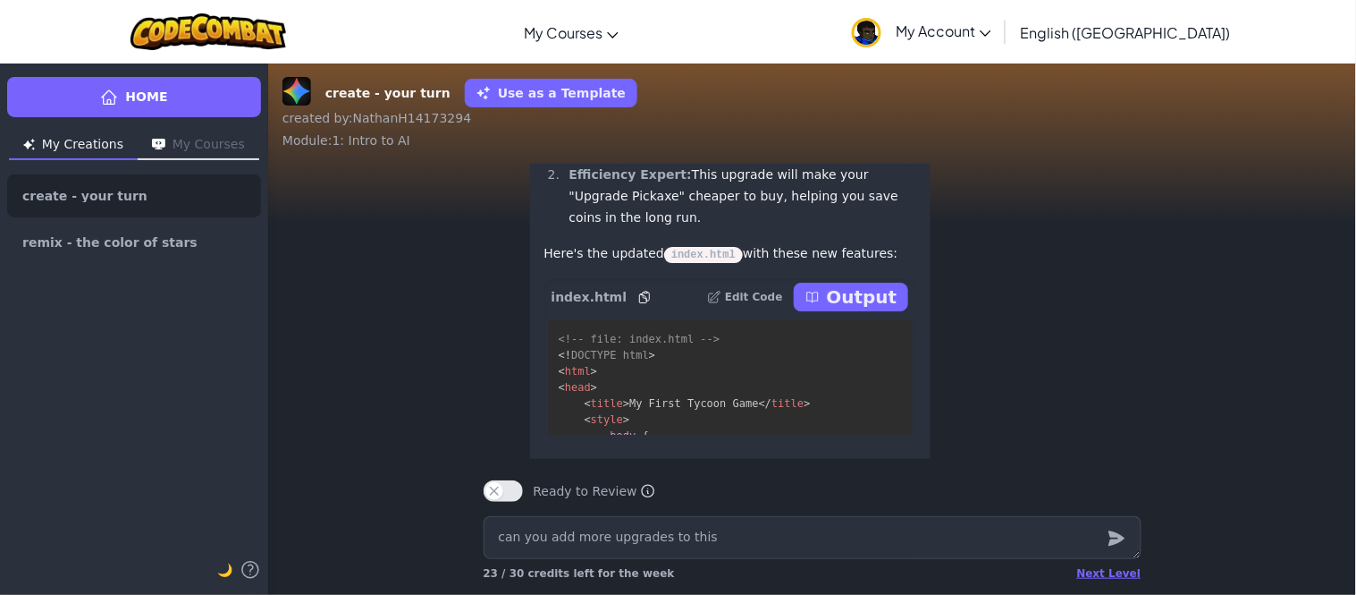
click at [886, 309] on p "Output" at bounding box center [862, 296] width 71 height 25
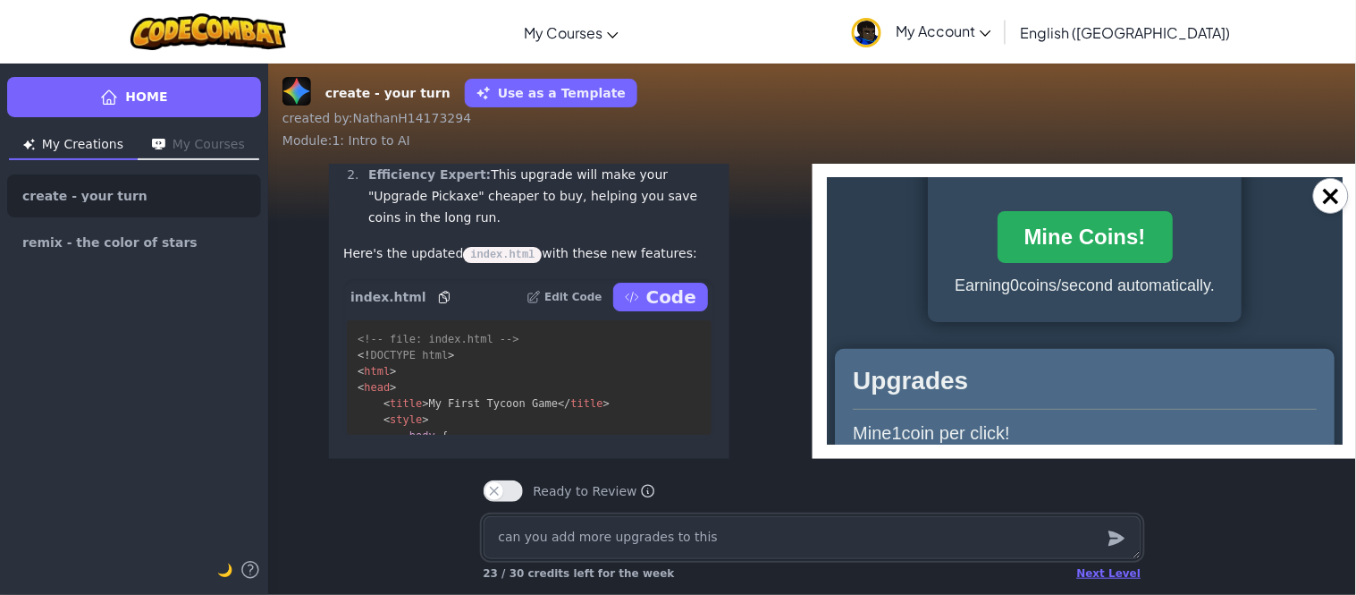
scroll to position [0, 0]
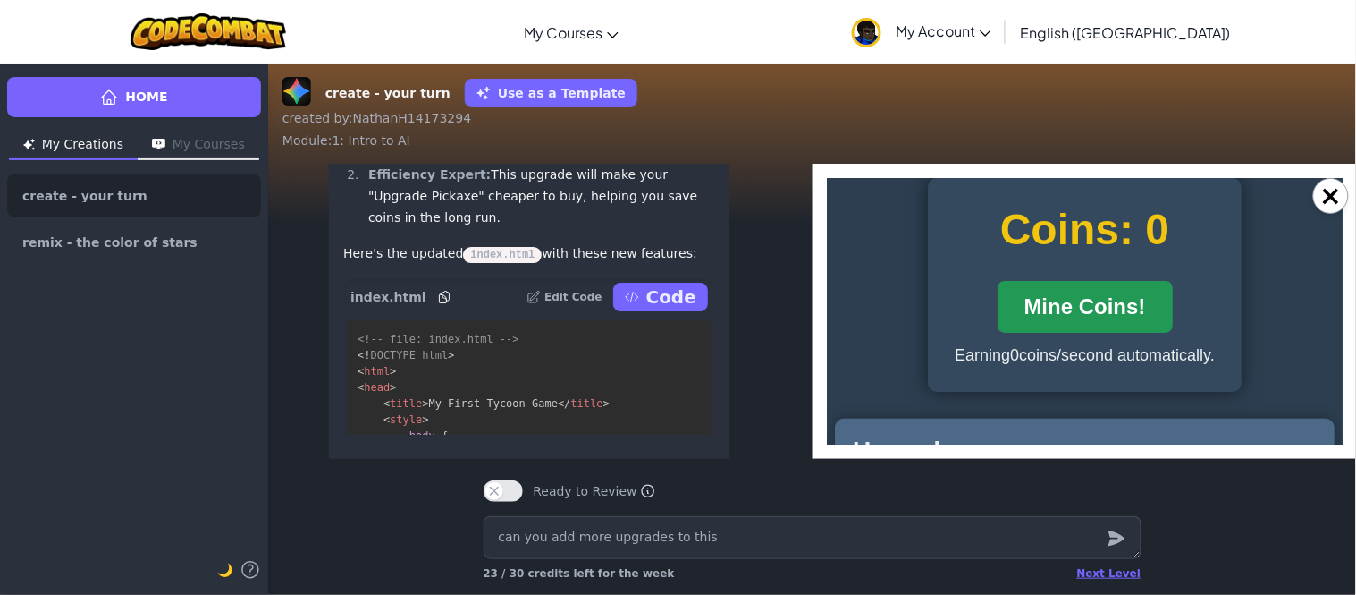
click at [1118, 302] on button "Mine Coins!" at bounding box center [1084, 306] width 175 height 52
click at [1117, 301] on button "Mine Coins!" at bounding box center [1084, 306] width 175 height 52
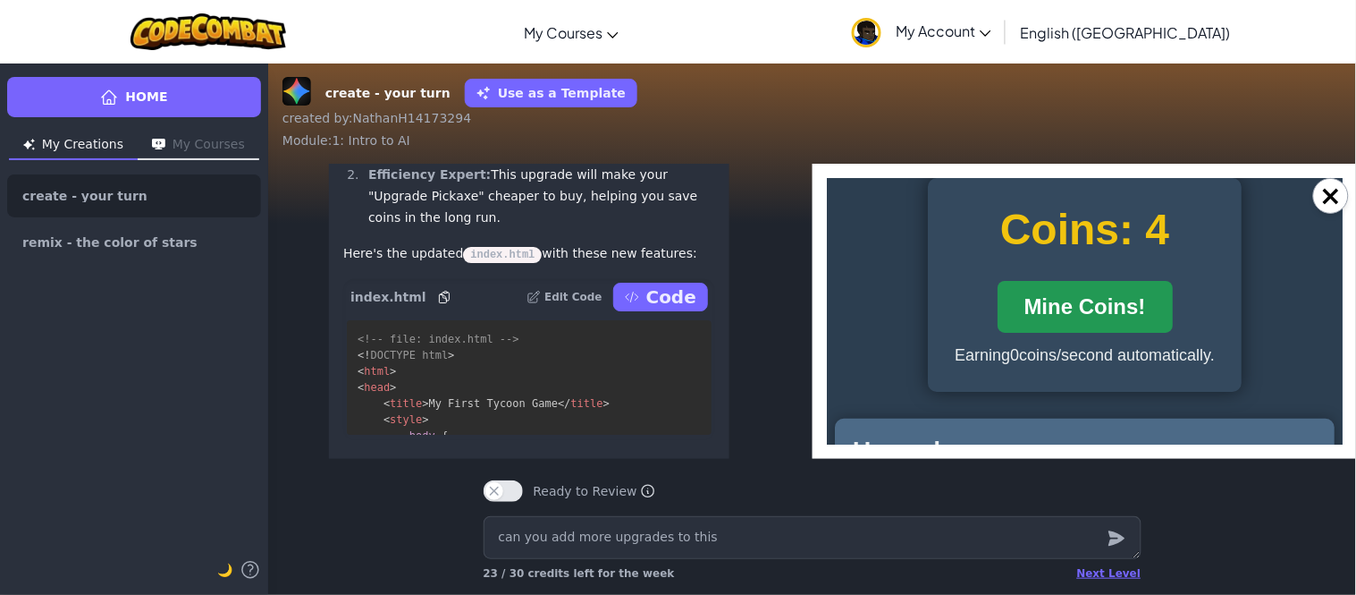
click at [1117, 301] on button "Mine Coins!" at bounding box center [1084, 306] width 175 height 52
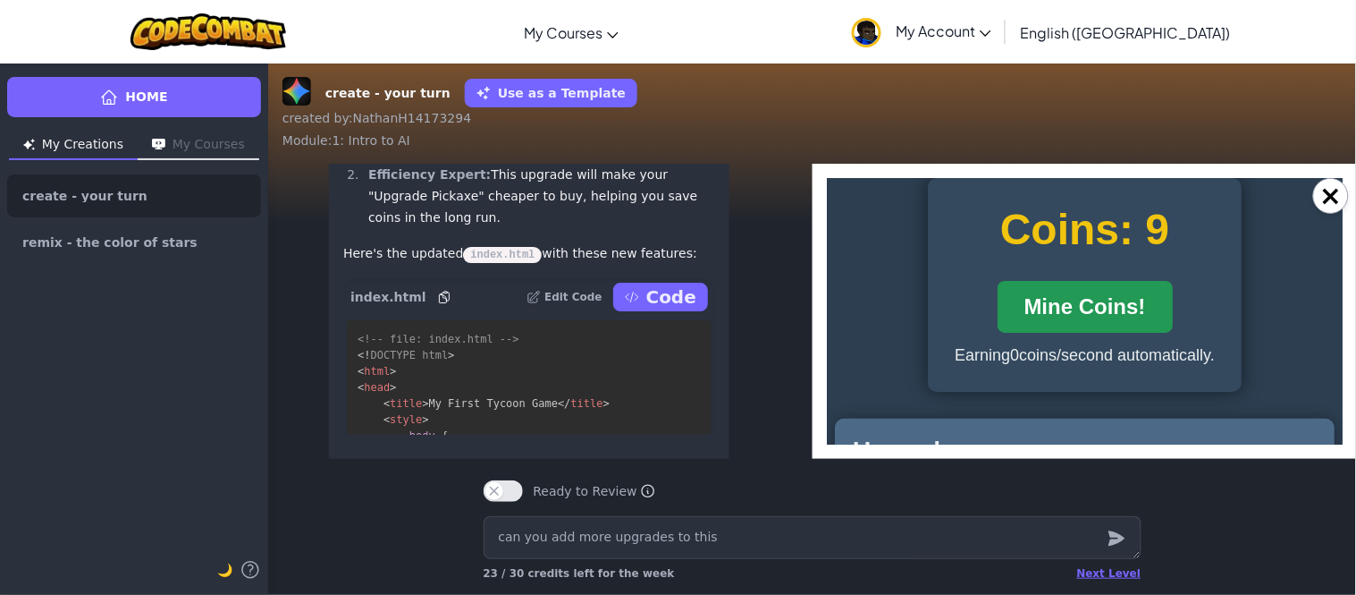
click at [1117, 301] on button "Mine Coins!" at bounding box center [1084, 306] width 175 height 52
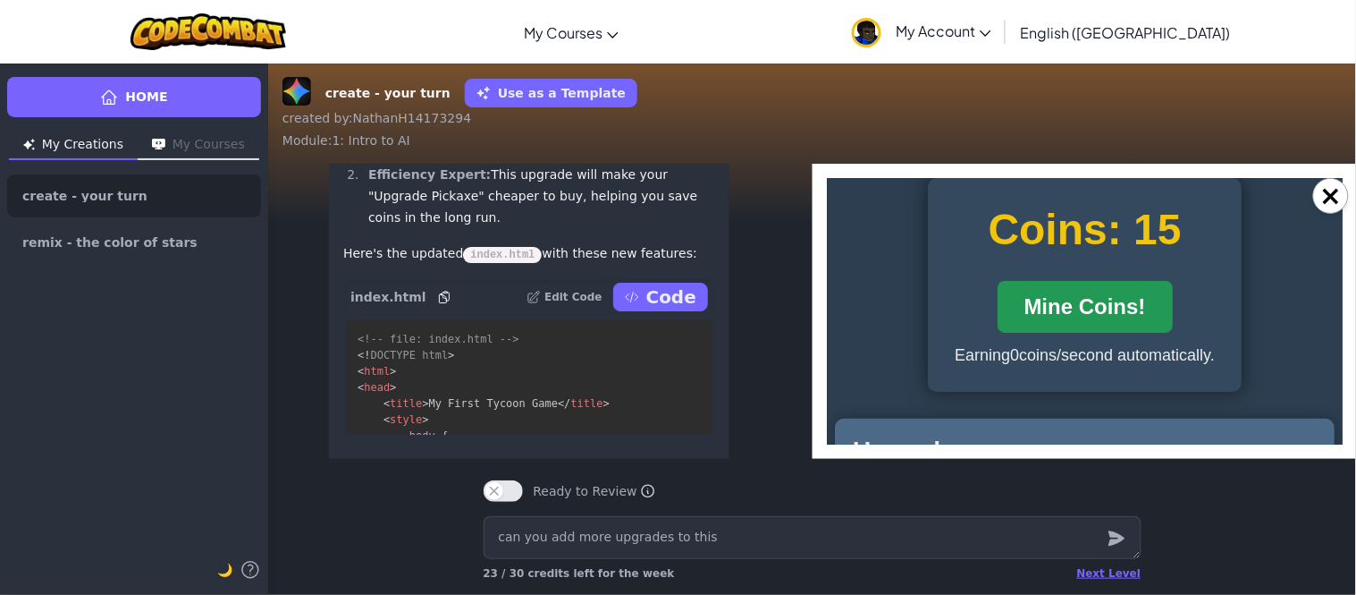
click at [1117, 301] on button "Mine Coins!" at bounding box center [1084, 306] width 175 height 52
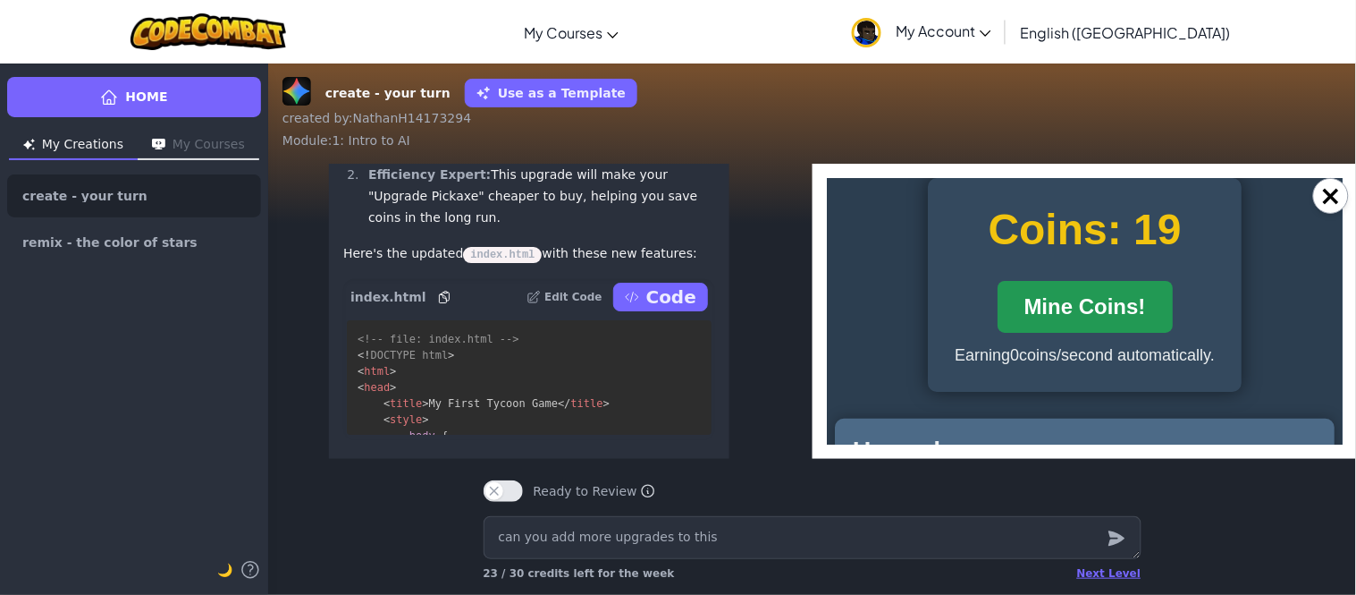
click at [1117, 301] on button "Mine Coins!" at bounding box center [1084, 306] width 175 height 52
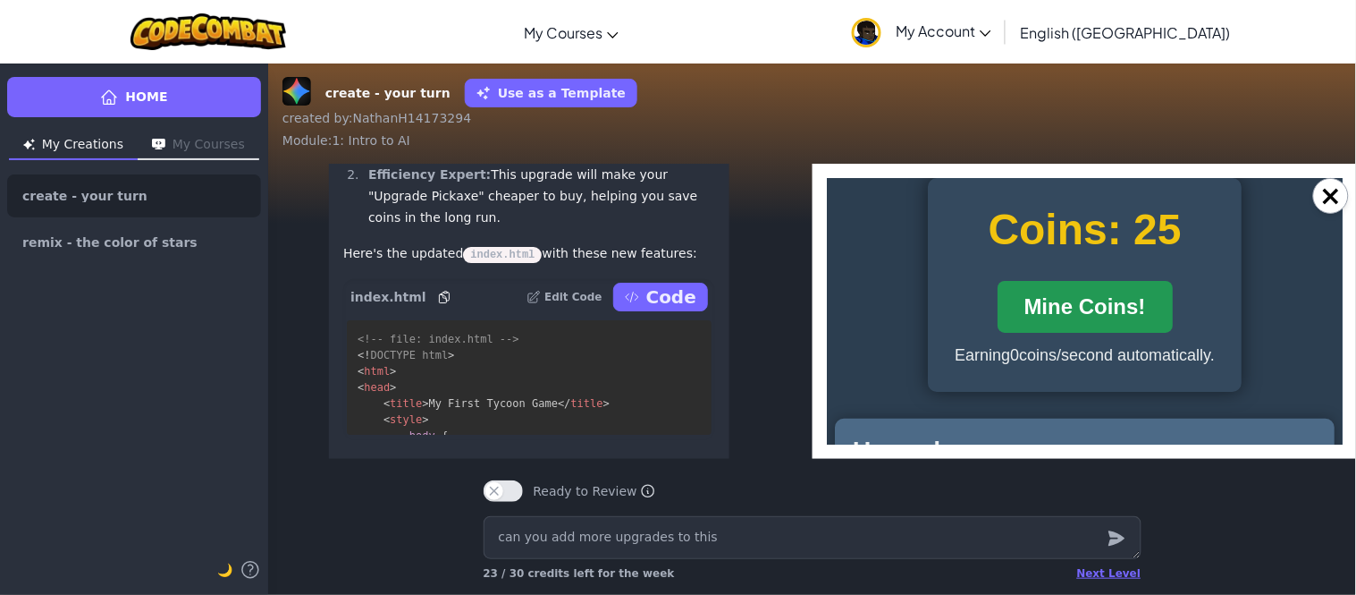
click at [1117, 301] on button "Mine Coins!" at bounding box center [1084, 306] width 175 height 52
click at [1105, 325] on button "Mine Coins!" at bounding box center [1084, 306] width 175 height 52
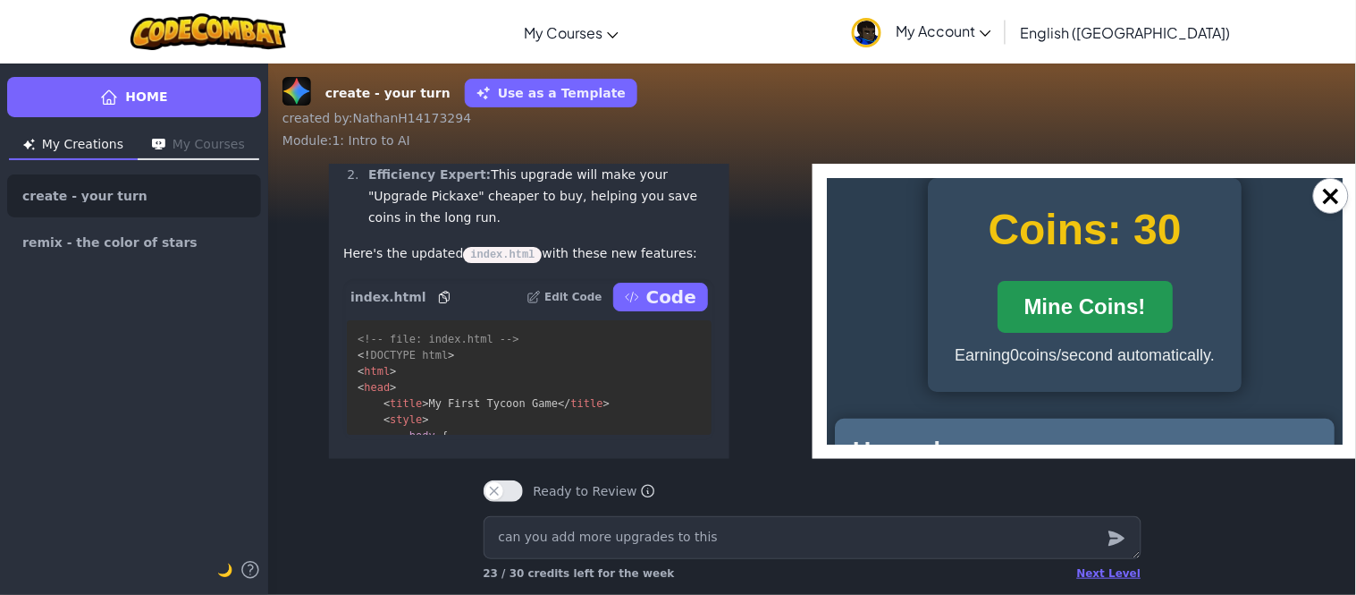
click at [1105, 325] on button "Mine Coins!" at bounding box center [1084, 306] width 175 height 52
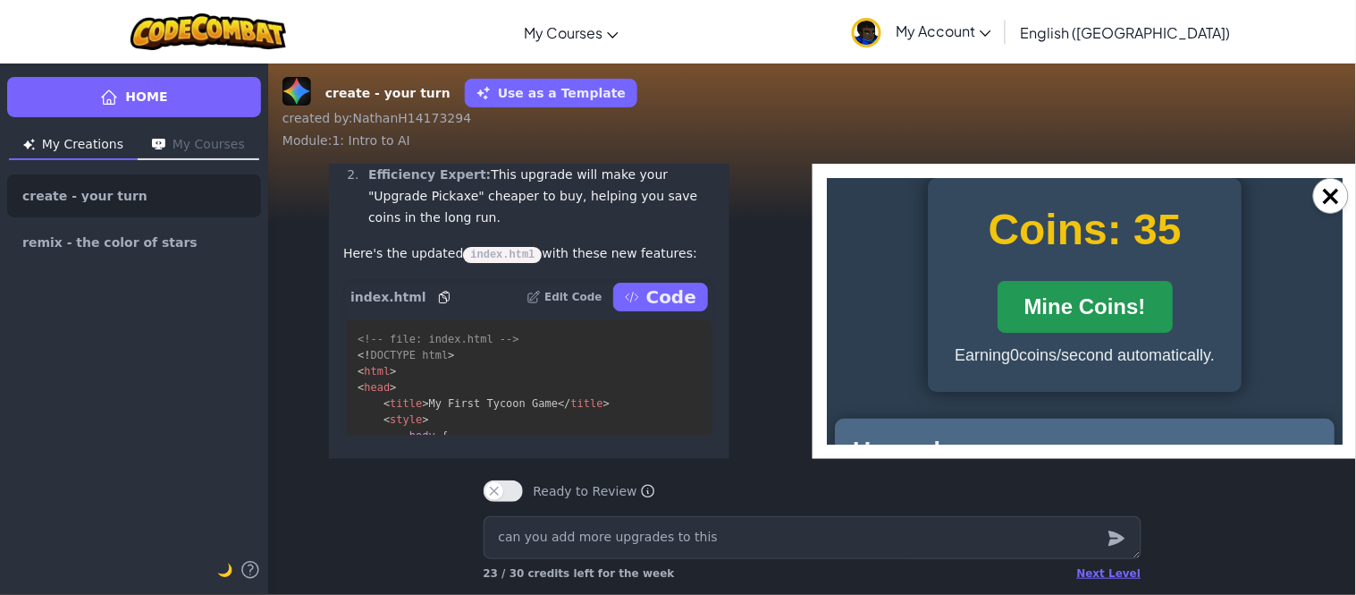
click at [1105, 325] on button "Mine Coins!" at bounding box center [1084, 306] width 175 height 52
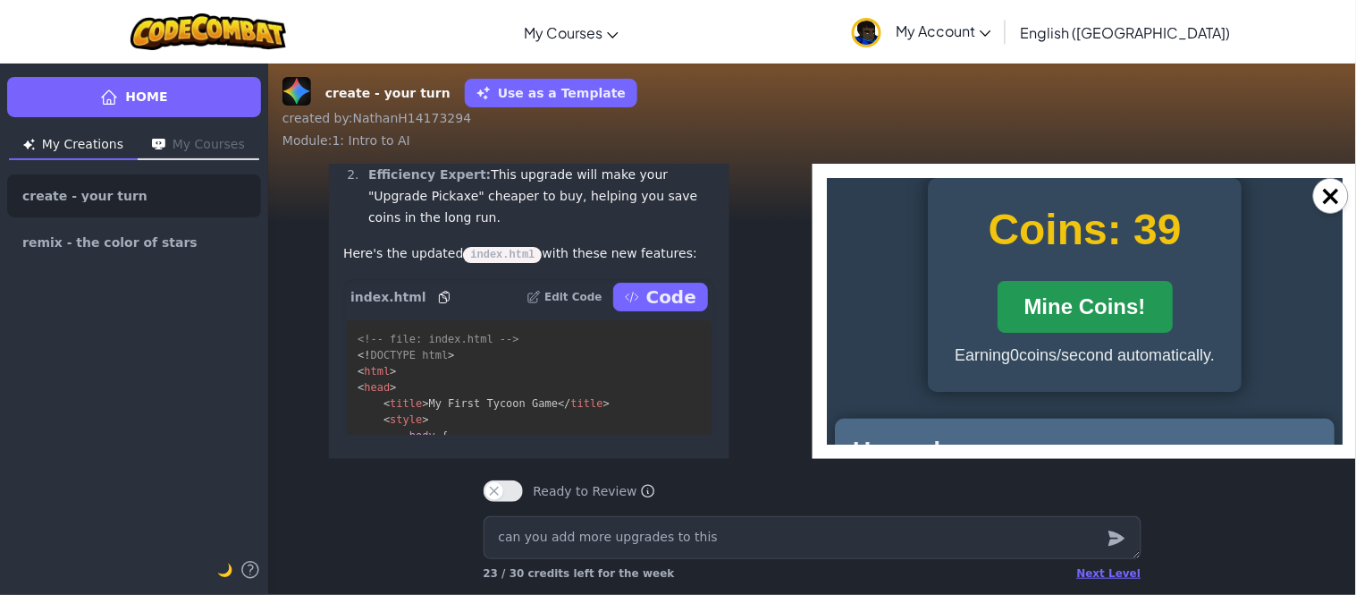
click at [1105, 325] on button "Mine Coins!" at bounding box center [1084, 306] width 175 height 52
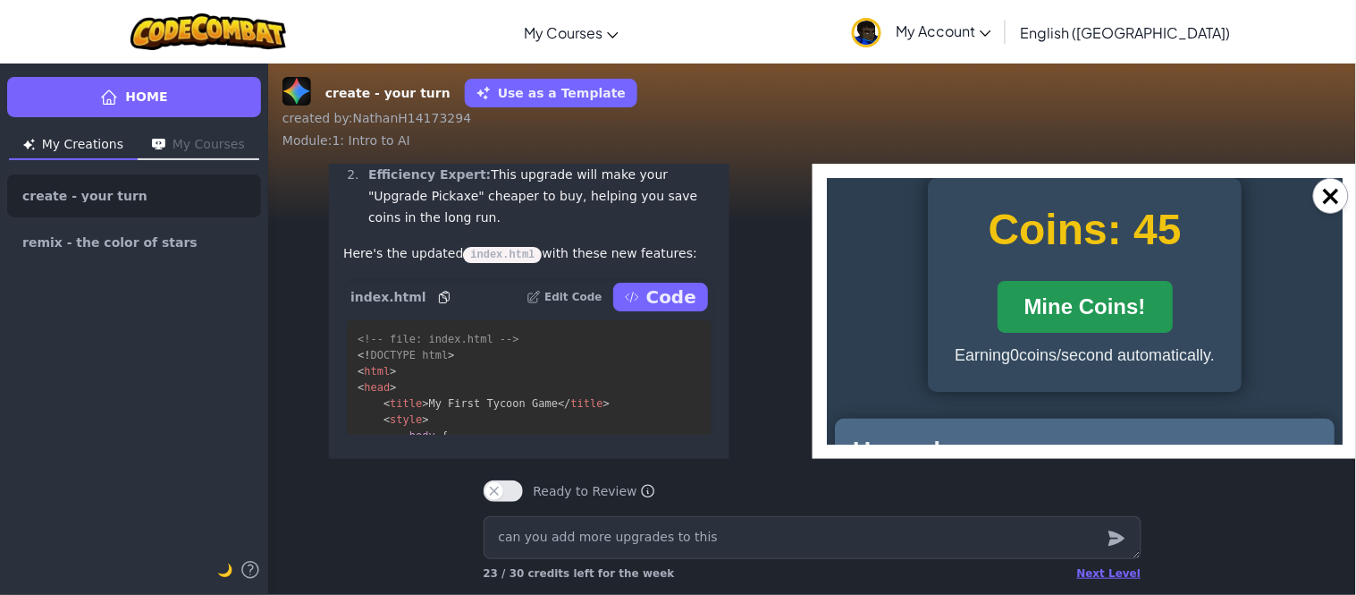
click at [1105, 325] on button "Mine Coins!" at bounding box center [1084, 306] width 175 height 52
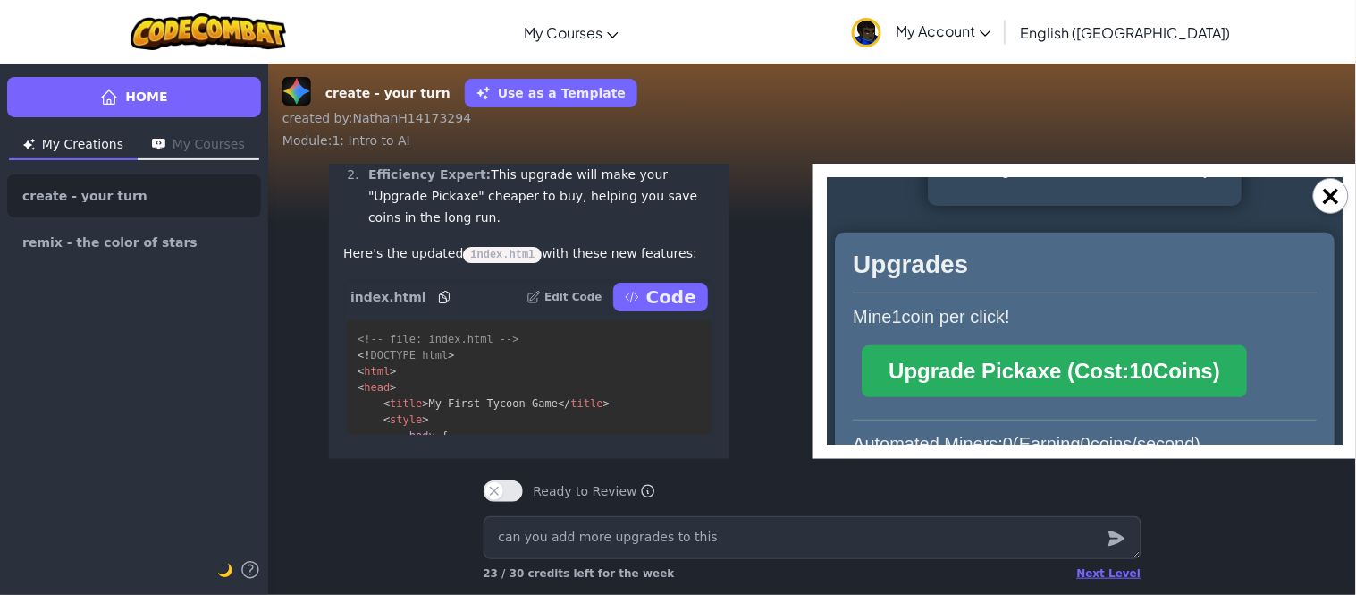
scroll to position [189, 0]
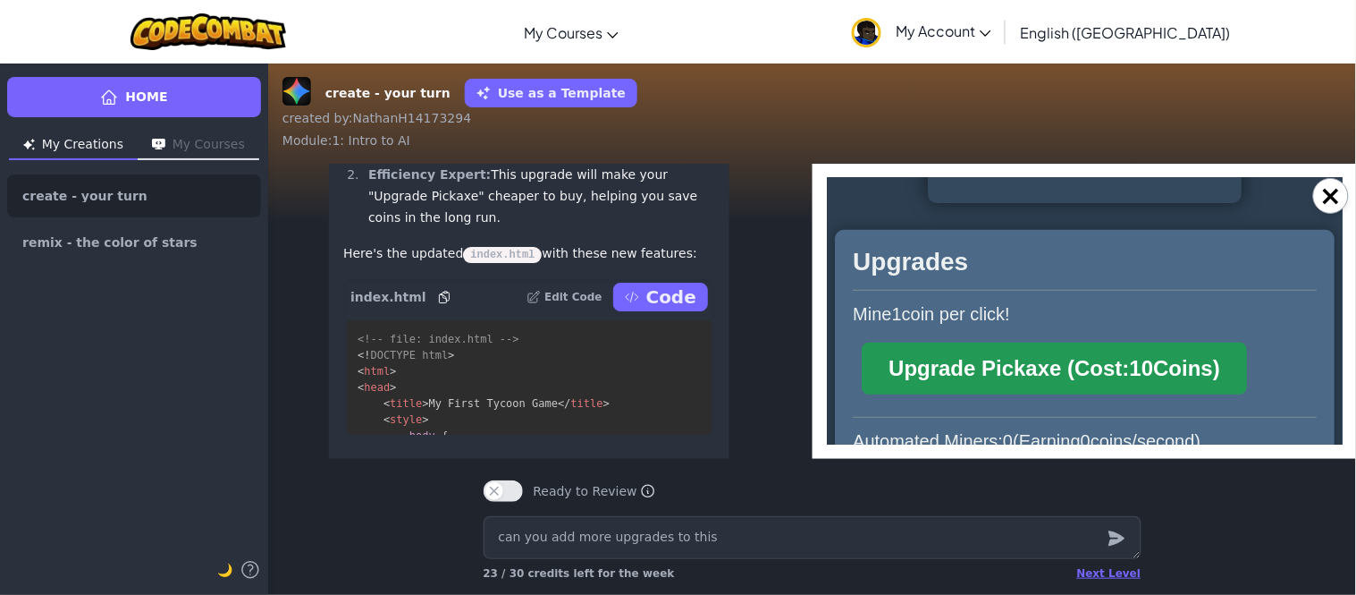
click at [1229, 359] on button "Upgrade Pickaxe (Cost: 10 Coins)" at bounding box center [1053, 368] width 385 height 52
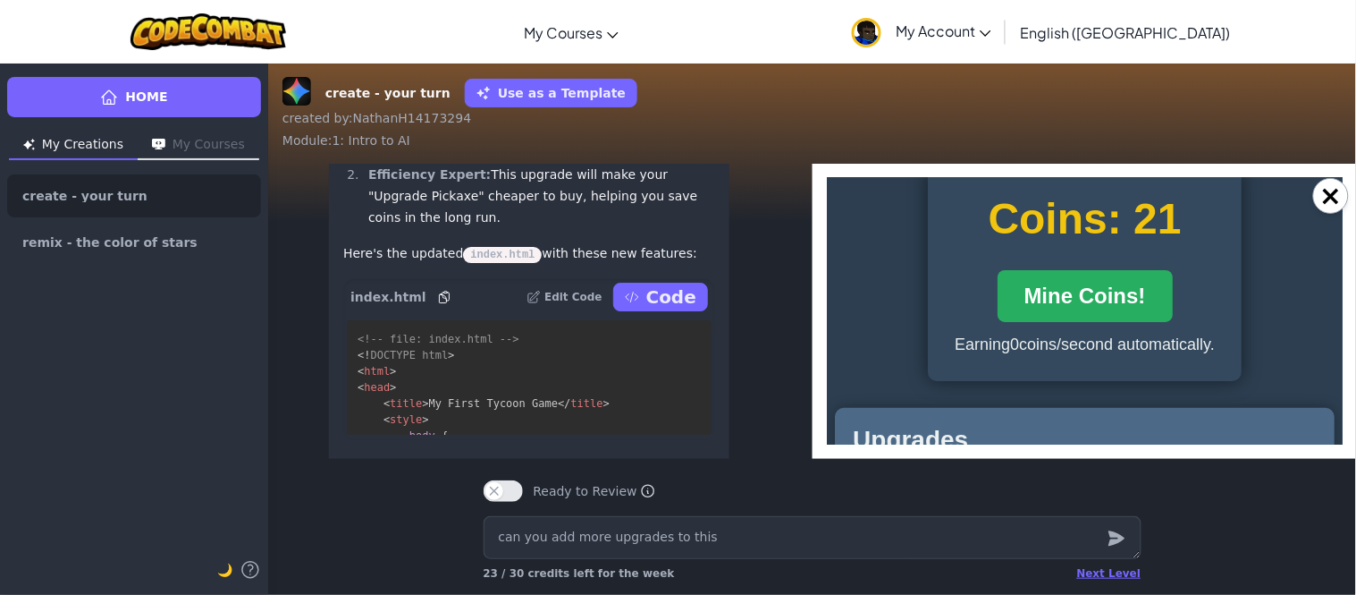
scroll to position [0, 0]
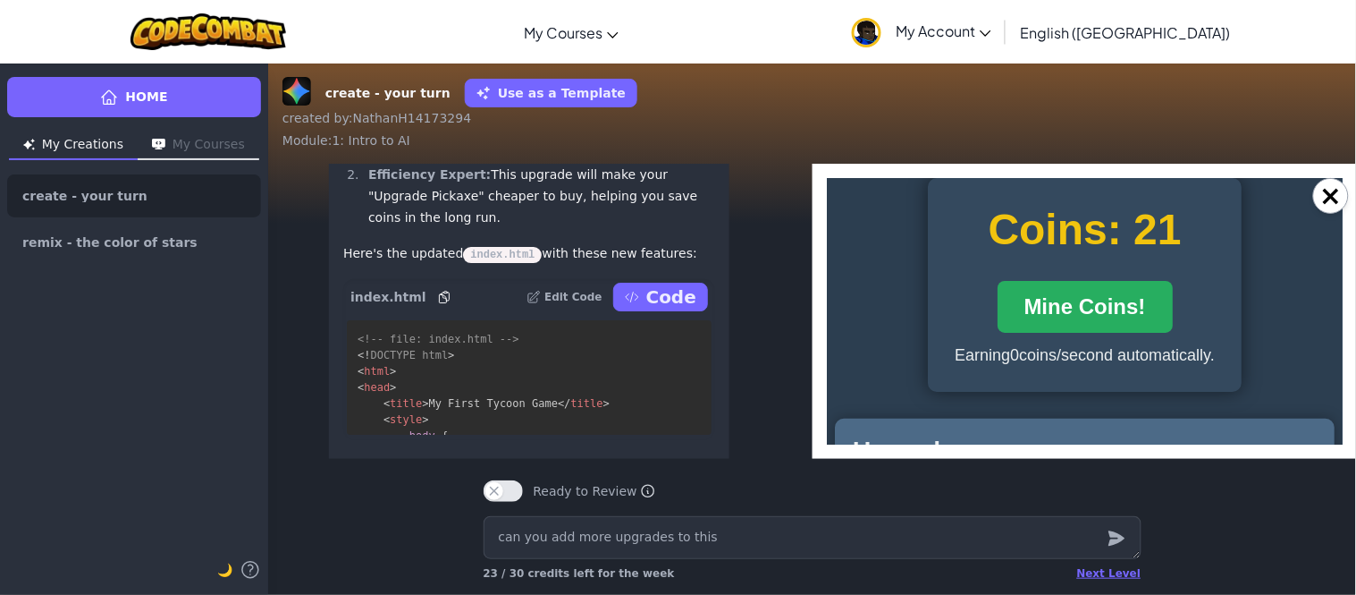
click at [1061, 364] on div "Earning 0 coins/second automatically." at bounding box center [1084, 354] width 260 height 19
click at [1080, 323] on button "Mine Coins!" at bounding box center [1084, 306] width 175 height 52
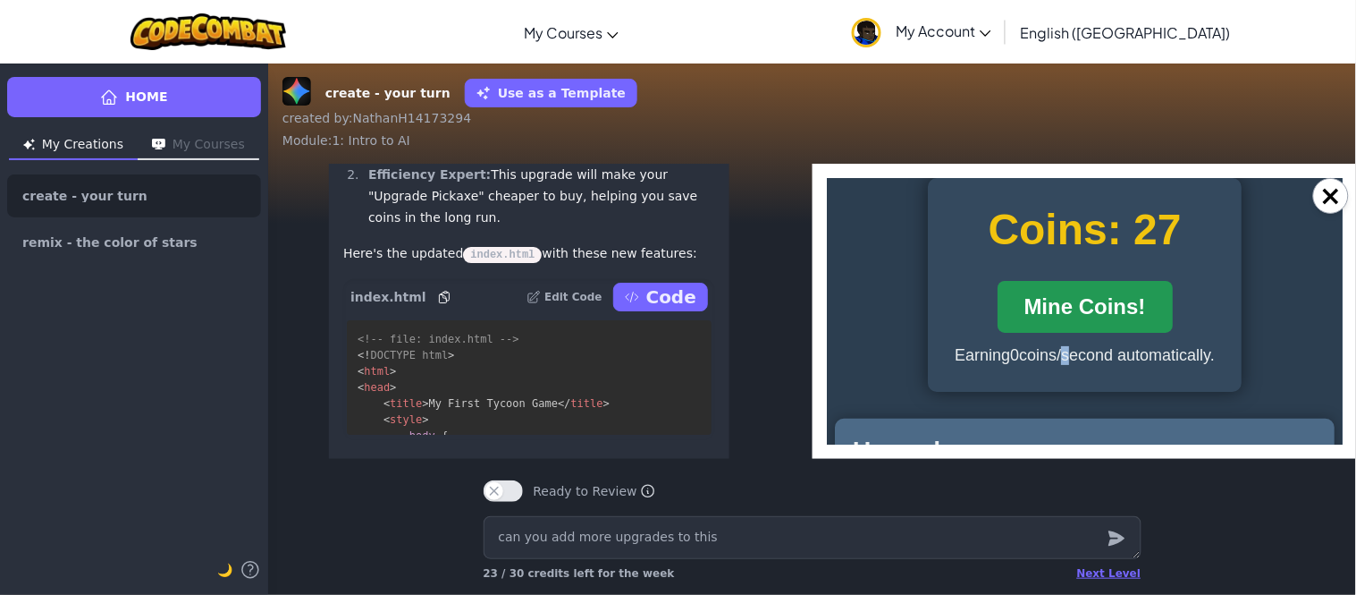
click at [1080, 323] on button "Mine Coins!" at bounding box center [1084, 306] width 175 height 52
click at [1089, 307] on button "Mine Coins!" at bounding box center [1084, 306] width 175 height 52
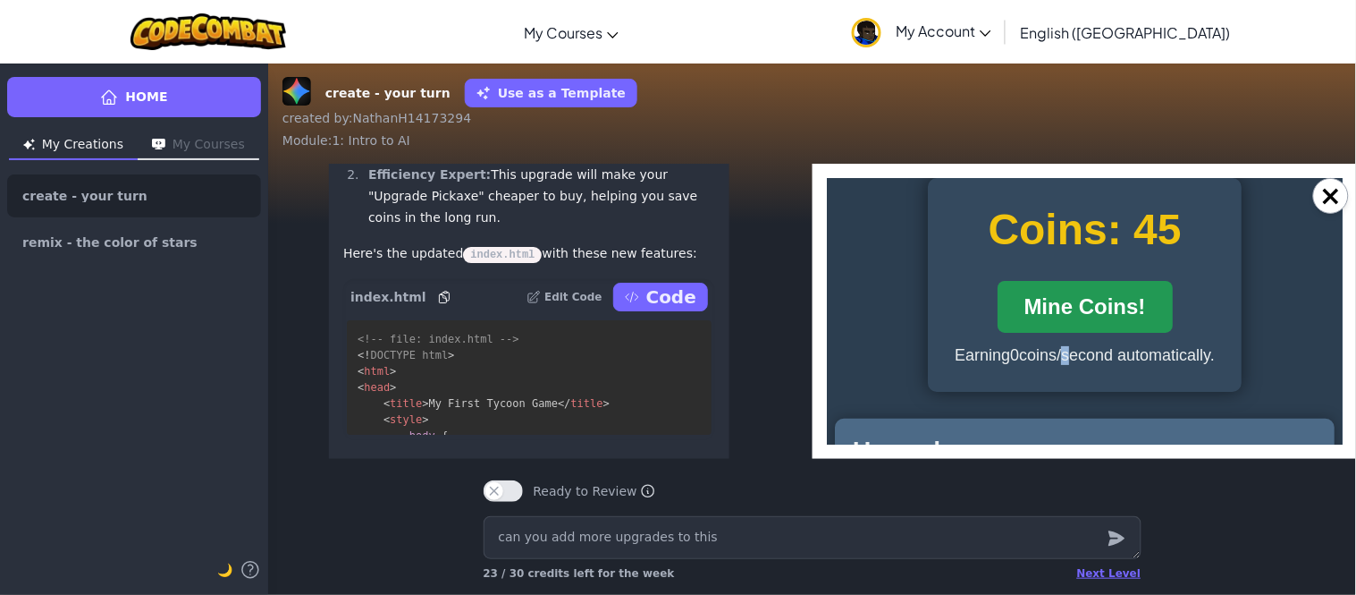
click at [1089, 307] on button "Mine Coins!" at bounding box center [1084, 306] width 175 height 52
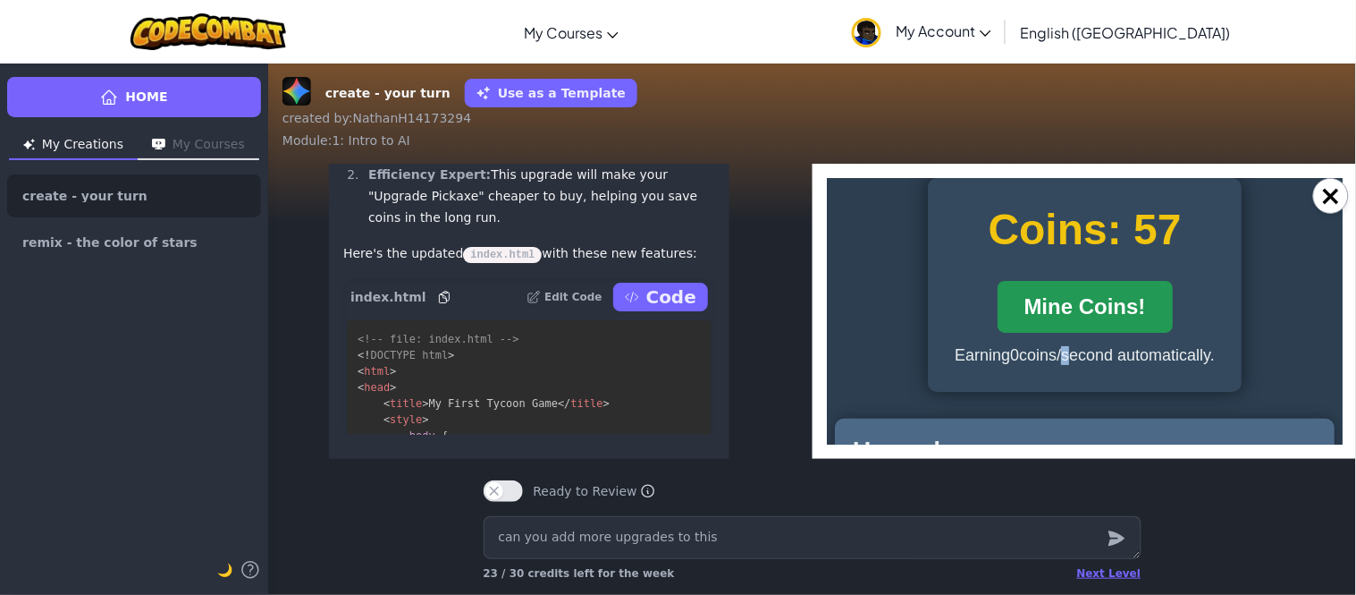
click at [1089, 307] on button "Mine Coins!" at bounding box center [1084, 306] width 175 height 52
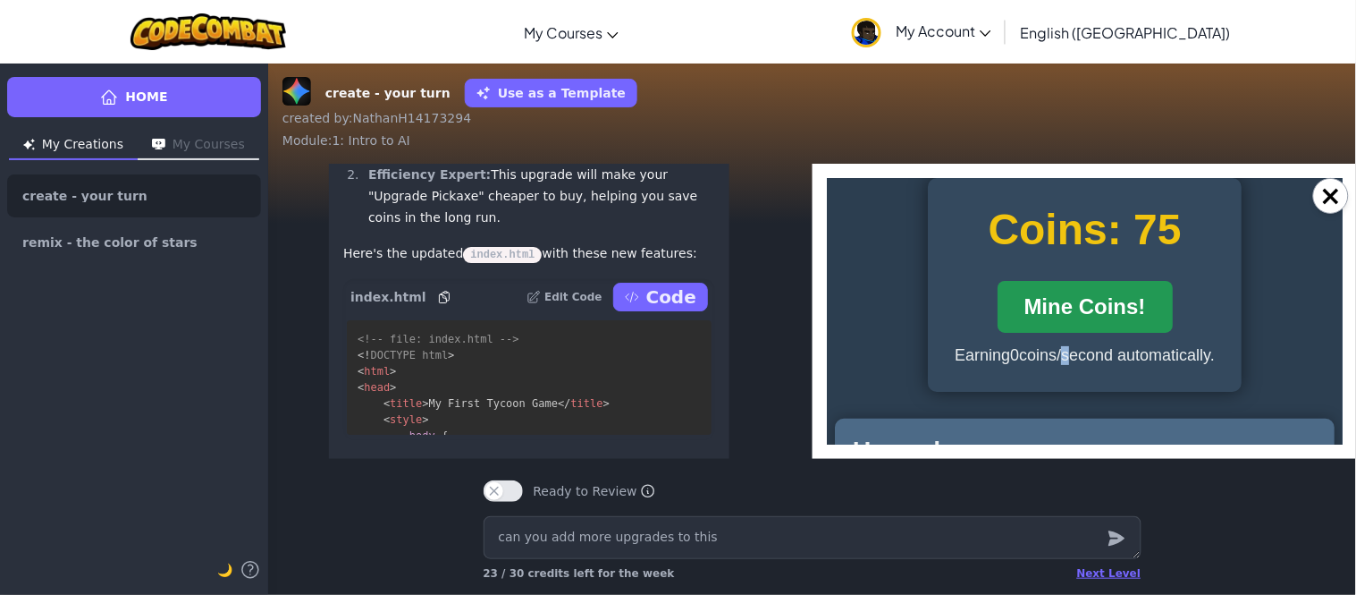
click at [1089, 307] on button "Mine Coins!" at bounding box center [1084, 306] width 175 height 52
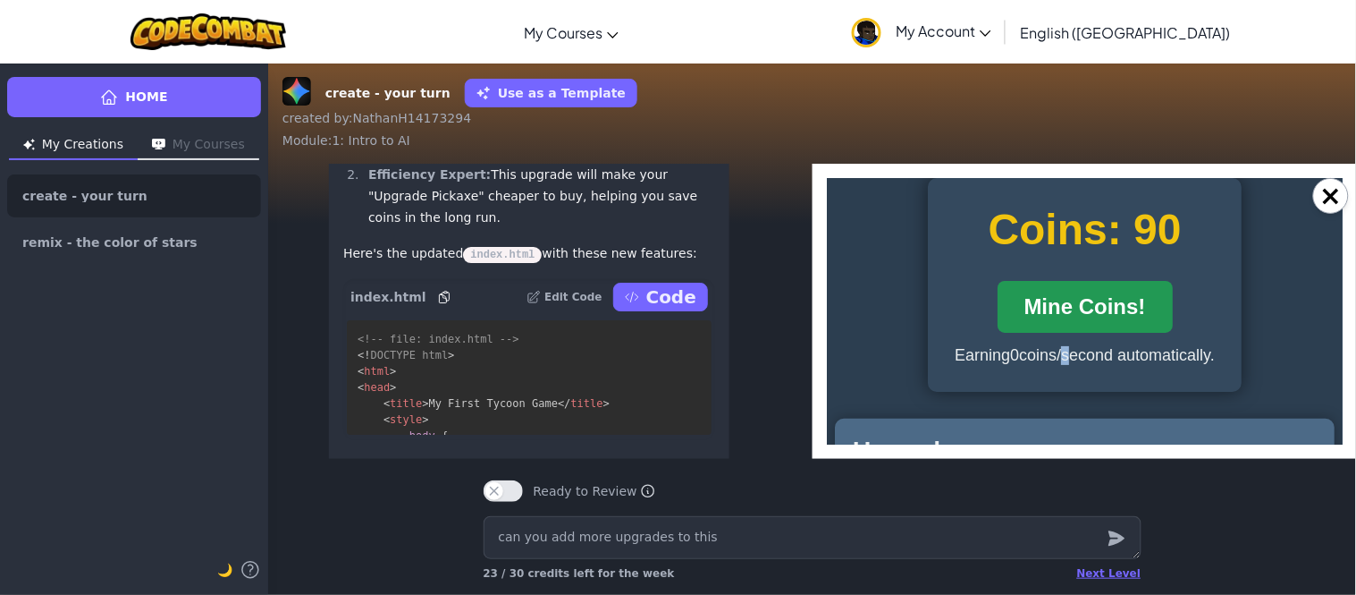
click at [1089, 307] on button "Mine Coins!" at bounding box center [1084, 306] width 175 height 52
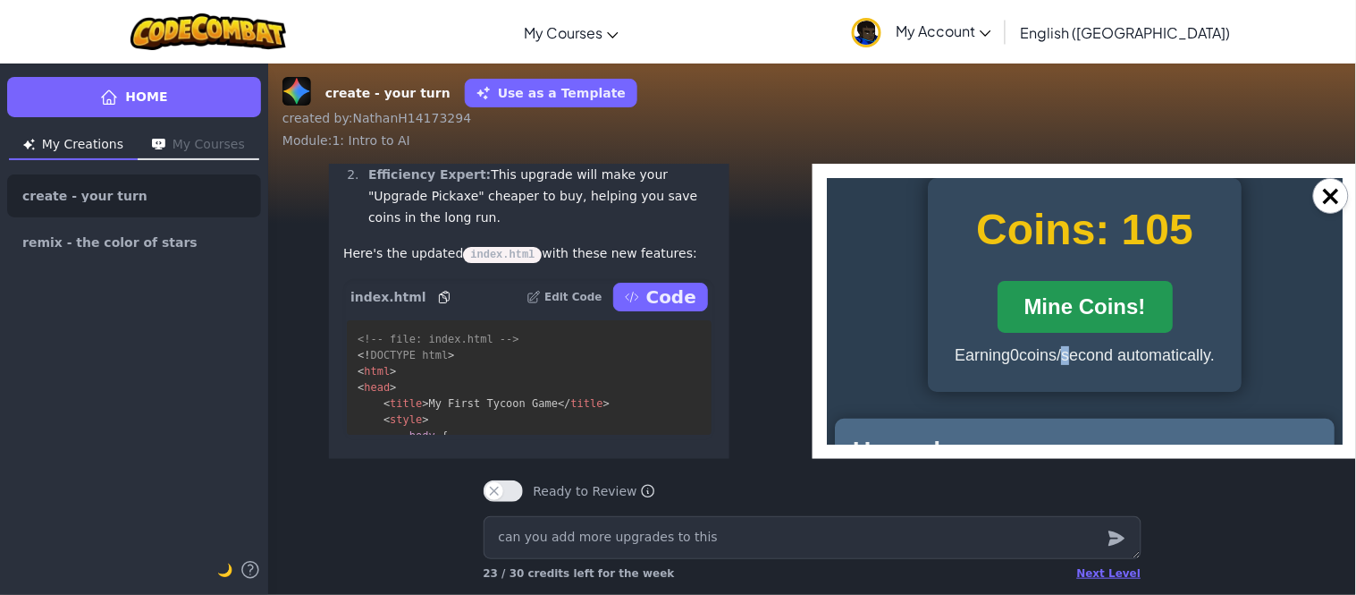
click at [1089, 307] on button "Mine Coins!" at bounding box center [1084, 306] width 175 height 52
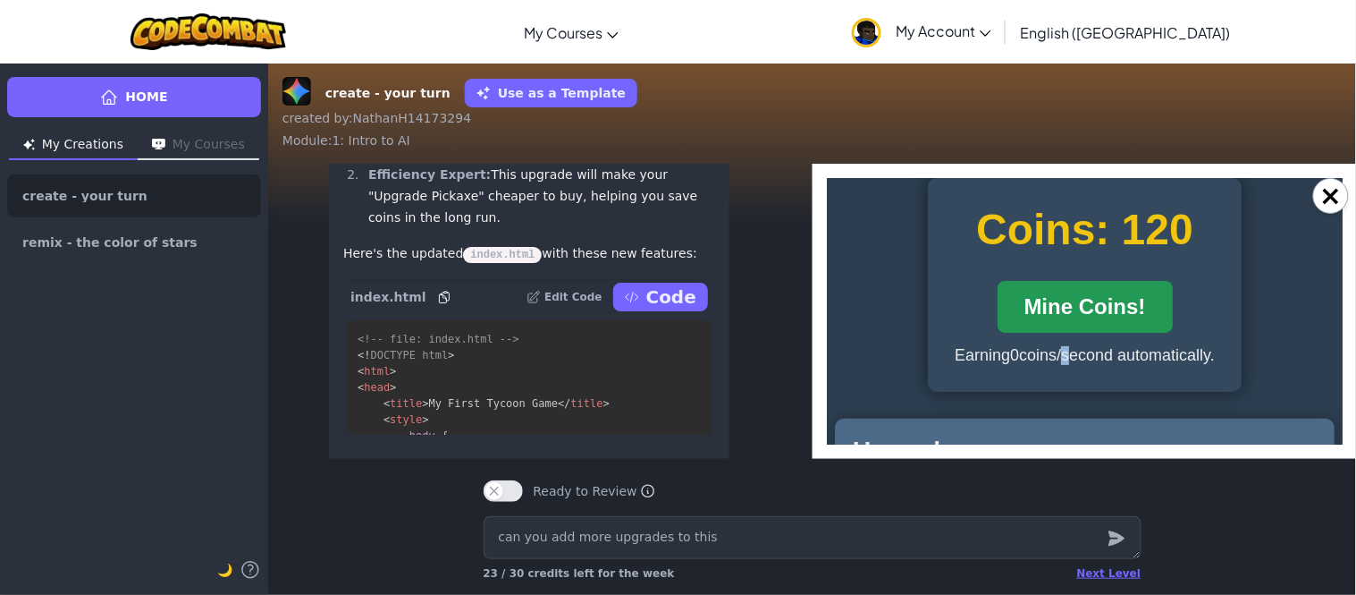
click at [1089, 307] on button "Mine Coins!" at bounding box center [1084, 306] width 175 height 52
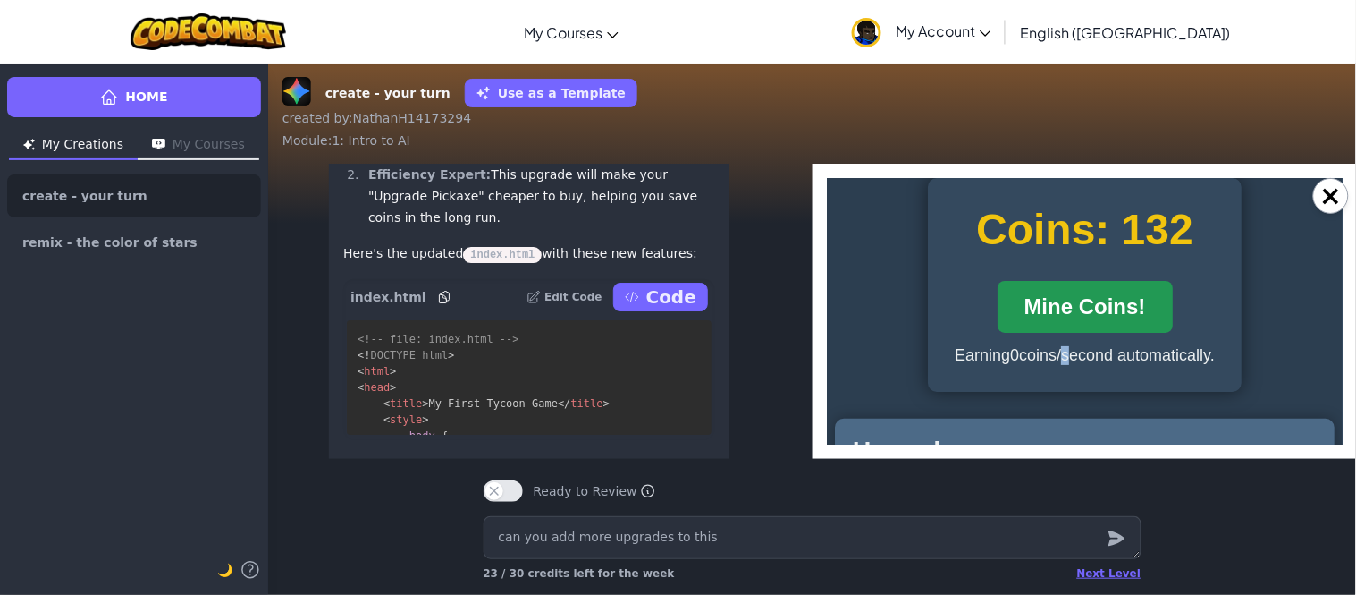
click at [1089, 307] on button "Mine Coins!" at bounding box center [1084, 306] width 175 height 52
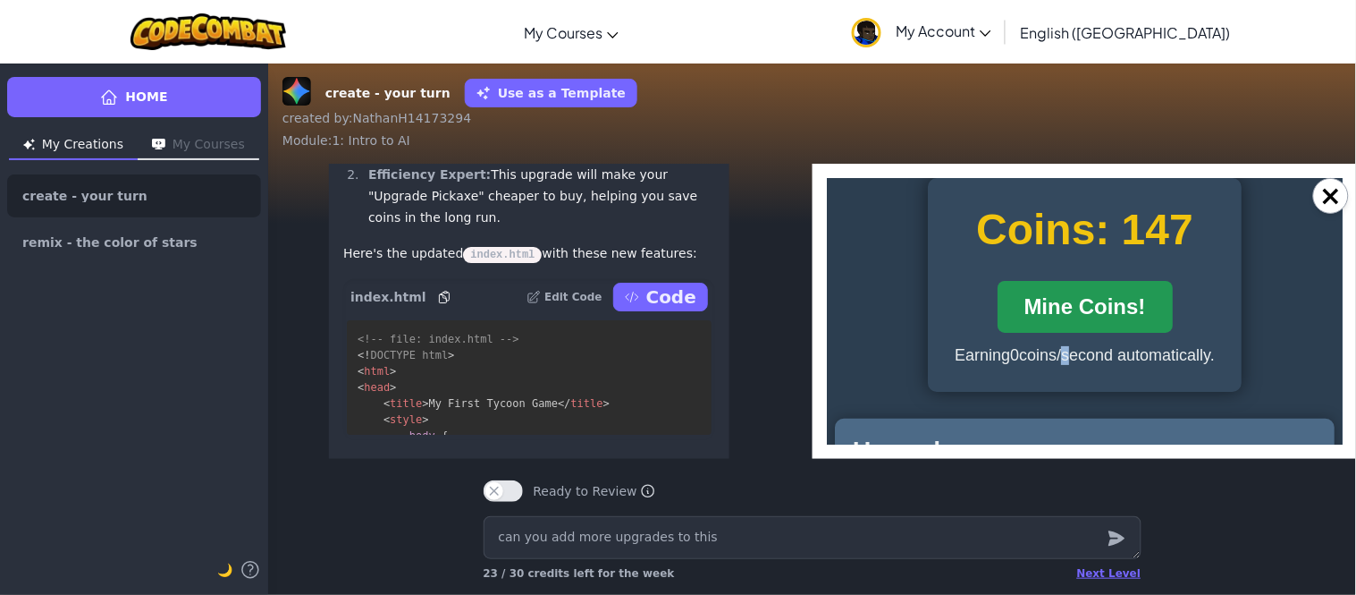
click at [1089, 307] on button "Mine Coins!" at bounding box center [1084, 306] width 175 height 52
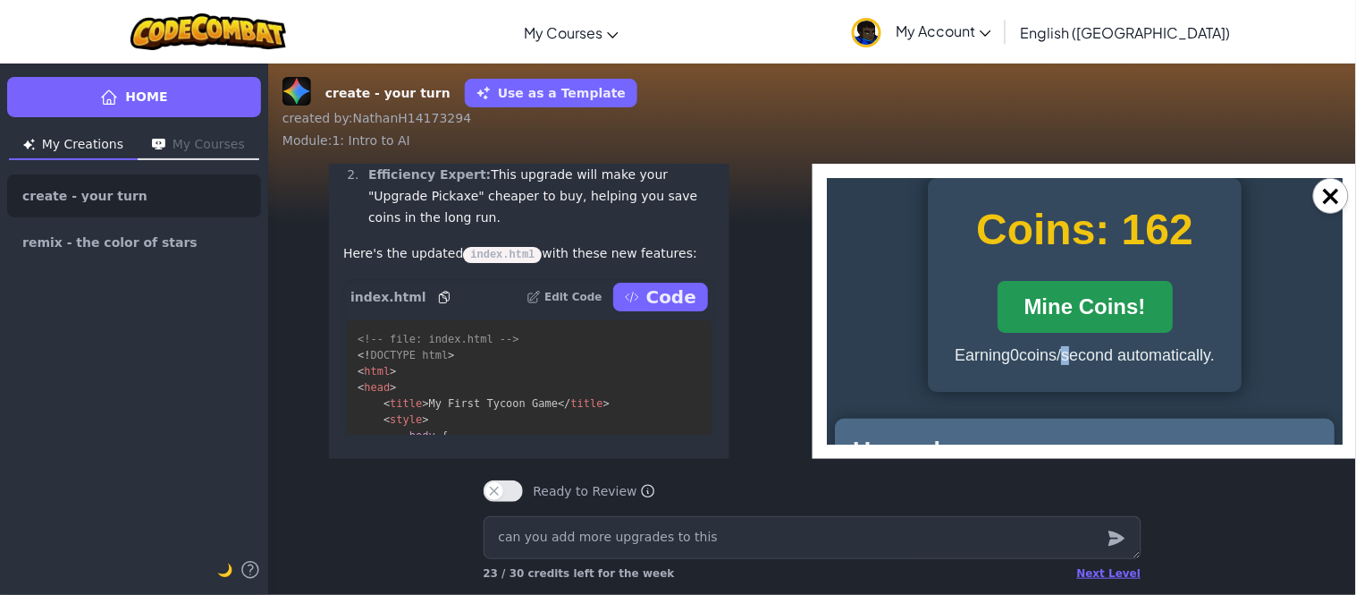
click at [1089, 307] on button "Mine Coins!" at bounding box center [1084, 306] width 175 height 52
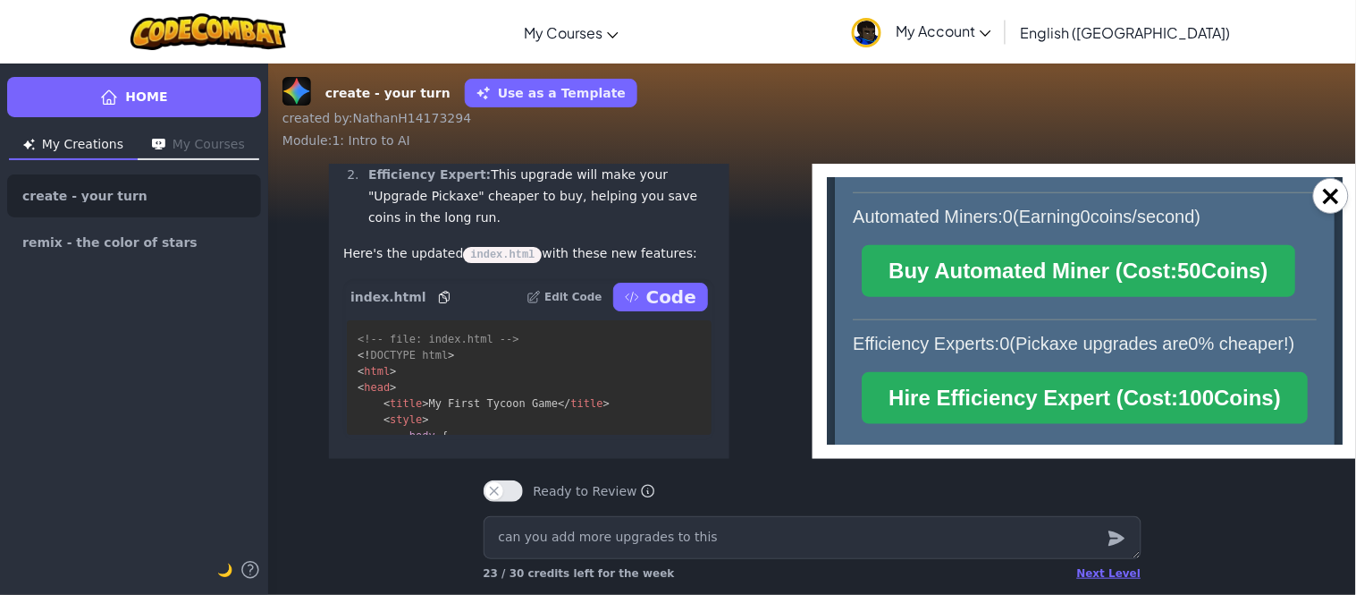
scroll to position [448, 0]
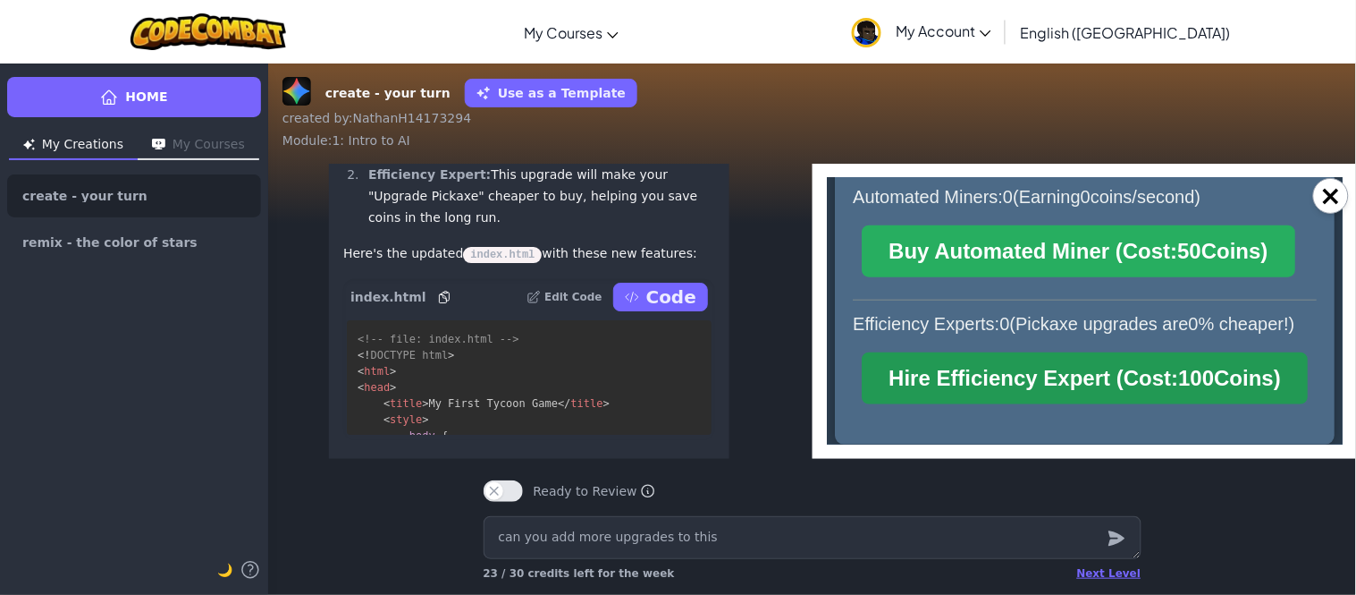
click at [1193, 373] on span "100" at bounding box center [1195, 377] width 36 height 24
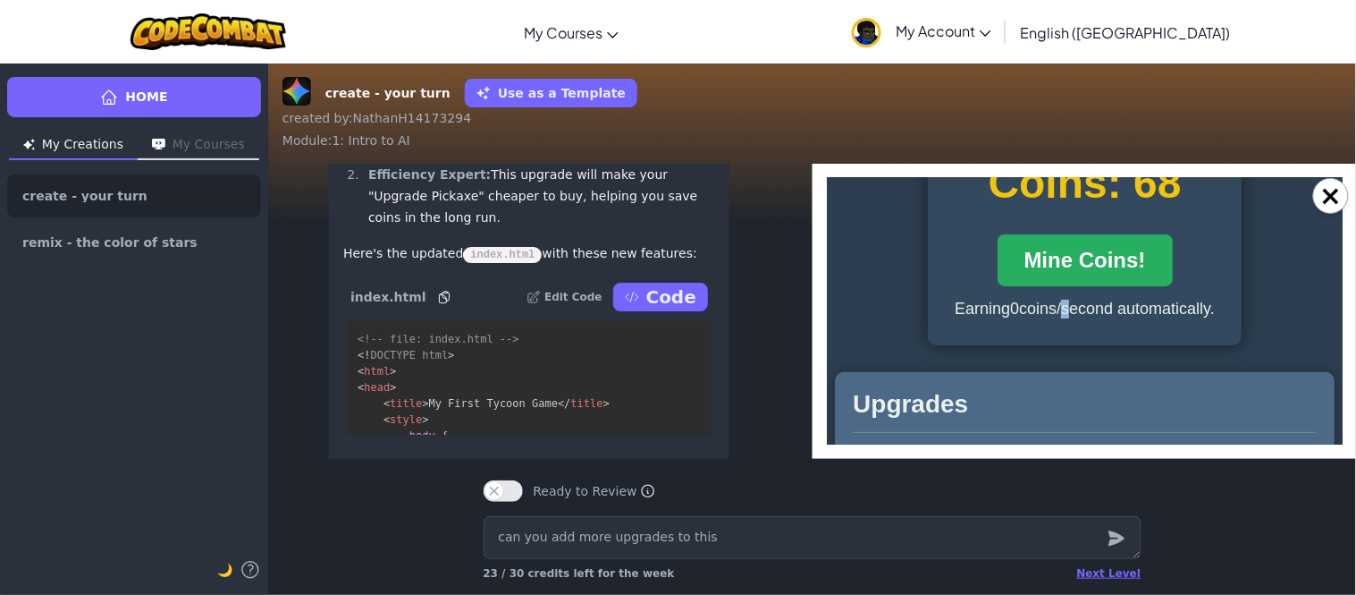
scroll to position [33, 0]
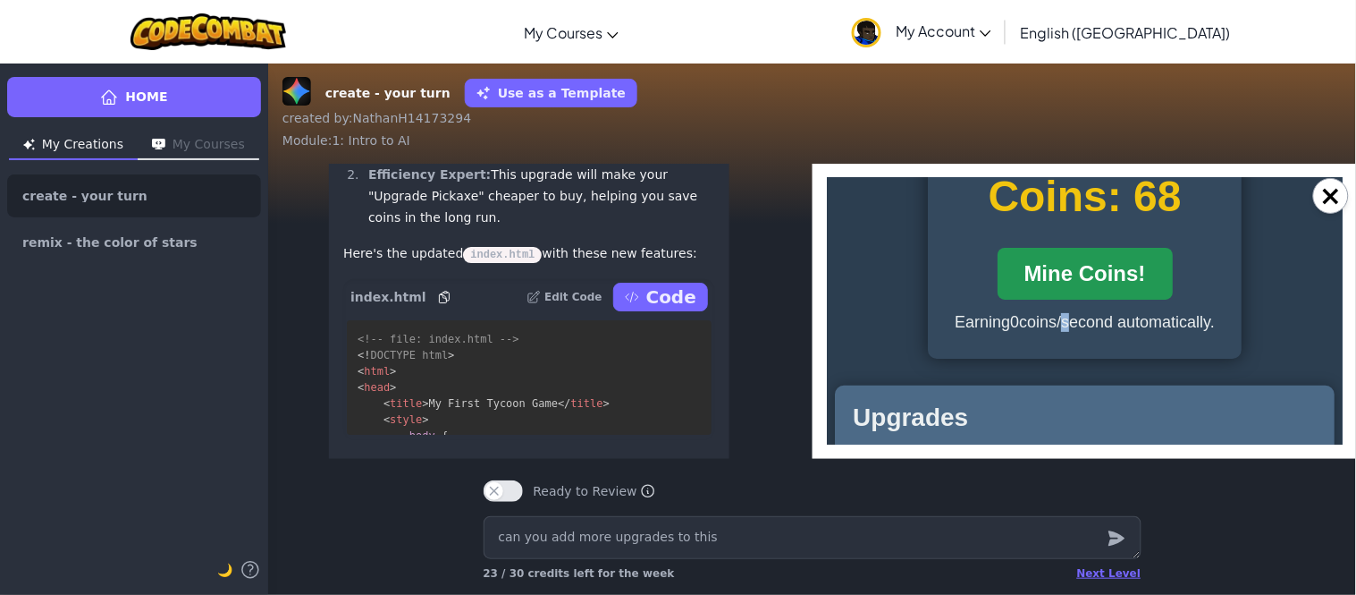
click at [1099, 289] on button "Mine Coins!" at bounding box center [1084, 273] width 175 height 52
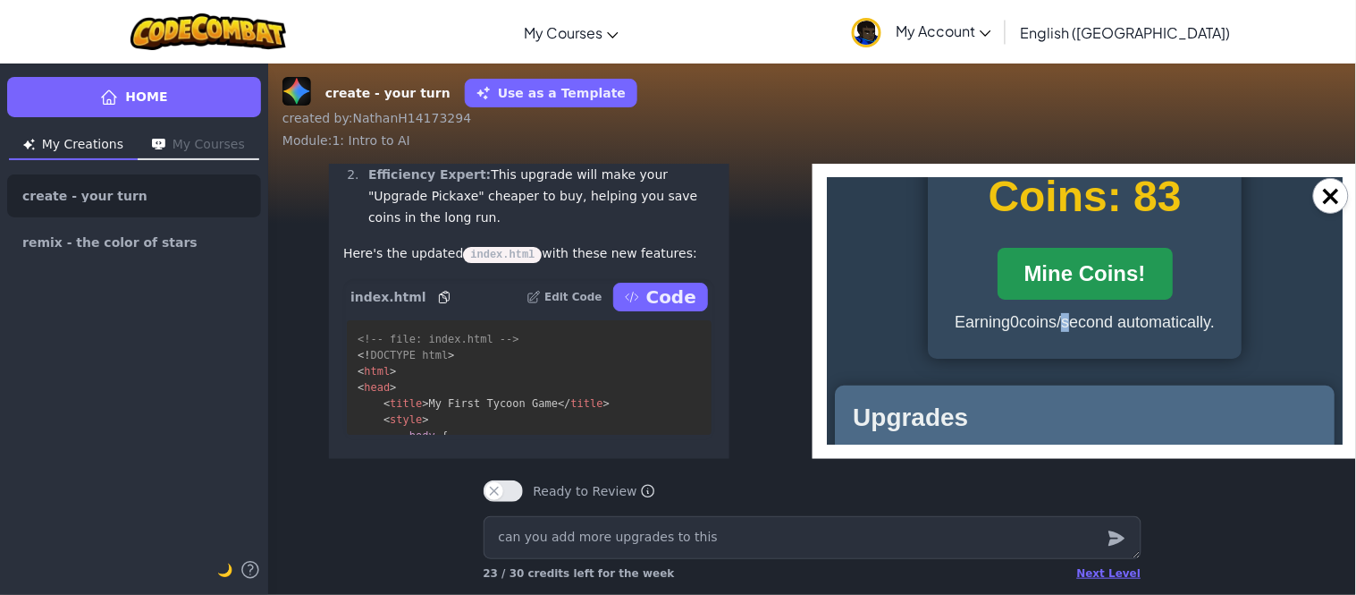
click at [1099, 289] on button "Mine Coins!" at bounding box center [1084, 273] width 175 height 52
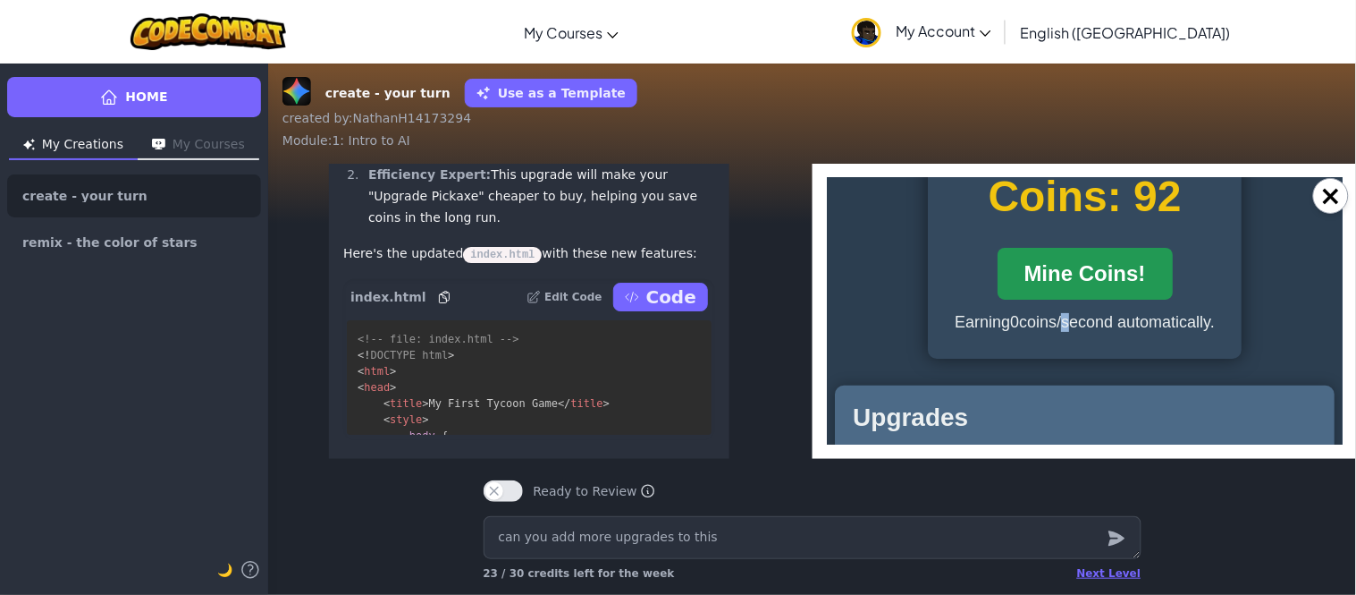
click at [1099, 289] on button "Mine Coins!" at bounding box center [1084, 273] width 175 height 52
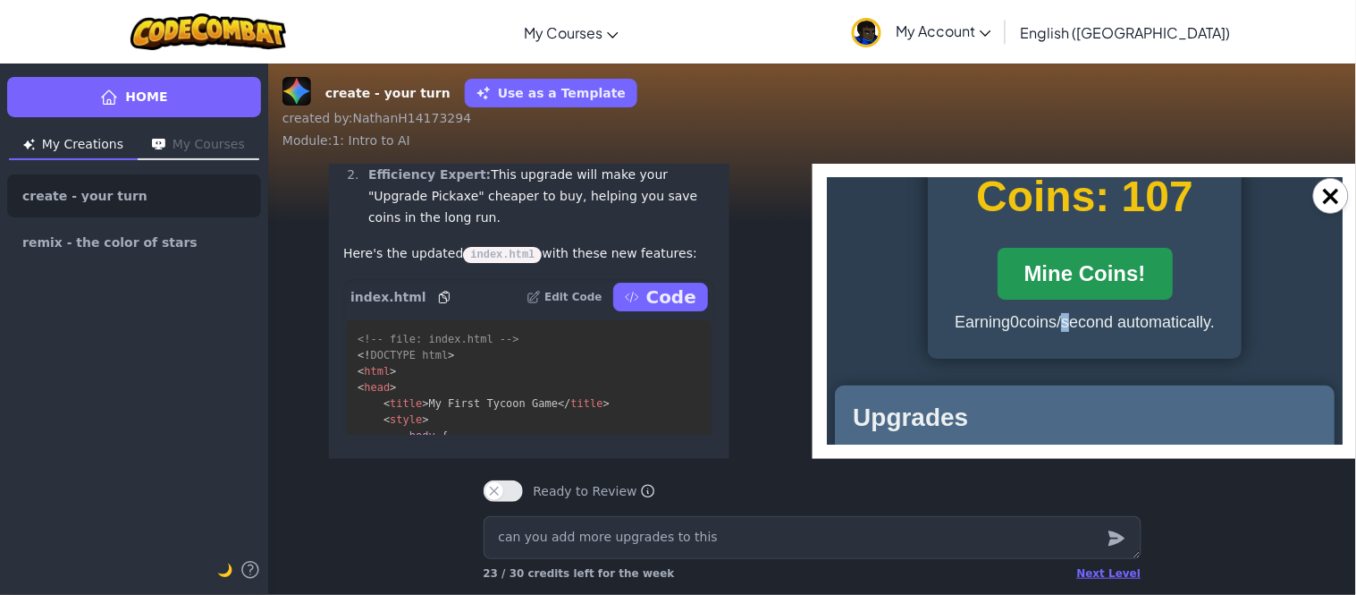
click at [1099, 289] on button "Mine Coins!" at bounding box center [1084, 273] width 175 height 52
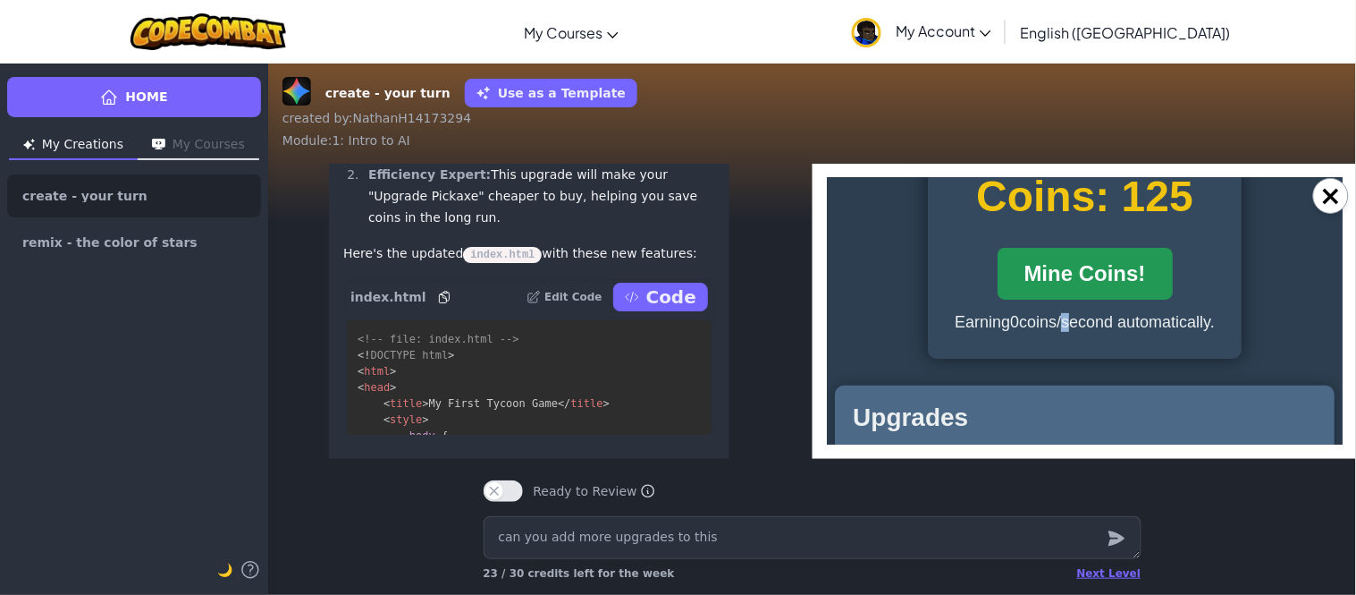
click at [1099, 289] on button "Mine Coins!" at bounding box center [1084, 273] width 175 height 52
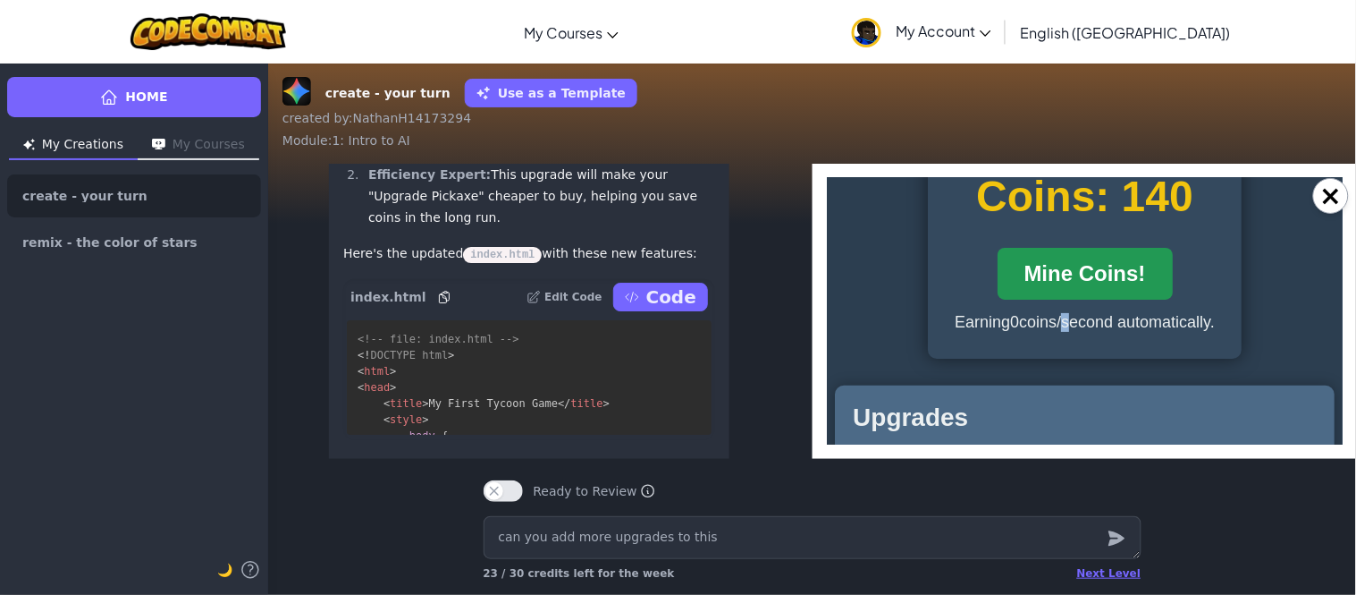
click at [1099, 289] on button "Mine Coins!" at bounding box center [1084, 273] width 175 height 52
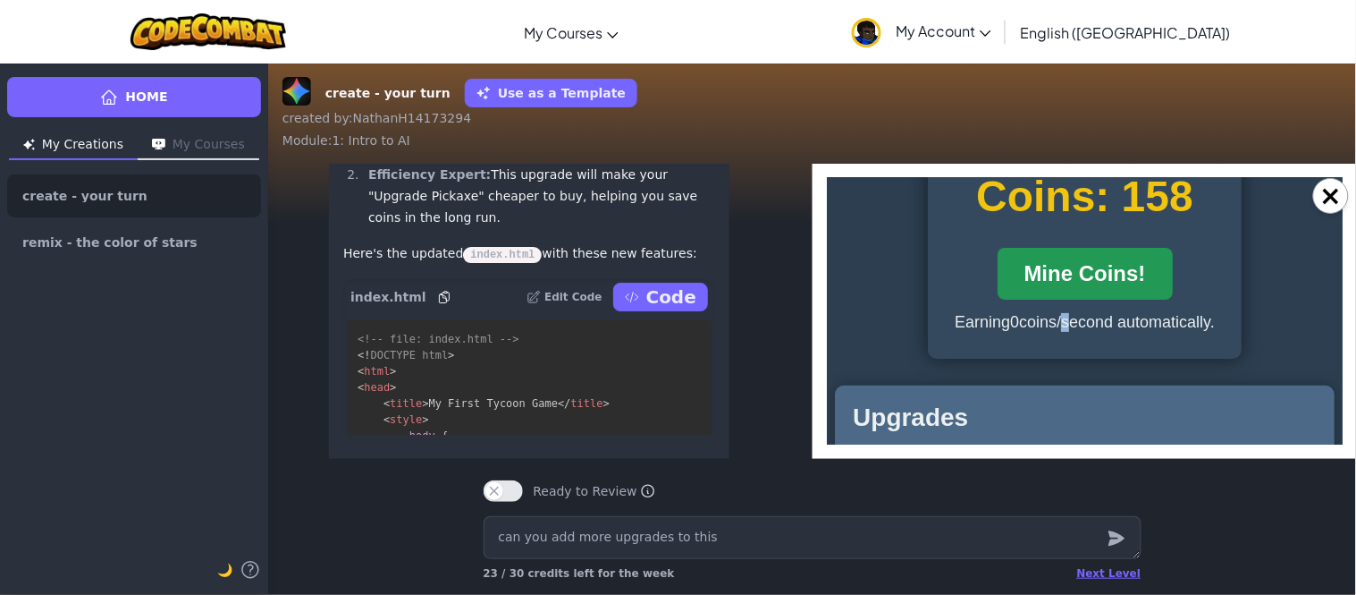
click at [1099, 289] on button "Mine Coins!" at bounding box center [1084, 273] width 175 height 52
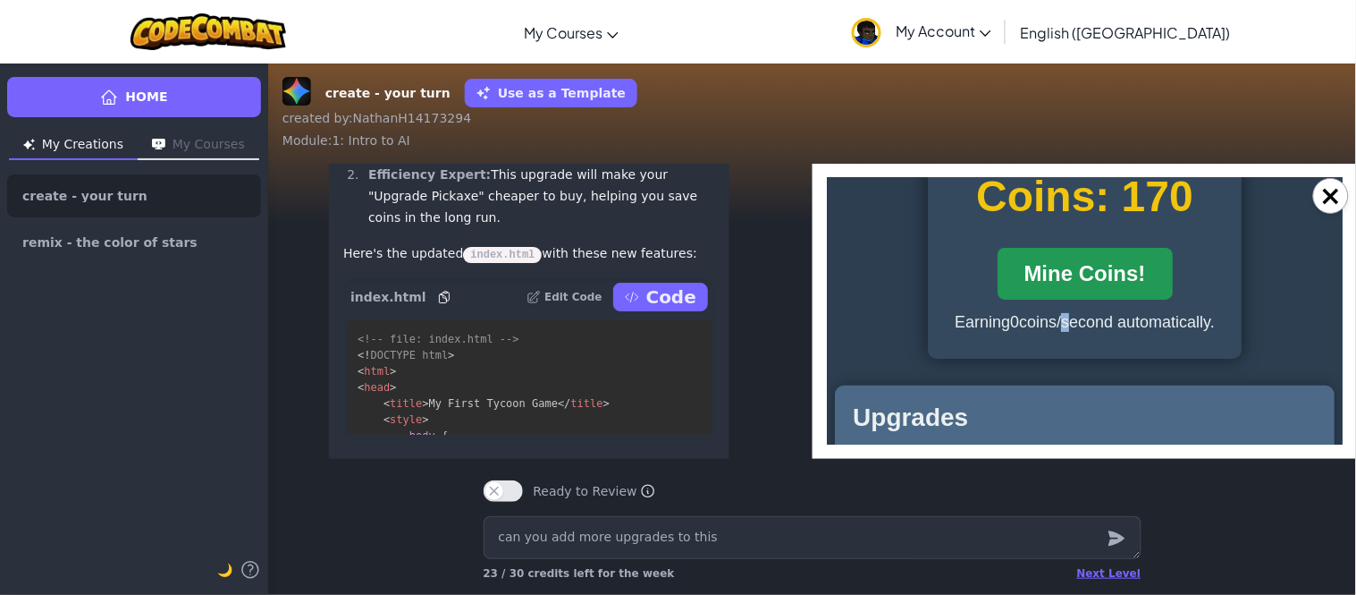
click at [1099, 289] on button "Mine Coins!" at bounding box center [1084, 273] width 175 height 52
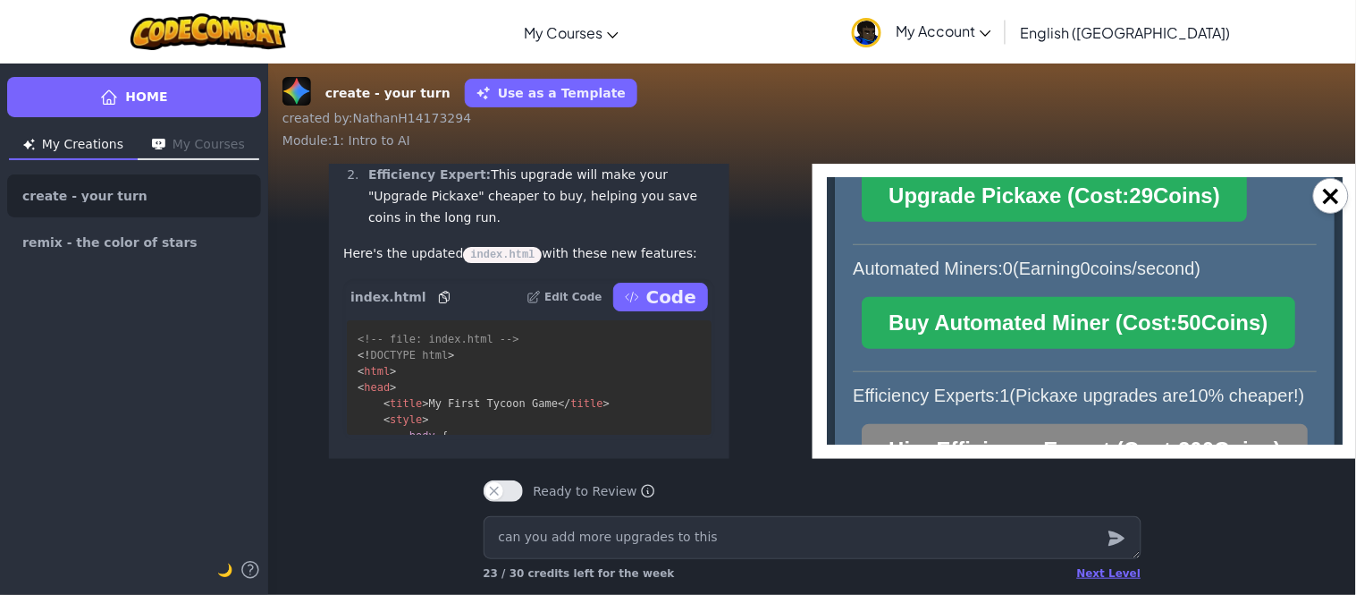
scroll to position [363, 0]
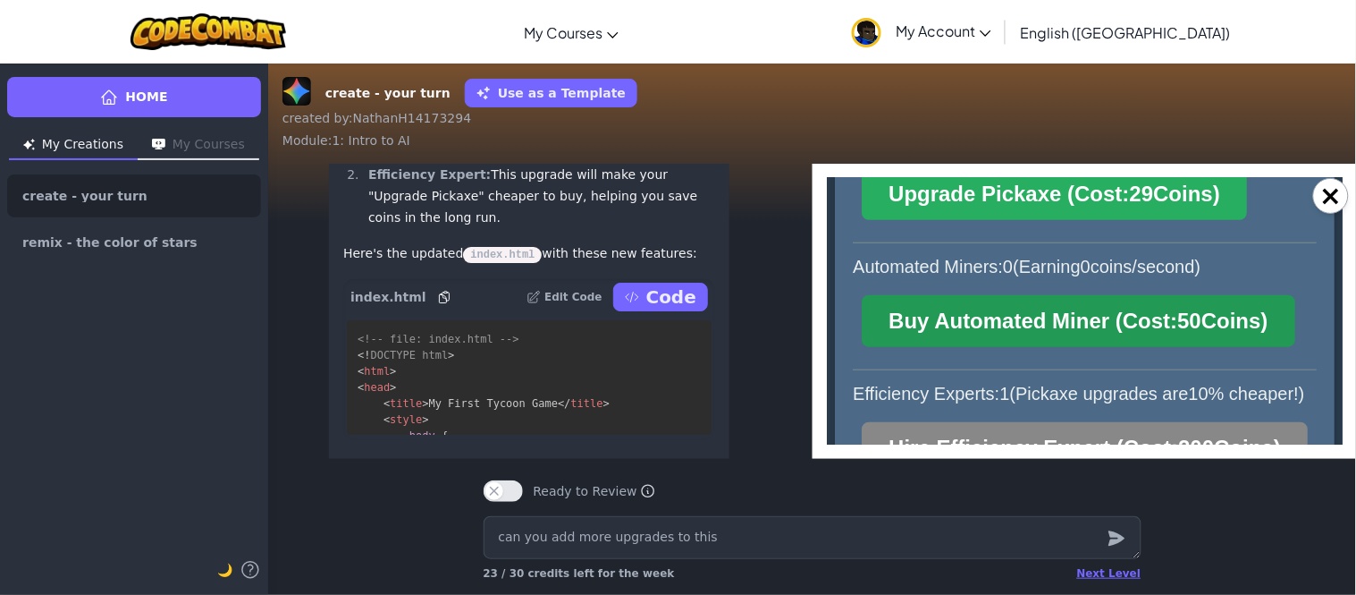
click at [1145, 320] on button "Buy Automated Miner (Cost: 50 Coins)" at bounding box center [1077, 320] width 433 height 52
click at [1147, 320] on button "Buy Automated Miner (Cost: 100 Coins)" at bounding box center [1083, 320] width 445 height 52
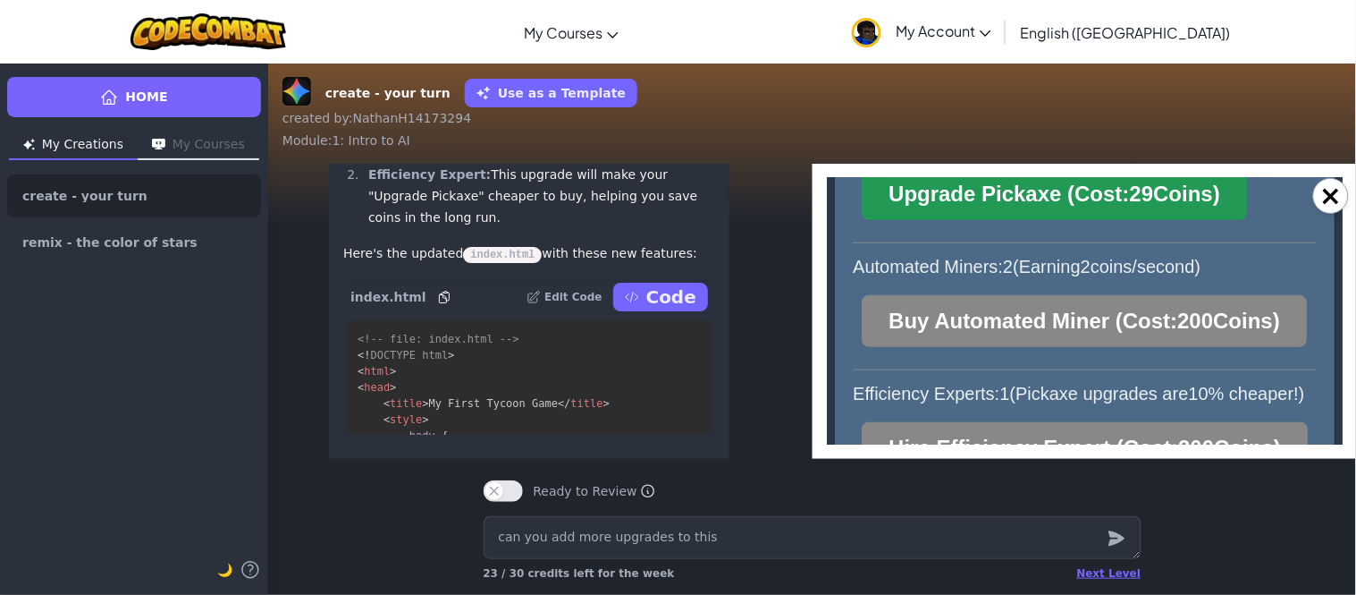
click at [1191, 197] on button "Upgrade Pickaxe (Cost: 29 Coins)" at bounding box center [1053, 193] width 385 height 52
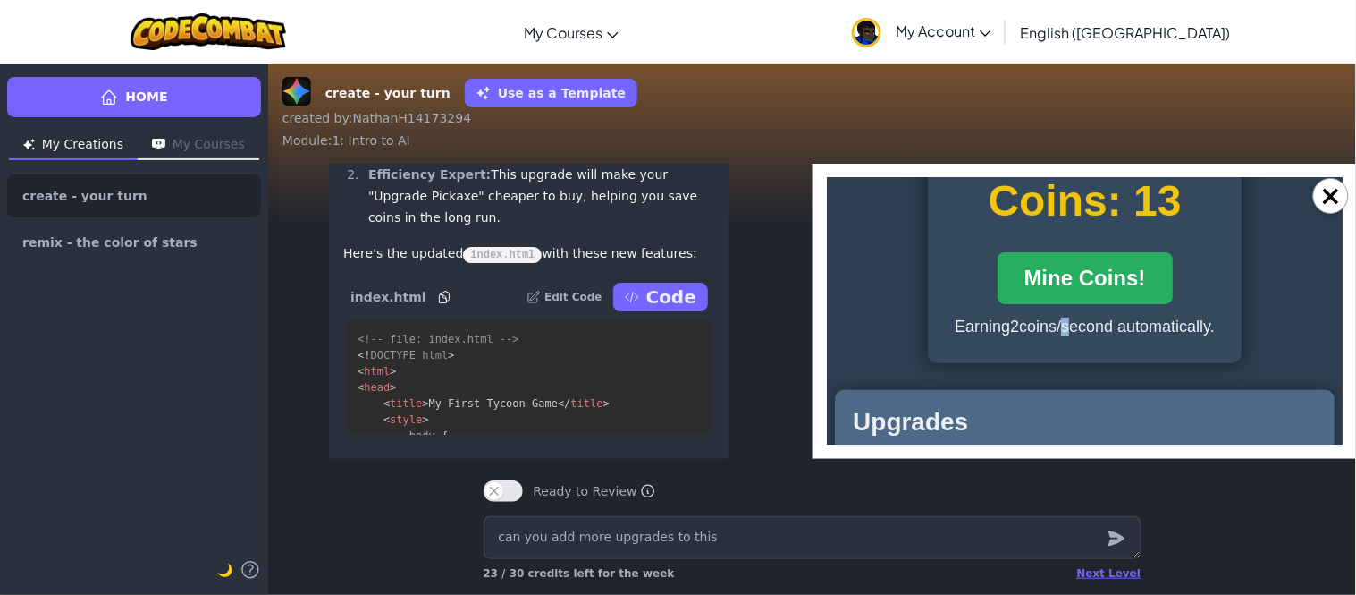
scroll to position [0, 0]
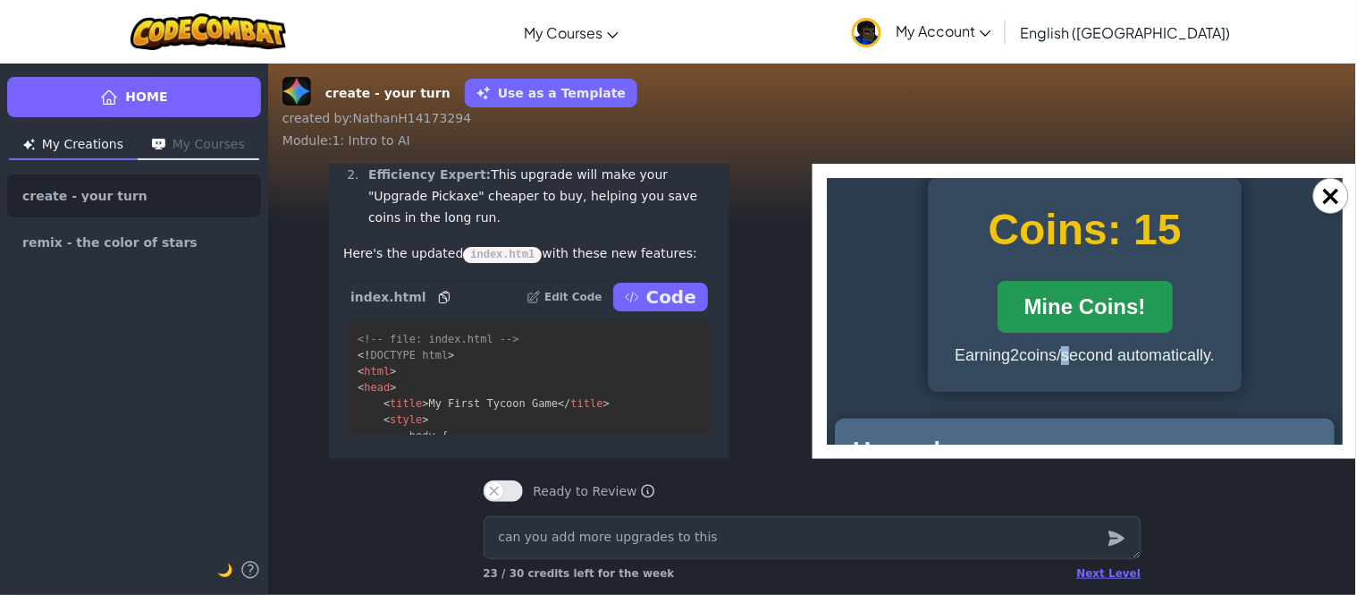
click at [1092, 319] on button "Mine Coins!" at bounding box center [1084, 306] width 175 height 52
click at [1092, 316] on button "Mine Coins!" at bounding box center [1084, 306] width 175 height 52
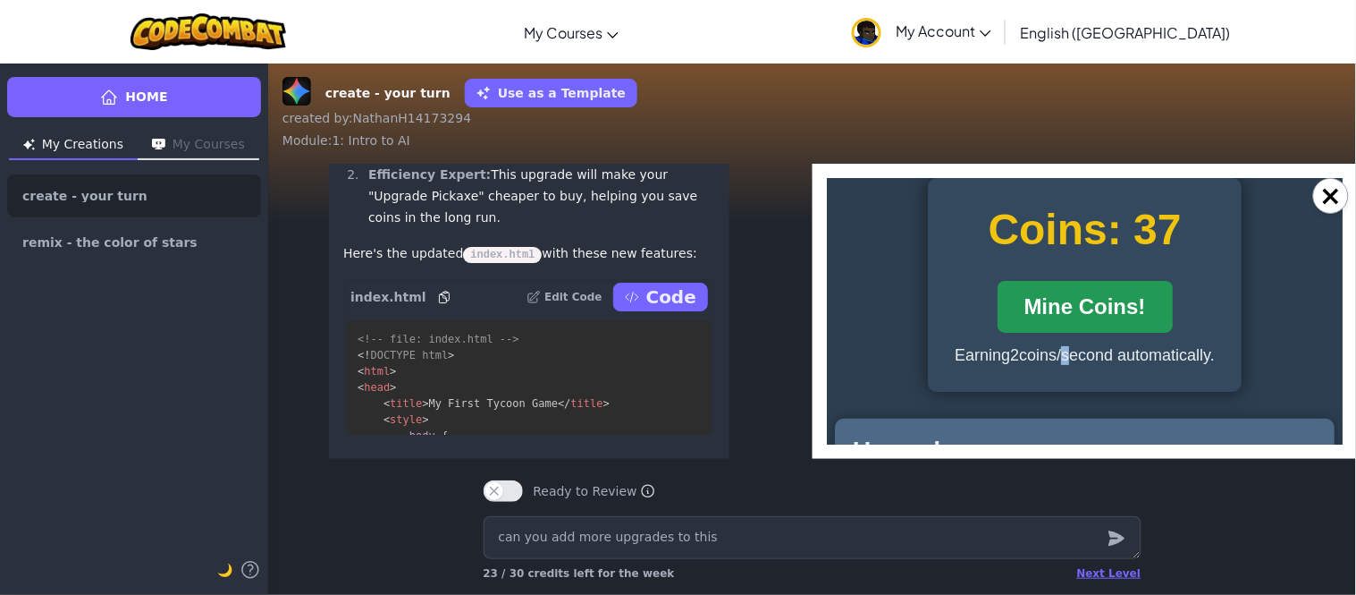
click at [1092, 316] on button "Mine Coins!" at bounding box center [1084, 306] width 175 height 52
click at [1092, 313] on button "Mine Coins!" at bounding box center [1084, 306] width 175 height 52
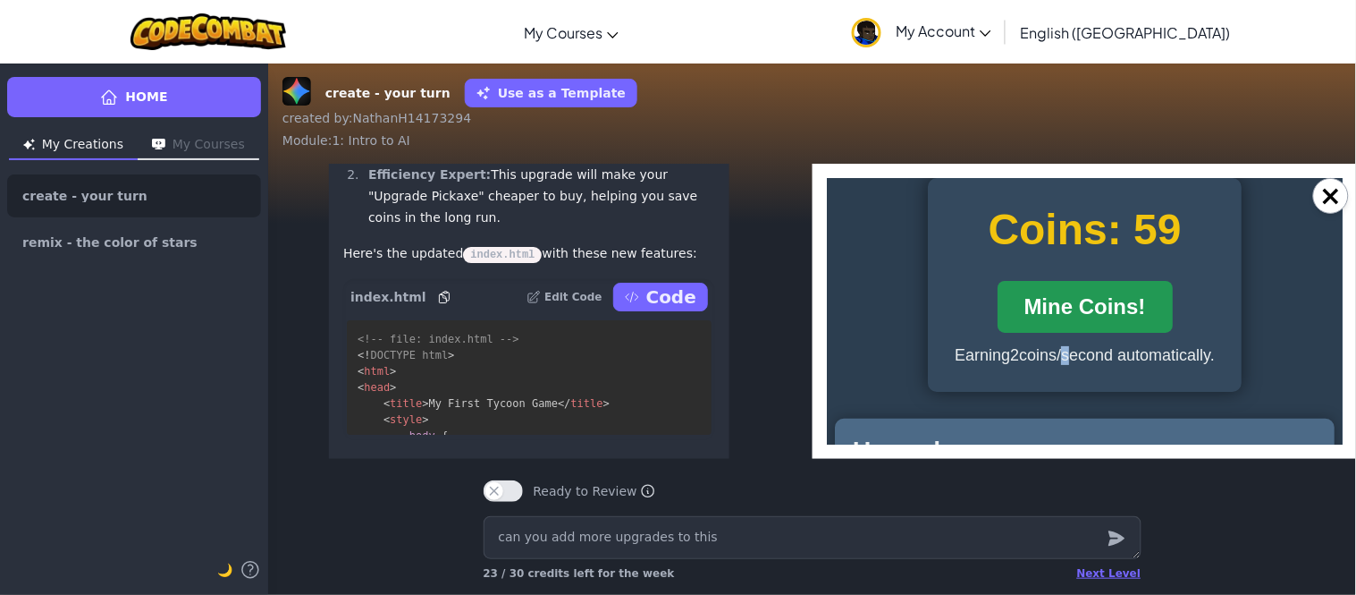
click at [1092, 313] on button "Mine Coins!" at bounding box center [1084, 306] width 175 height 52
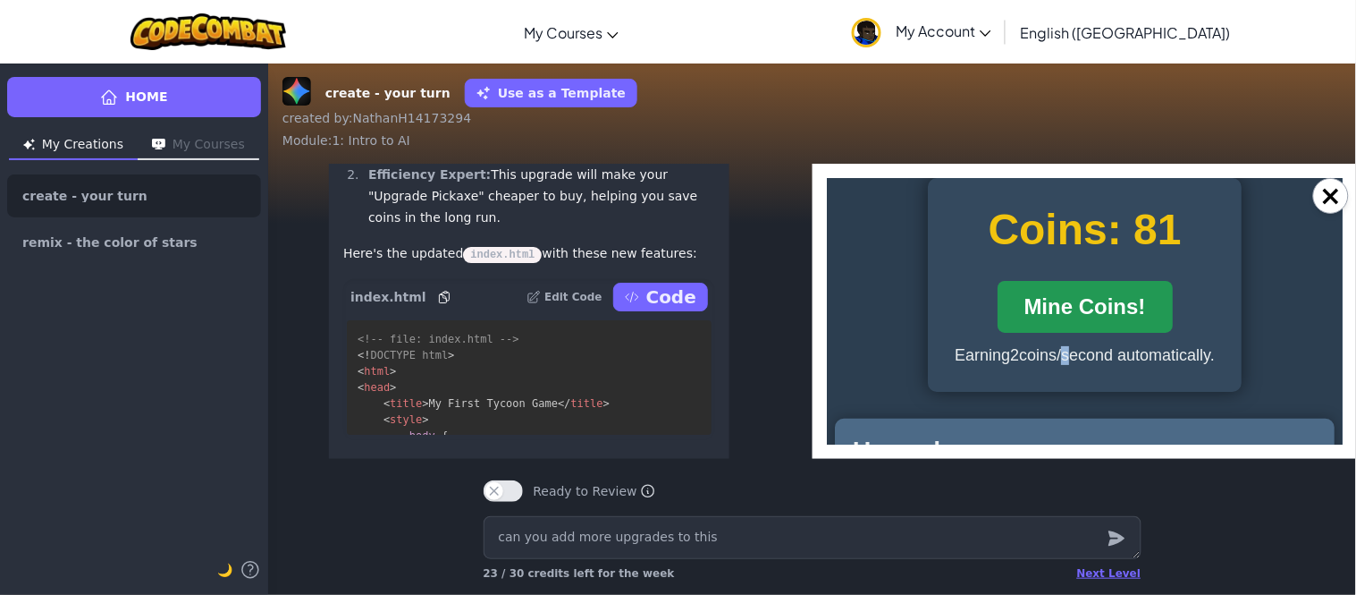
click at [1092, 313] on button "Mine Coins!" at bounding box center [1084, 306] width 175 height 52
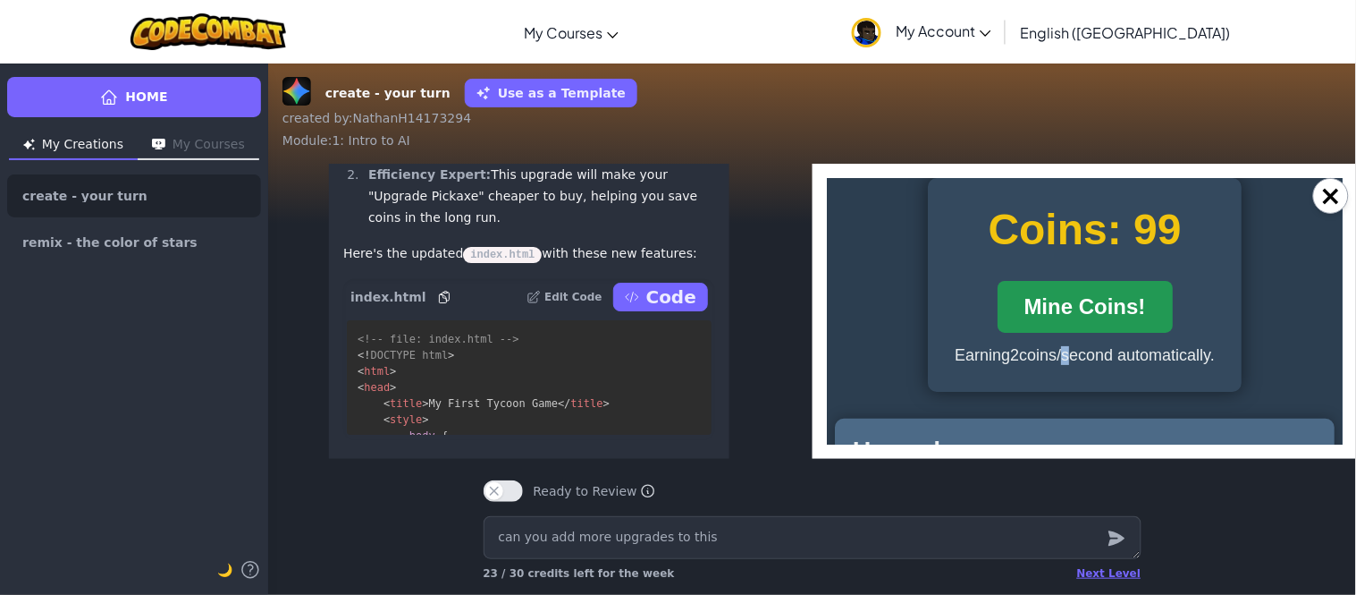
click at [1092, 313] on button "Mine Coins!" at bounding box center [1084, 306] width 175 height 52
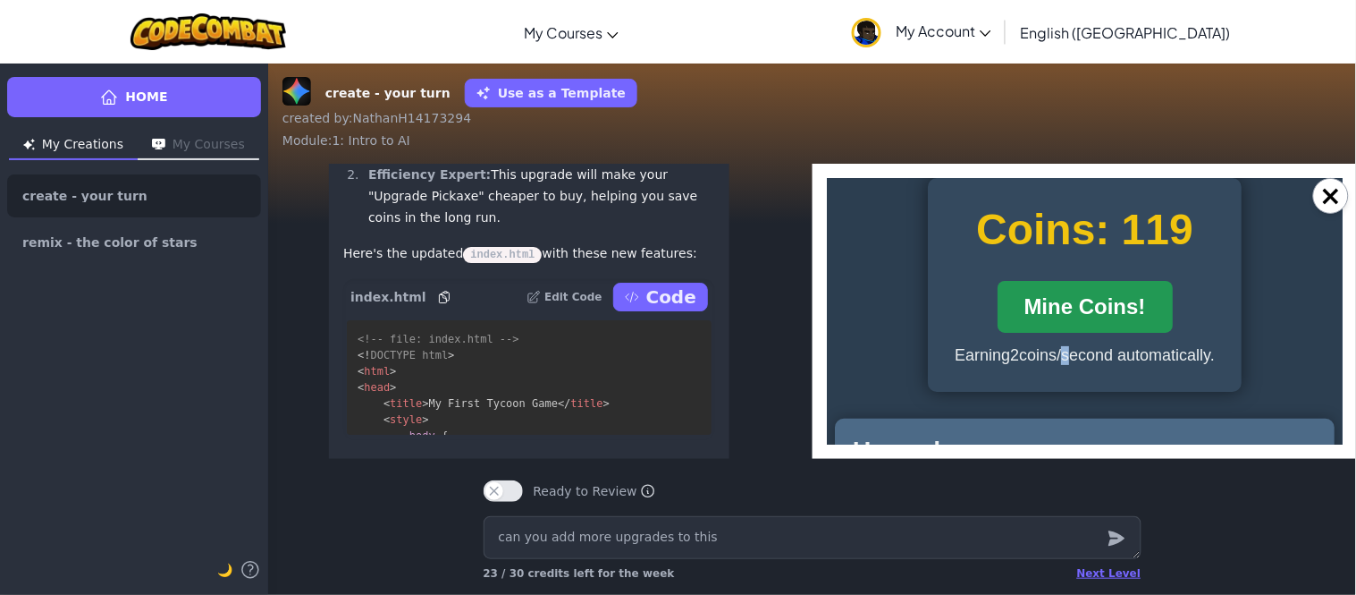
click at [1092, 313] on button "Mine Coins!" at bounding box center [1084, 306] width 175 height 52
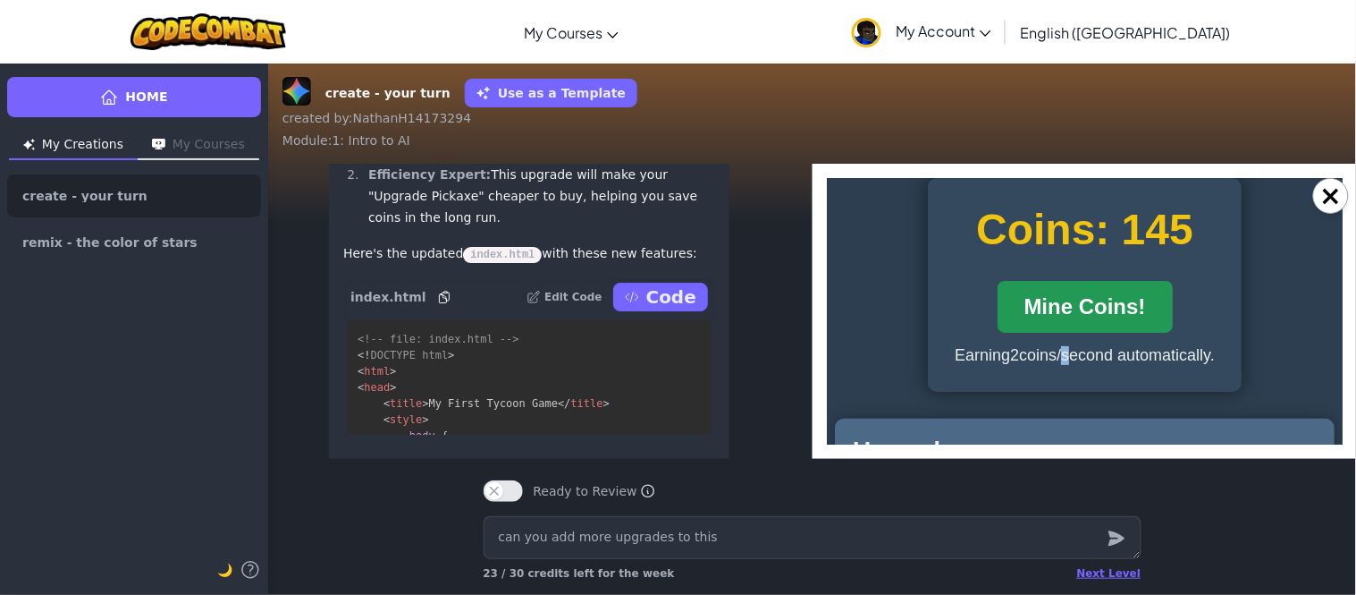
click at [1092, 313] on button "Mine Coins!" at bounding box center [1084, 306] width 175 height 52
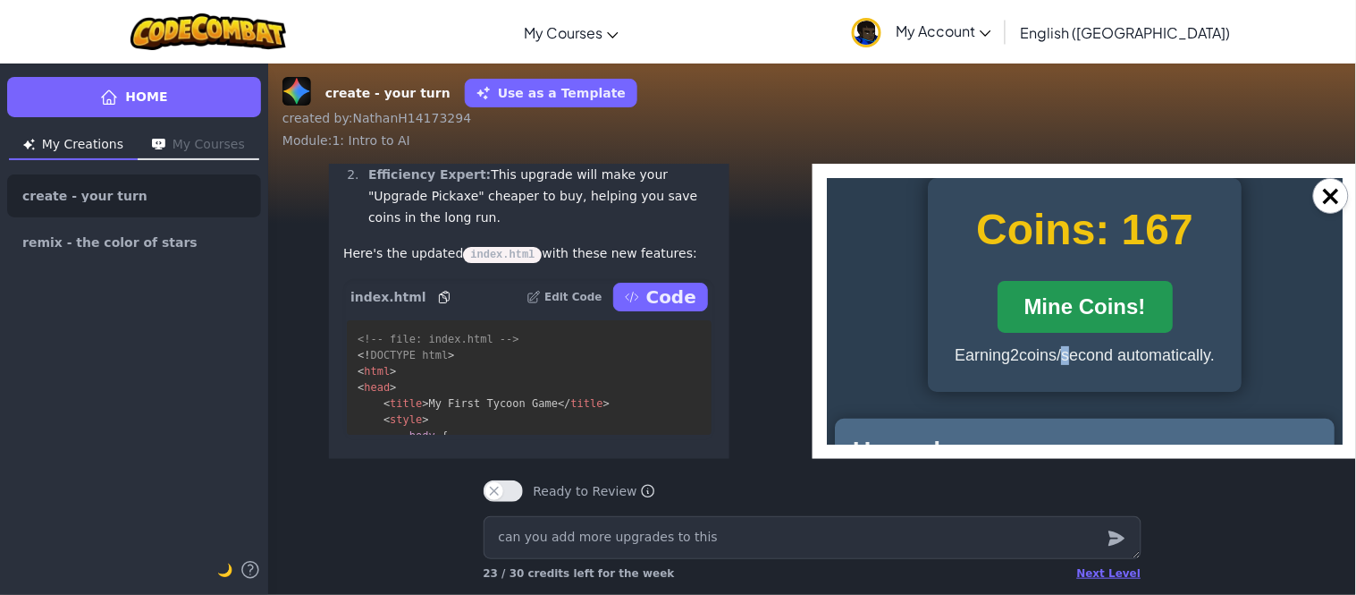
click at [1092, 313] on button "Mine Coins!" at bounding box center [1084, 306] width 175 height 52
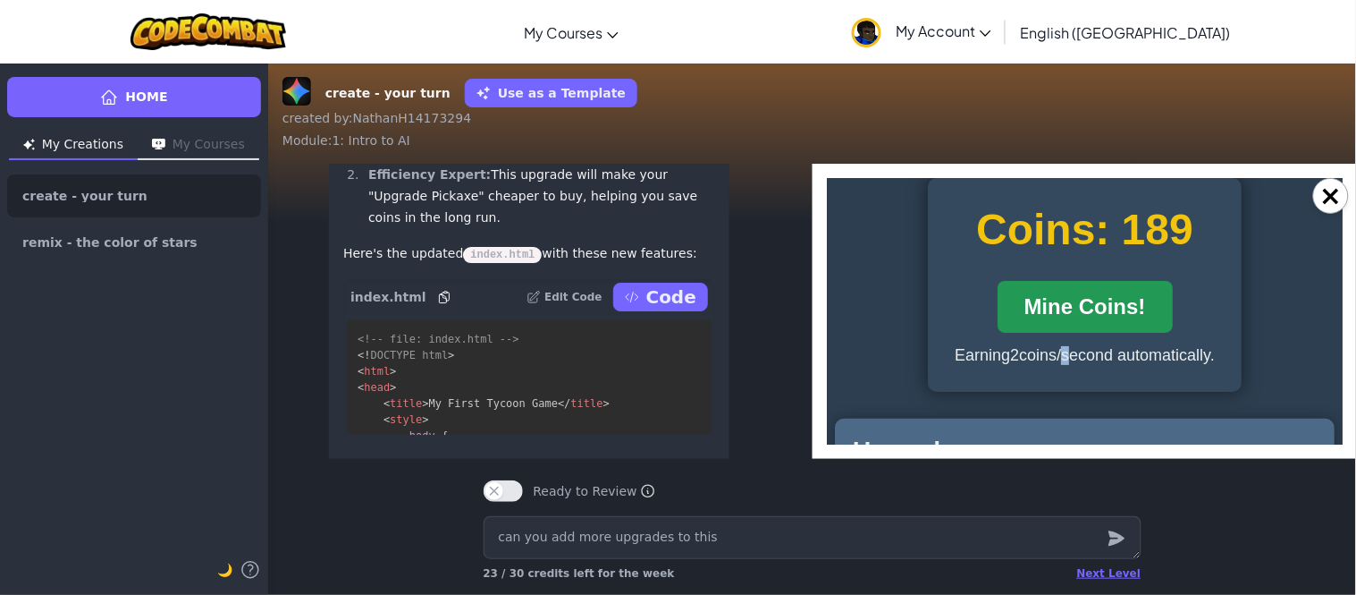
click at [1092, 313] on button "Mine Coins!" at bounding box center [1084, 306] width 175 height 52
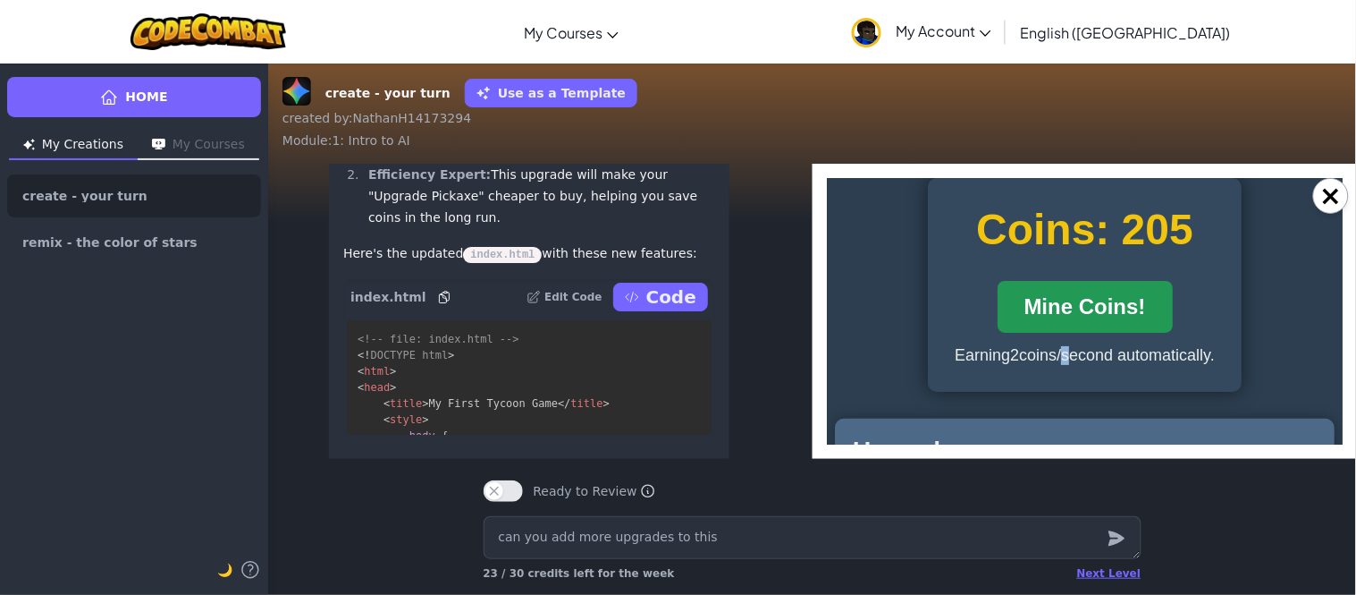
click at [1092, 313] on button "Mine Coins!" at bounding box center [1084, 306] width 175 height 52
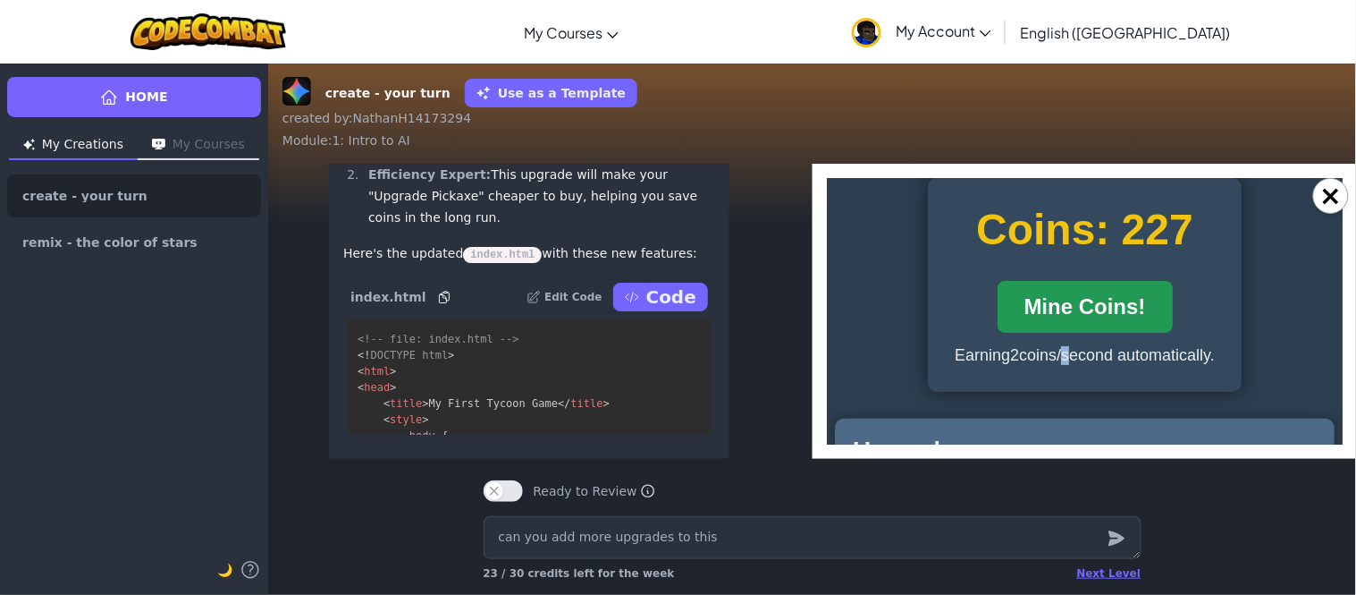
click at [1092, 313] on button "Mine Coins!" at bounding box center [1084, 306] width 175 height 52
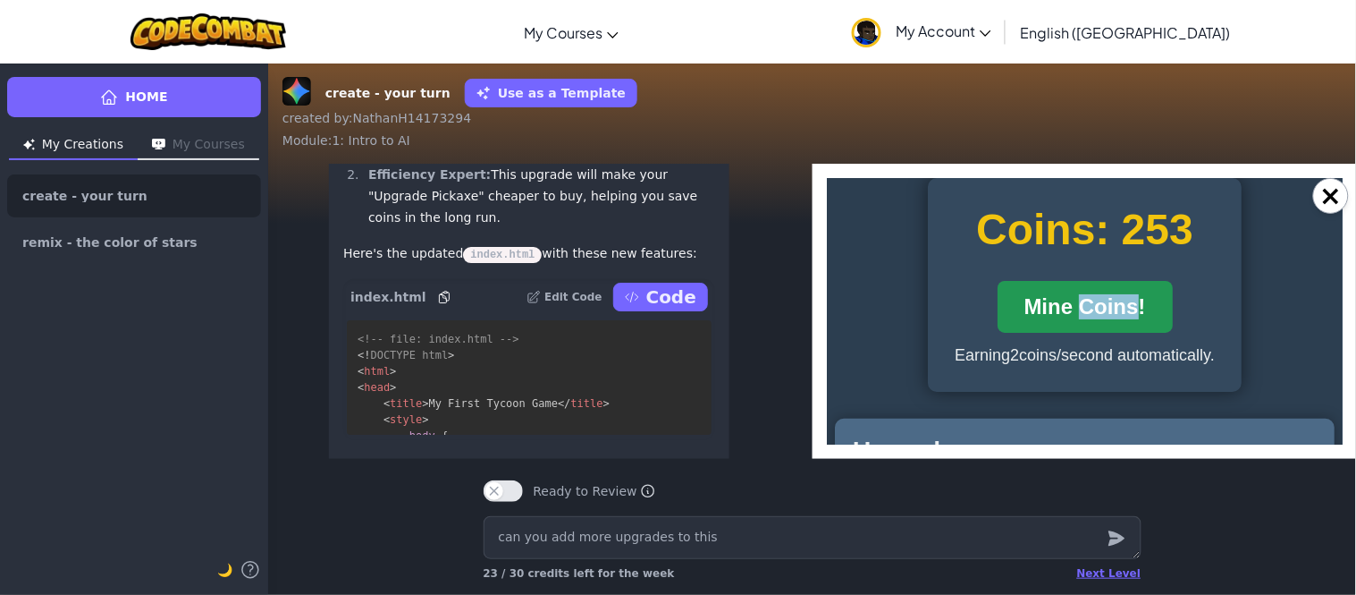
click at [1092, 313] on button "Mine Coins!" at bounding box center [1084, 306] width 175 height 52
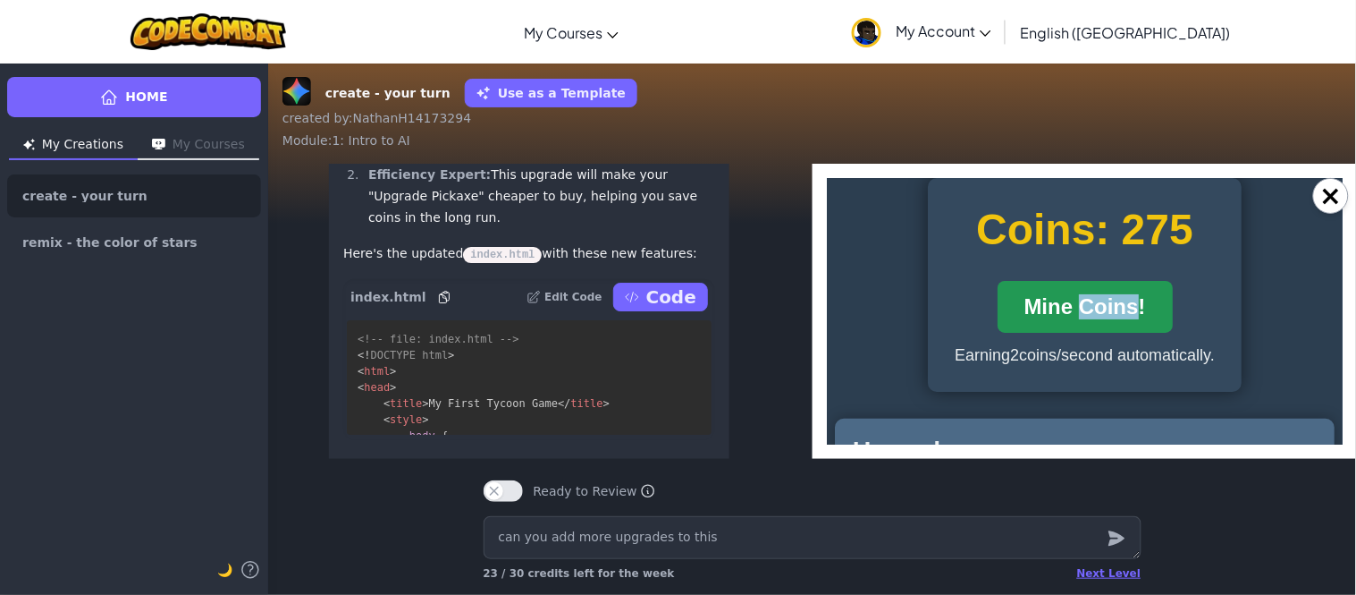
click at [1092, 313] on button "Mine Coins!" at bounding box center [1084, 306] width 175 height 52
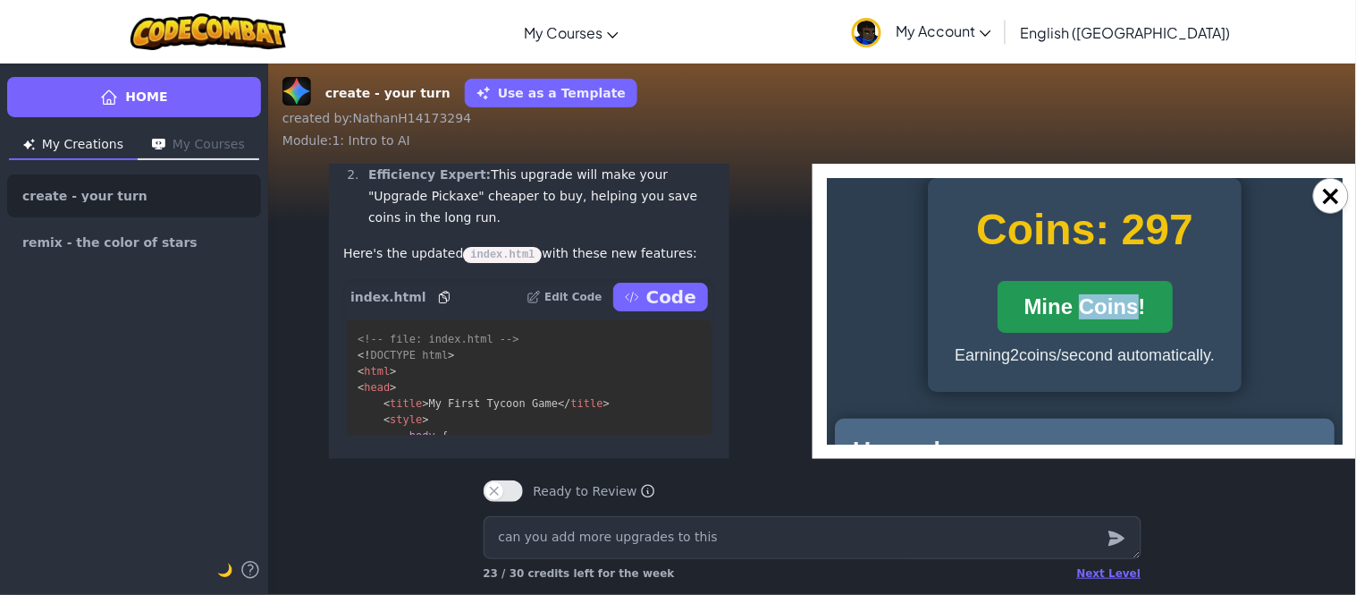
click at [1092, 313] on button "Mine Coins!" at bounding box center [1084, 306] width 175 height 52
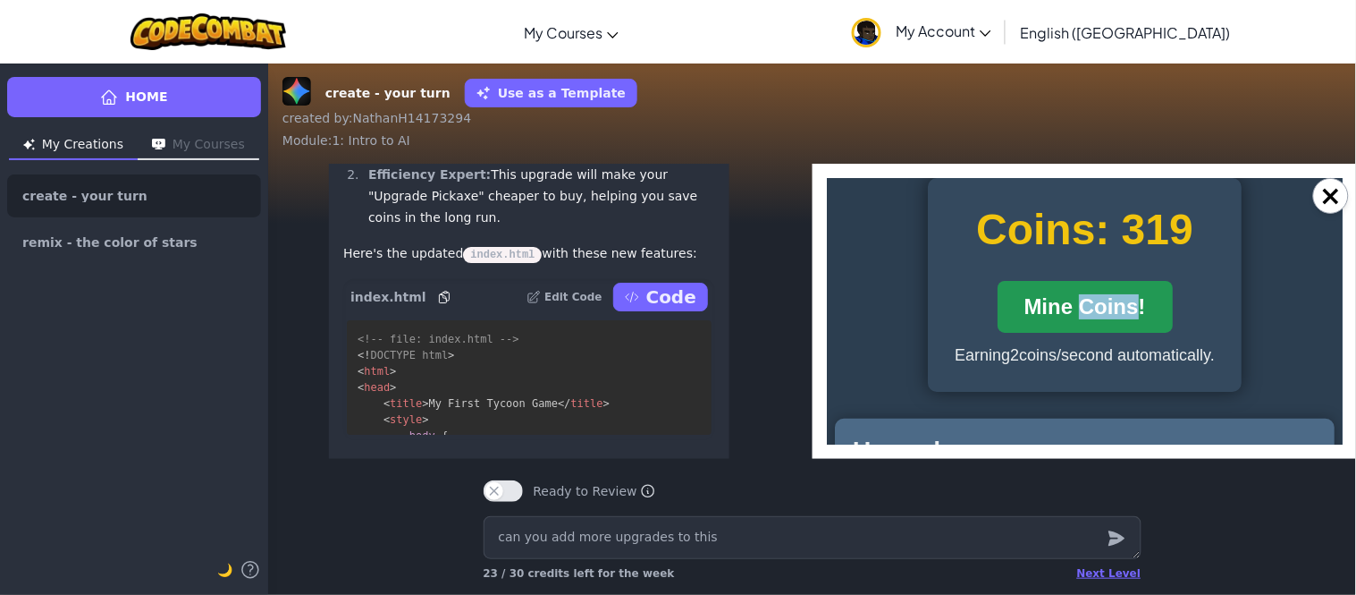
click at [1092, 313] on button "Mine Coins!" at bounding box center [1084, 306] width 175 height 52
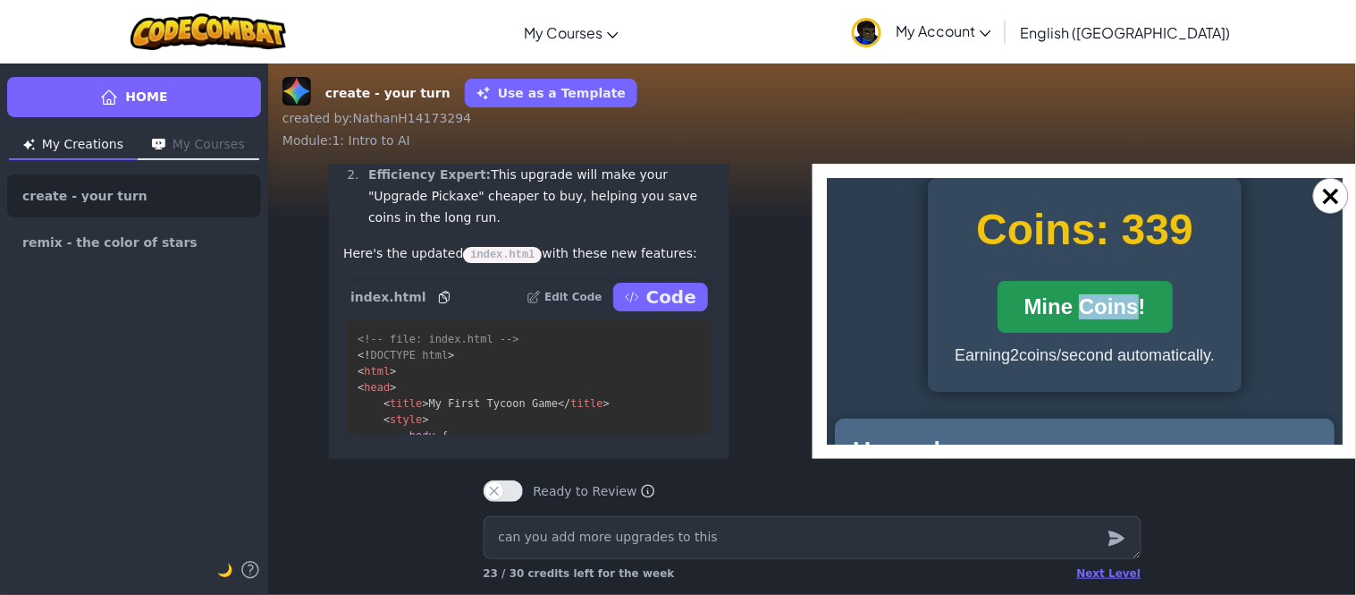
click at [1092, 313] on button "Mine Coins!" at bounding box center [1084, 306] width 175 height 52
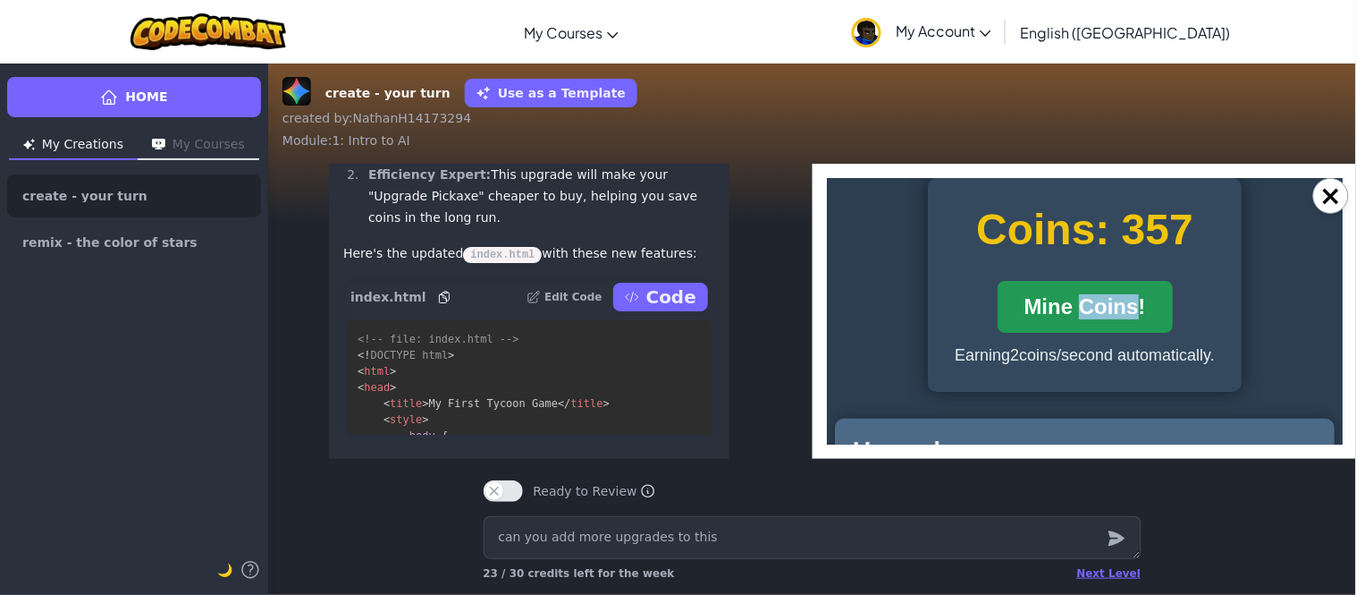
click at [1092, 313] on button "Mine Coins!" at bounding box center [1084, 306] width 175 height 52
click at [1092, 312] on button "Mine Coins!" at bounding box center [1084, 306] width 175 height 52
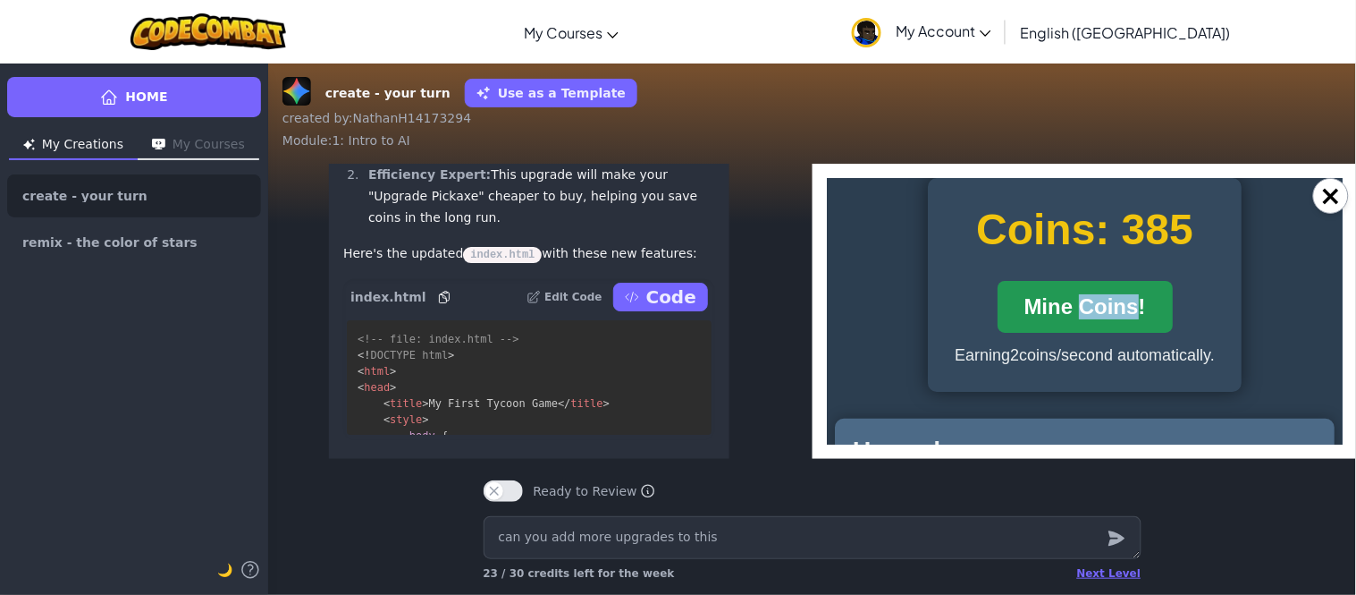
click at [1092, 312] on button "Mine Coins!" at bounding box center [1084, 306] width 175 height 52
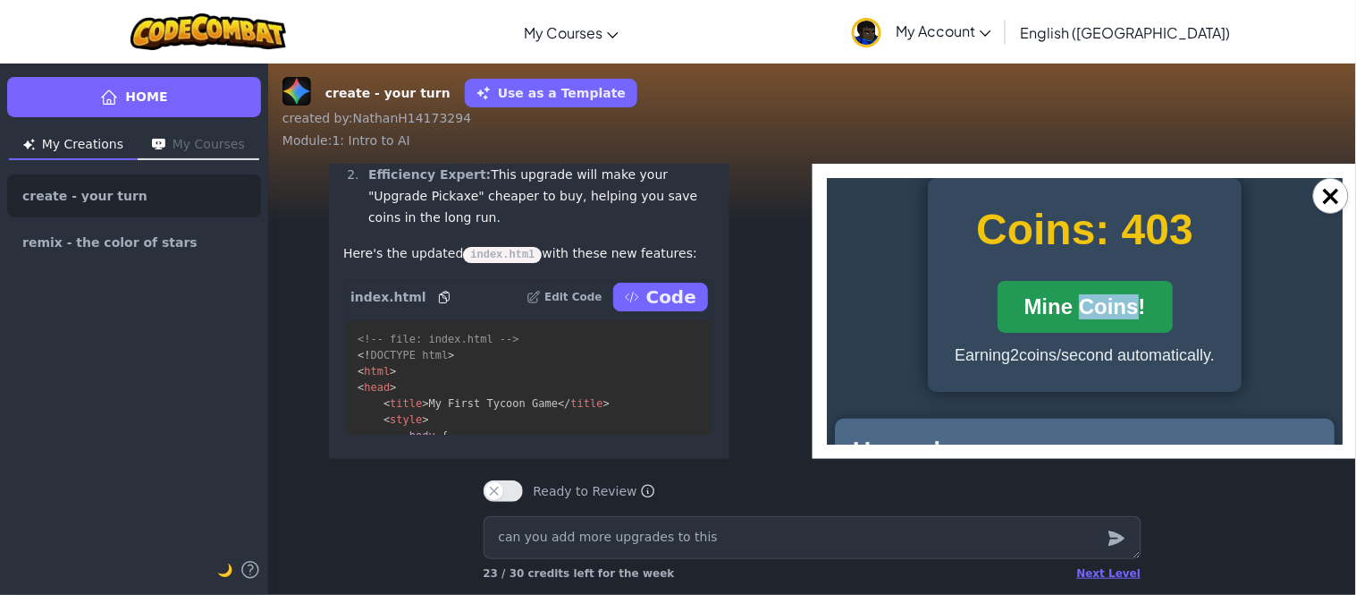
click at [1092, 312] on button "Mine Coins!" at bounding box center [1084, 306] width 175 height 52
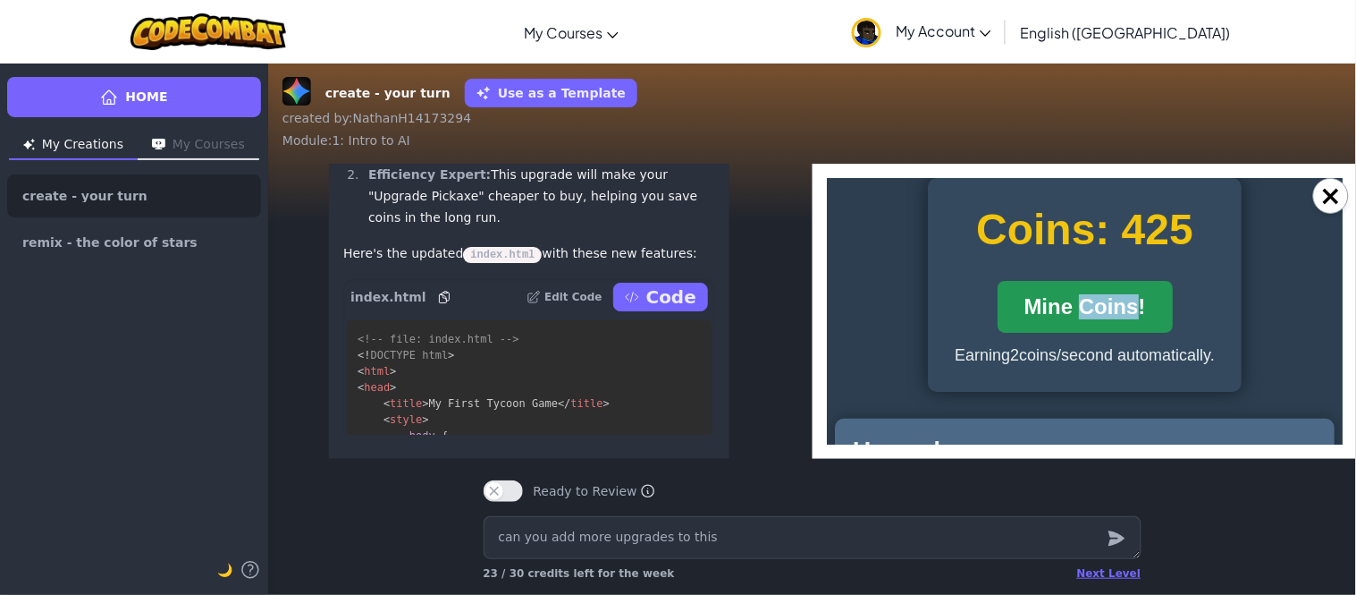
click at [1092, 312] on button "Mine Coins!" at bounding box center [1084, 306] width 175 height 52
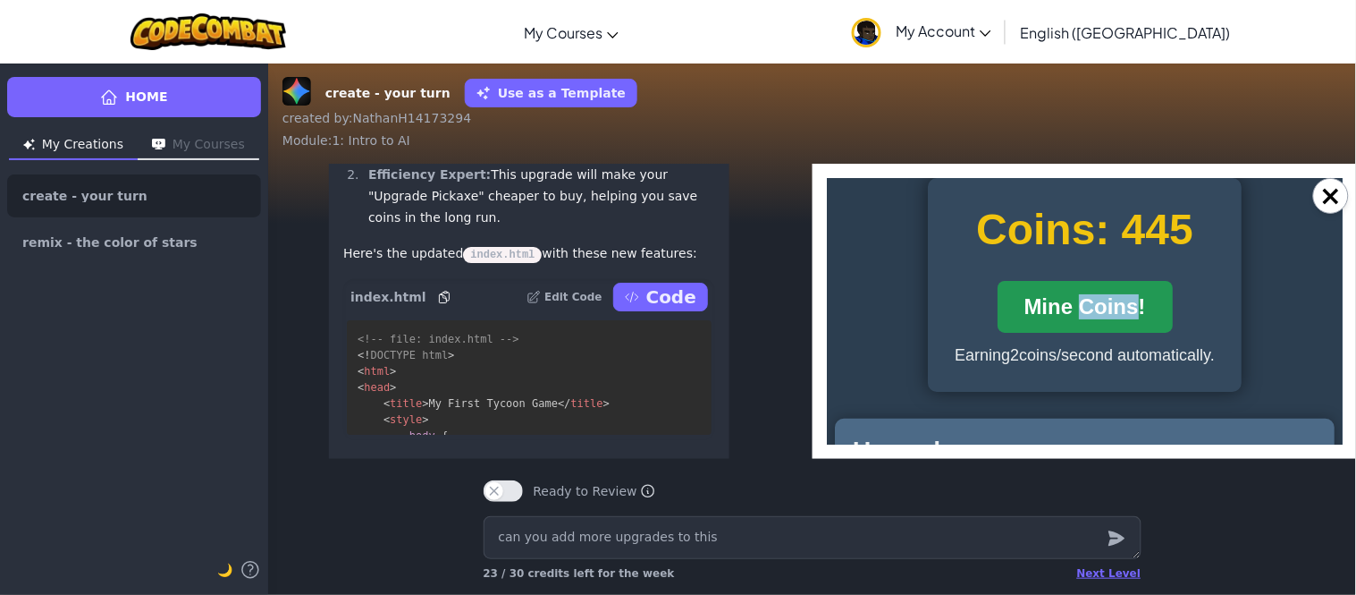
click at [1092, 312] on button "Mine Coins!" at bounding box center [1084, 306] width 175 height 52
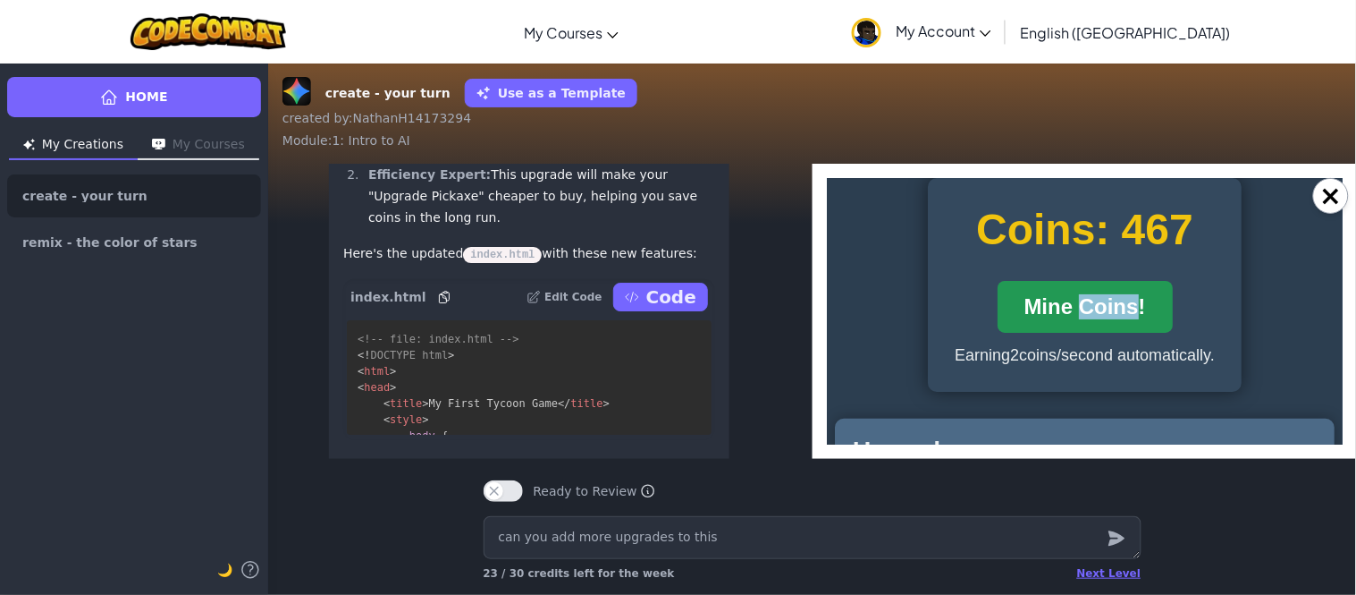
click at [1092, 312] on button "Mine Coins!" at bounding box center [1084, 306] width 175 height 52
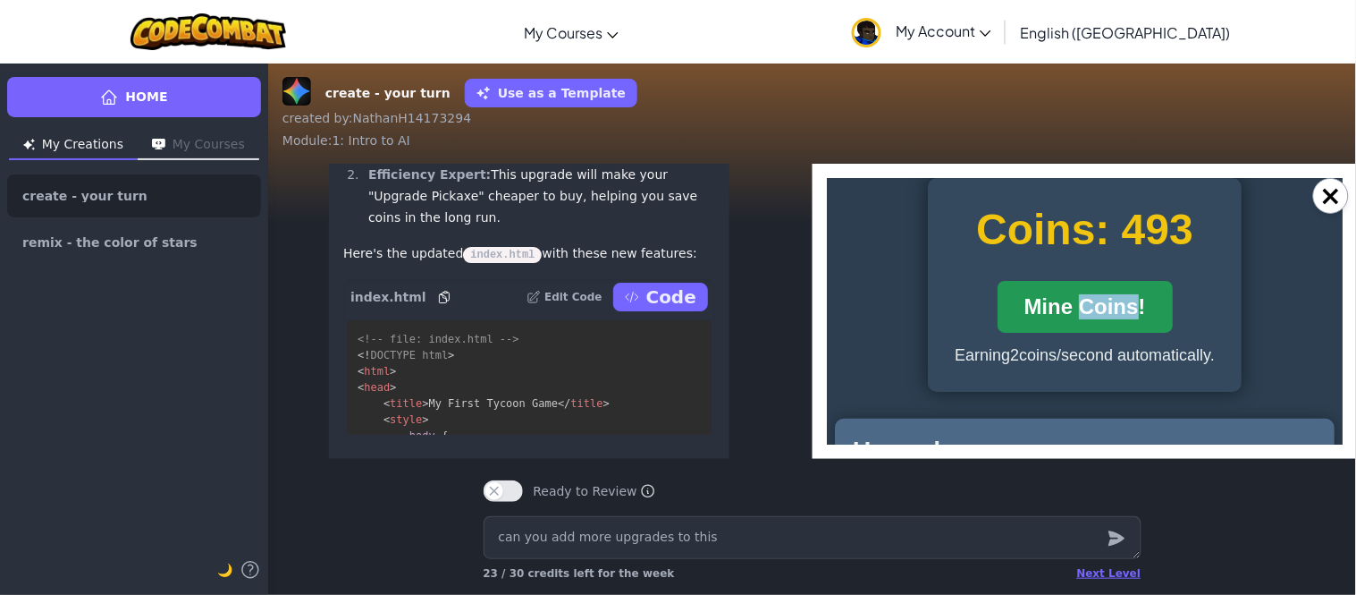
click at [1092, 312] on button "Mine Coins!" at bounding box center [1084, 306] width 175 height 52
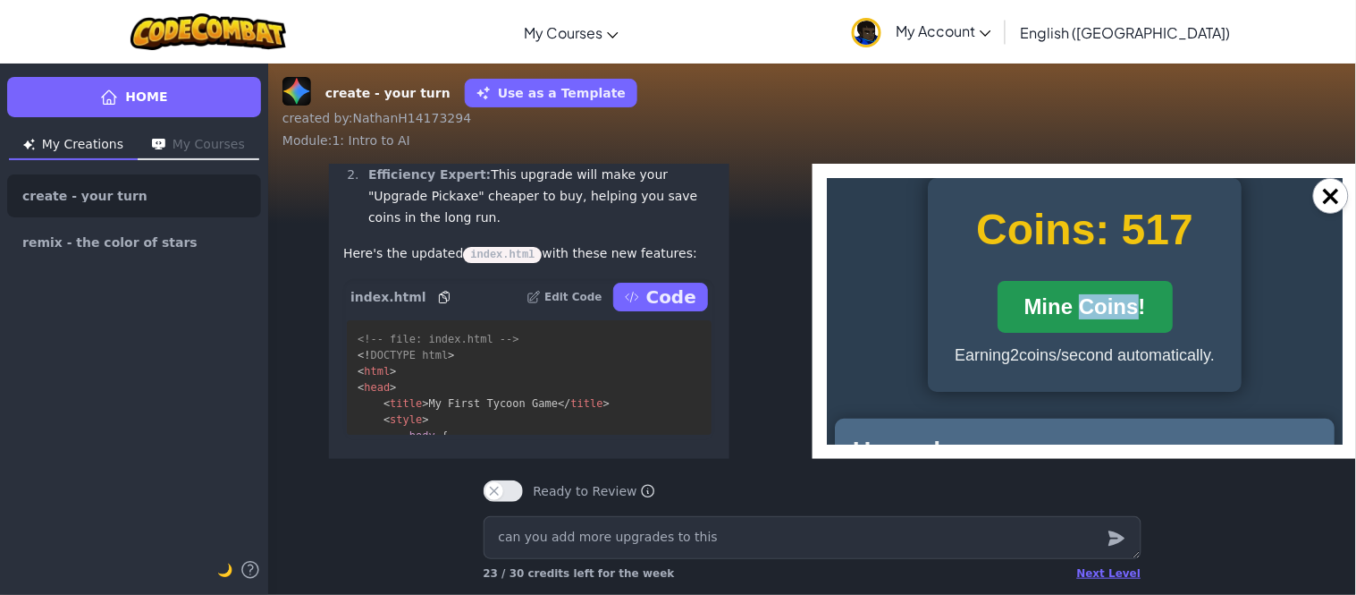
click at [1092, 312] on button "Mine Coins!" at bounding box center [1084, 306] width 175 height 52
click at [1177, 316] on div "Coins: 531 Mine Coins! Earning 2 coins/second automatically." at bounding box center [1084, 284] width 314 height 214
click at [1154, 305] on button "Mine Coins!" at bounding box center [1084, 306] width 175 height 52
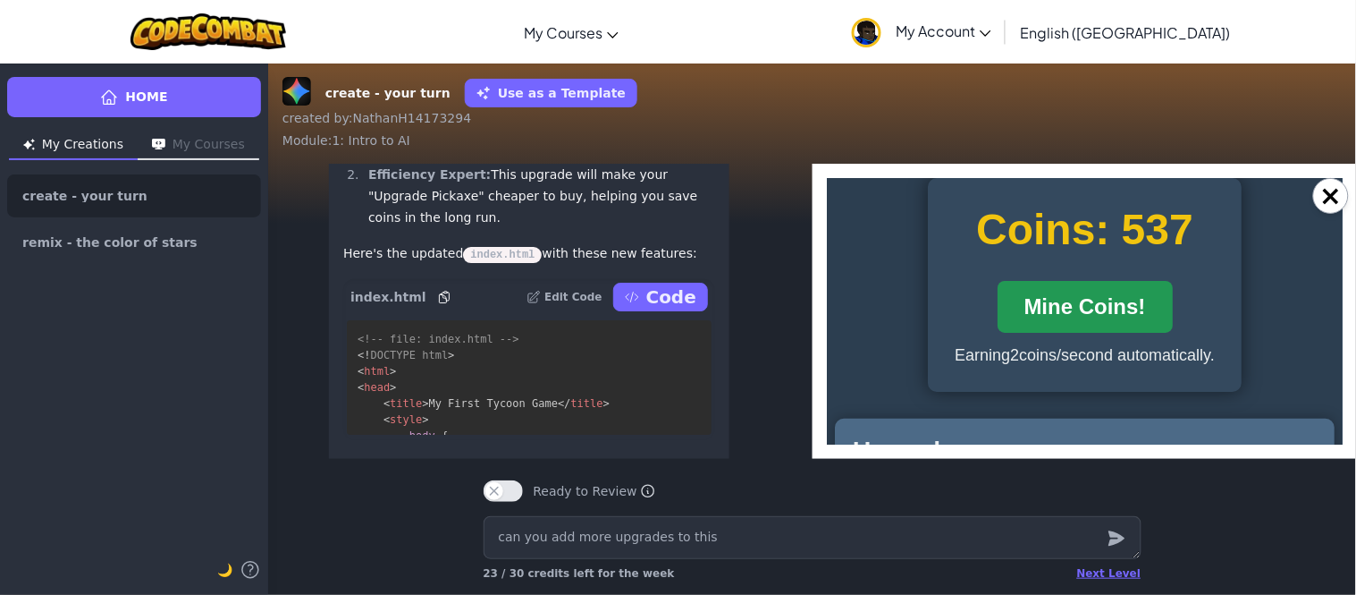
click at [1154, 305] on button "Mine Coins!" at bounding box center [1084, 306] width 175 height 52
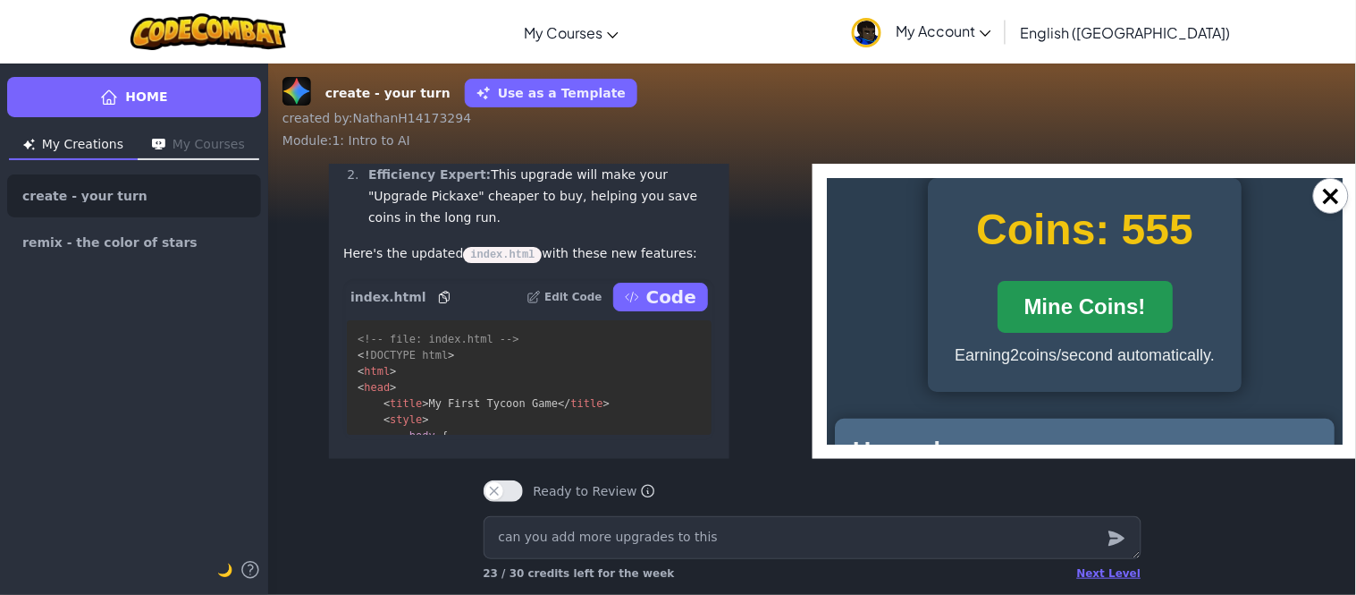
click at [1154, 305] on button "Mine Coins!" at bounding box center [1084, 306] width 175 height 52
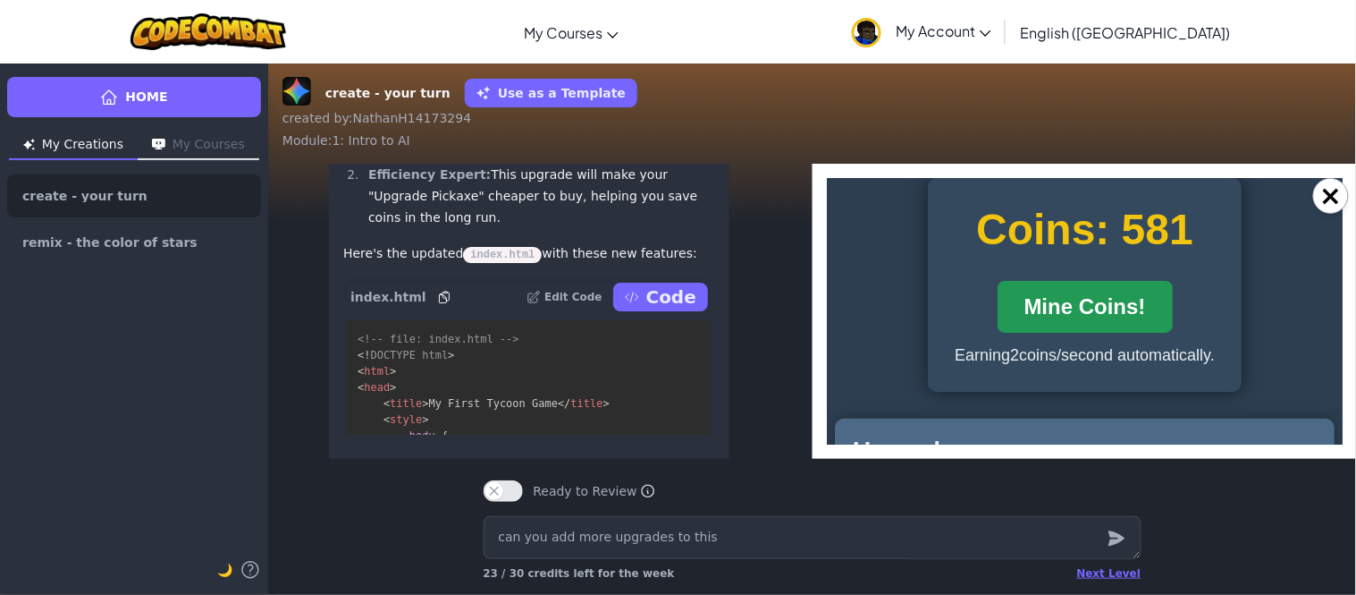
click at [1154, 305] on button "Mine Coins!" at bounding box center [1084, 306] width 175 height 52
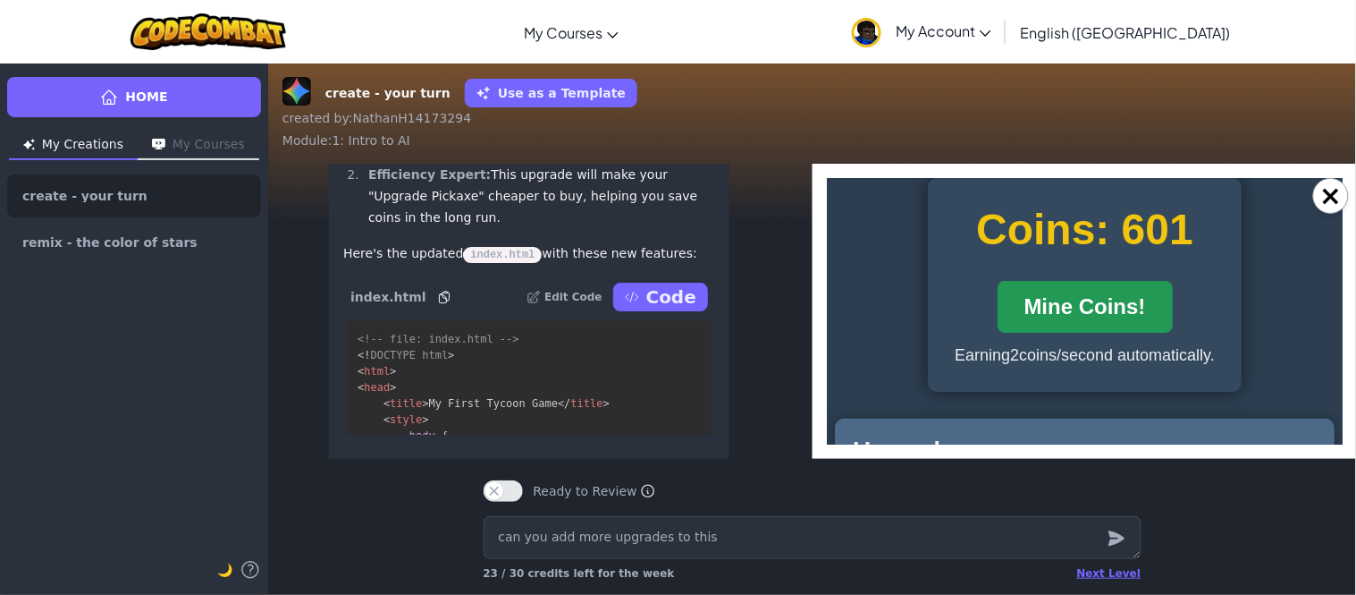
click at [1154, 305] on button "Mine Coins!" at bounding box center [1084, 306] width 175 height 52
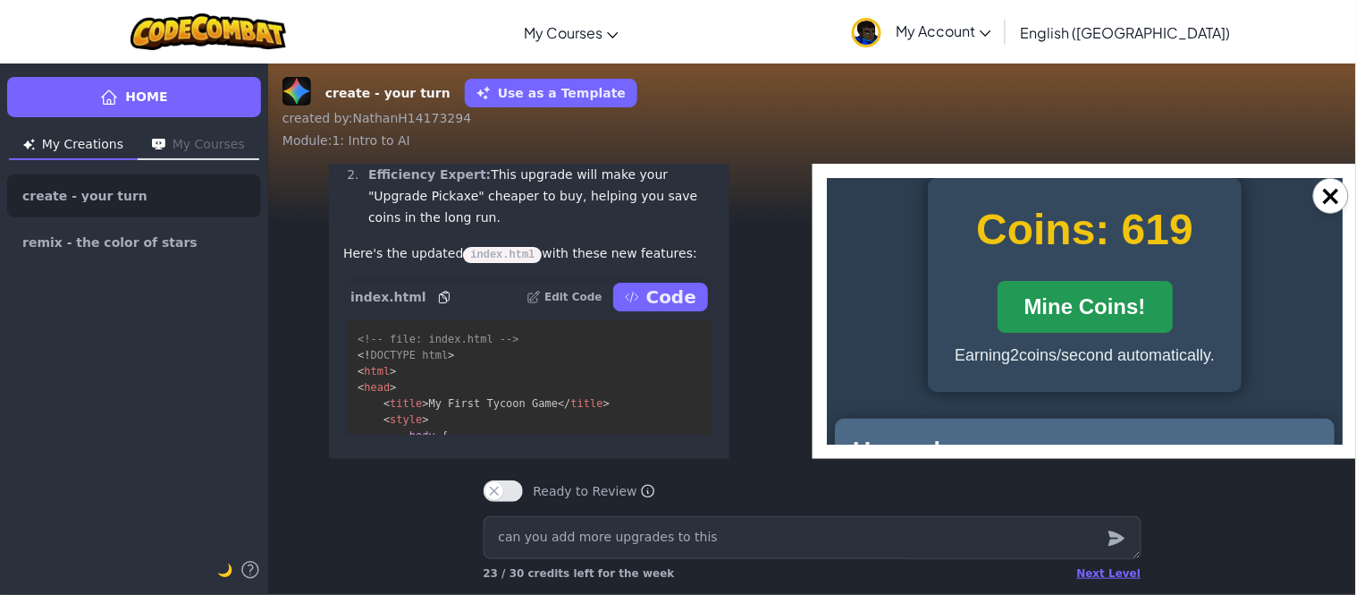
click at [1154, 305] on button "Mine Coins!" at bounding box center [1084, 306] width 175 height 52
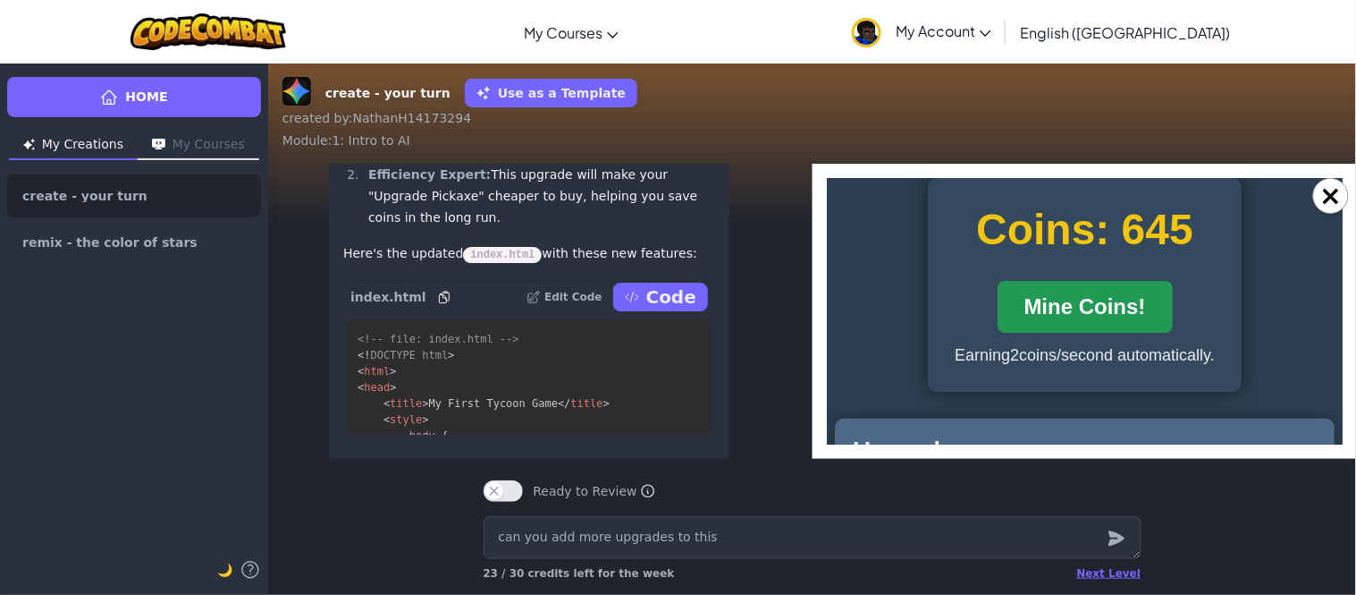
click at [1154, 305] on button "Mine Coins!" at bounding box center [1084, 306] width 175 height 52
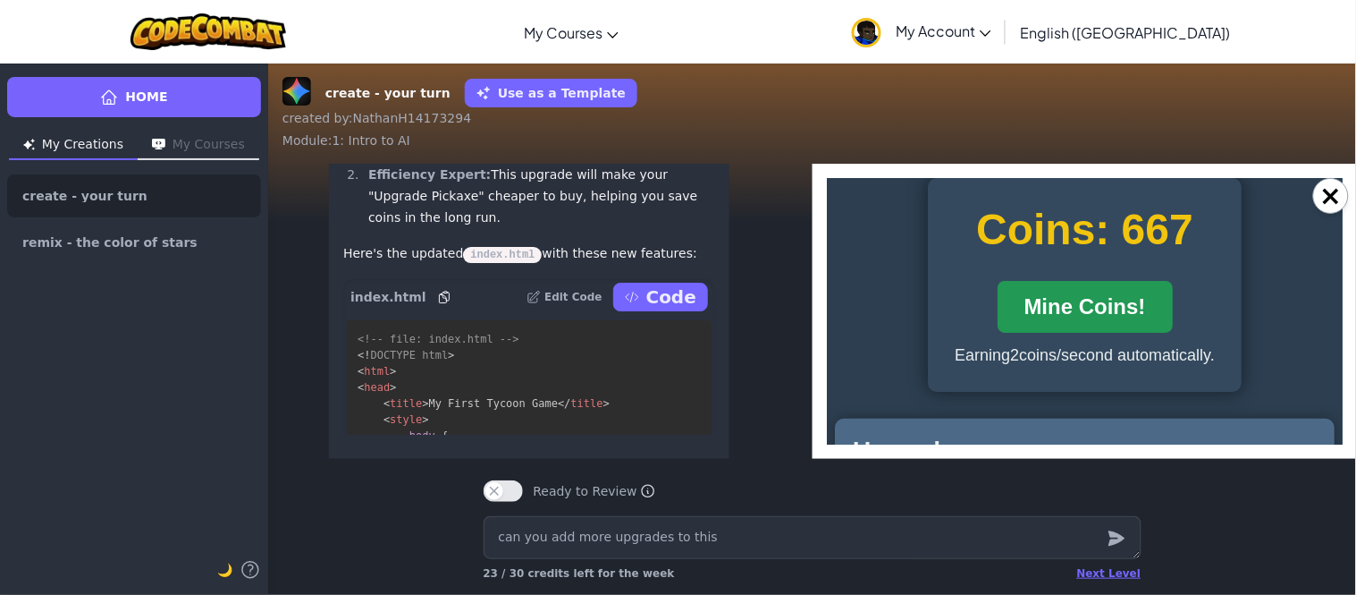
click at [1154, 305] on button "Mine Coins!" at bounding box center [1084, 306] width 175 height 52
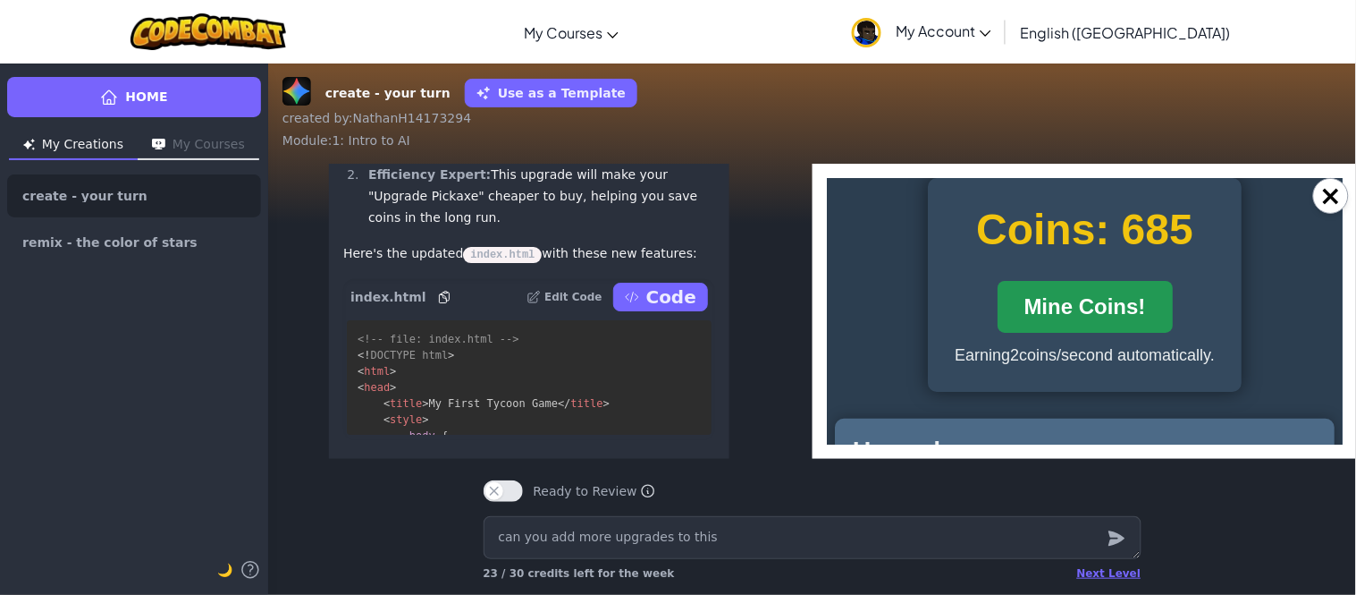
click at [1154, 305] on button "Mine Coins!" at bounding box center [1084, 306] width 175 height 52
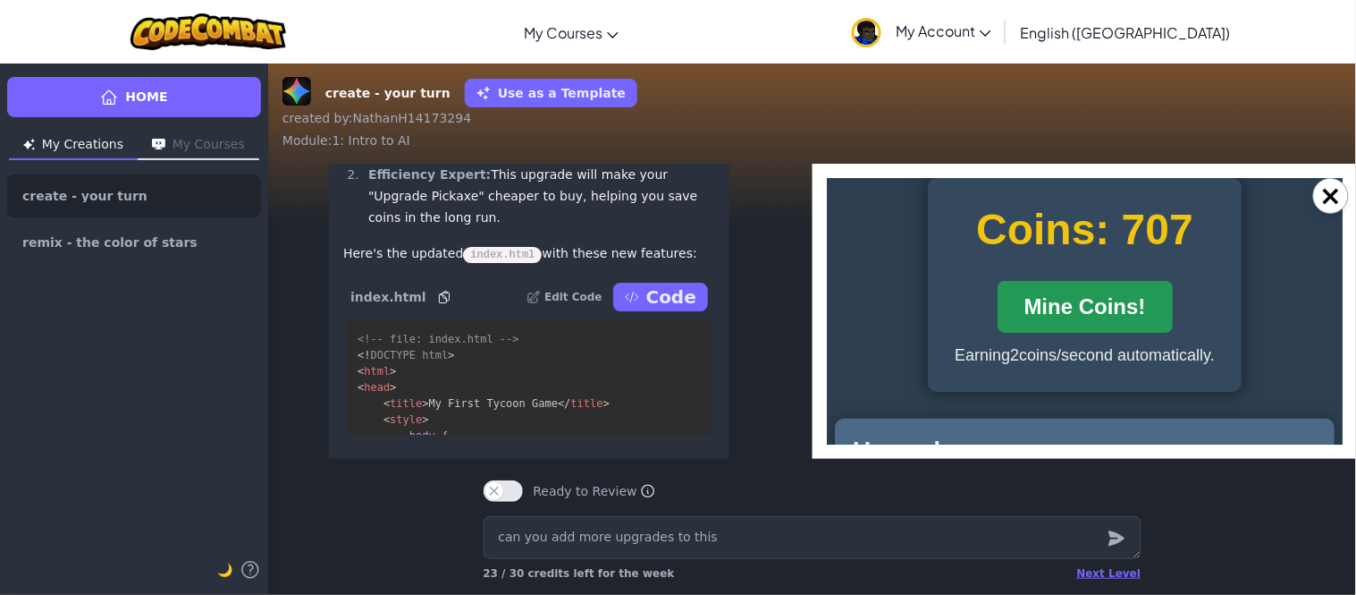
click at [1154, 305] on button "Mine Coins!" at bounding box center [1084, 306] width 175 height 52
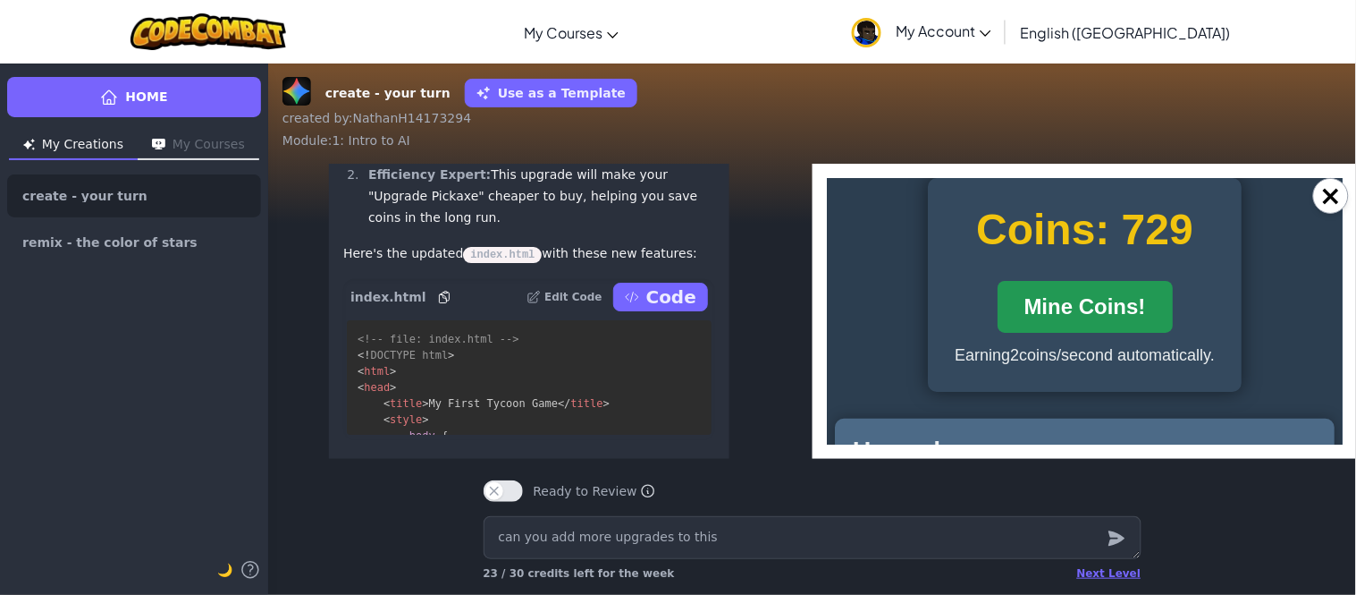
click at [1154, 305] on button "Mine Coins!" at bounding box center [1084, 306] width 175 height 52
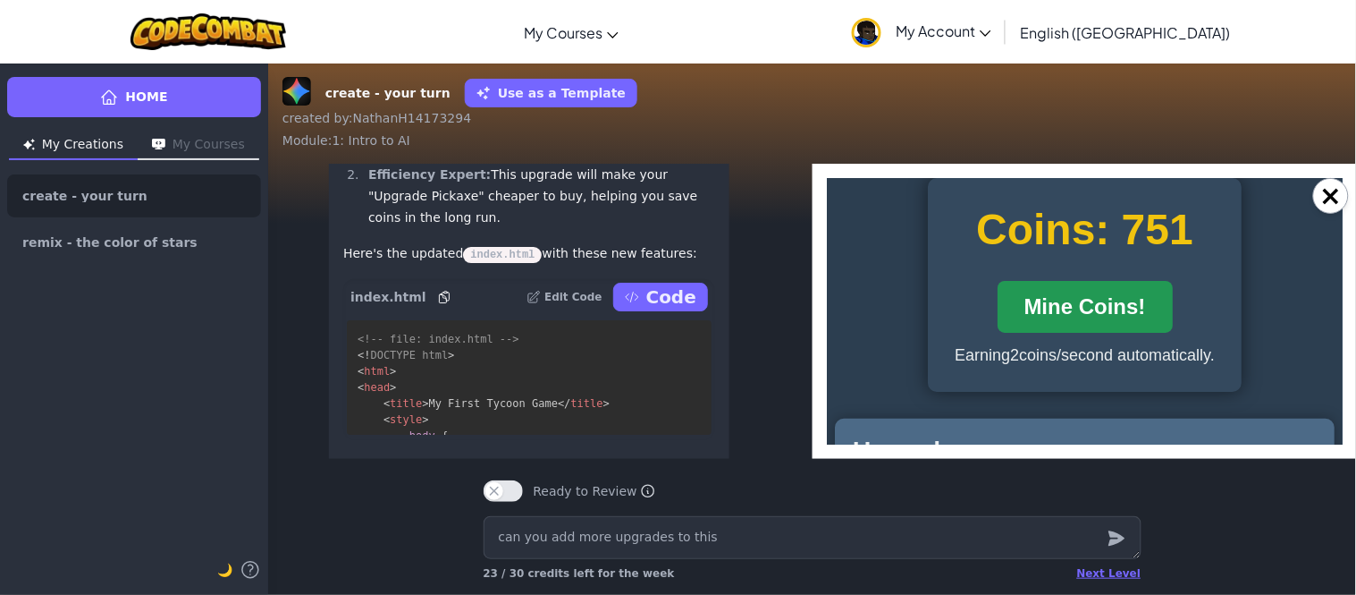
click at [1154, 305] on button "Mine Coins!" at bounding box center [1084, 306] width 175 height 52
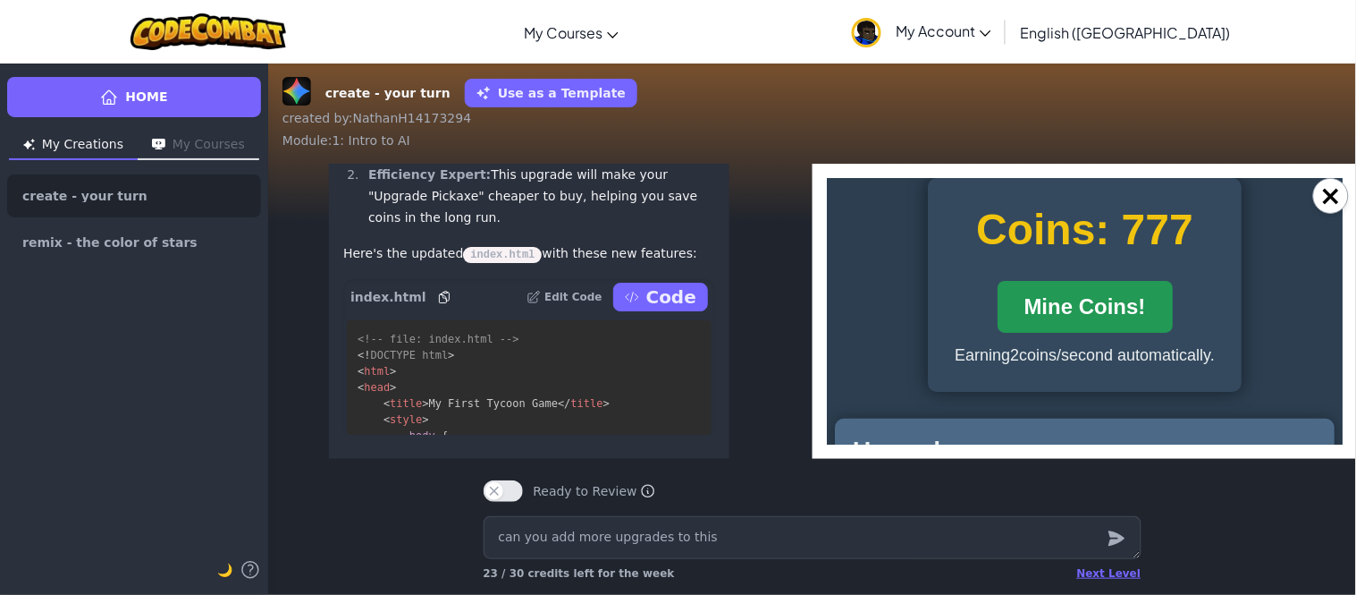
click at [1154, 305] on button "Mine Coins!" at bounding box center [1084, 306] width 175 height 52
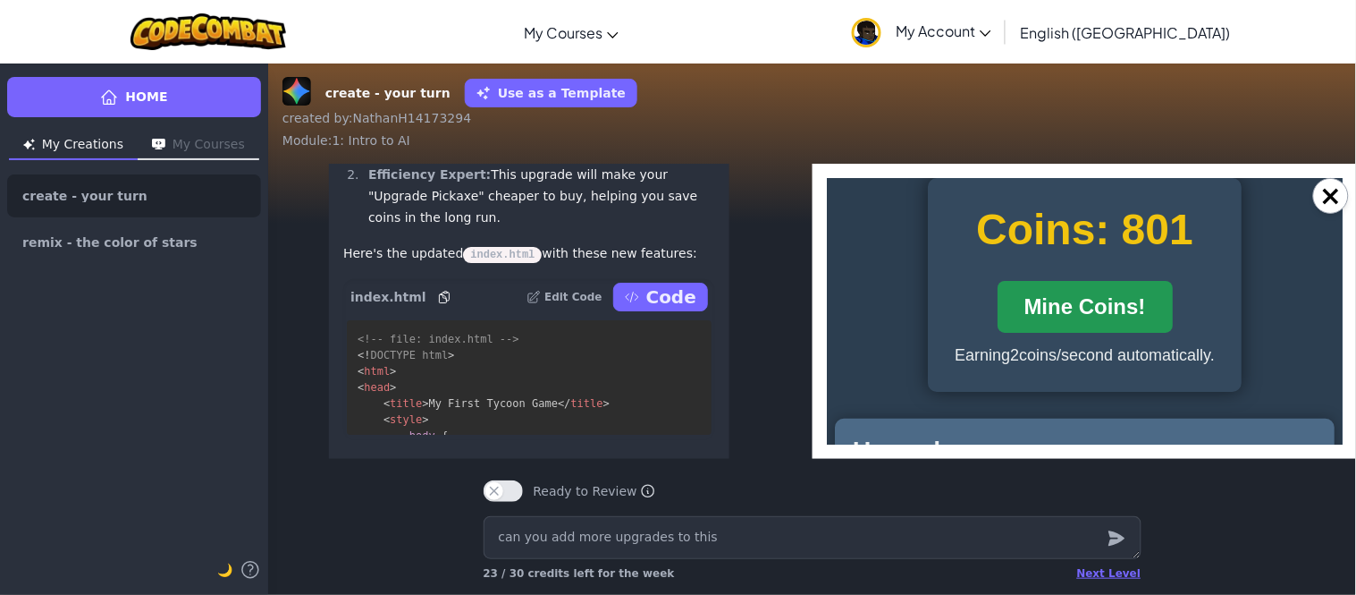
click at [1154, 305] on button "Mine Coins!" at bounding box center [1084, 306] width 175 height 52
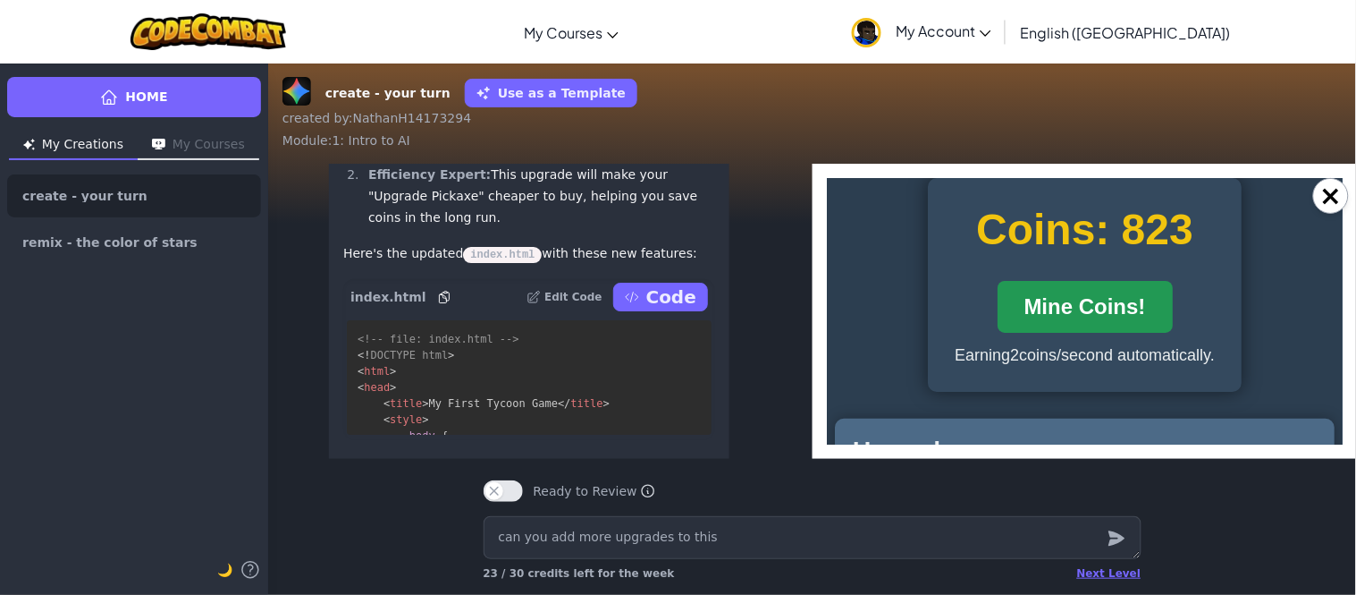
click at [1154, 305] on button "Mine Coins!" at bounding box center [1084, 306] width 175 height 52
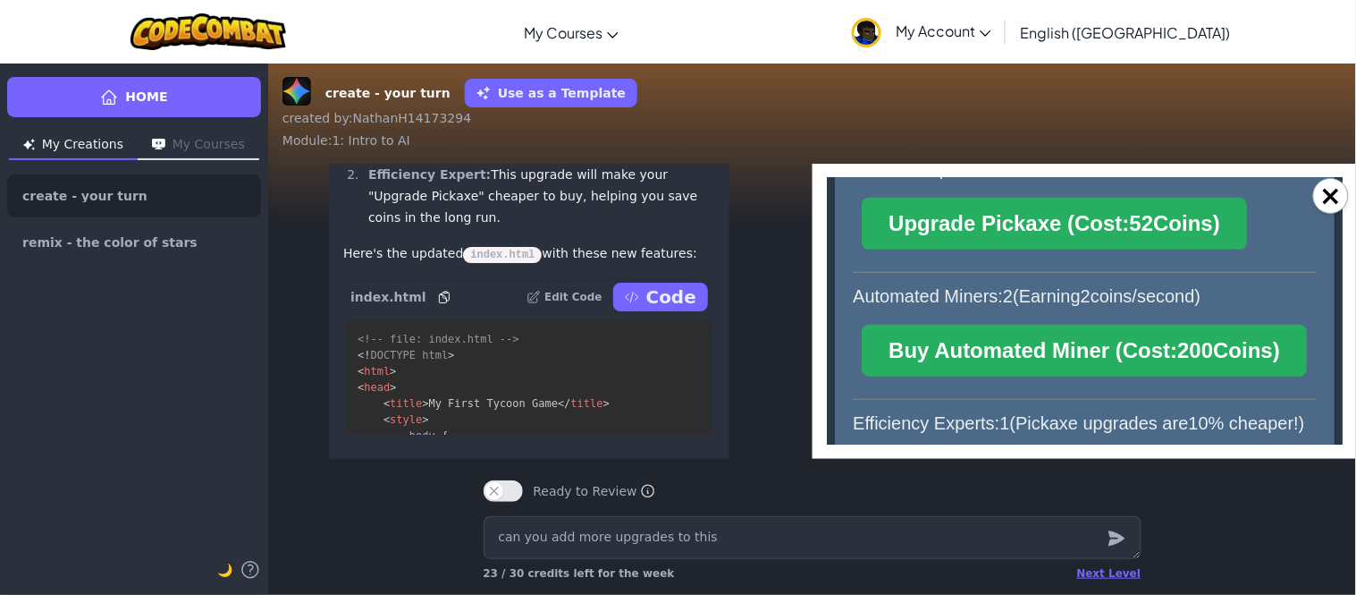
scroll to position [338, 0]
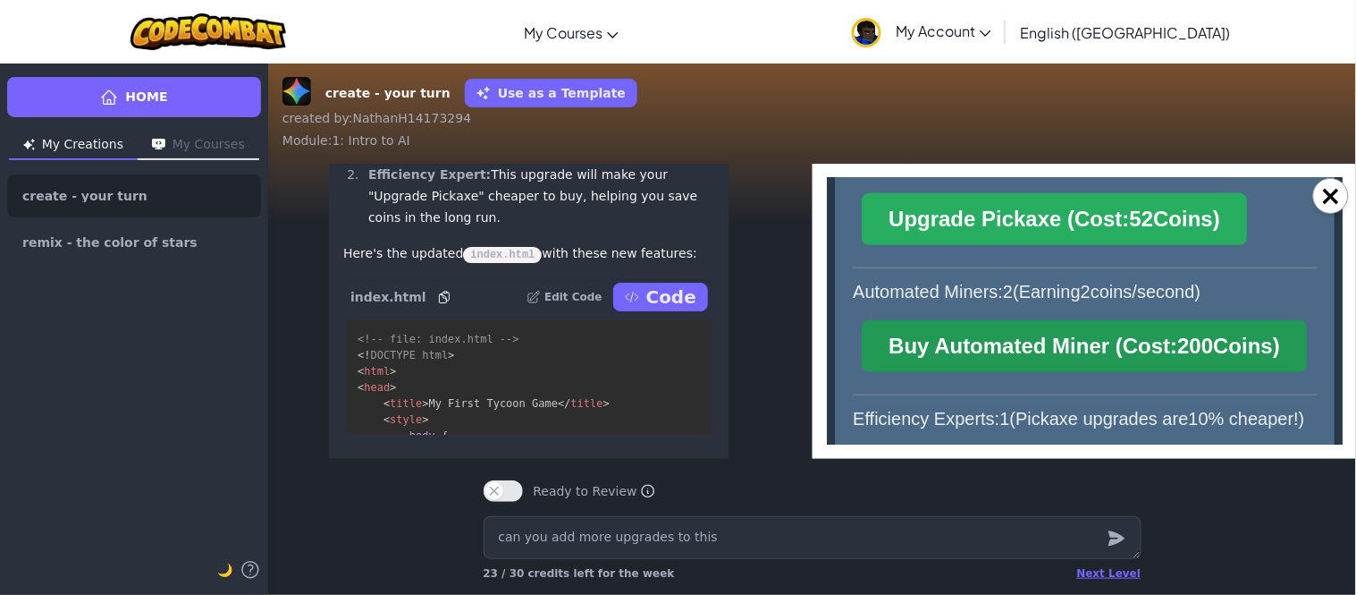
click at [1218, 371] on button "Buy Automated Miner (Cost: 200 Coins)" at bounding box center [1083, 345] width 445 height 52
click at [1218, 371] on button "Buy Automated Miner (Cost: 400 Coins)" at bounding box center [1083, 345] width 445 height 52
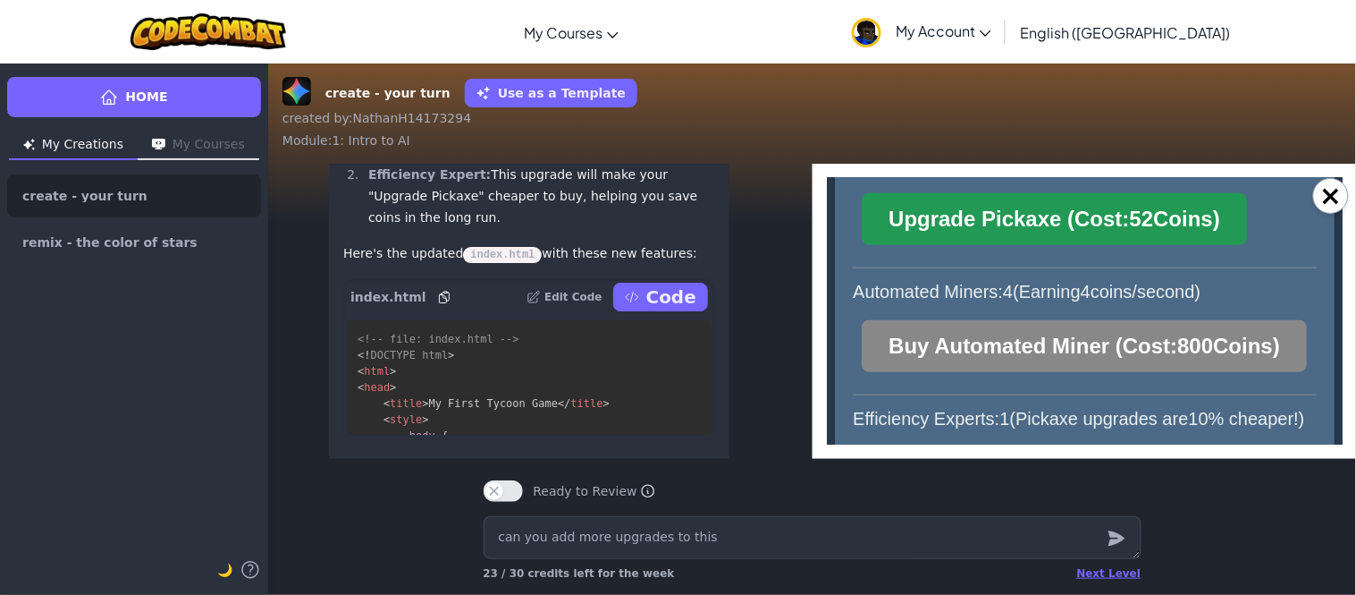
click at [1155, 200] on button "Upgrade Pickaxe (Cost: 52 Coins)" at bounding box center [1053, 218] width 385 height 52
click
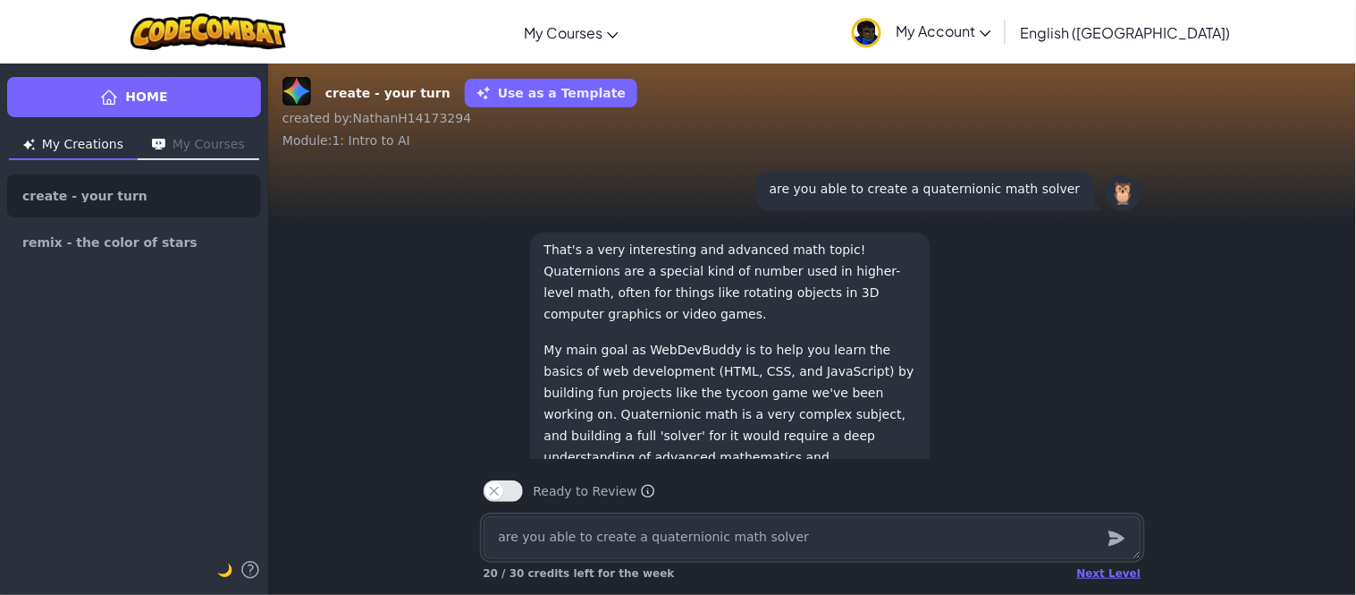
scroll to position [-358, 0]
